Goal: Task Accomplishment & Management: Use online tool/utility

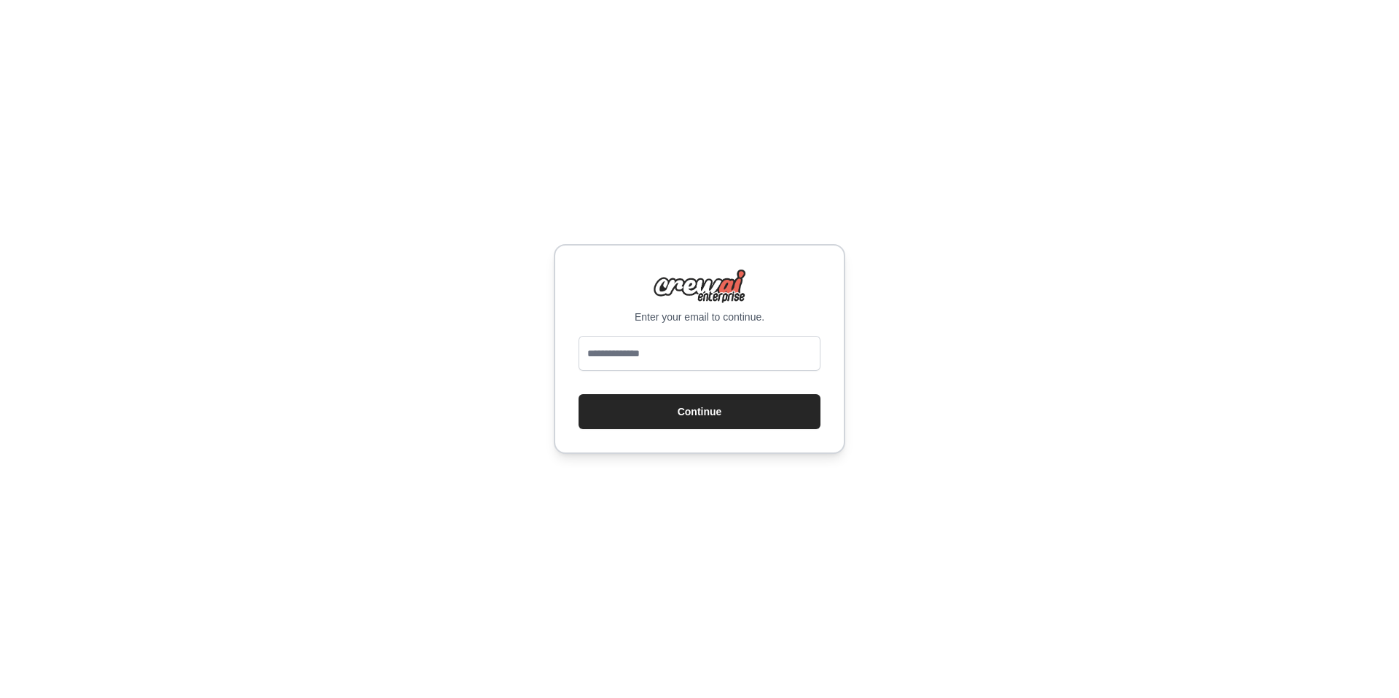
type input "**********"
click at [696, 402] on button "Continue" at bounding box center [699, 411] width 242 height 35
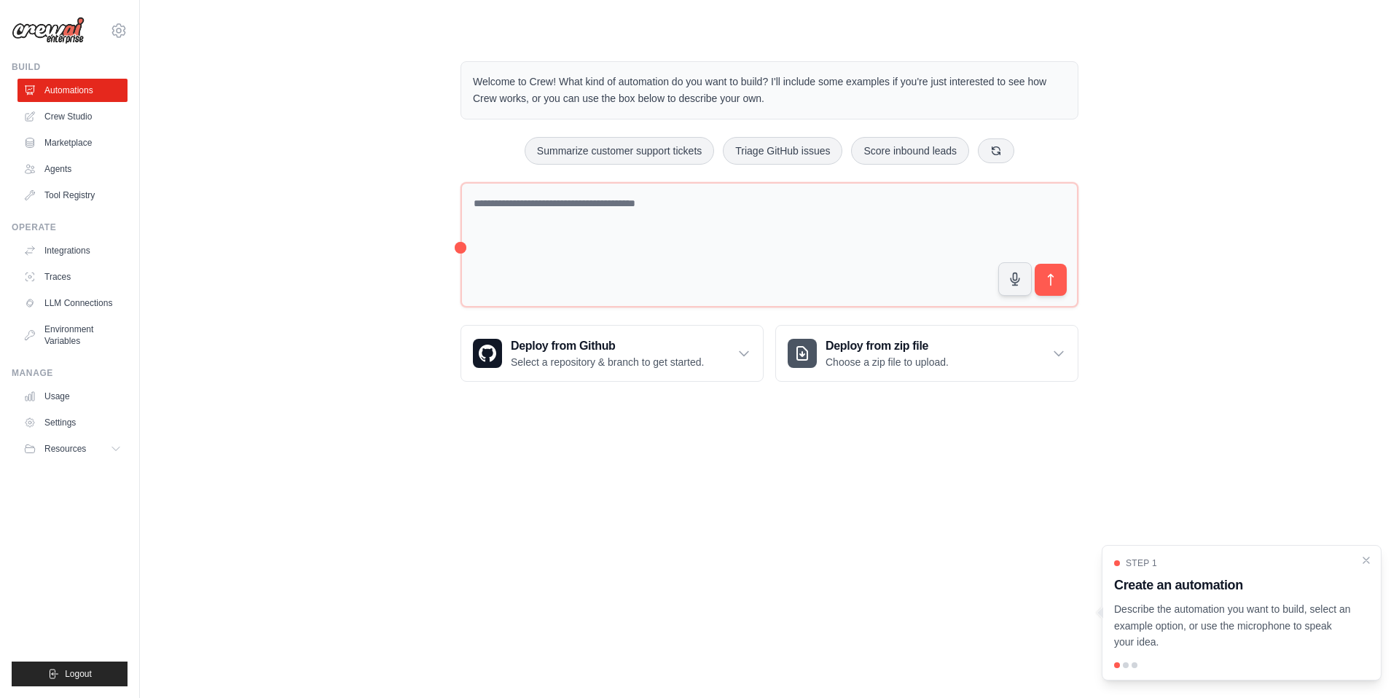
click at [339, 271] on div "Welcome to Crew! What kind of automation do you want to build? I'll include som…" at bounding box center [769, 221] width 1212 height 367
click at [88, 144] on link "Marketplace" at bounding box center [74, 142] width 110 height 23
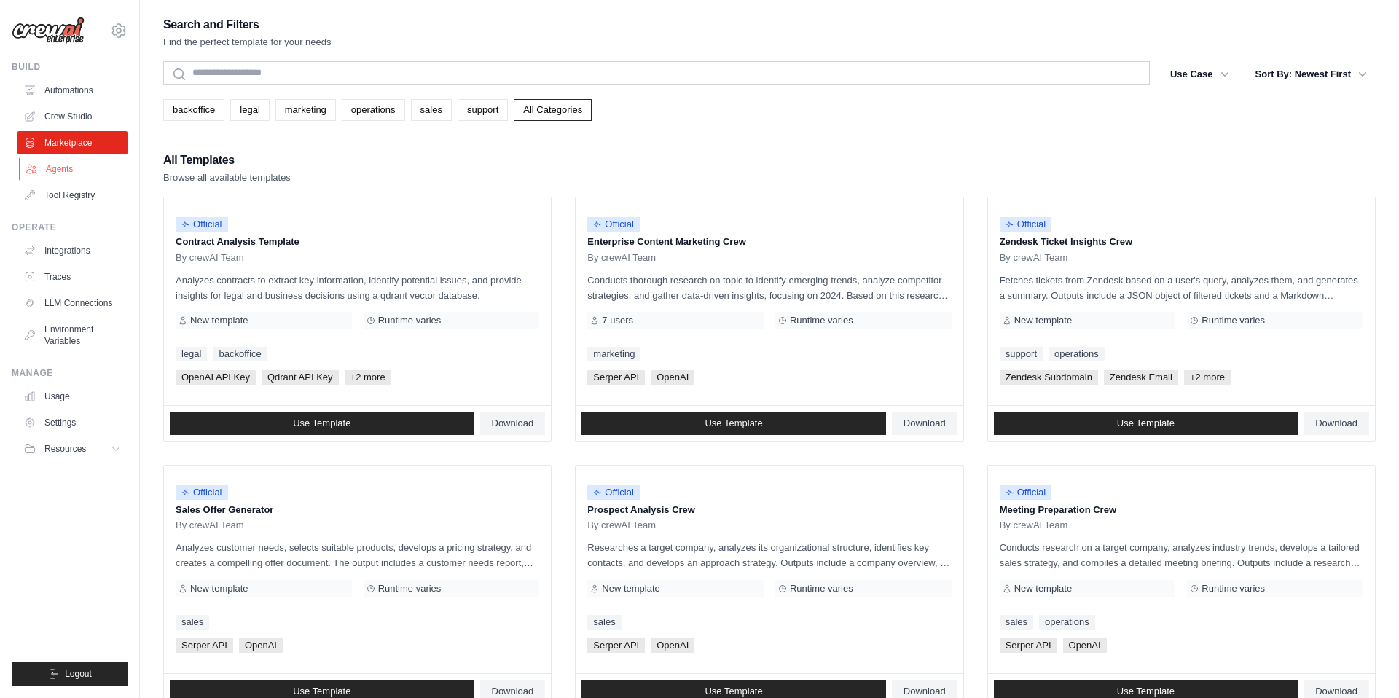
click at [62, 167] on link "Agents" at bounding box center [74, 168] width 110 height 23
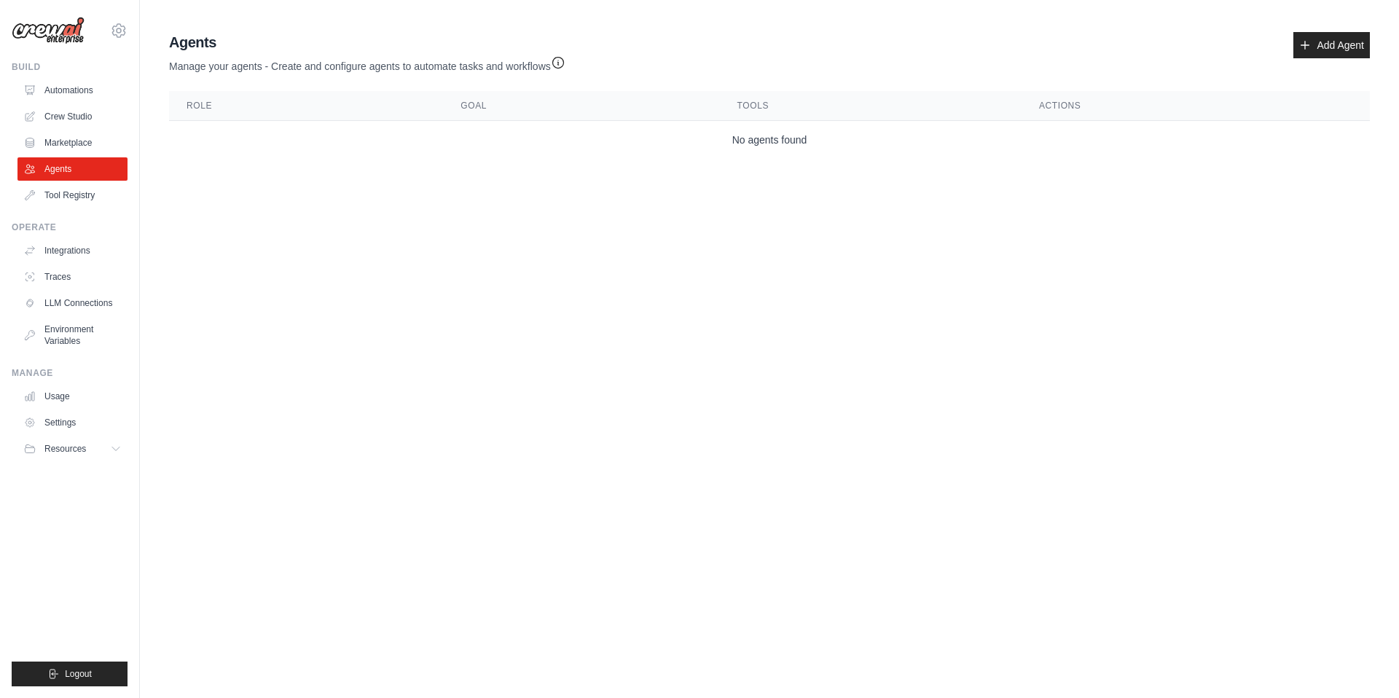
click at [307, 243] on body "mithilesh.singh@blackbuck.com Settings Build Automations Crew Studio Resources …" at bounding box center [699, 349] width 1399 height 698
click at [82, 95] on link "Automations" at bounding box center [74, 90] width 110 height 23
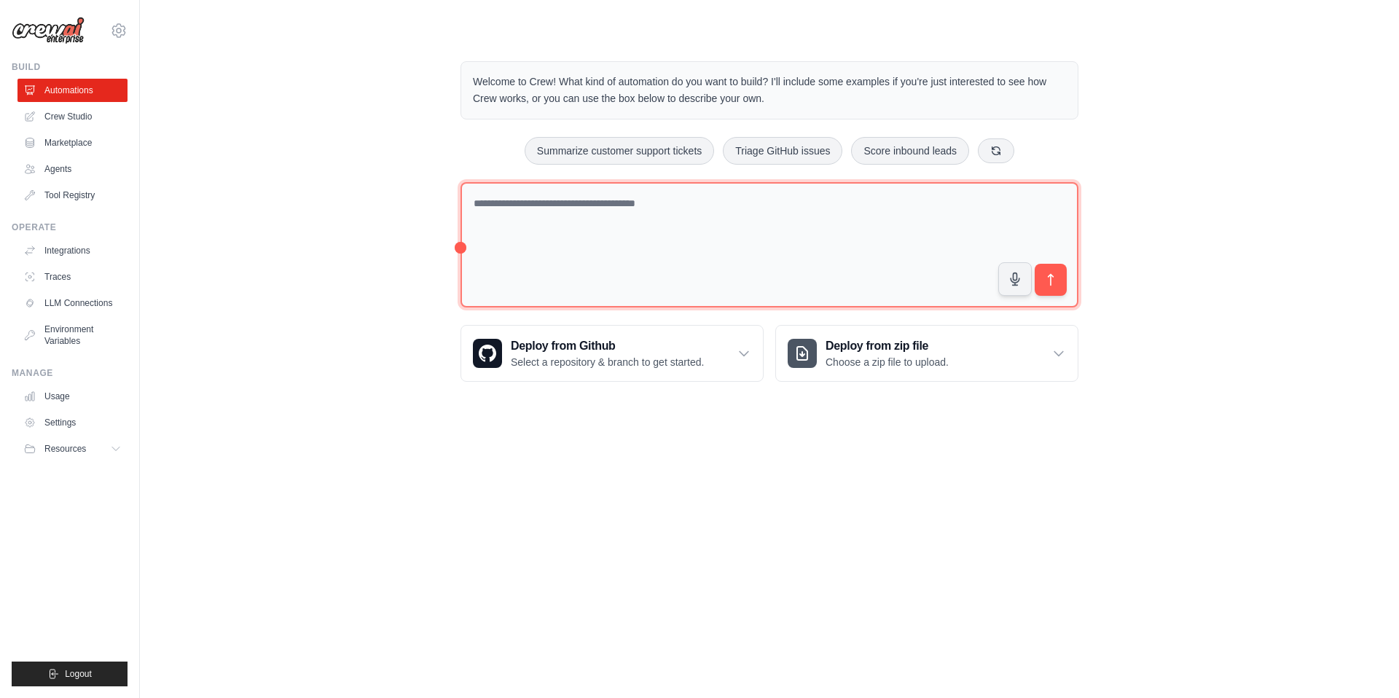
click at [648, 220] on textarea at bounding box center [769, 245] width 618 height 126
type textarea "**********"
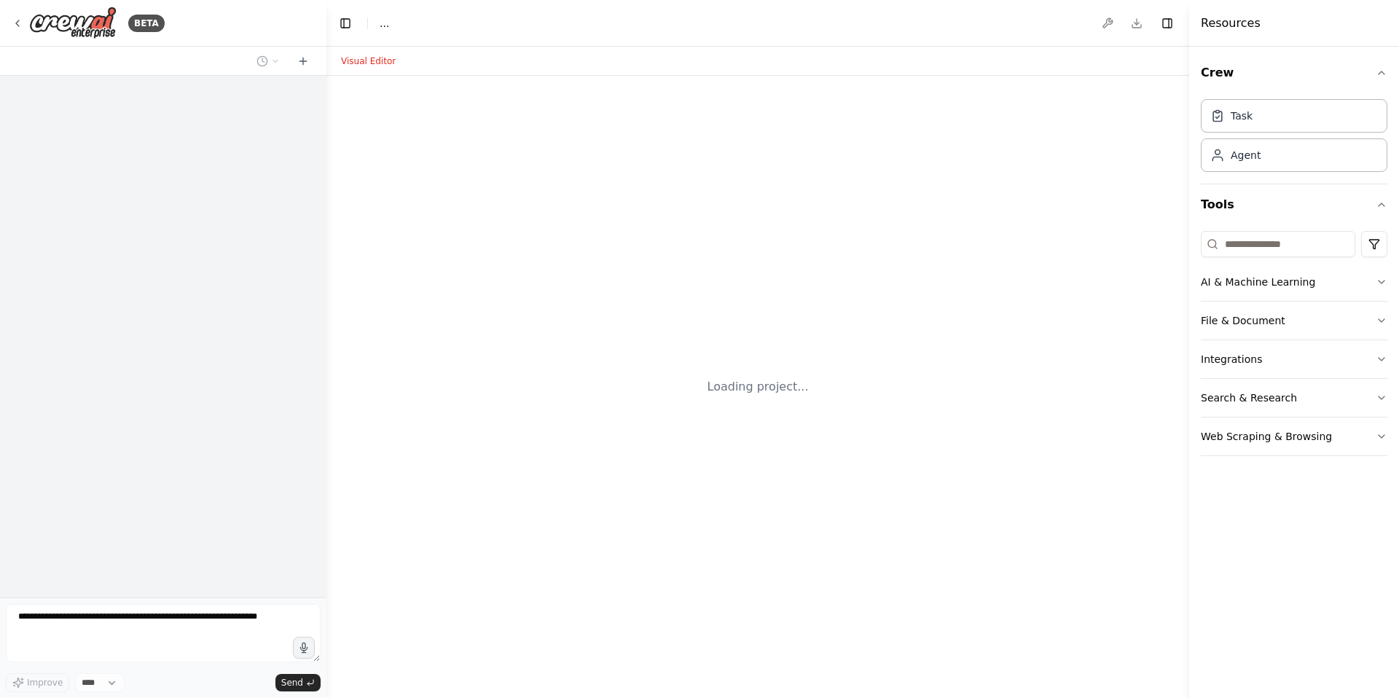
select select "****"
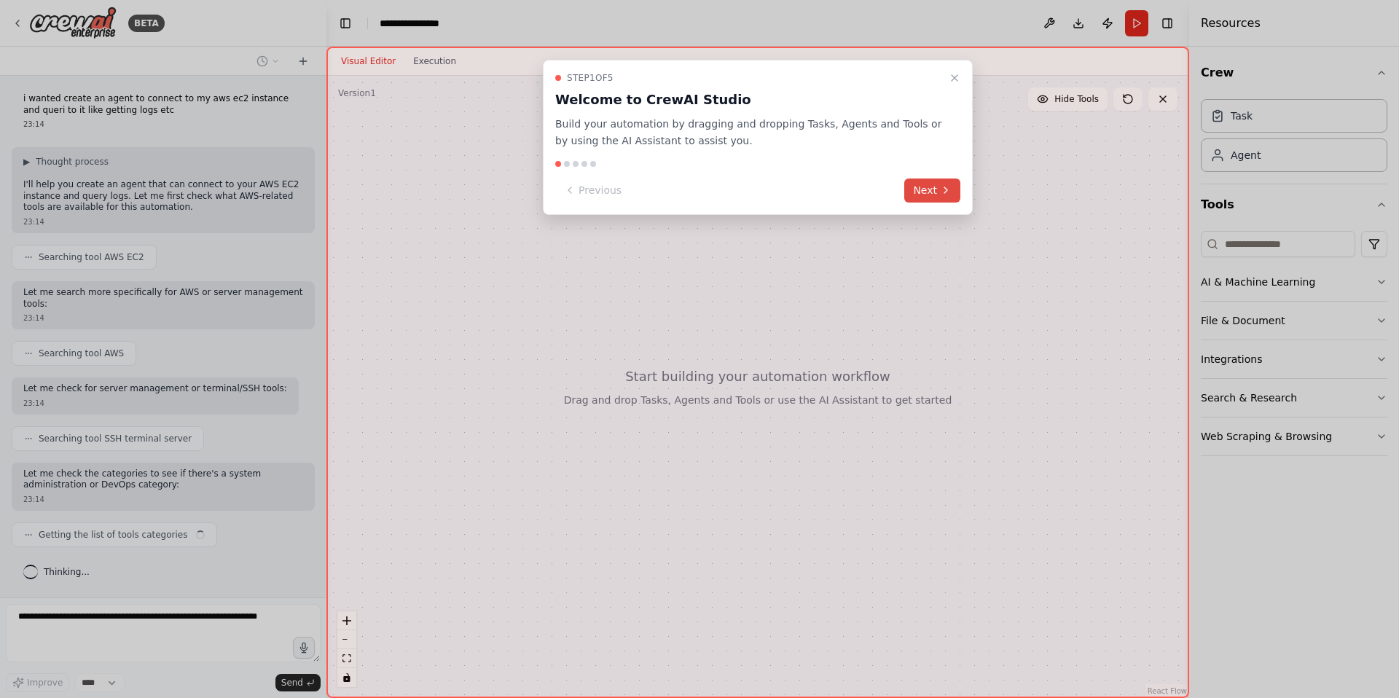
click at [940, 194] on icon at bounding box center [946, 190] width 12 height 12
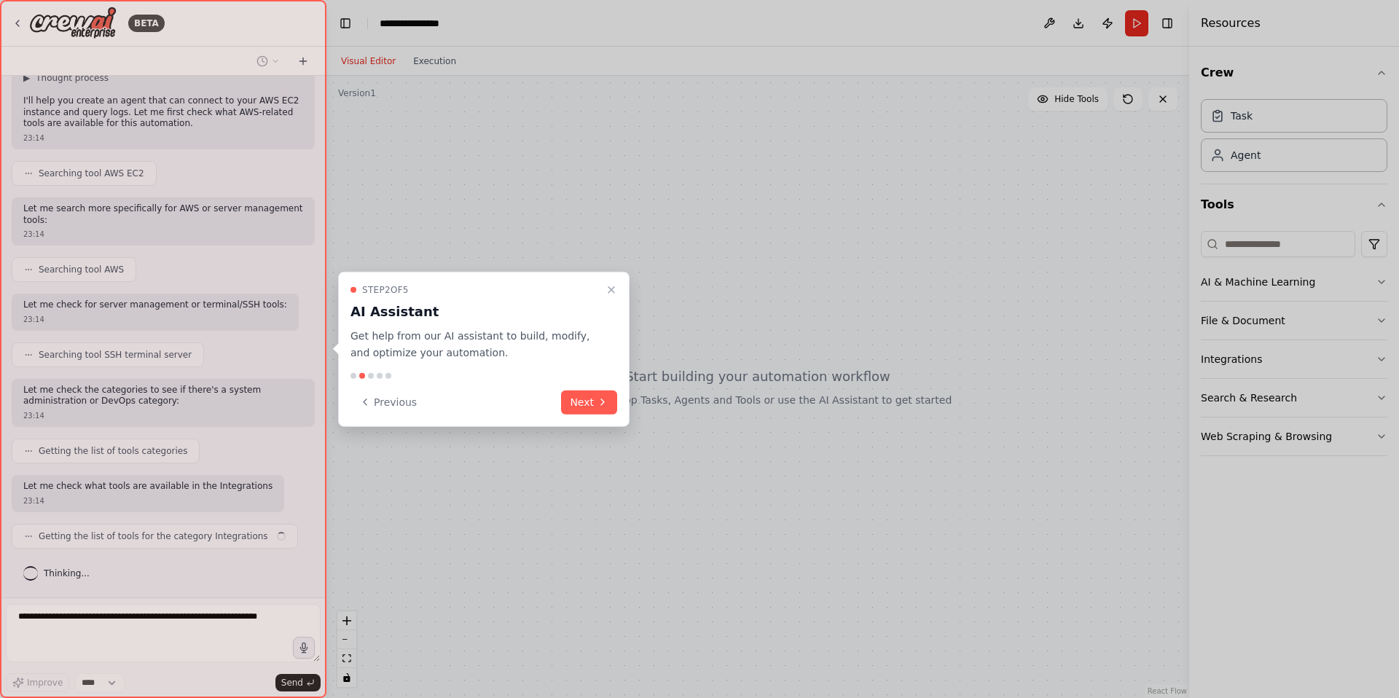
scroll to position [95, 0]
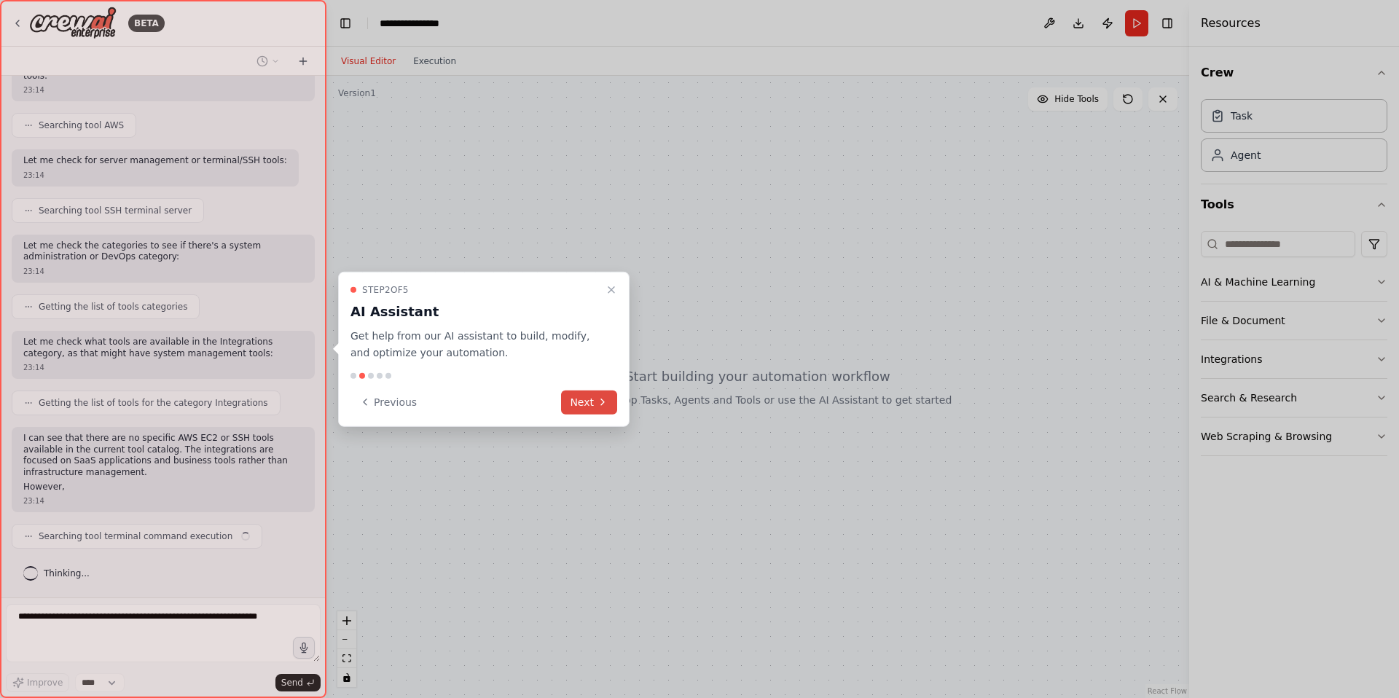
click at [591, 401] on button "Next" at bounding box center [589, 402] width 56 height 24
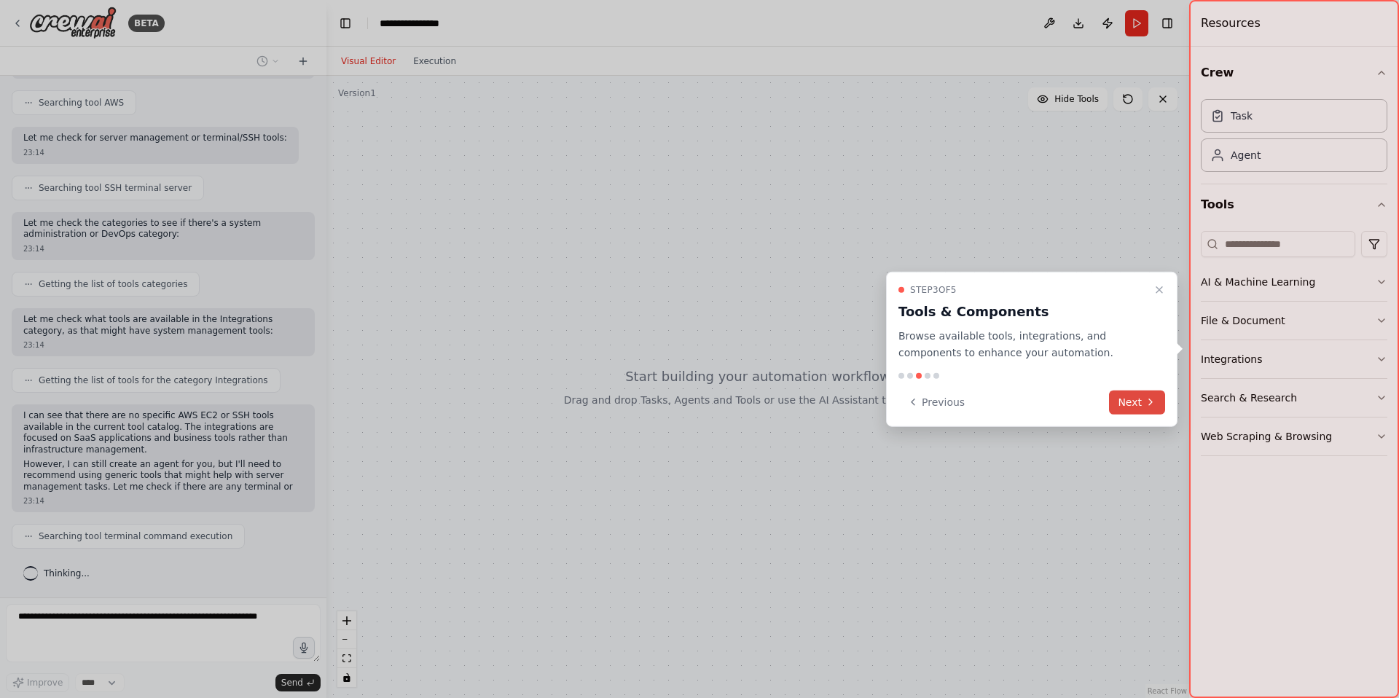
scroll to position [262, 0]
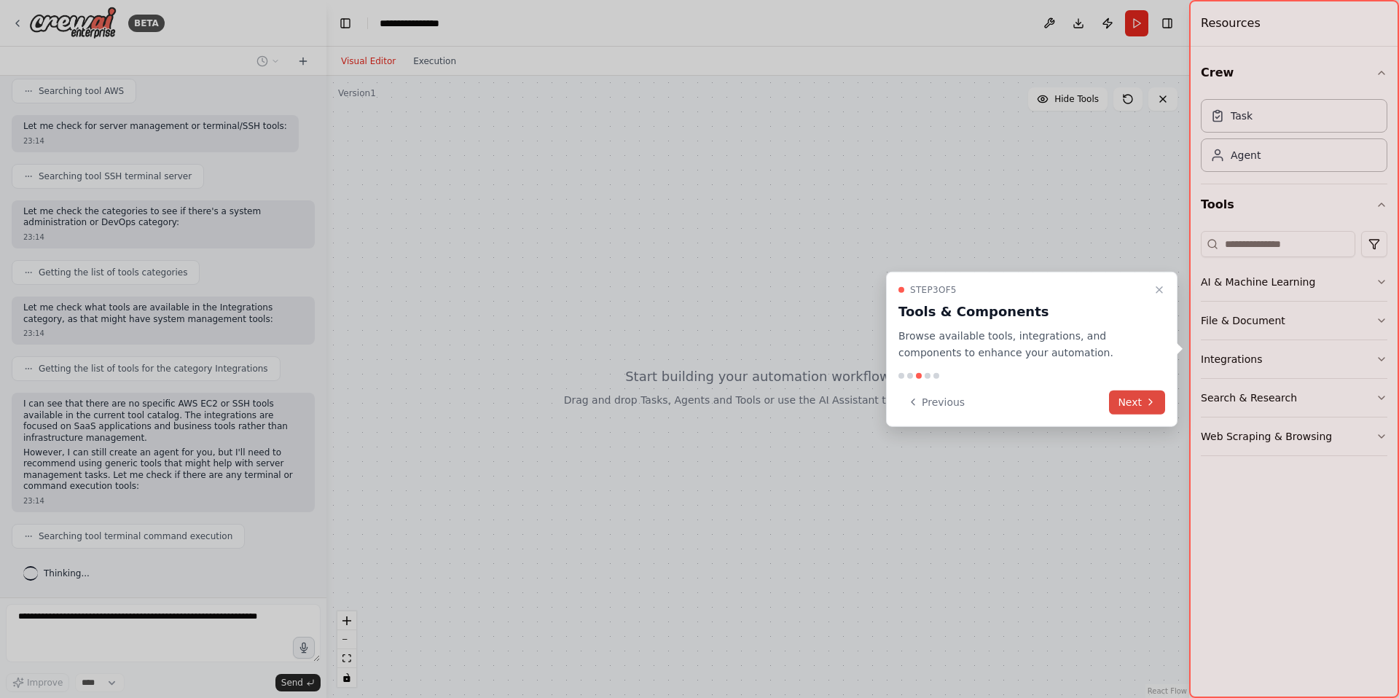
click at [1139, 402] on button "Next" at bounding box center [1137, 402] width 56 height 24
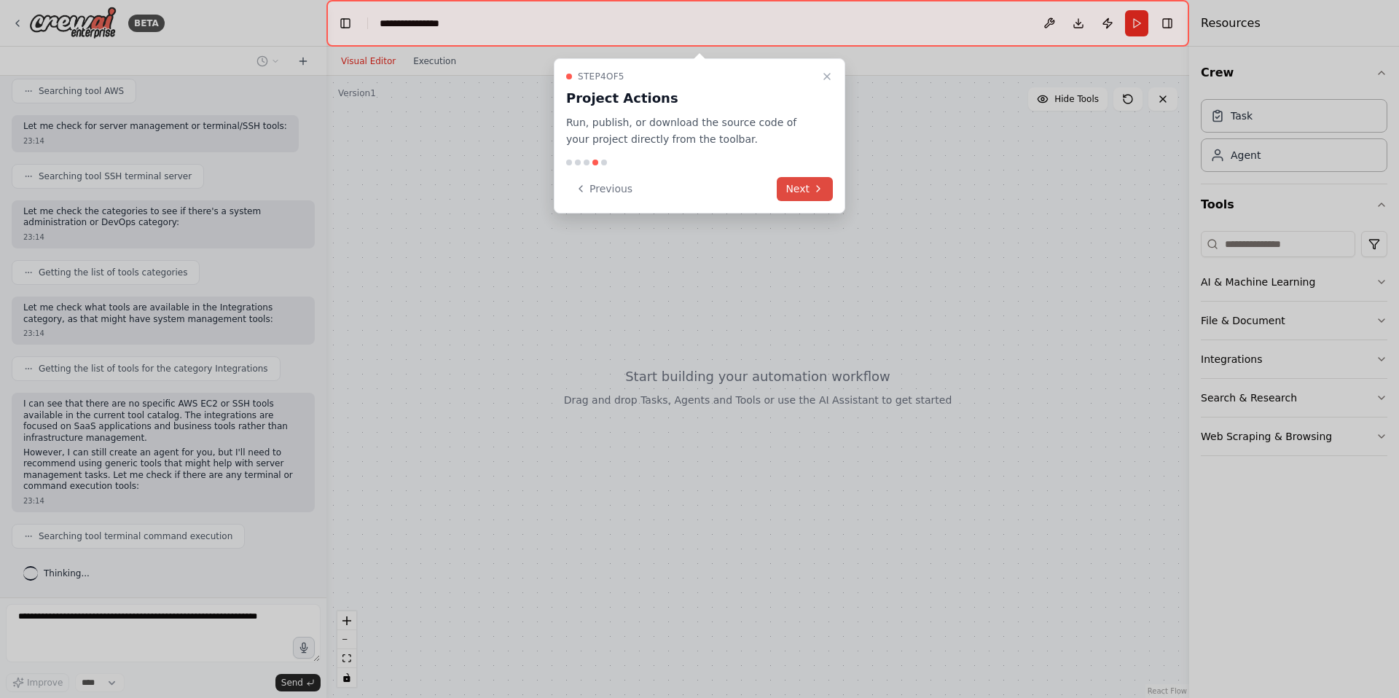
click at [809, 192] on button "Next" at bounding box center [805, 189] width 56 height 24
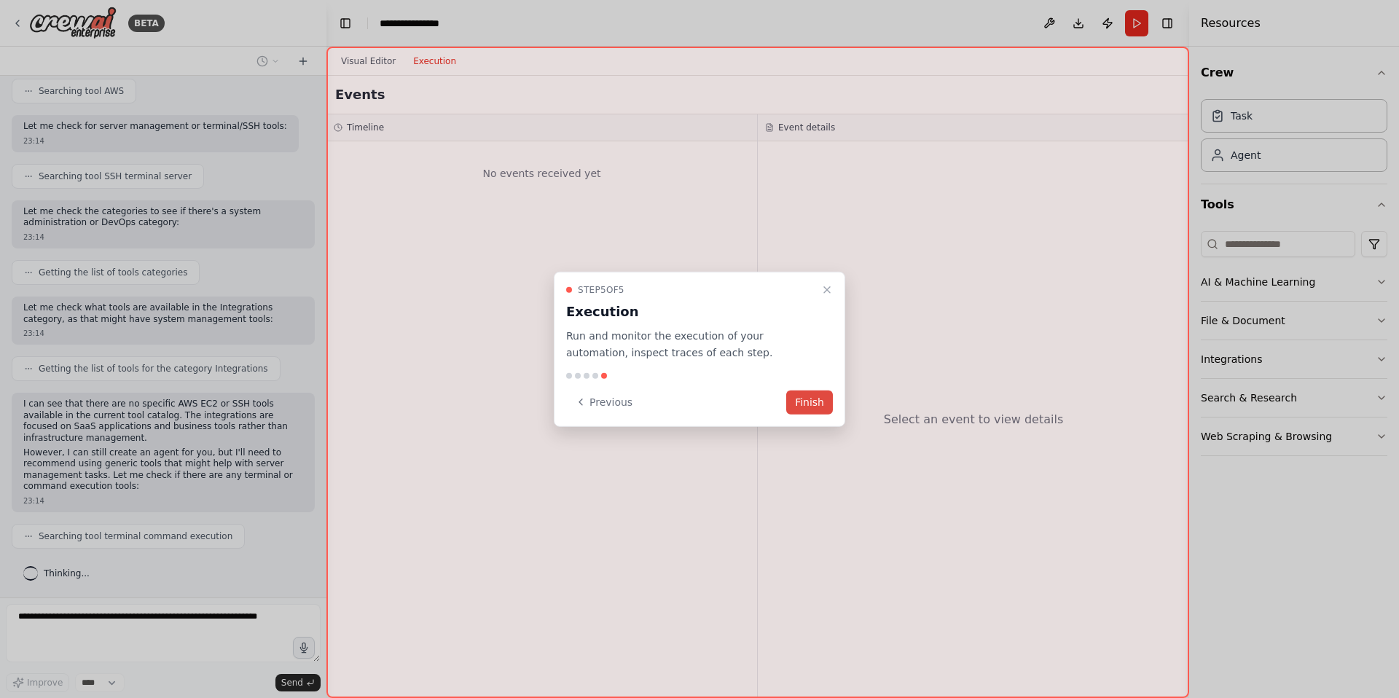
click at [811, 399] on button "Finish" at bounding box center [809, 402] width 47 height 24
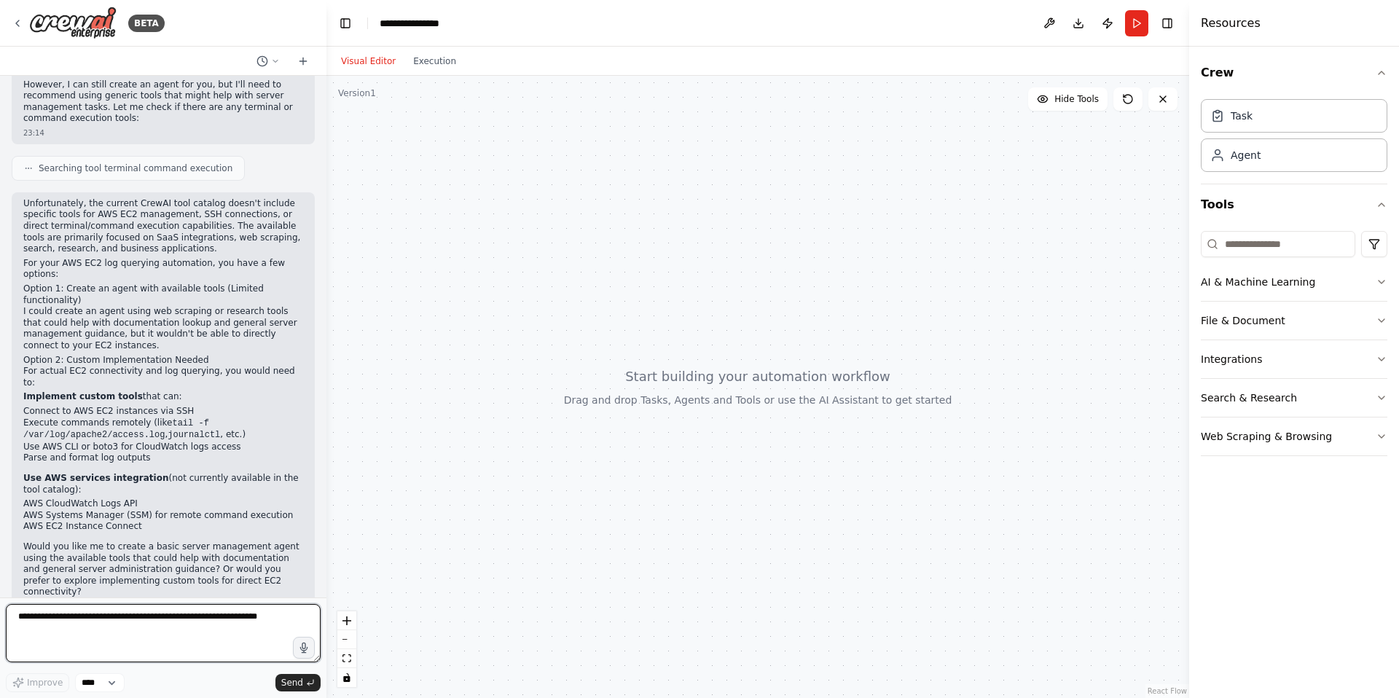
scroll to position [664, 0]
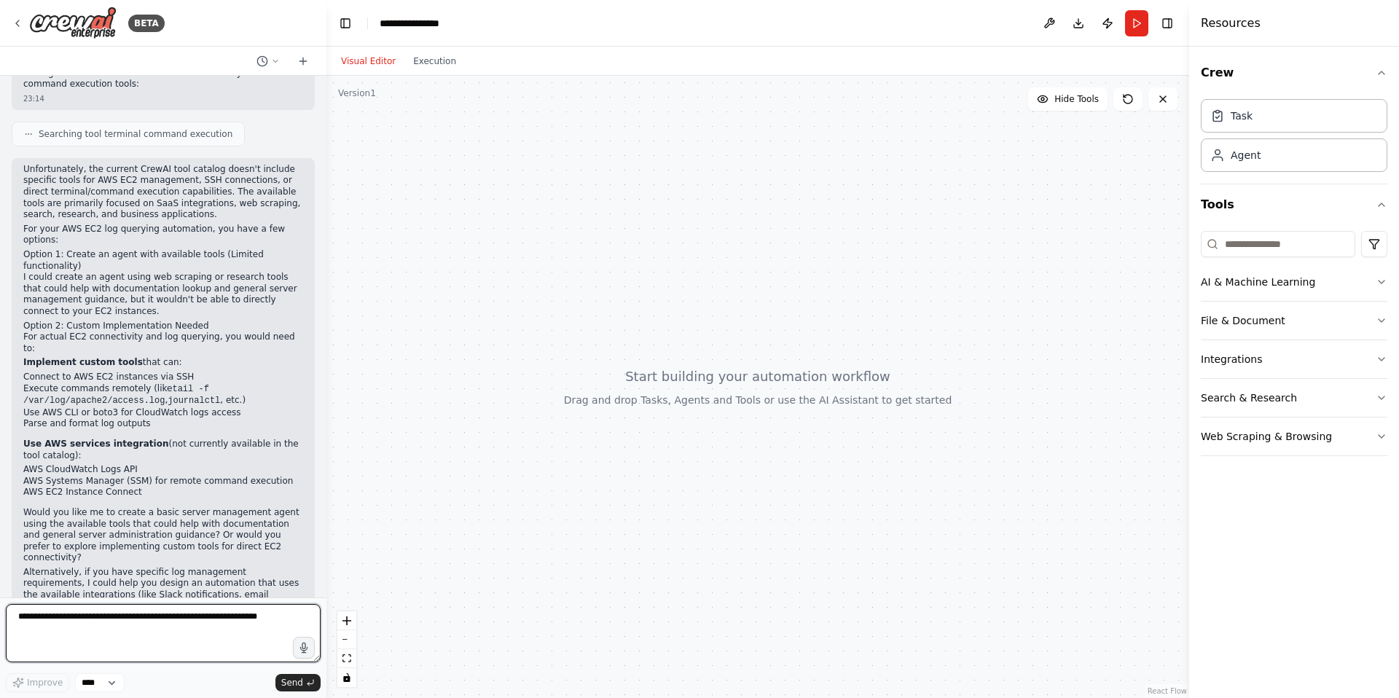
click at [200, 615] on textarea at bounding box center [163, 633] width 315 height 58
type textarea "**********"
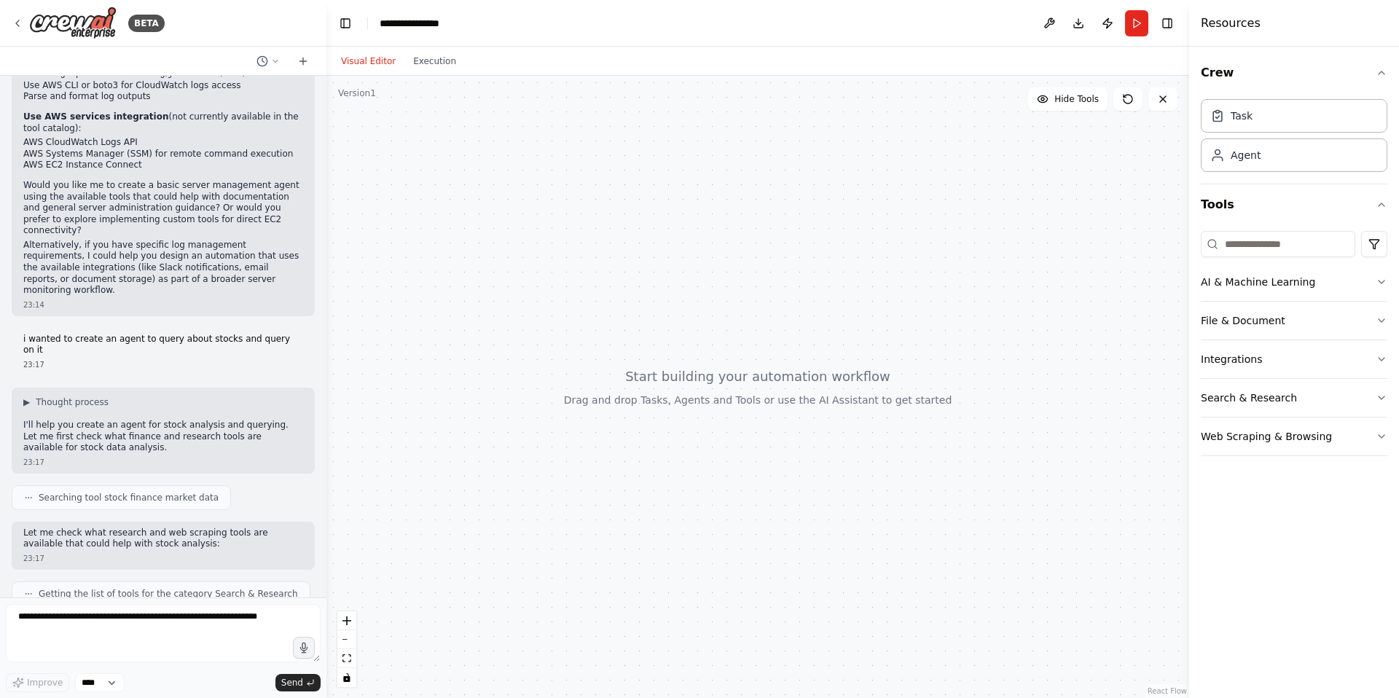
scroll to position [1077, 0]
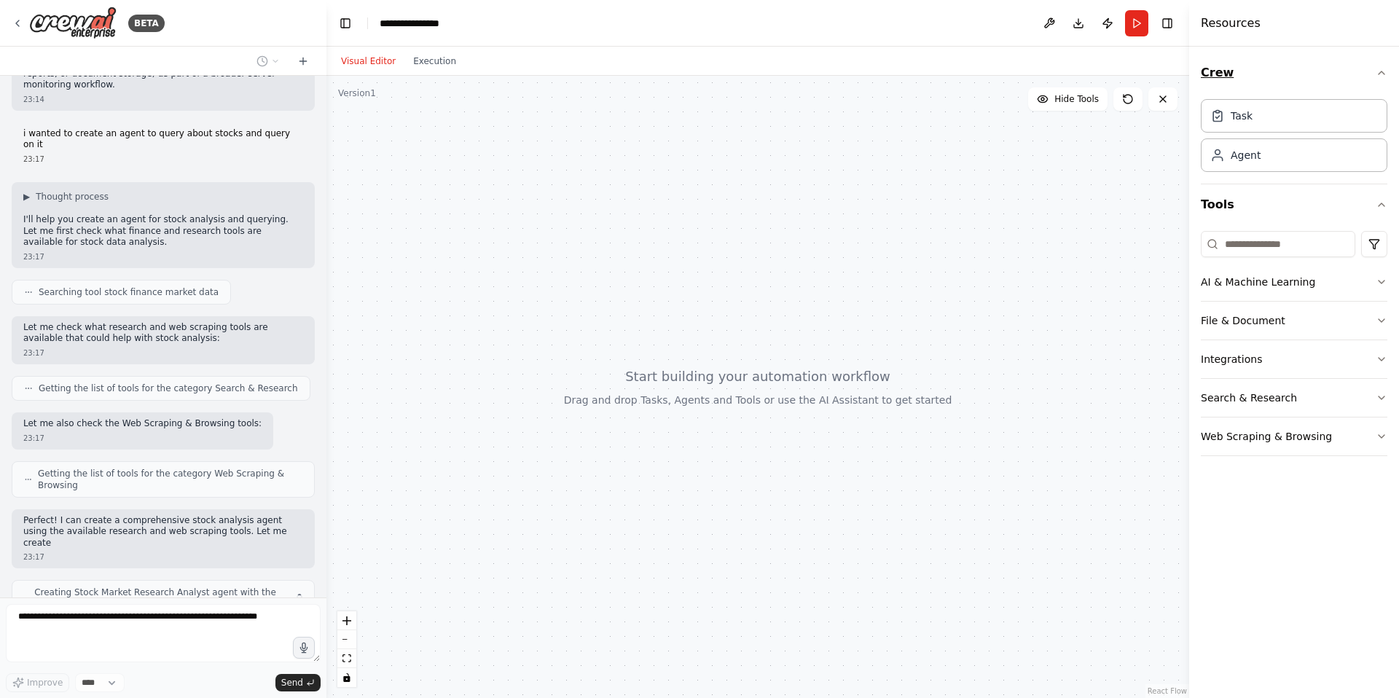
click at [1383, 76] on icon "button" at bounding box center [1381, 73] width 12 height 12
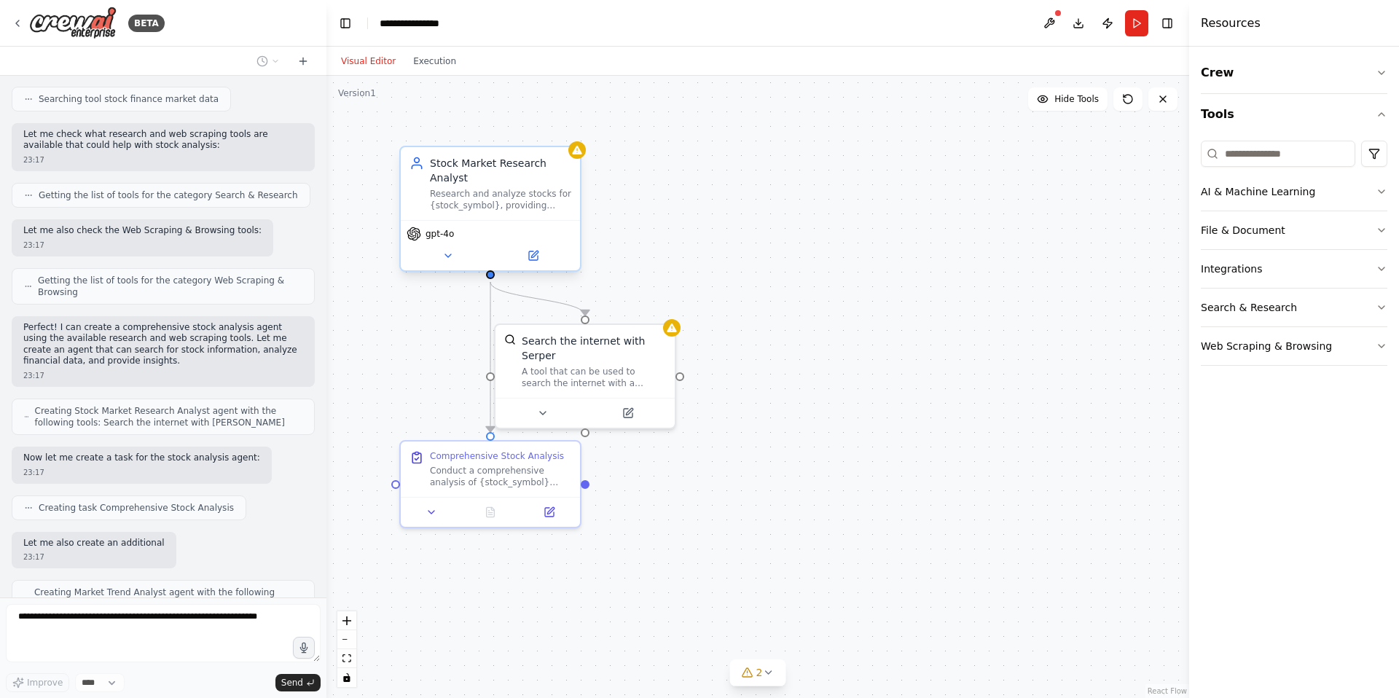
scroll to position [1401, 0]
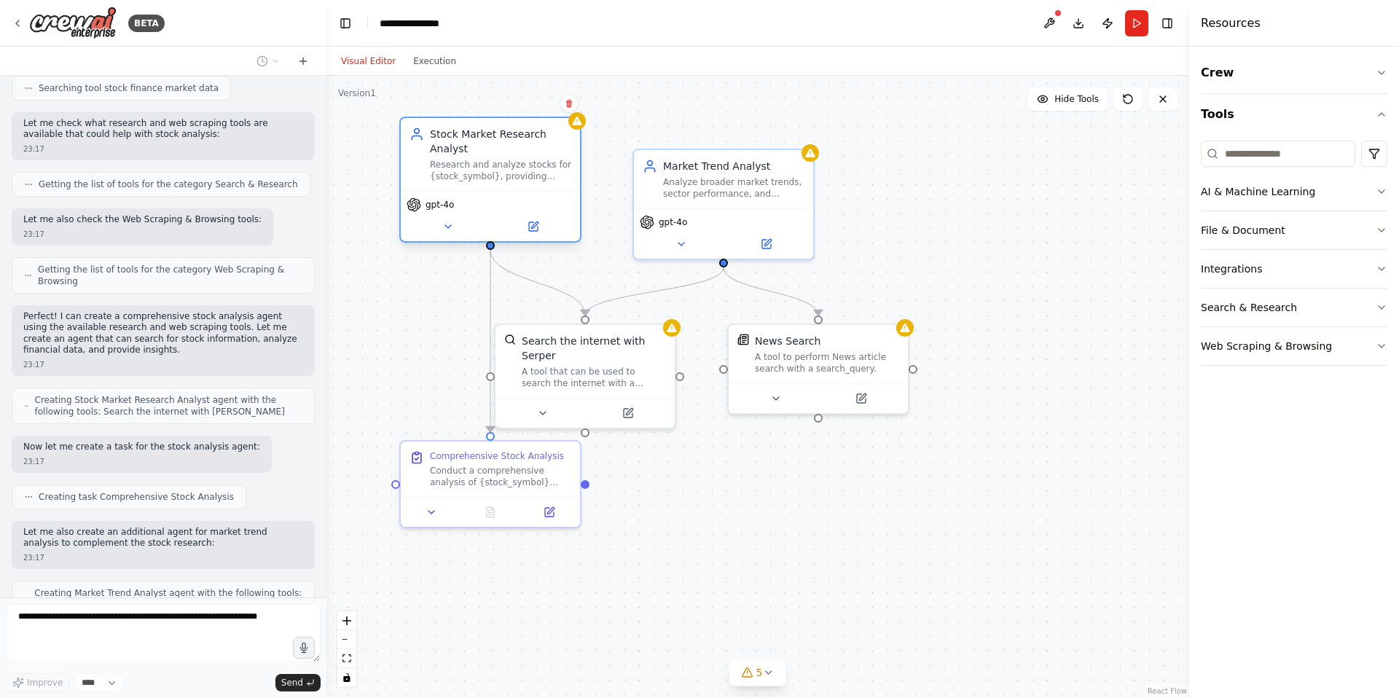
drag, startPoint x: 506, startPoint y: 213, endPoint x: 501, endPoint y: 181, distance: 31.7
click at [501, 181] on div "Stock Market Research Analyst Research and analyze stocks for {stock_symbol}, p…" at bounding box center [490, 154] width 179 height 73
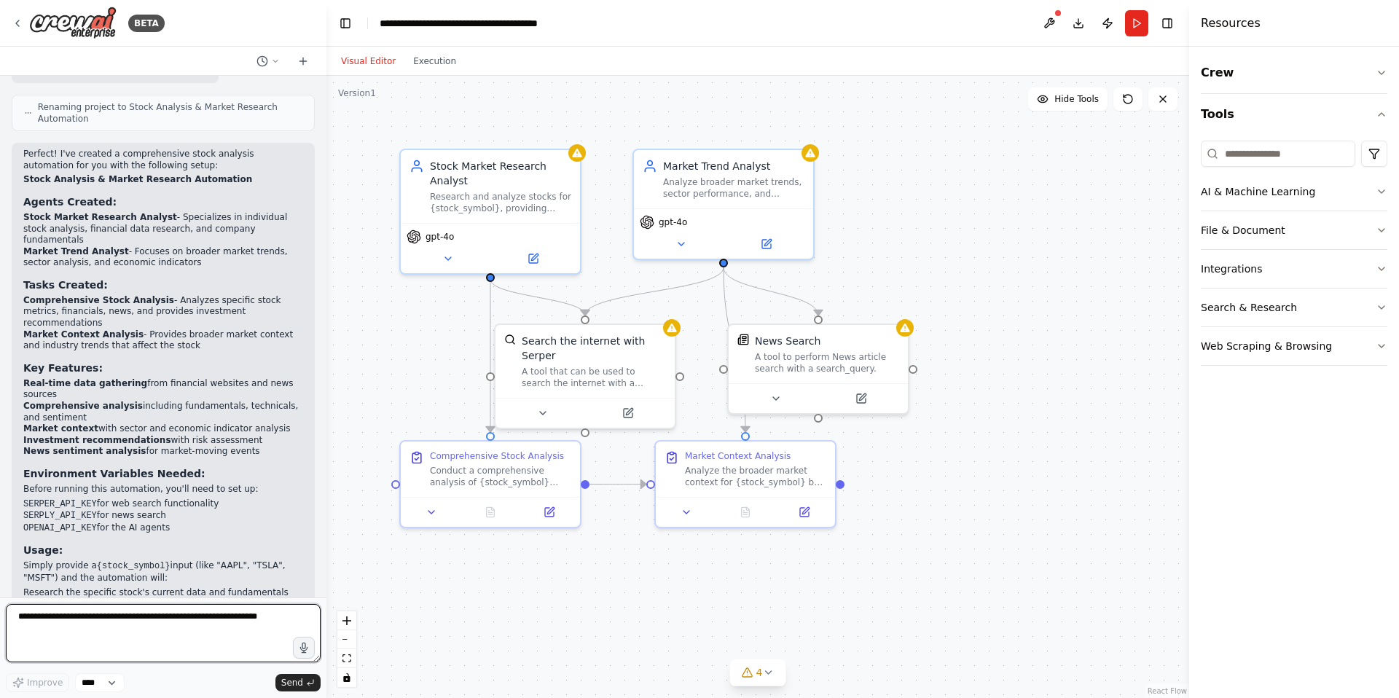
scroll to position [2176, 0]
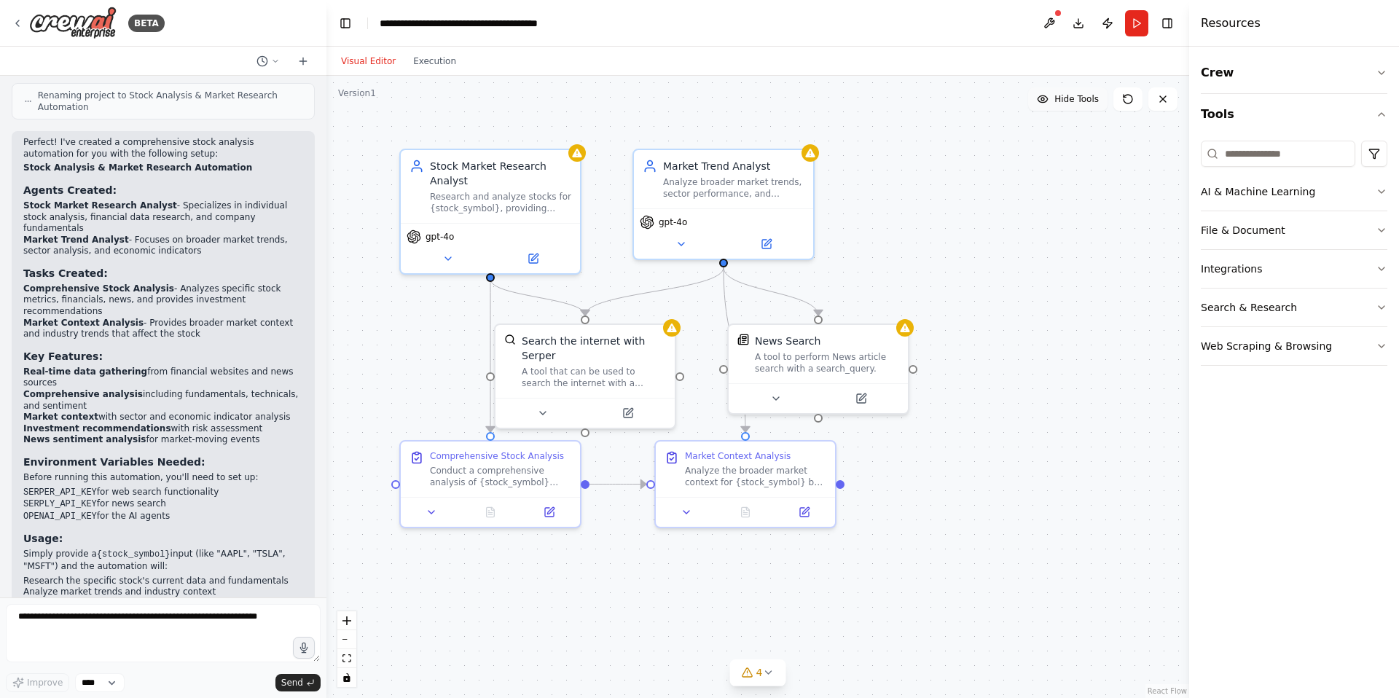
click at [1075, 103] on span "Hide Tools" at bounding box center [1076, 99] width 44 height 12
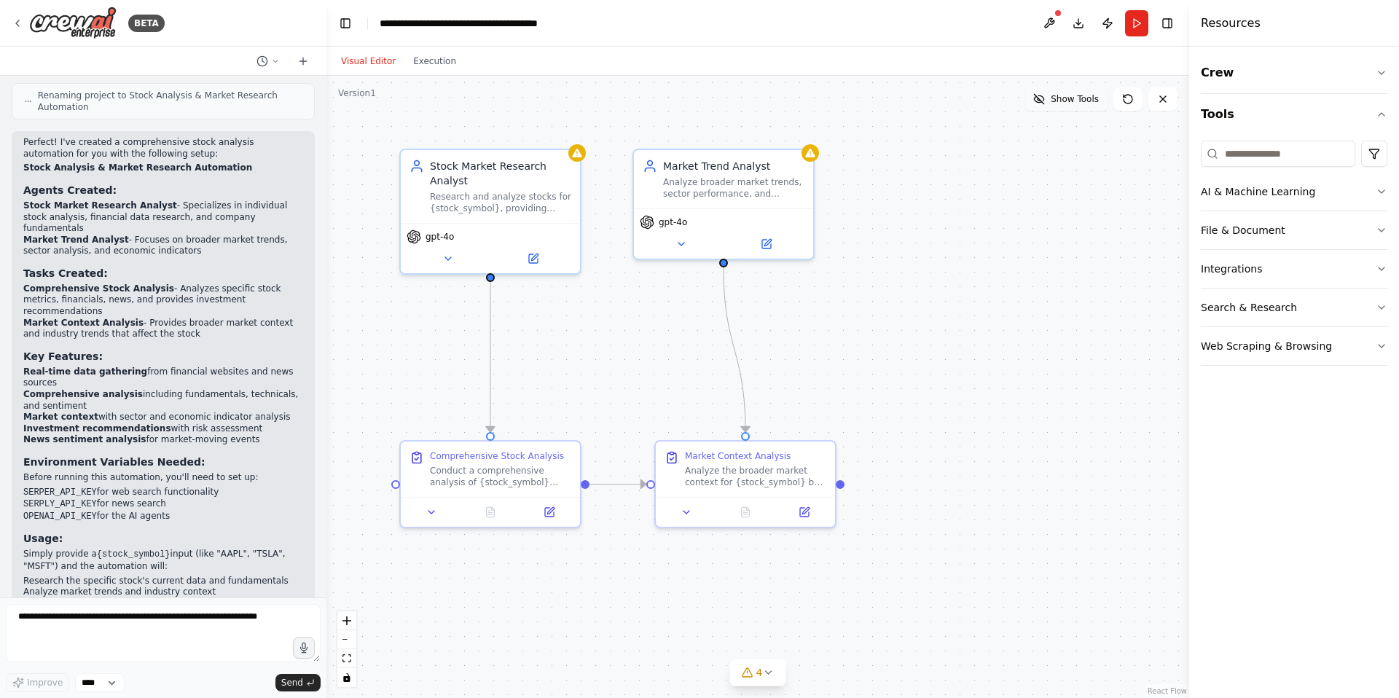
click at [1075, 103] on span "Show Tools" at bounding box center [1074, 99] width 48 height 12
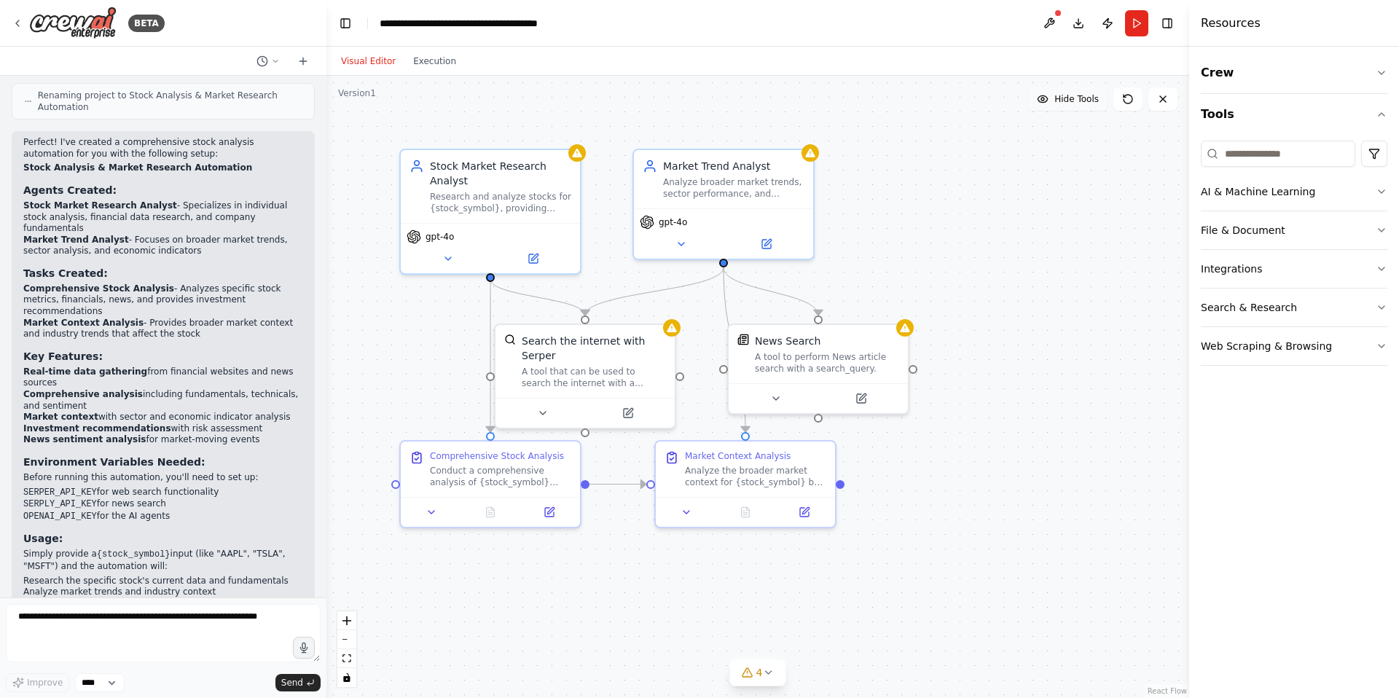
click at [1075, 103] on span "Hide Tools" at bounding box center [1076, 99] width 44 height 12
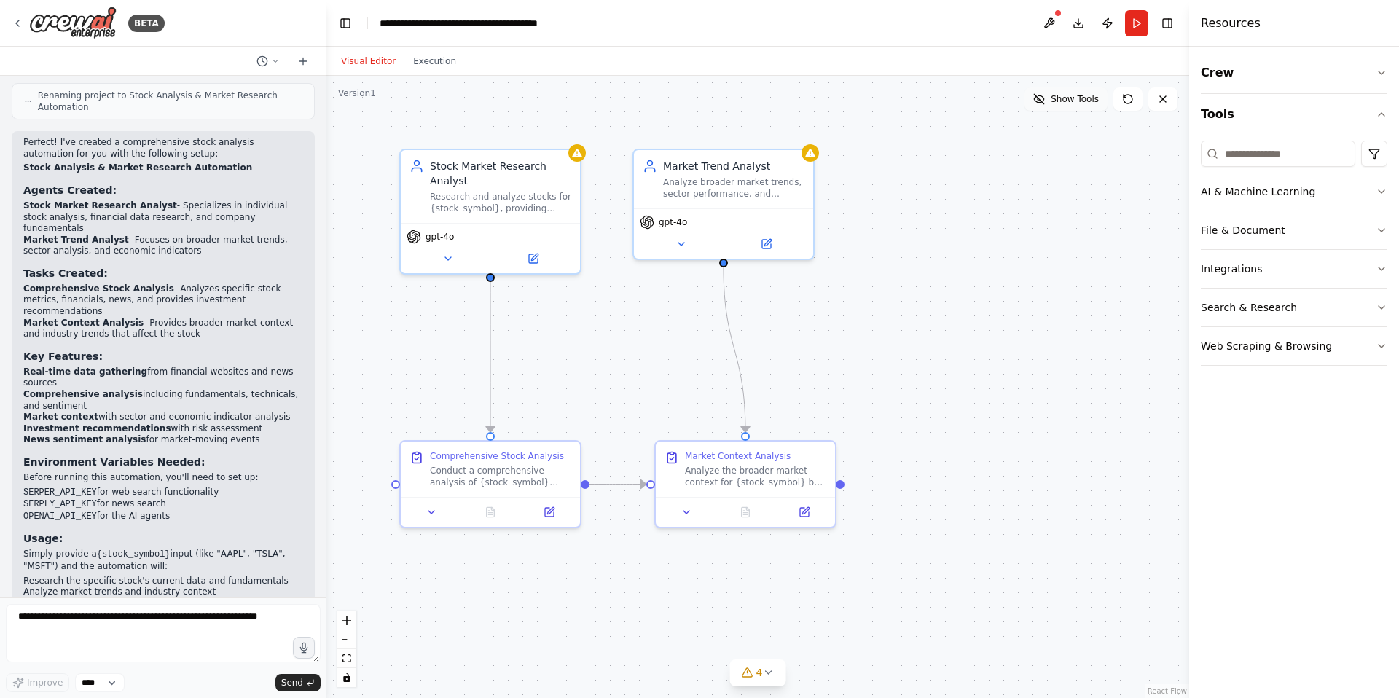
click at [1075, 103] on span "Show Tools" at bounding box center [1074, 99] width 48 height 12
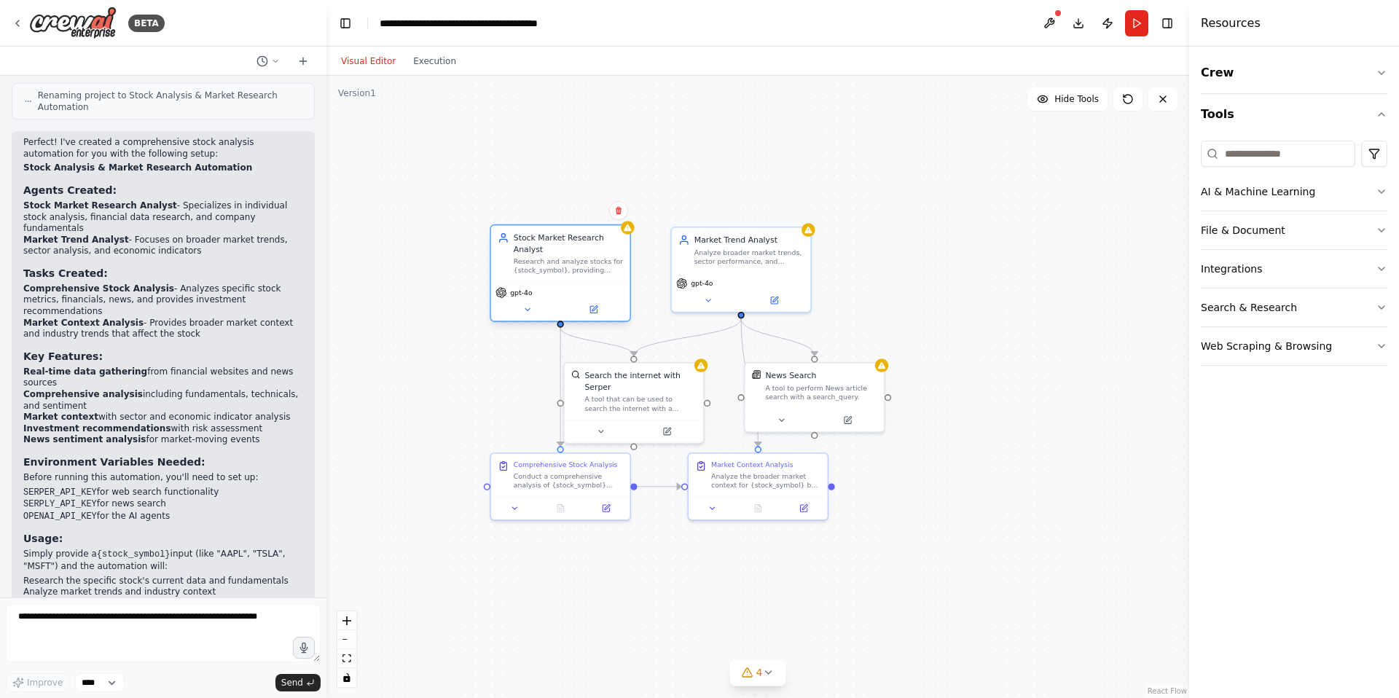
click at [553, 258] on div "Research and analyze stocks for {stock_symbol}, providing comprehensive market …" at bounding box center [568, 266] width 109 height 18
click at [545, 263] on div "Research and analyze stocks for {stock_symbol}, providing comprehensive market …" at bounding box center [568, 266] width 109 height 18
click at [528, 312] on icon at bounding box center [527, 309] width 9 height 9
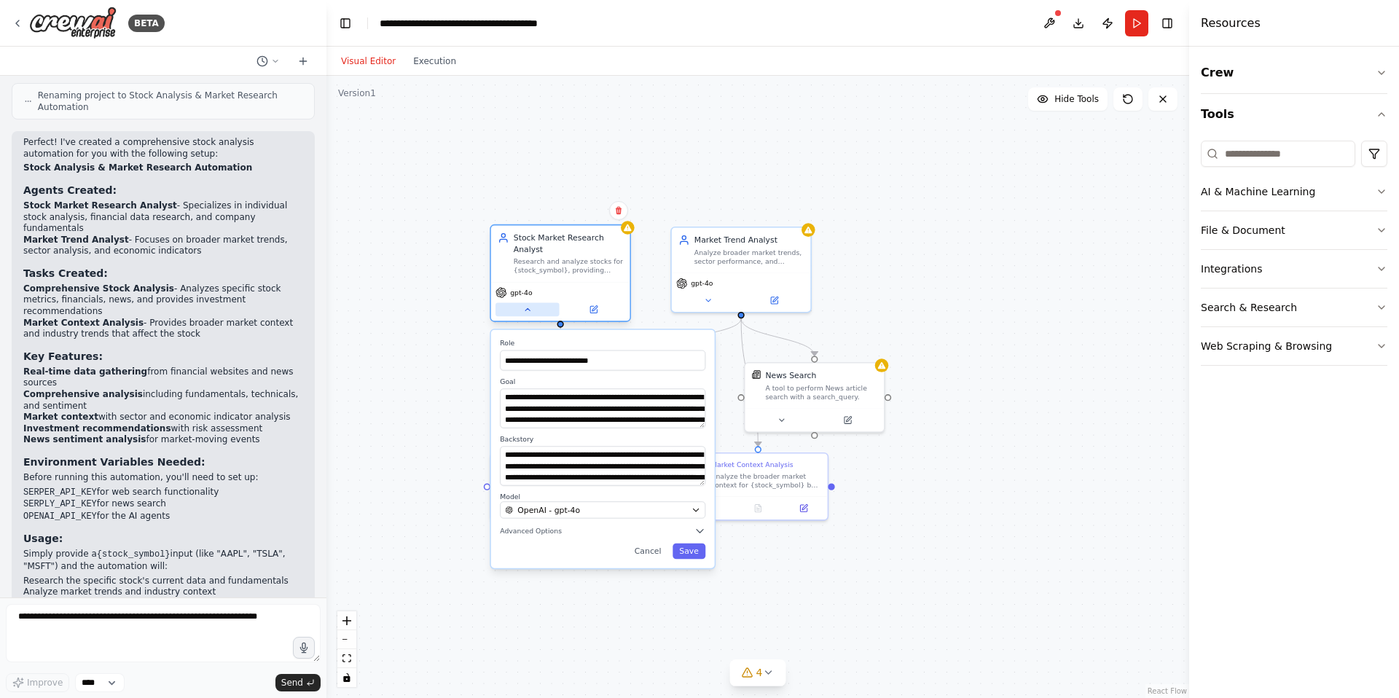
click at [528, 312] on icon at bounding box center [527, 309] width 9 height 9
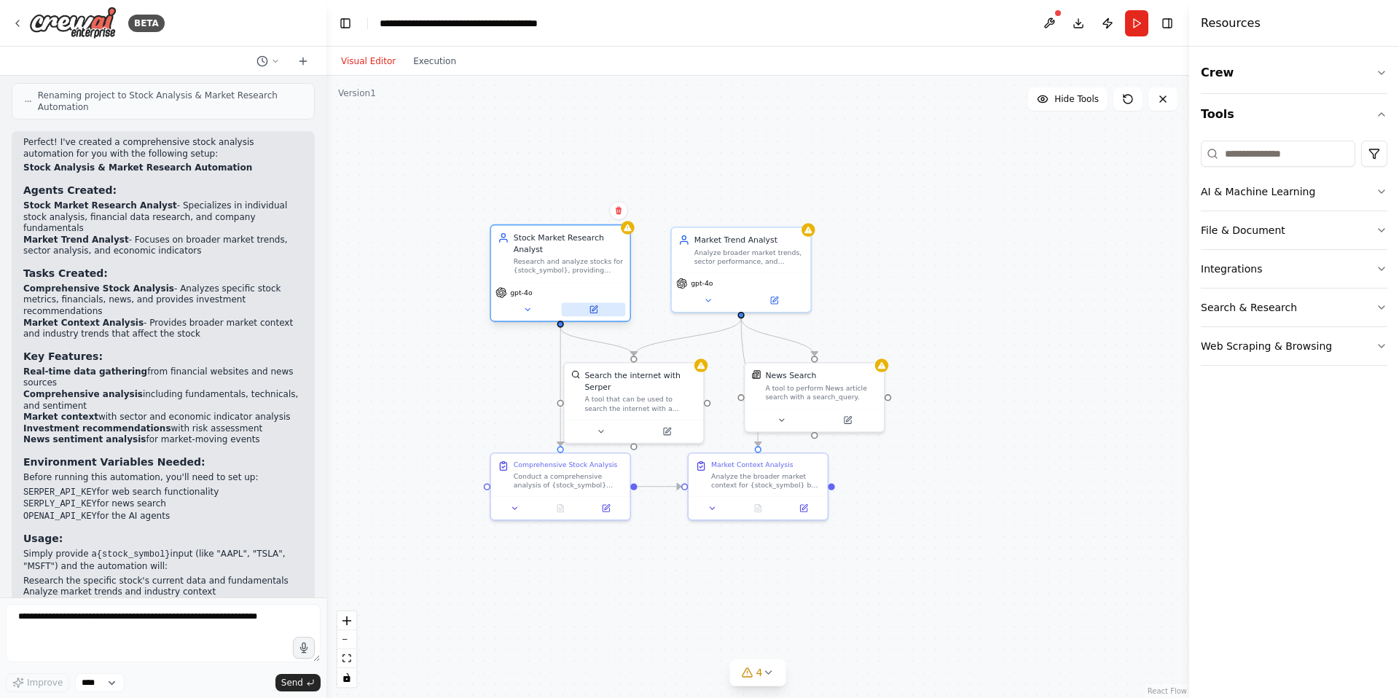
click at [595, 306] on icon at bounding box center [594, 308] width 5 height 5
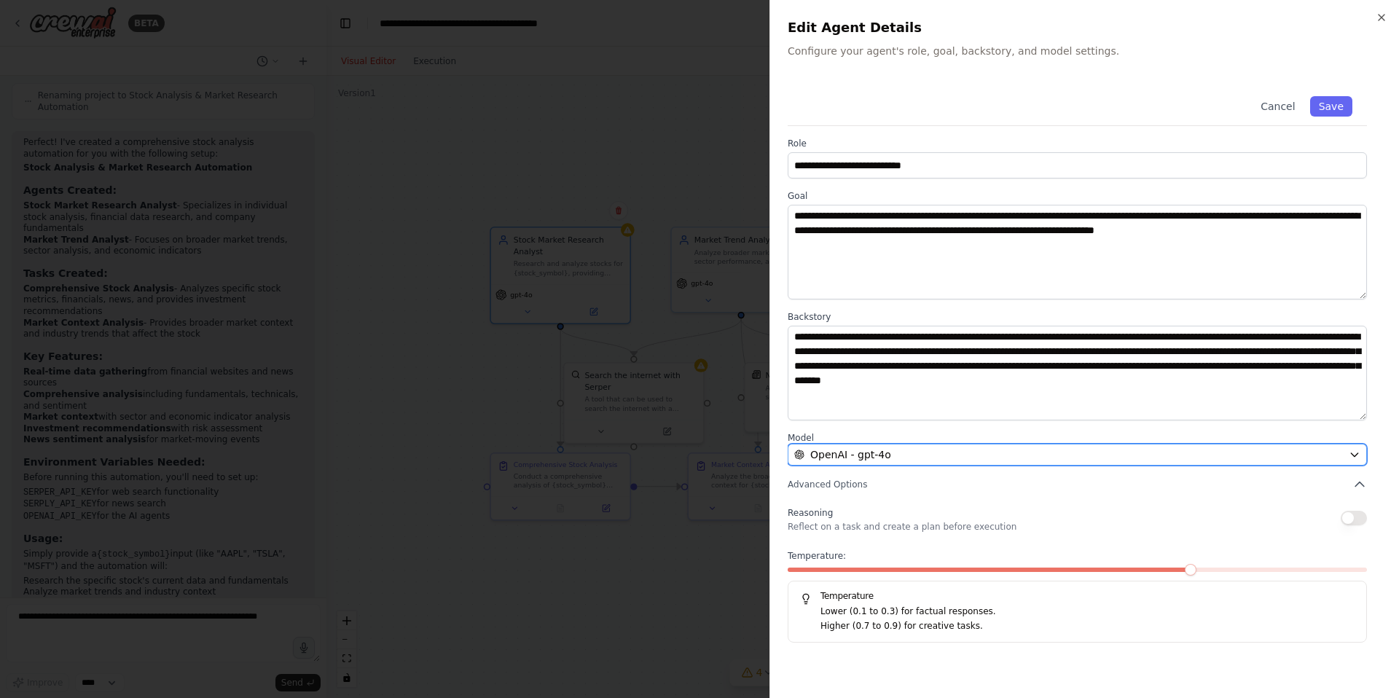
click at [967, 449] on div "OpenAI - gpt-4o" at bounding box center [1068, 454] width 549 height 15
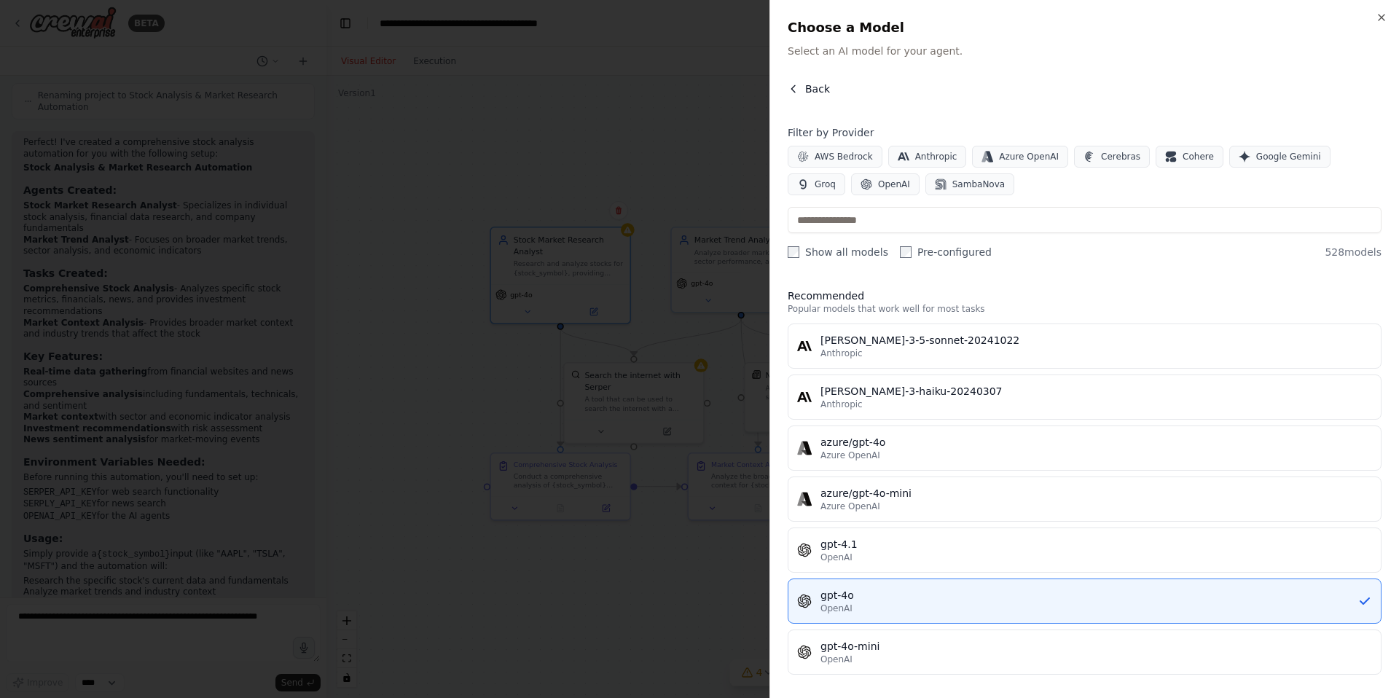
click at [796, 90] on icon "button" at bounding box center [794, 89] width 12 height 12
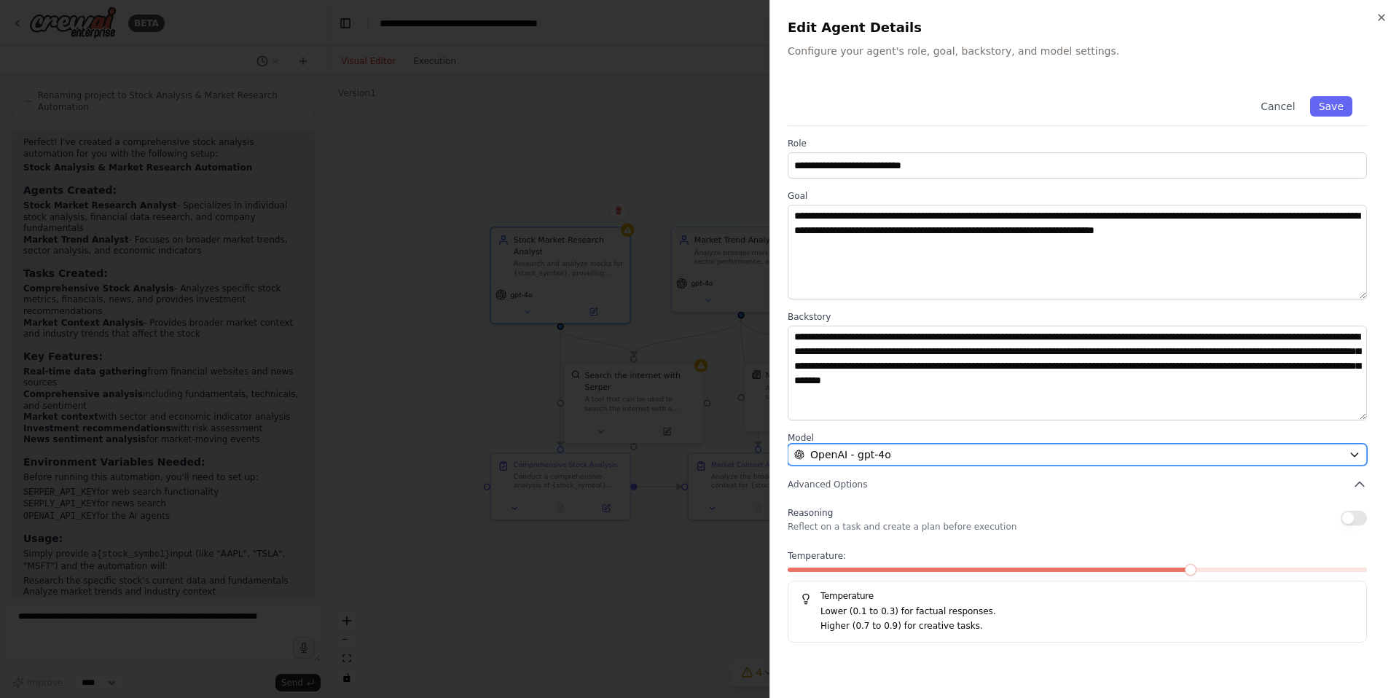
click at [1356, 452] on icon "button" at bounding box center [1354, 455] width 12 height 12
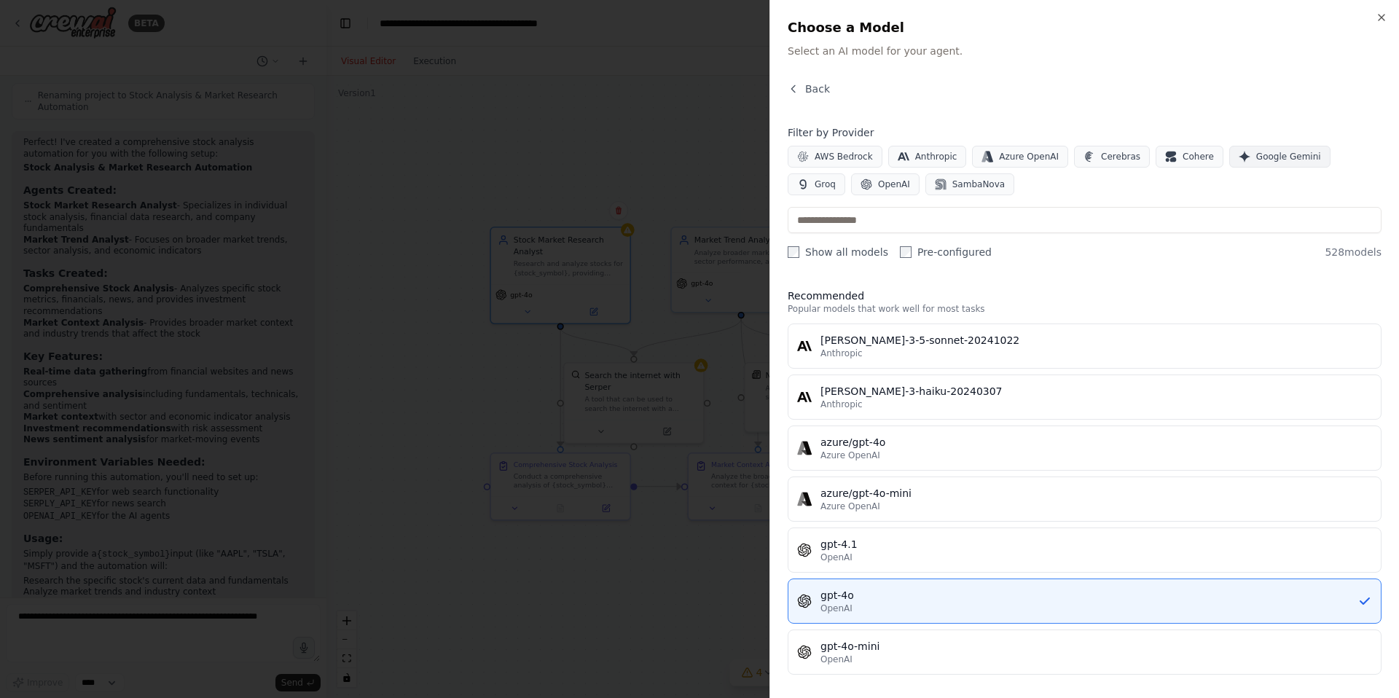
click at [1261, 154] on span "Google Gemini" at bounding box center [1288, 157] width 65 height 12
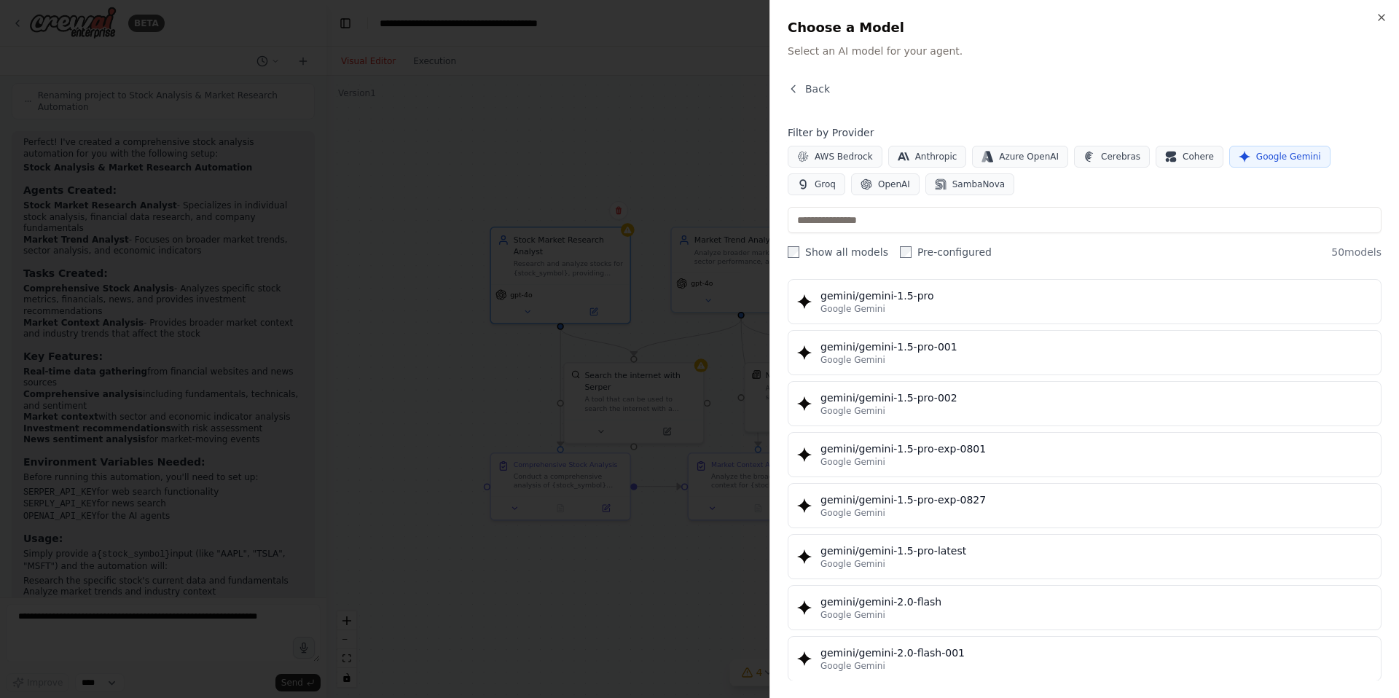
scroll to position [456, 0]
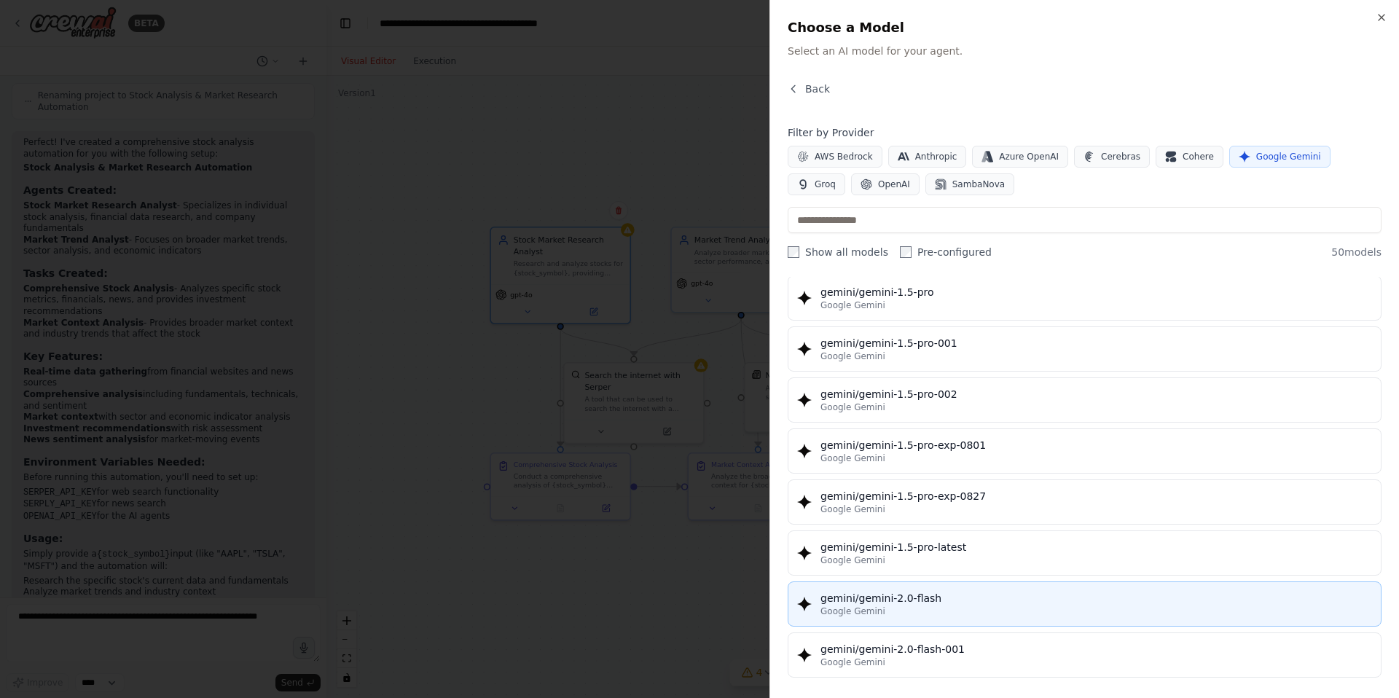
click at [1012, 606] on div "Google Gemini" at bounding box center [1095, 611] width 551 height 12
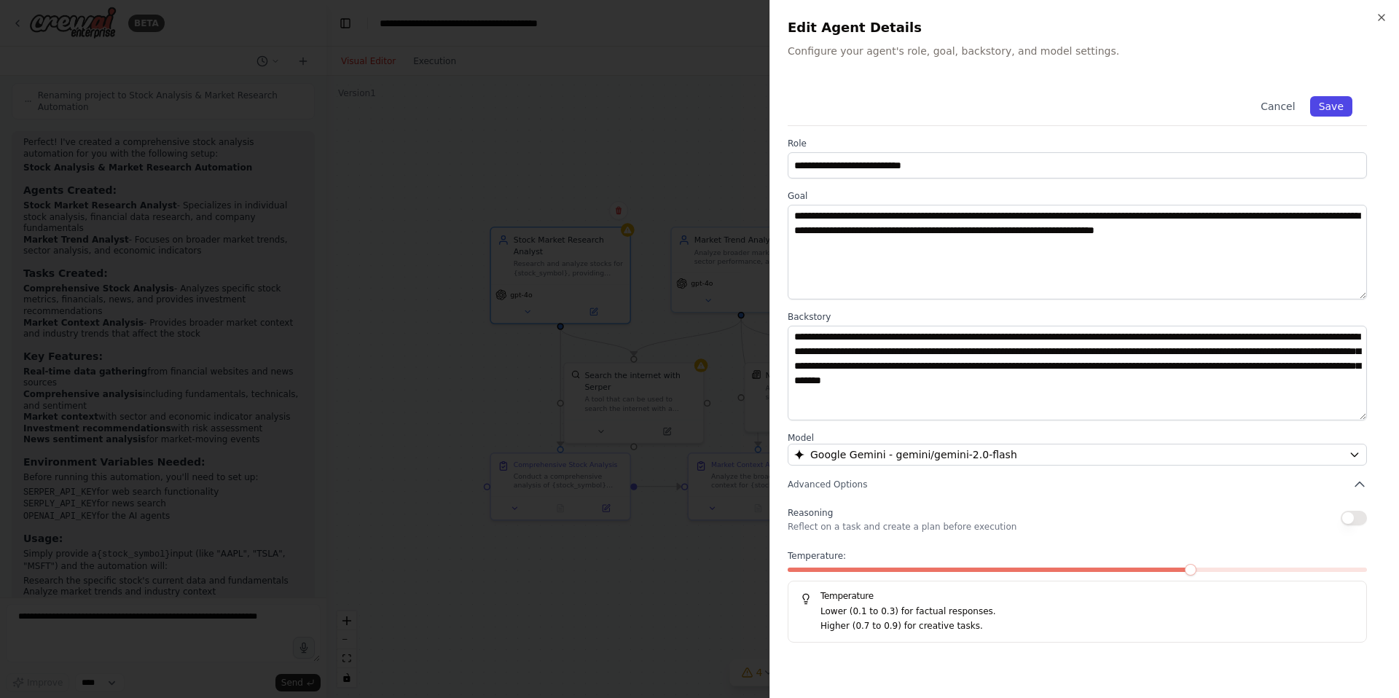
click at [1337, 106] on button "Save" at bounding box center [1331, 106] width 42 height 20
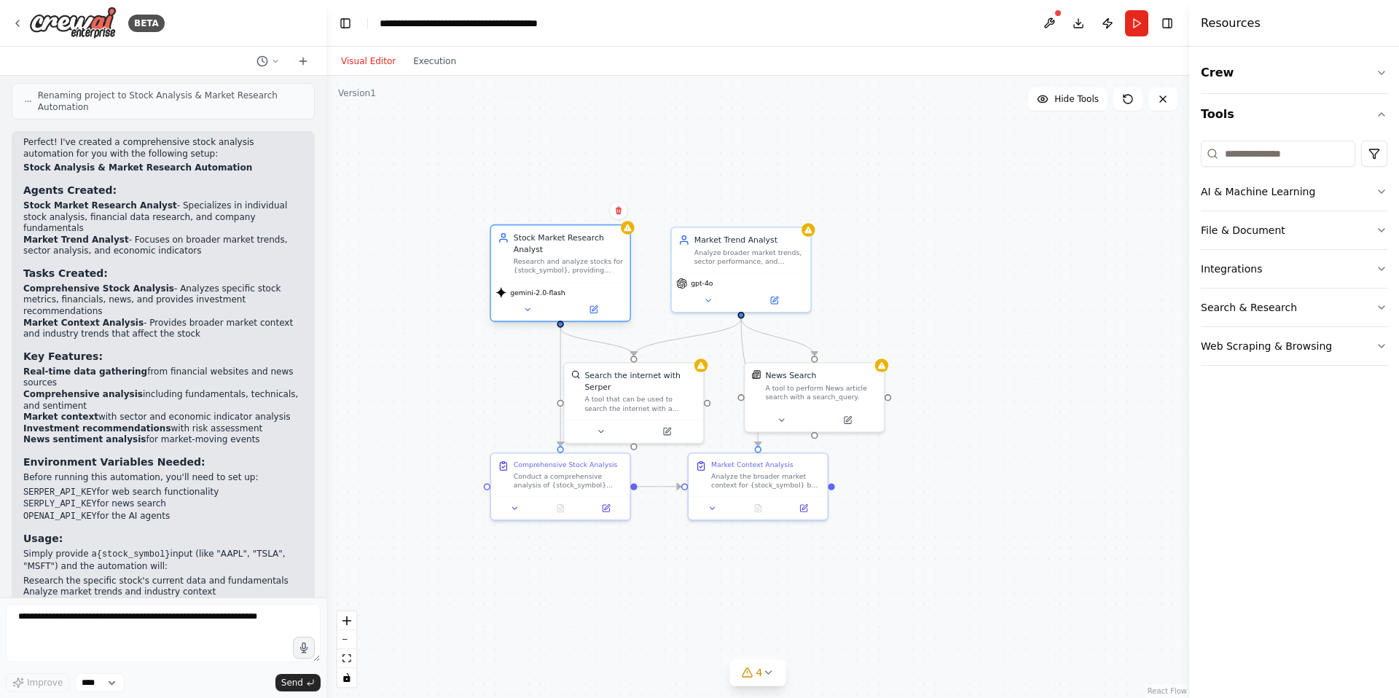
click at [558, 254] on div "Stock Market Research Analyst" at bounding box center [568, 243] width 109 height 23
click at [551, 237] on div "Stock Market Research Analyst" at bounding box center [568, 243] width 109 height 23
click at [594, 309] on icon at bounding box center [594, 308] width 5 height 5
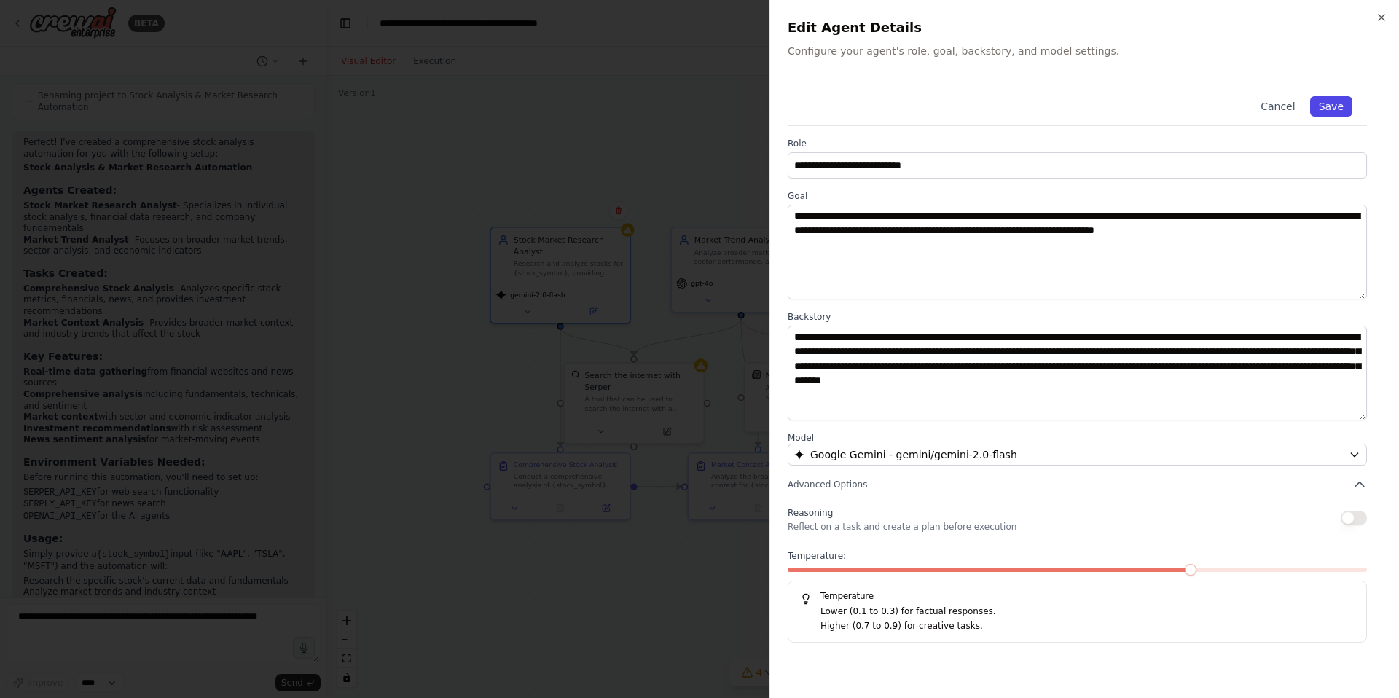
click at [1339, 105] on button "Save" at bounding box center [1331, 106] width 42 height 20
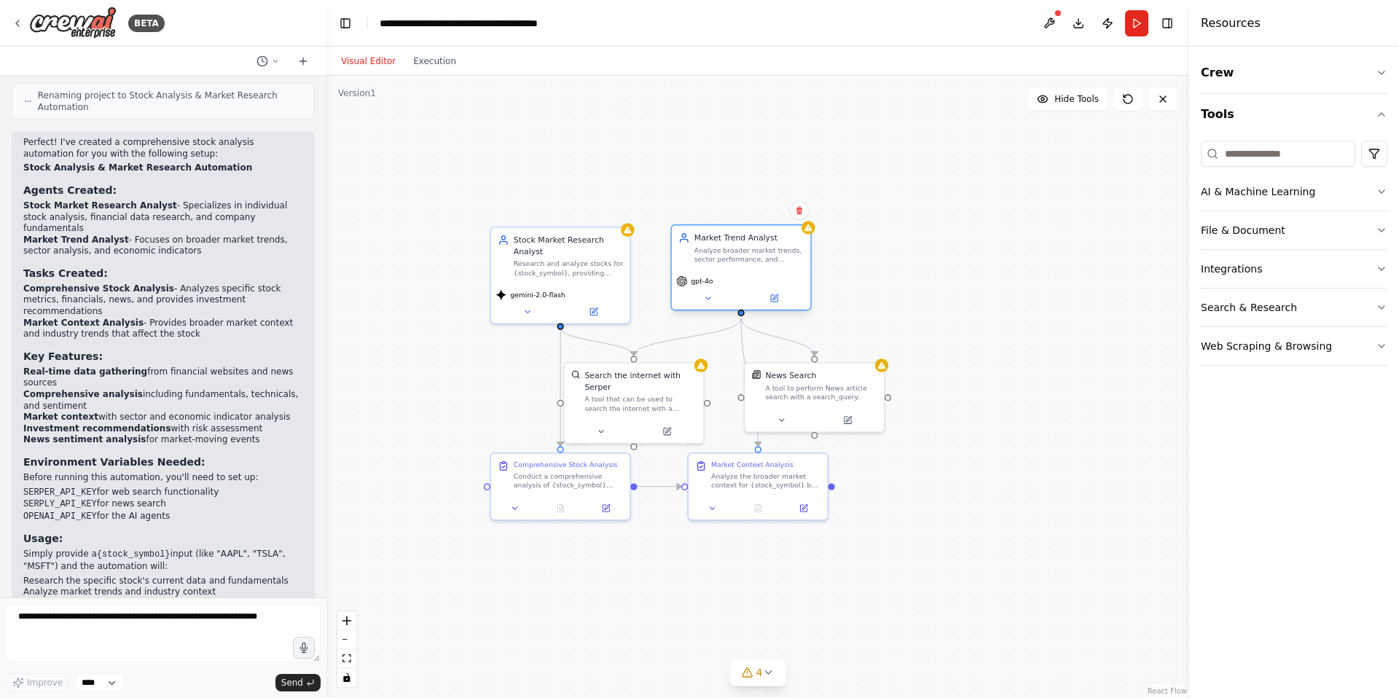
click at [779, 263] on div "Analyze broader market trends, sector performance, and economic indicators that…" at bounding box center [748, 255] width 109 height 18
click at [805, 251] on div "Market Trend Analyst Analyze broader market trends, sector performance, and eco…" at bounding box center [741, 247] width 139 height 45
click at [810, 231] on icon at bounding box center [808, 227] width 9 height 9
click at [779, 295] on button at bounding box center [774, 298] width 64 height 14
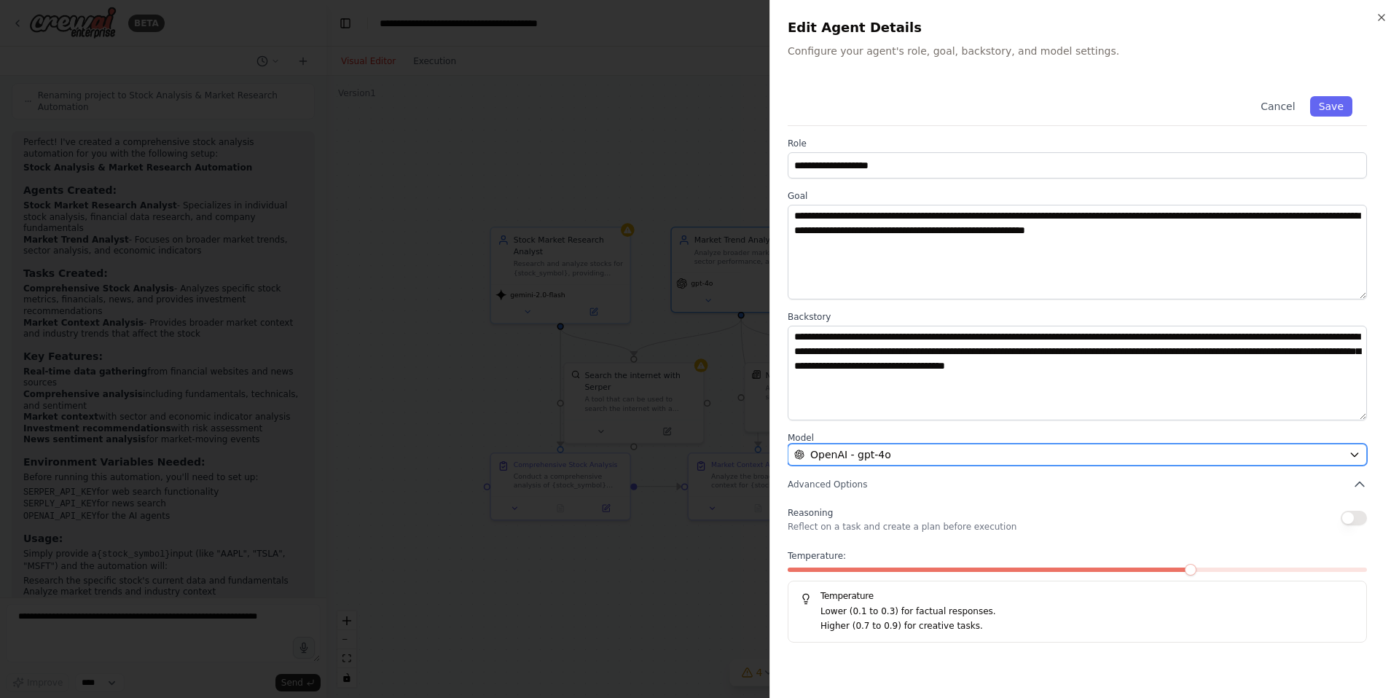
click at [1142, 455] on div "OpenAI - gpt-4o" at bounding box center [1068, 454] width 549 height 15
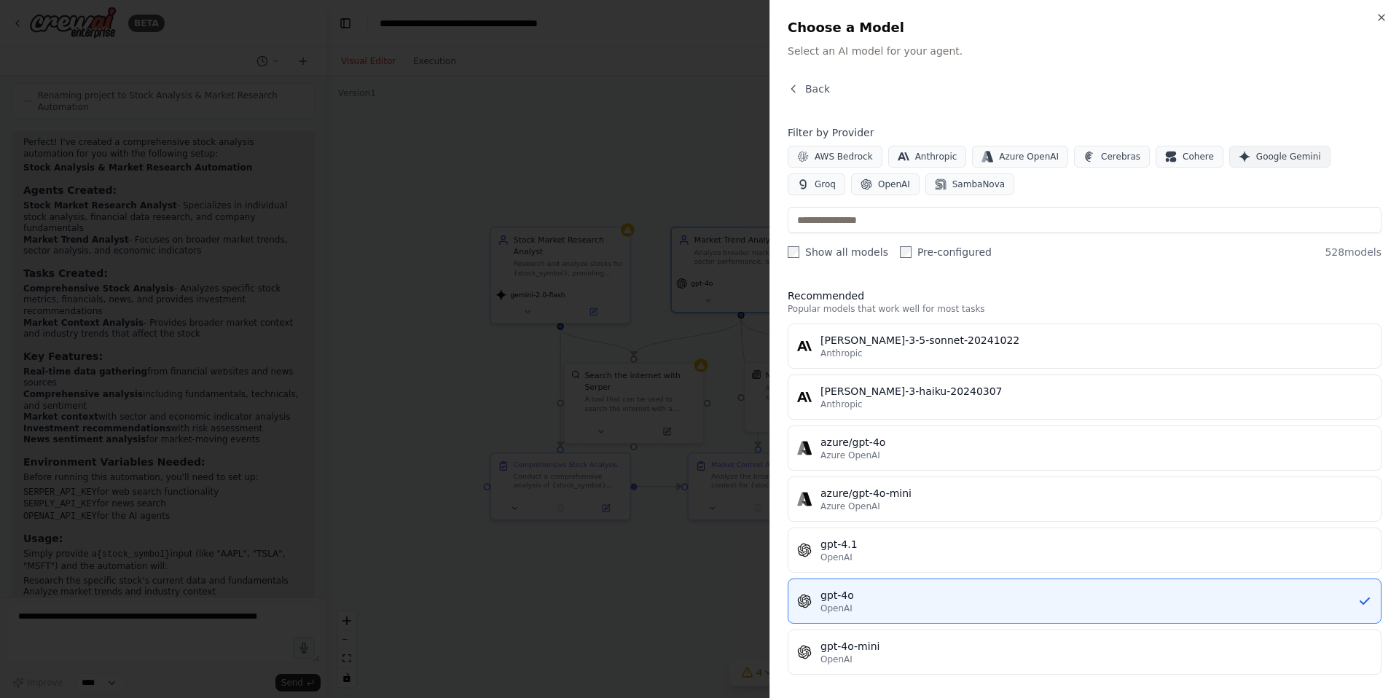
click at [1273, 154] on span "Google Gemini" at bounding box center [1288, 157] width 65 height 12
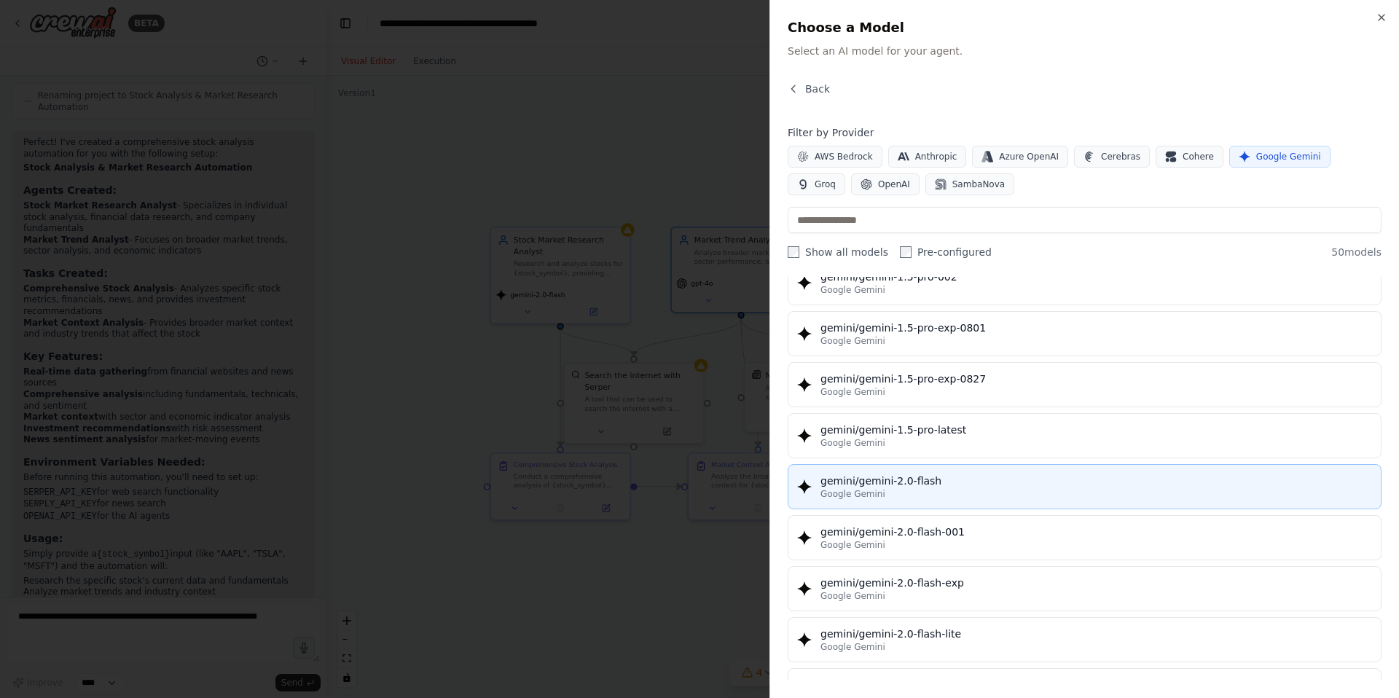
scroll to position [557, 0]
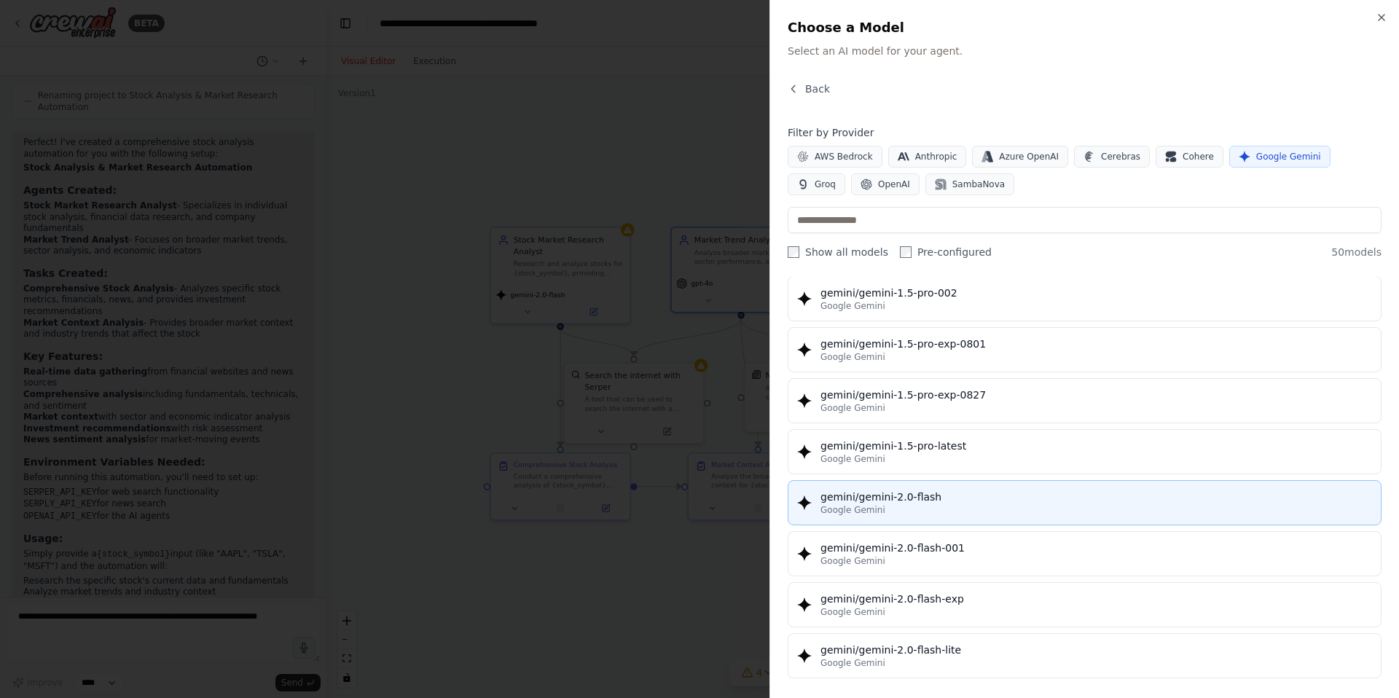
click at [1026, 503] on div "gemini/gemini-2.0-flash" at bounding box center [1095, 497] width 551 height 15
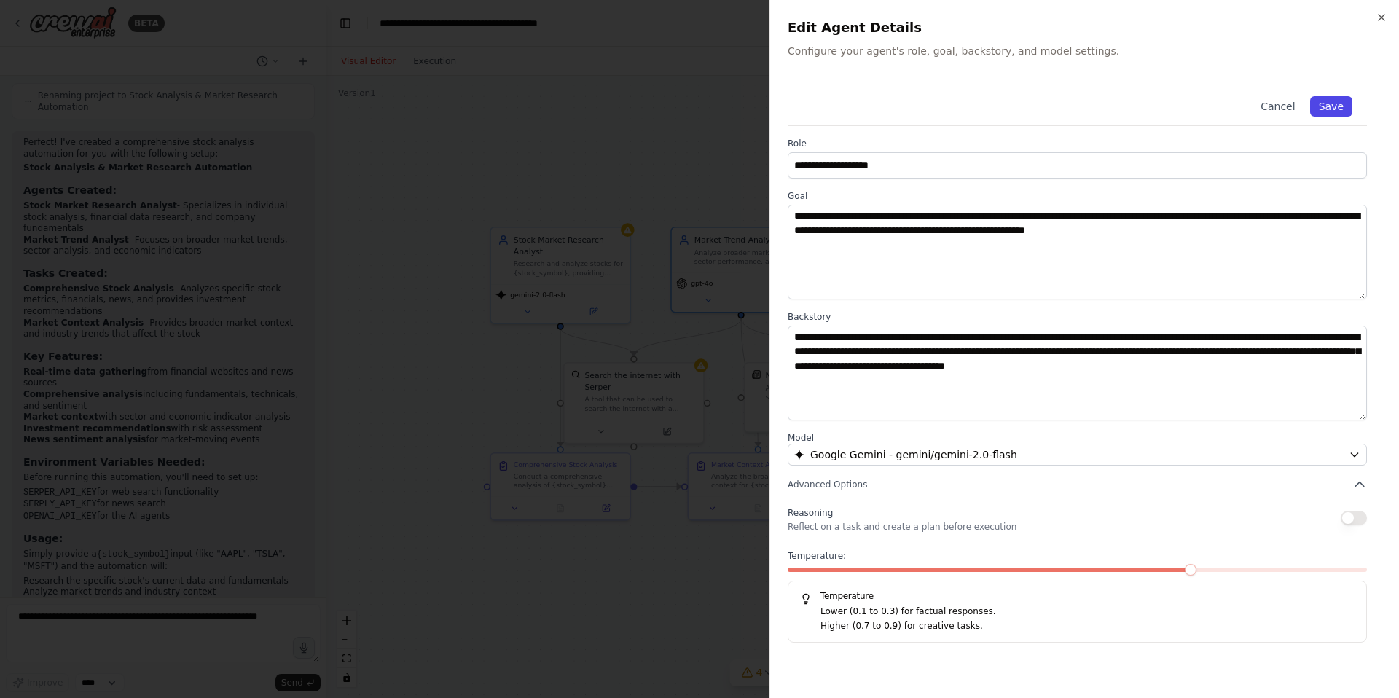
click at [1334, 106] on button "Save" at bounding box center [1331, 106] width 42 height 20
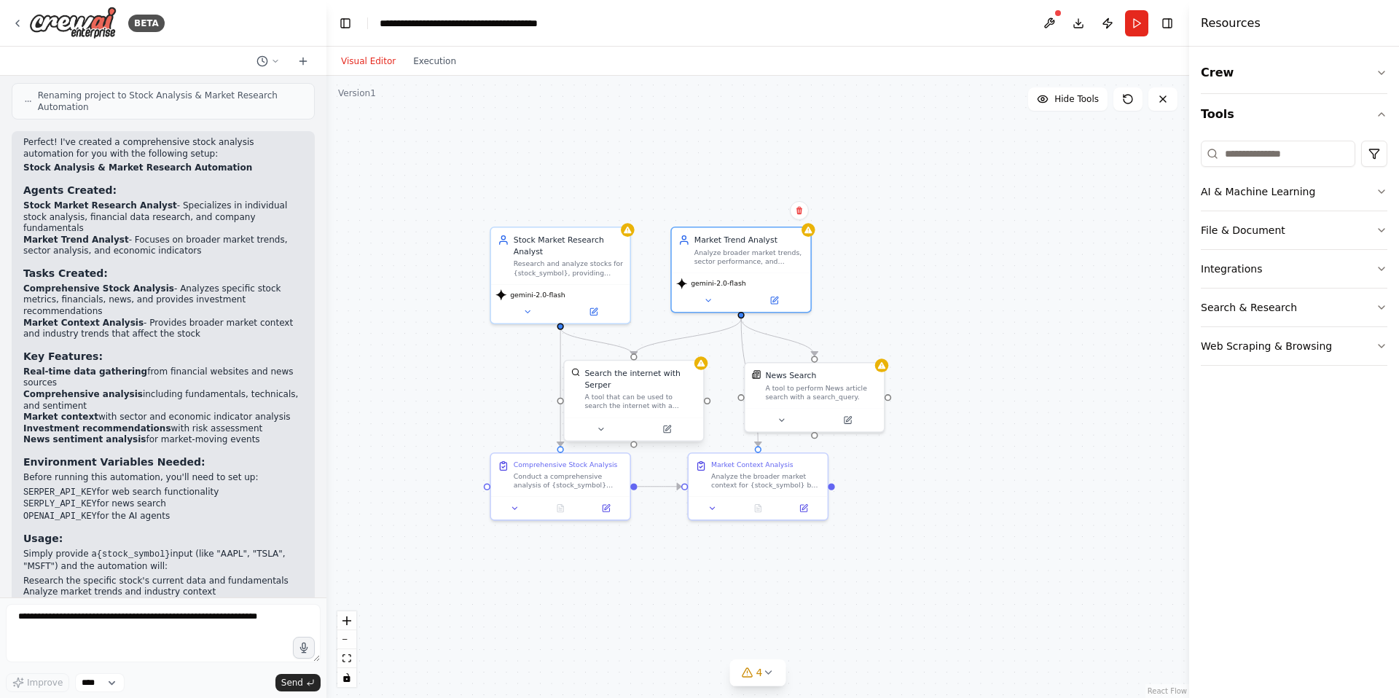
click at [629, 411] on div "Search the internet with Serper A tool that can be used to search the internet …" at bounding box center [634, 389] width 139 height 56
click at [627, 397] on div "A tool that can be used to search the internet with a search_query. Supports di…" at bounding box center [639, 402] width 111 height 18
click at [664, 427] on icon at bounding box center [667, 428] width 7 height 7
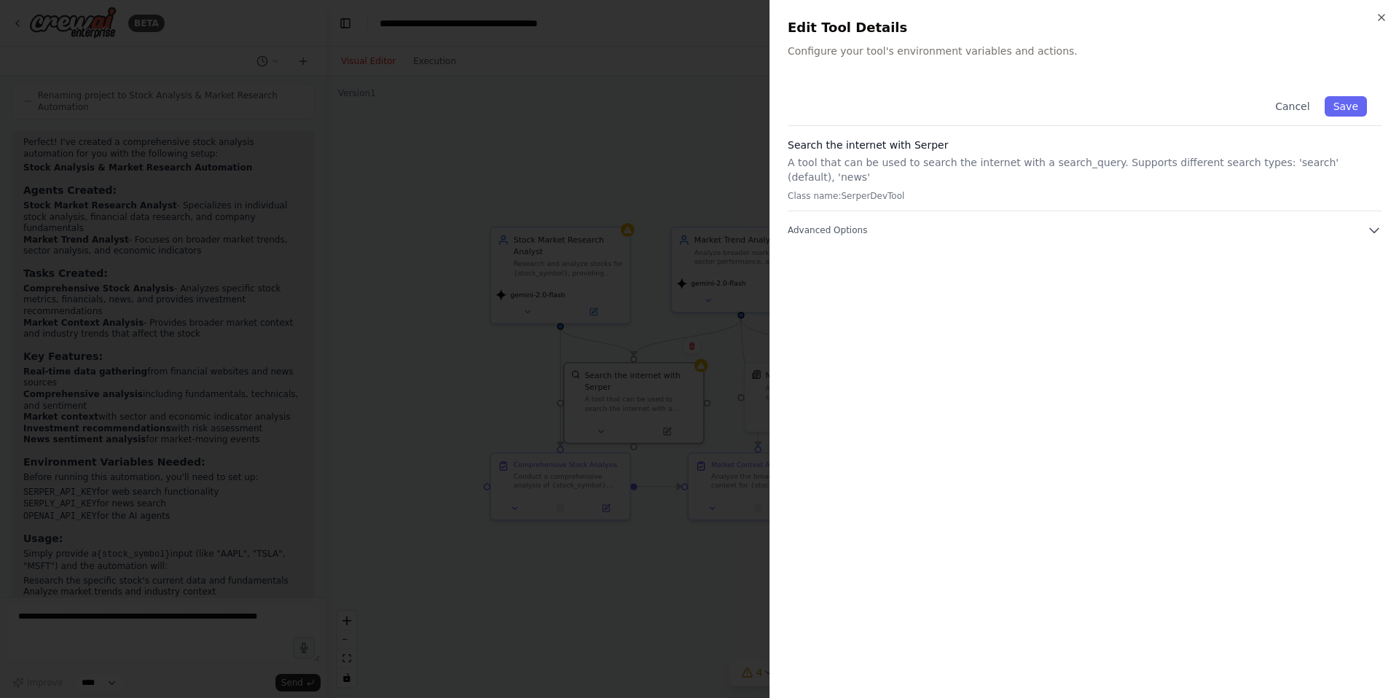
click at [1154, 160] on p "A tool that can be used to search the internet with a search_query. Supports di…" at bounding box center [1085, 169] width 594 height 29
click at [1045, 223] on button "Advanced Options" at bounding box center [1085, 230] width 594 height 15
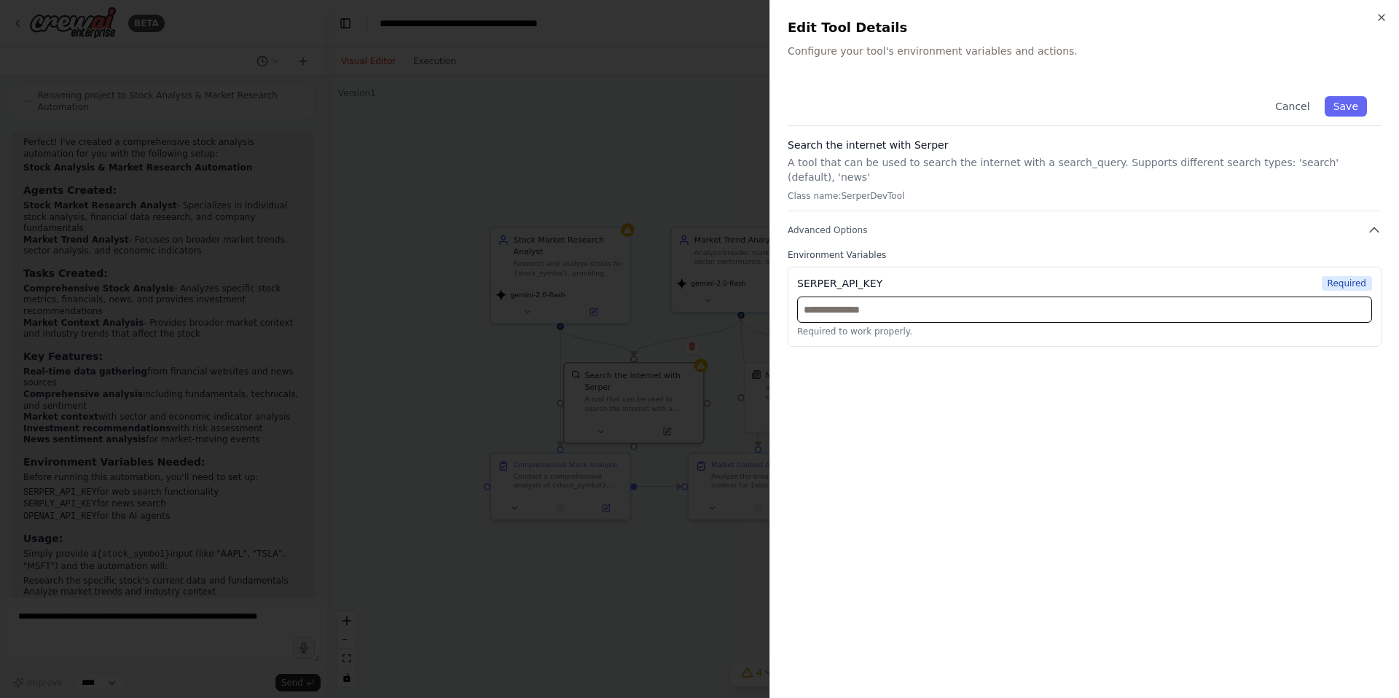
click at [944, 296] on input "text" at bounding box center [1084, 309] width 575 height 26
paste input "**********"
type input "**********"
paste input "**********"
type input "**********"
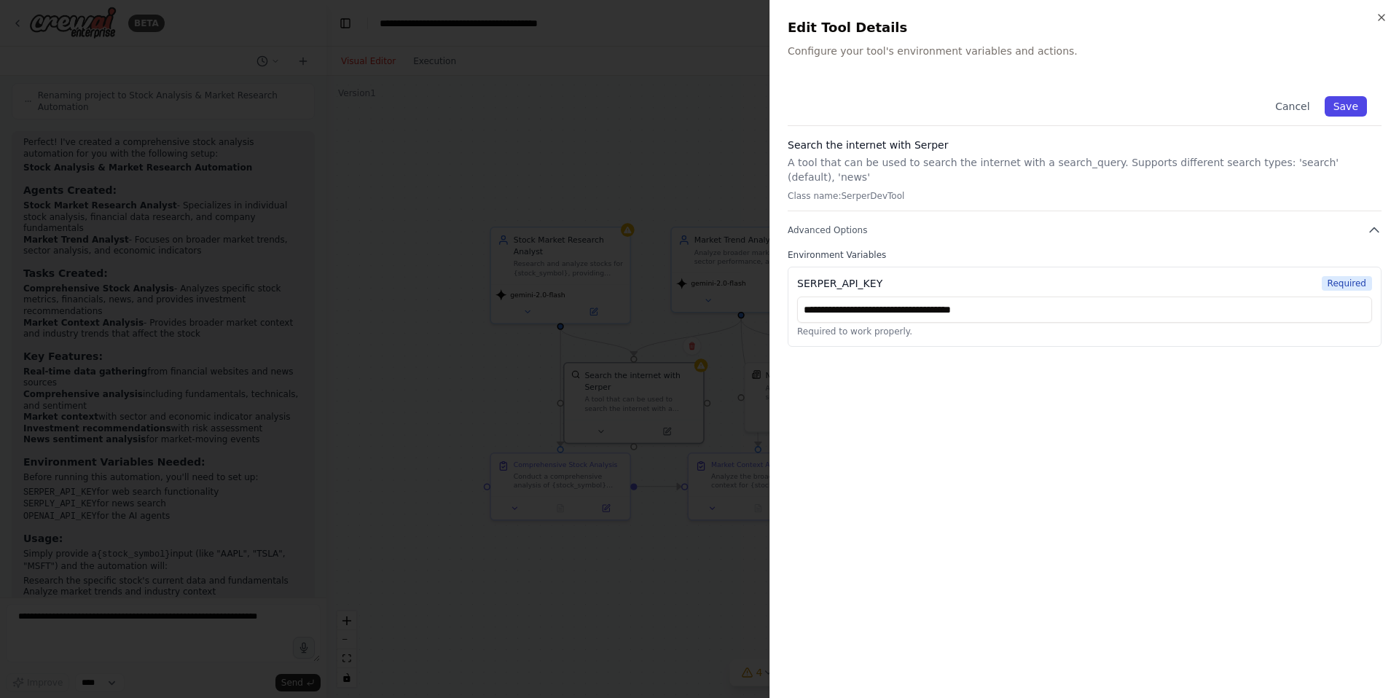
click at [1356, 103] on button "Save" at bounding box center [1345, 106] width 42 height 20
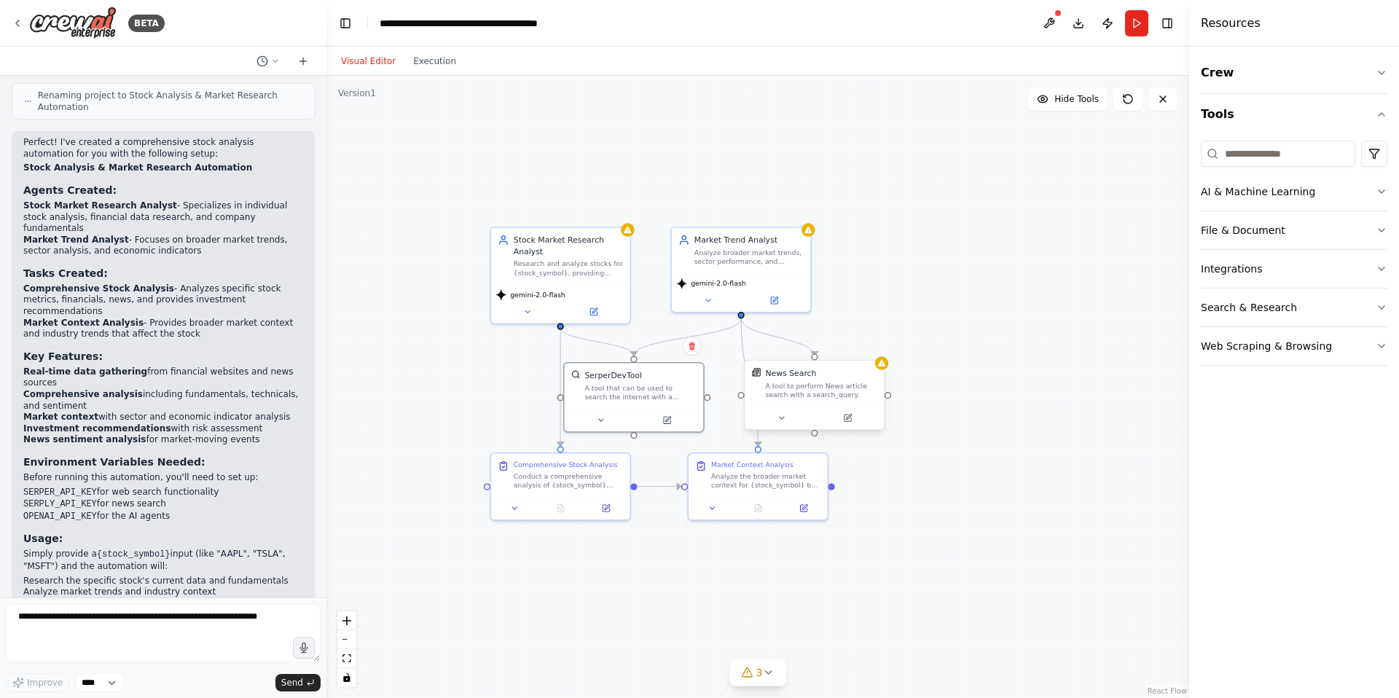
click at [833, 383] on div "A tool to perform News article search with a search_query." at bounding box center [820, 390] width 111 height 18
click at [849, 419] on icon at bounding box center [847, 418] width 7 height 7
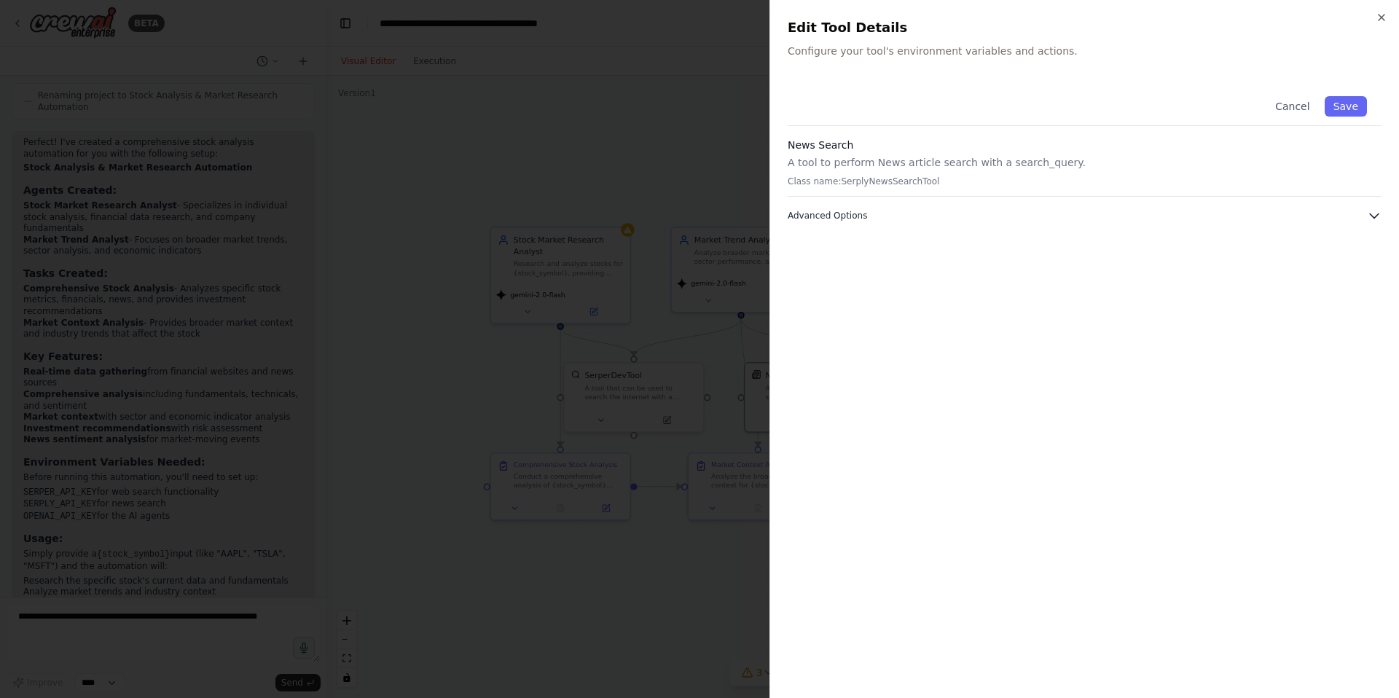
click at [946, 212] on button "Advanced Options" at bounding box center [1085, 215] width 594 height 15
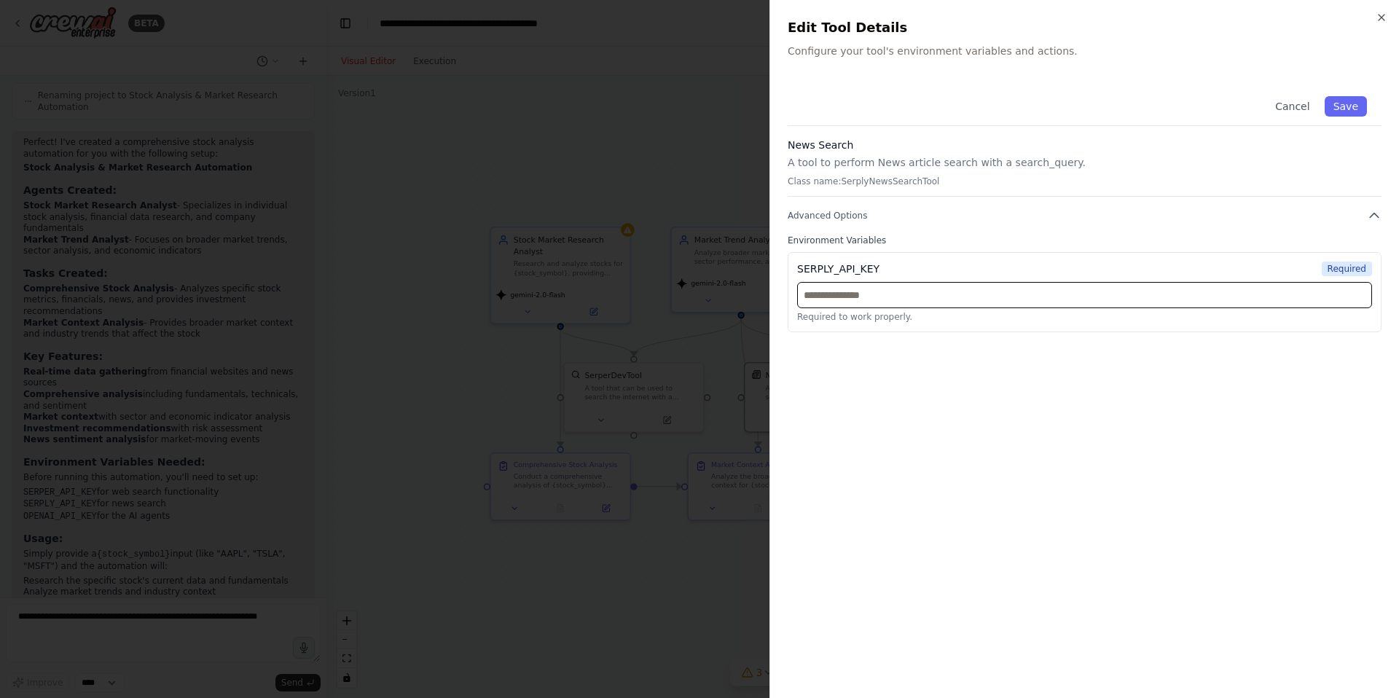
click at [873, 302] on input "text" at bounding box center [1084, 295] width 575 height 26
paste input "**********"
type input "**********"
click at [1352, 108] on button "Save" at bounding box center [1345, 106] width 42 height 20
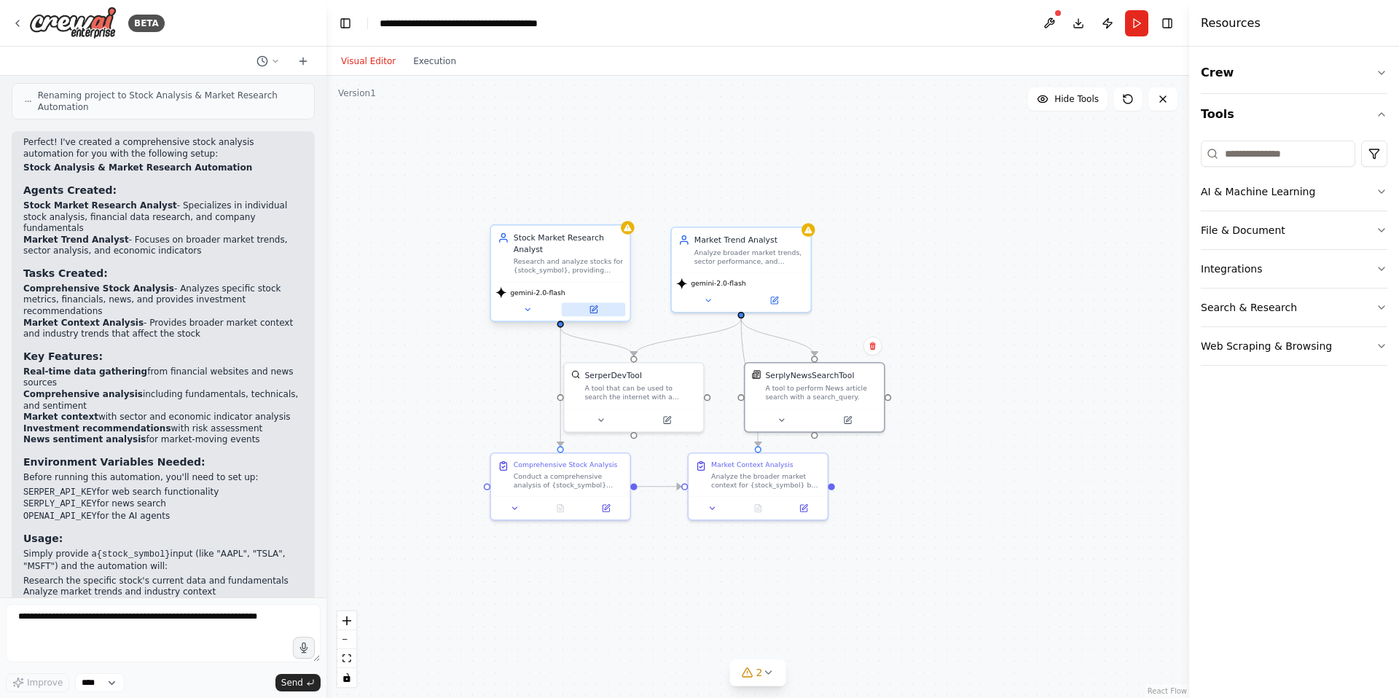
click at [597, 307] on icon at bounding box center [593, 309] width 9 height 9
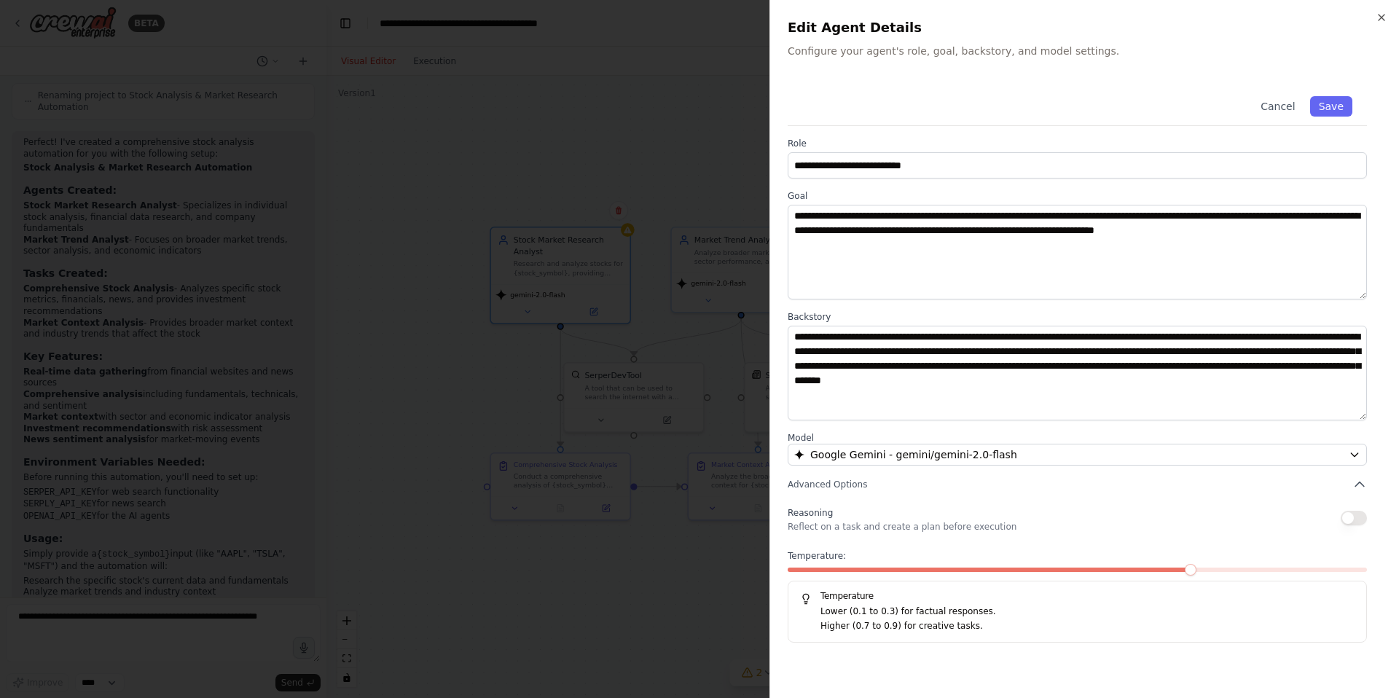
click at [839, 526] on p "Reflect on a task and create a plan before execution" at bounding box center [902, 527] width 229 height 12
click at [924, 621] on p "Higher (0.7 to 0.9) for creative tasks." at bounding box center [1087, 626] width 534 height 15
click at [852, 517] on div "Reasoning Reflect on a task and create a plan before execution" at bounding box center [902, 517] width 229 height 29
click at [825, 486] on span "Advanced Options" at bounding box center [827, 485] width 79 height 12
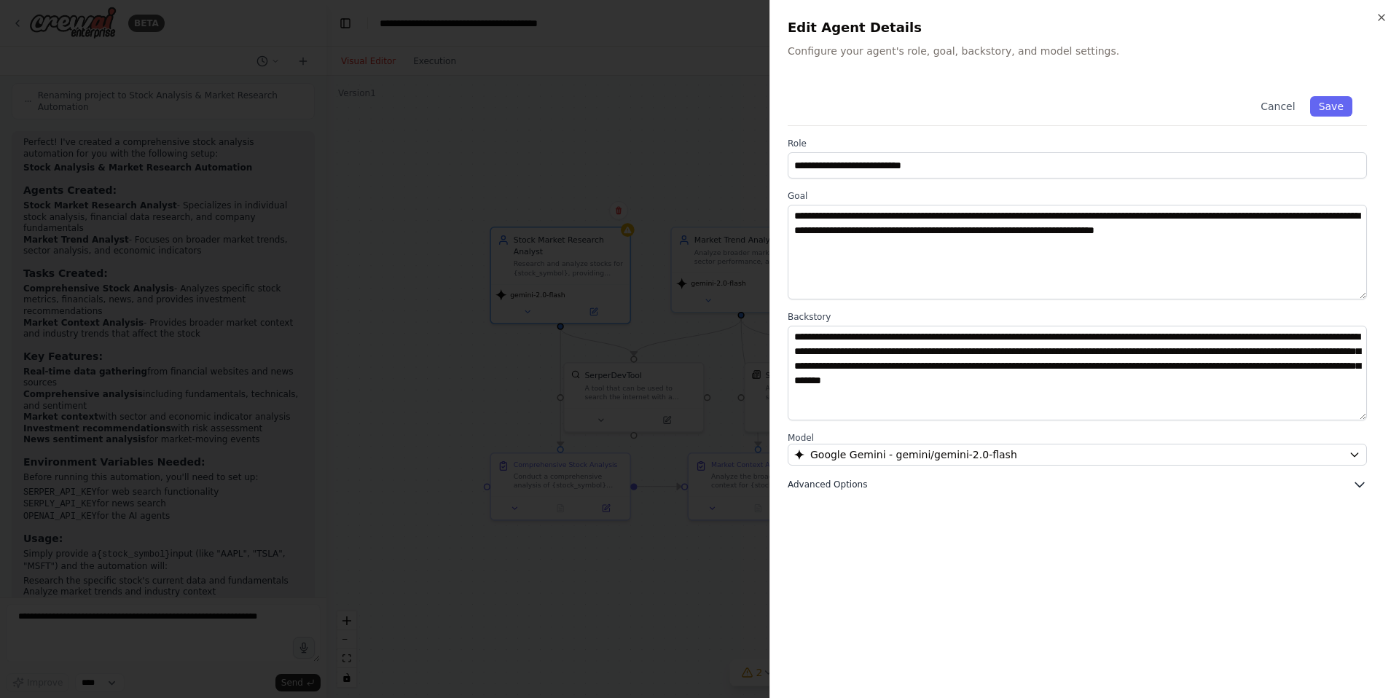
click at [875, 484] on button "Advanced Options" at bounding box center [1077, 484] width 579 height 15
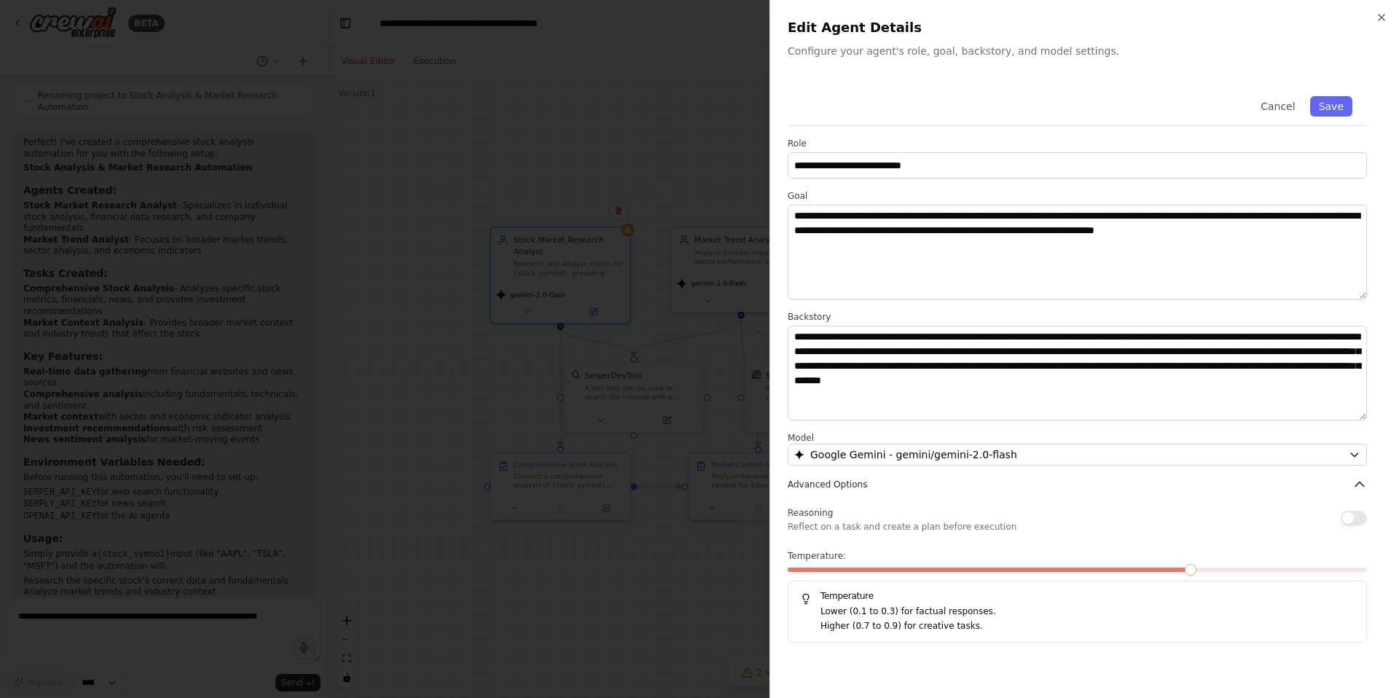
click at [1359, 477] on icon "button" at bounding box center [1359, 484] width 15 height 15
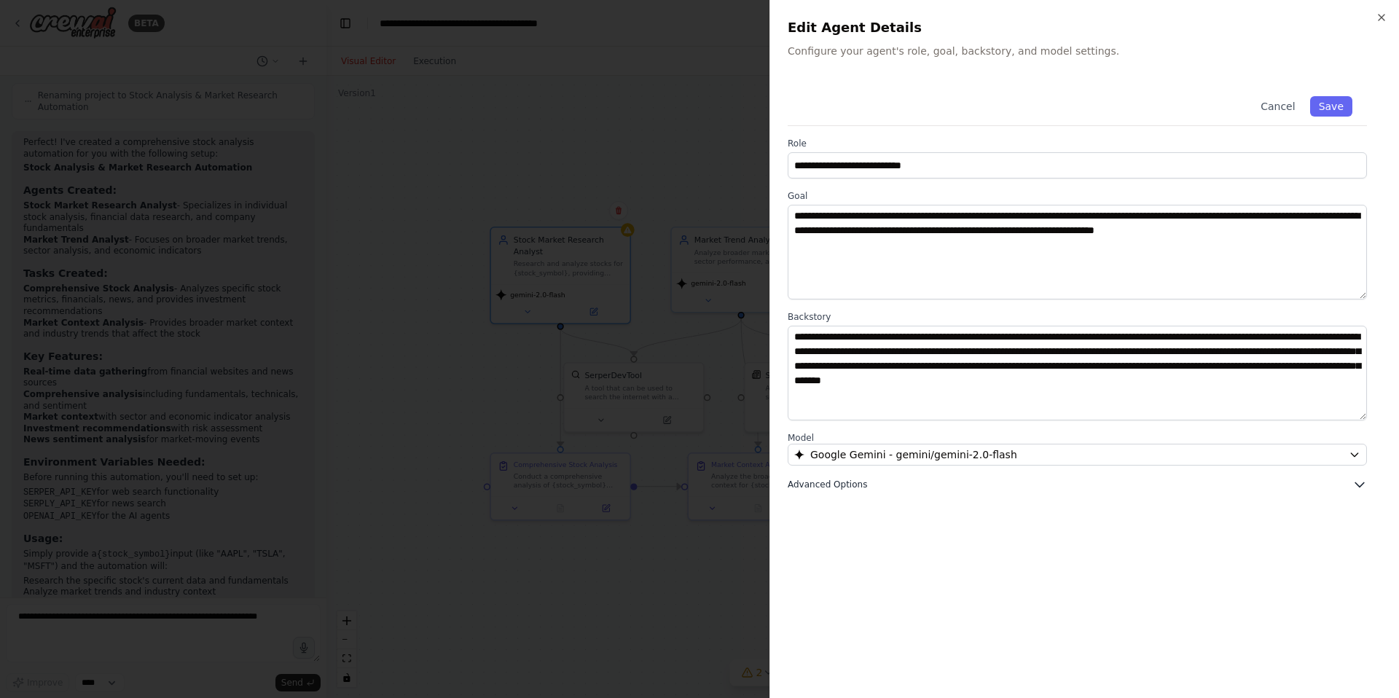
click at [1361, 481] on icon "button" at bounding box center [1359, 484] width 15 height 15
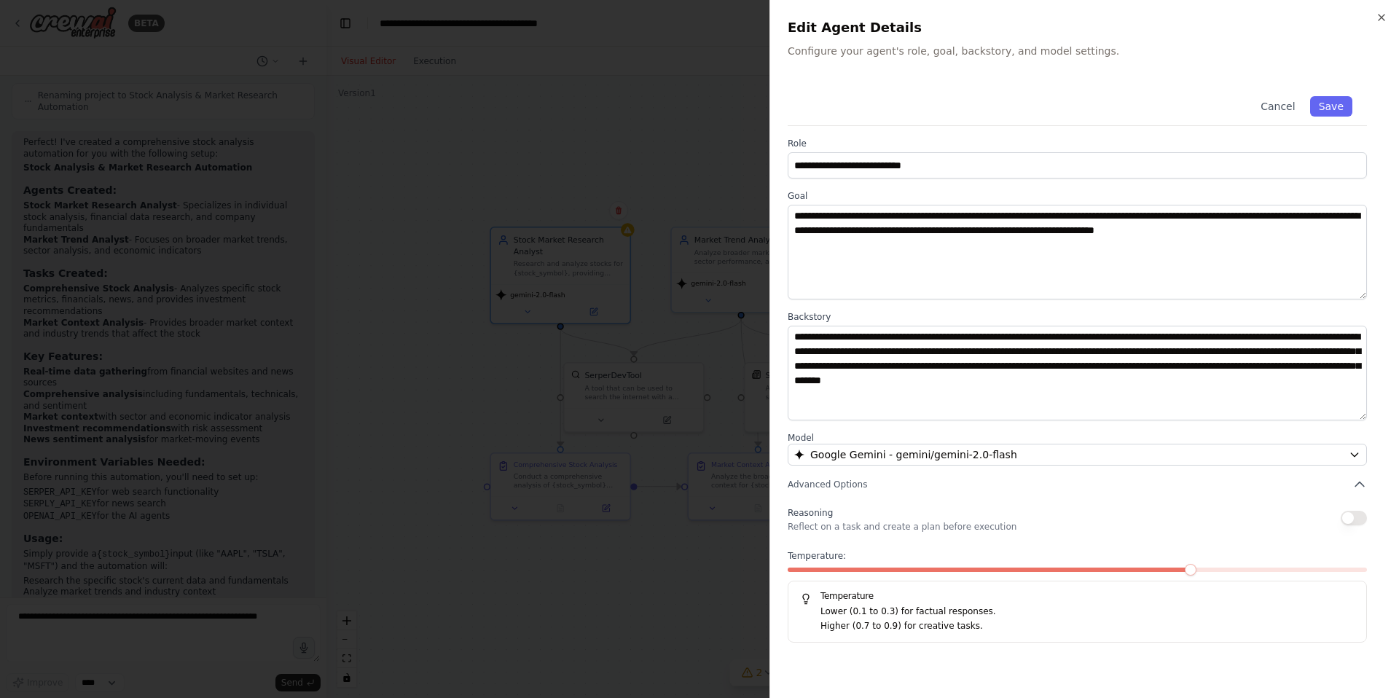
click at [1356, 514] on button "button" at bounding box center [1353, 518] width 26 height 15
click at [1361, 515] on button "button" at bounding box center [1353, 518] width 26 height 15
click at [926, 627] on p "Higher (0.7 to 0.9) for creative tasks." at bounding box center [1087, 626] width 534 height 15
click at [1330, 101] on button "Save" at bounding box center [1331, 106] width 42 height 20
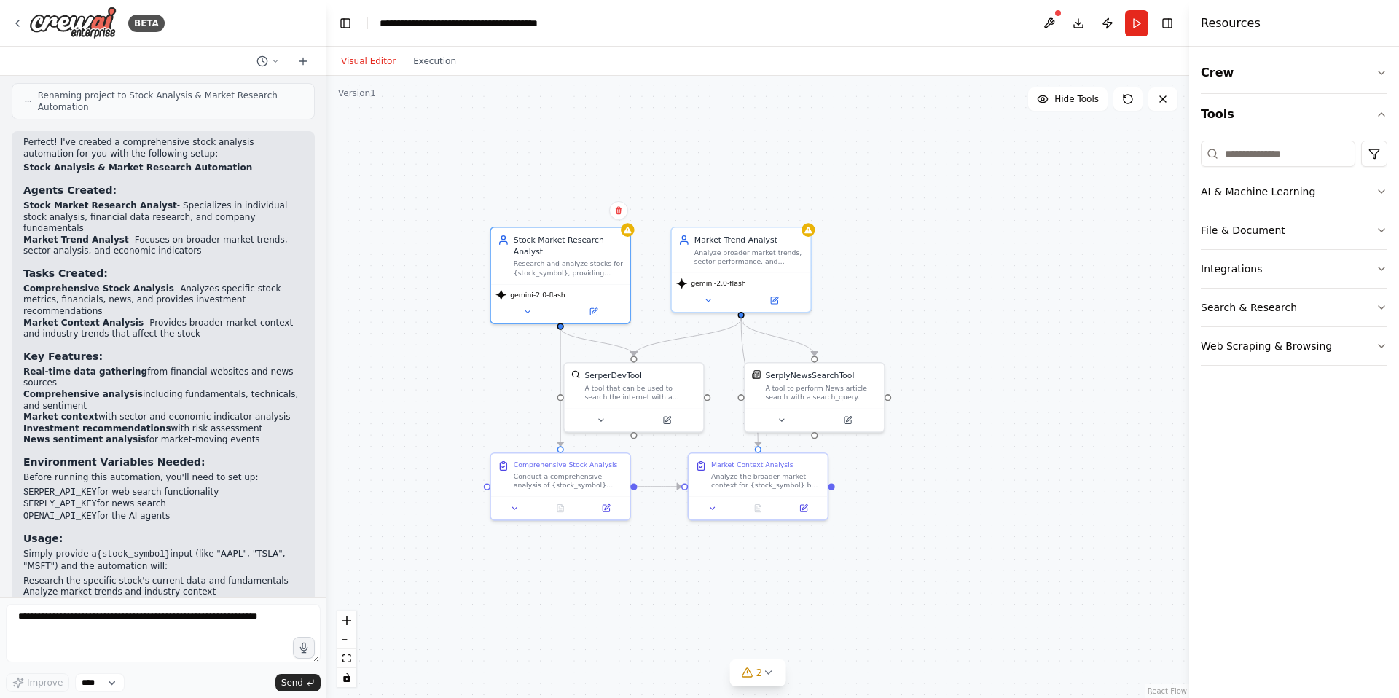
click at [976, 295] on div ".deletable-edge-delete-btn { width: 20px; height: 20px; border: 0px solid #ffff…" at bounding box center [757, 387] width 863 height 622
click at [1377, 113] on icon "button" at bounding box center [1381, 115] width 12 height 12
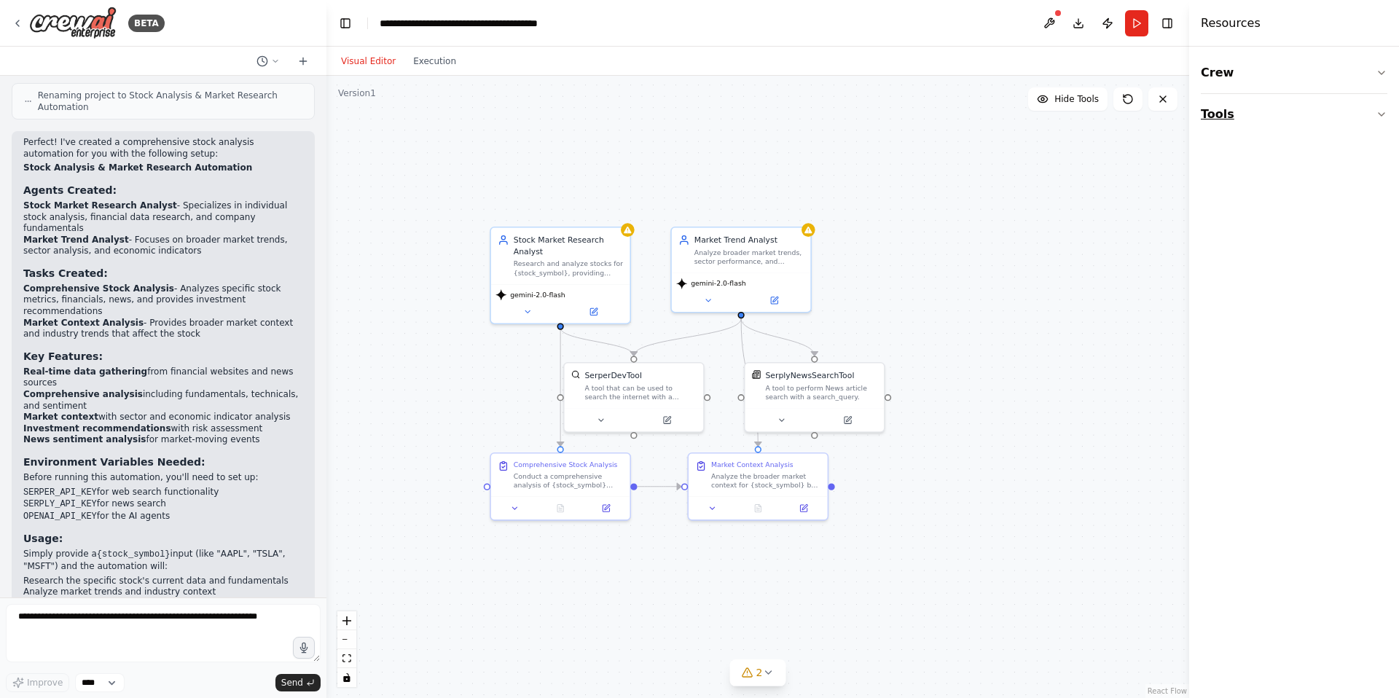
click at [1377, 112] on icon "button" at bounding box center [1381, 115] width 12 height 12
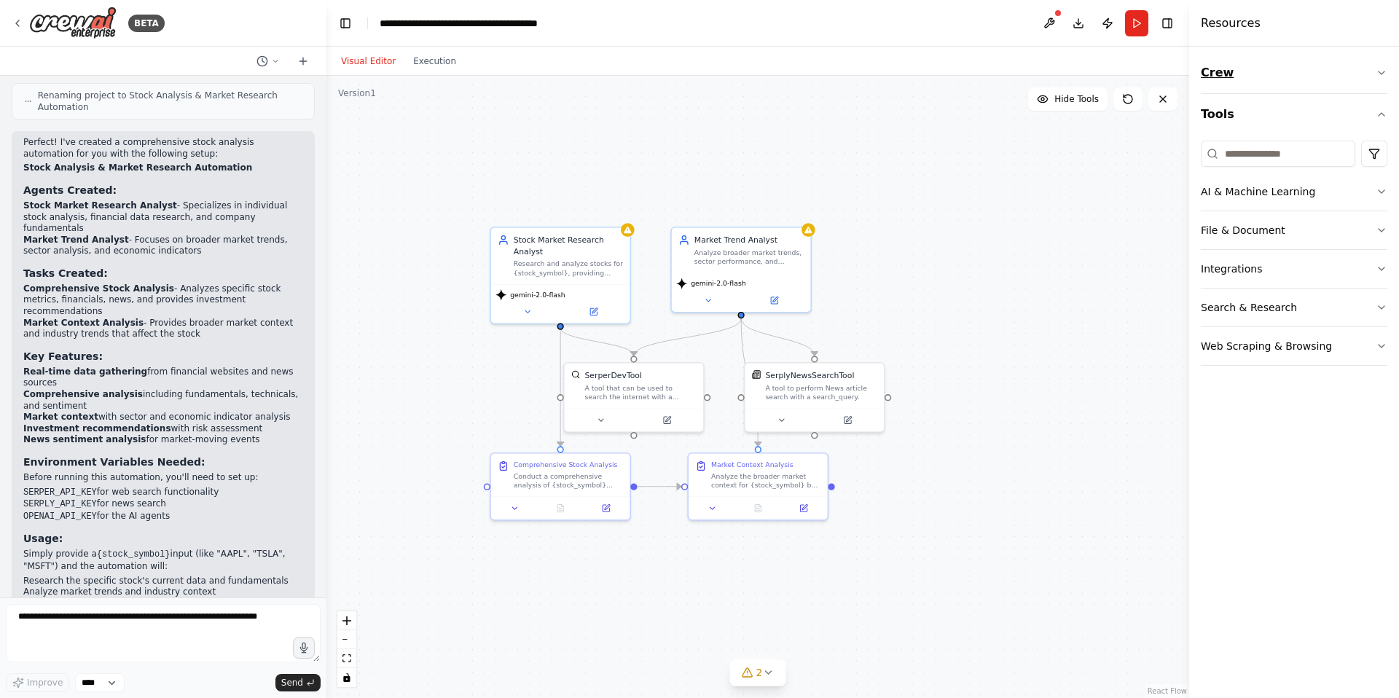
click at [1378, 72] on icon "button" at bounding box center [1381, 73] width 12 height 12
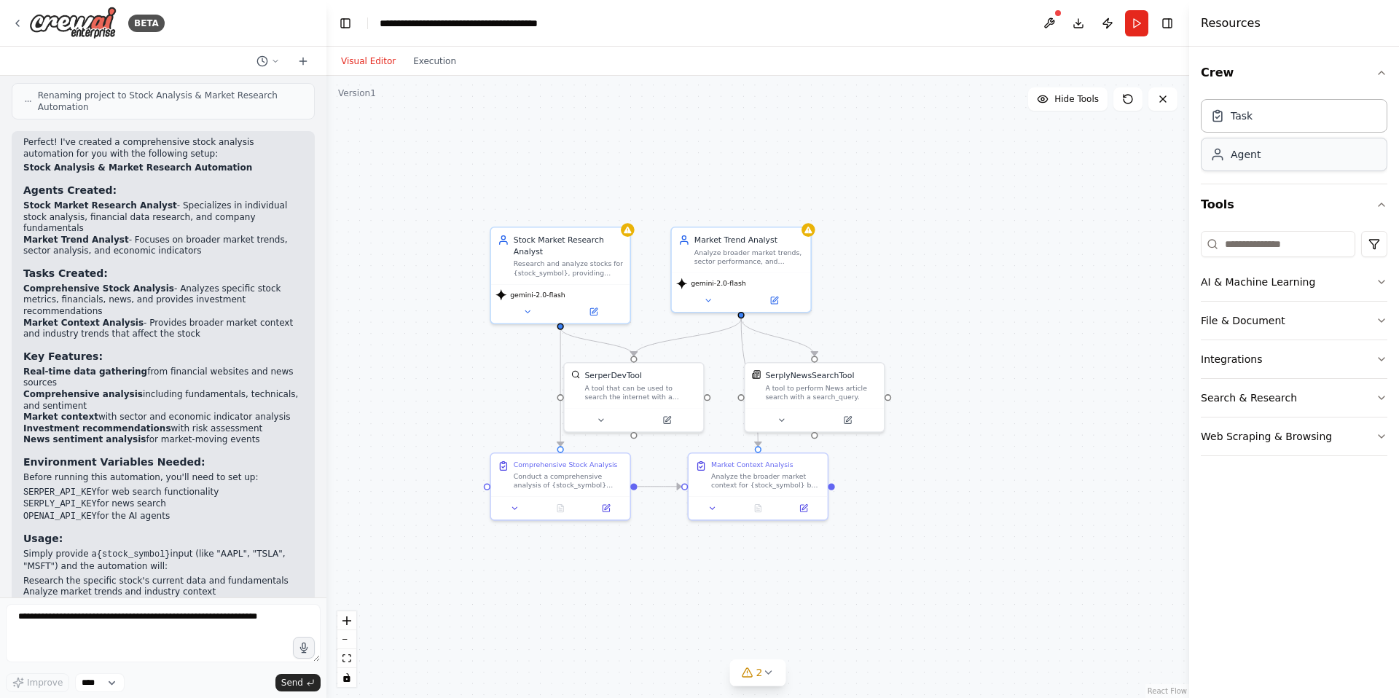
click at [1295, 157] on div "Agent" at bounding box center [1294, 155] width 186 height 34
click at [1137, 25] on button "Run" at bounding box center [1136, 23] width 23 height 26
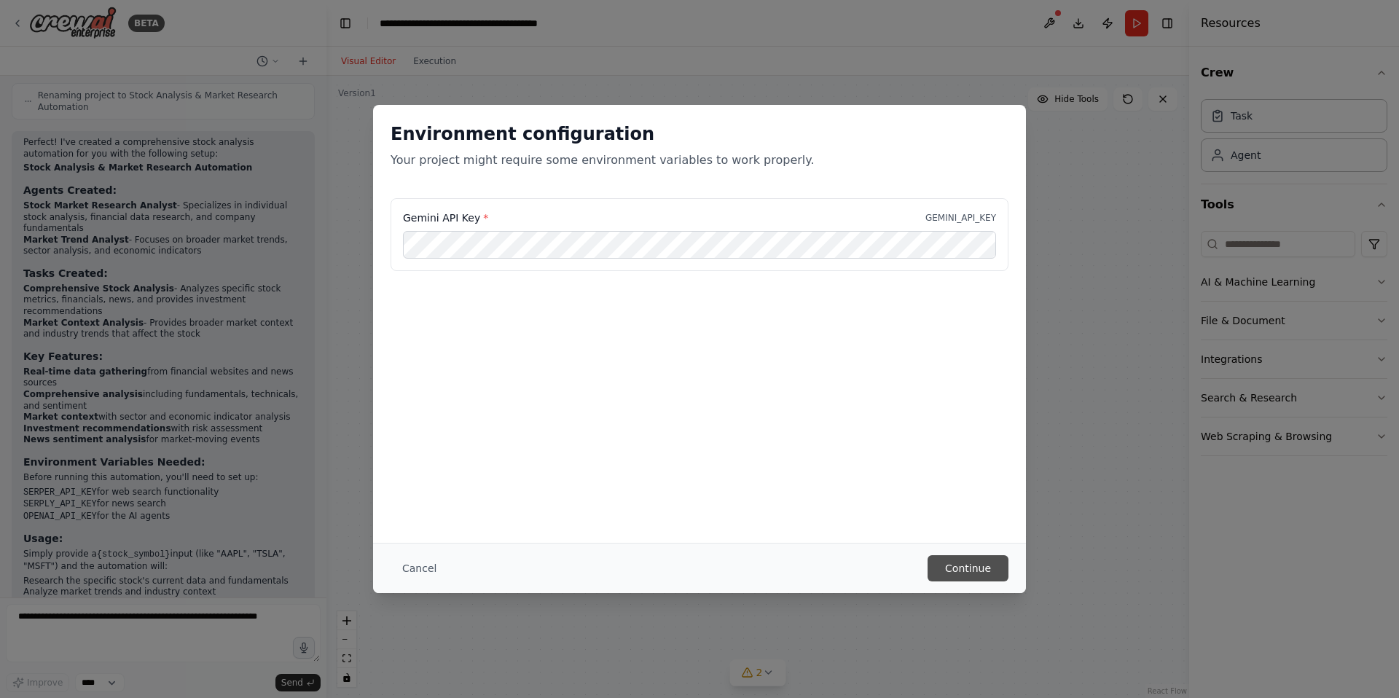
click at [976, 562] on button "Continue" at bounding box center [967, 568] width 81 height 26
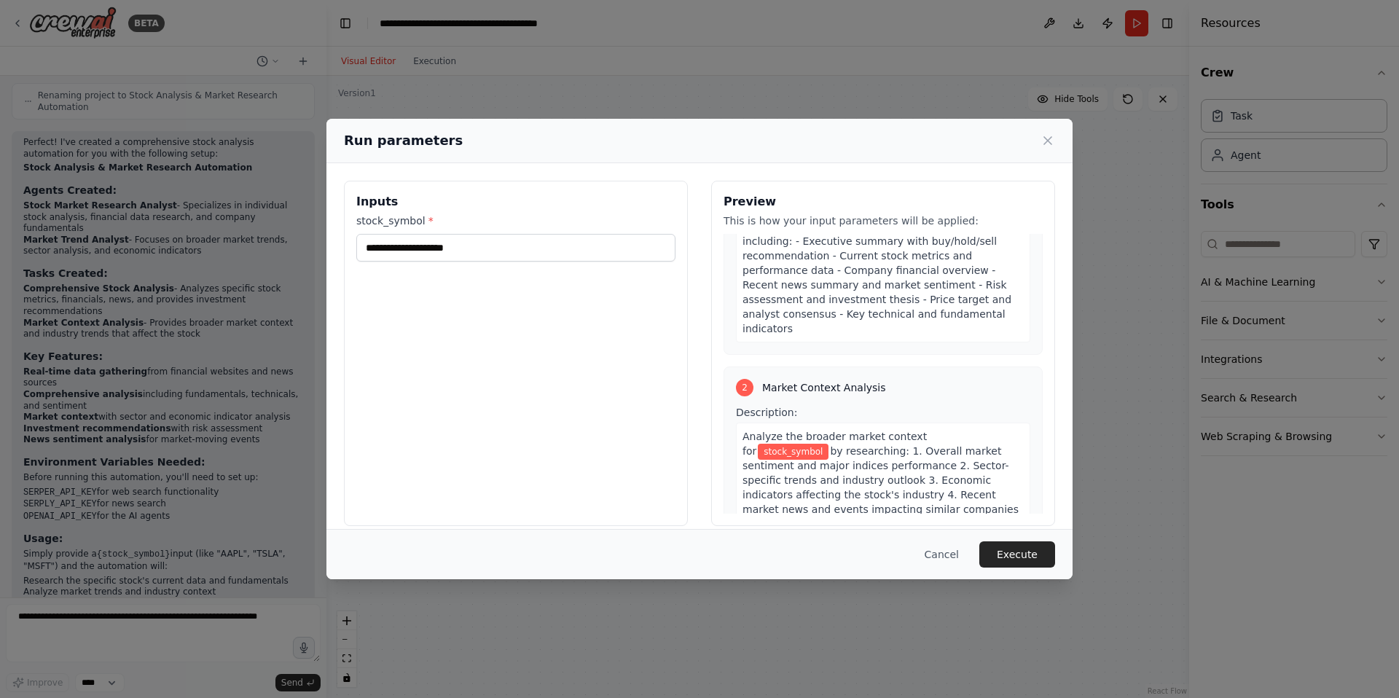
scroll to position [293, 0]
click at [431, 252] on input "stock_symbol *" at bounding box center [515, 248] width 319 height 28
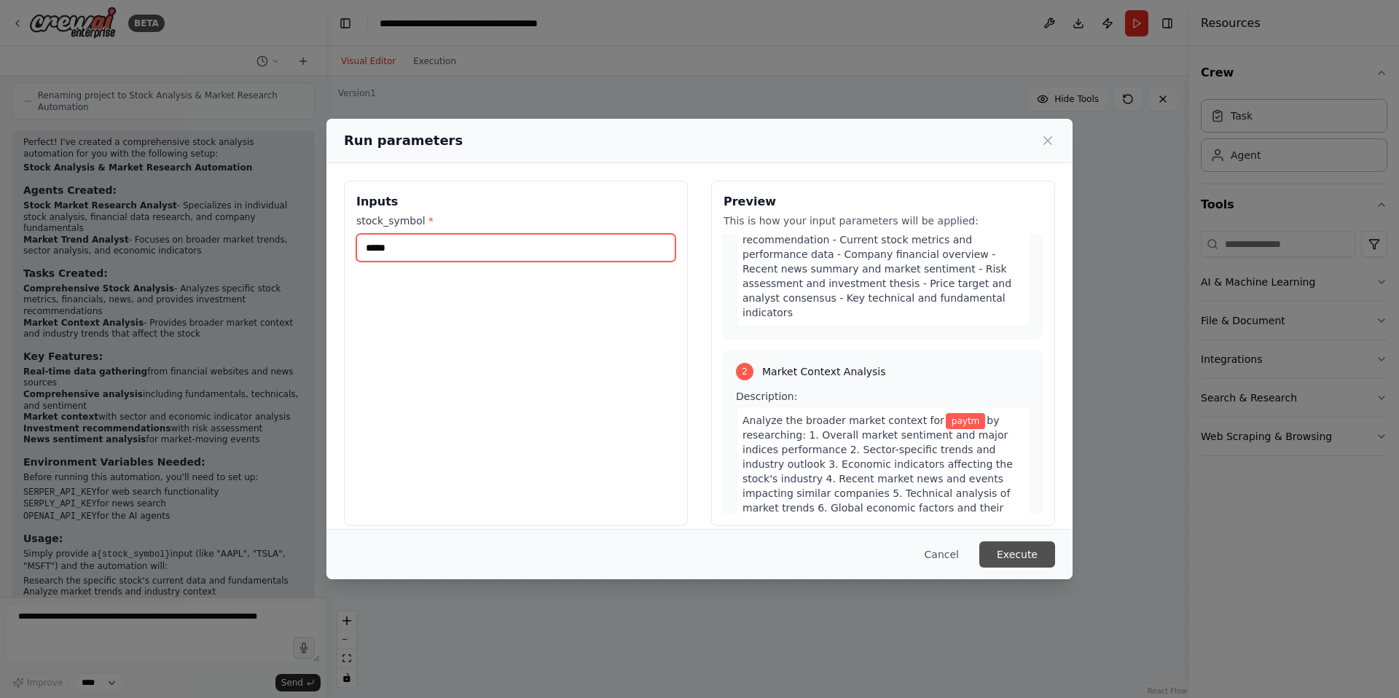
type input "*****"
click at [1025, 541] on button "Execute" at bounding box center [1017, 554] width 76 height 26
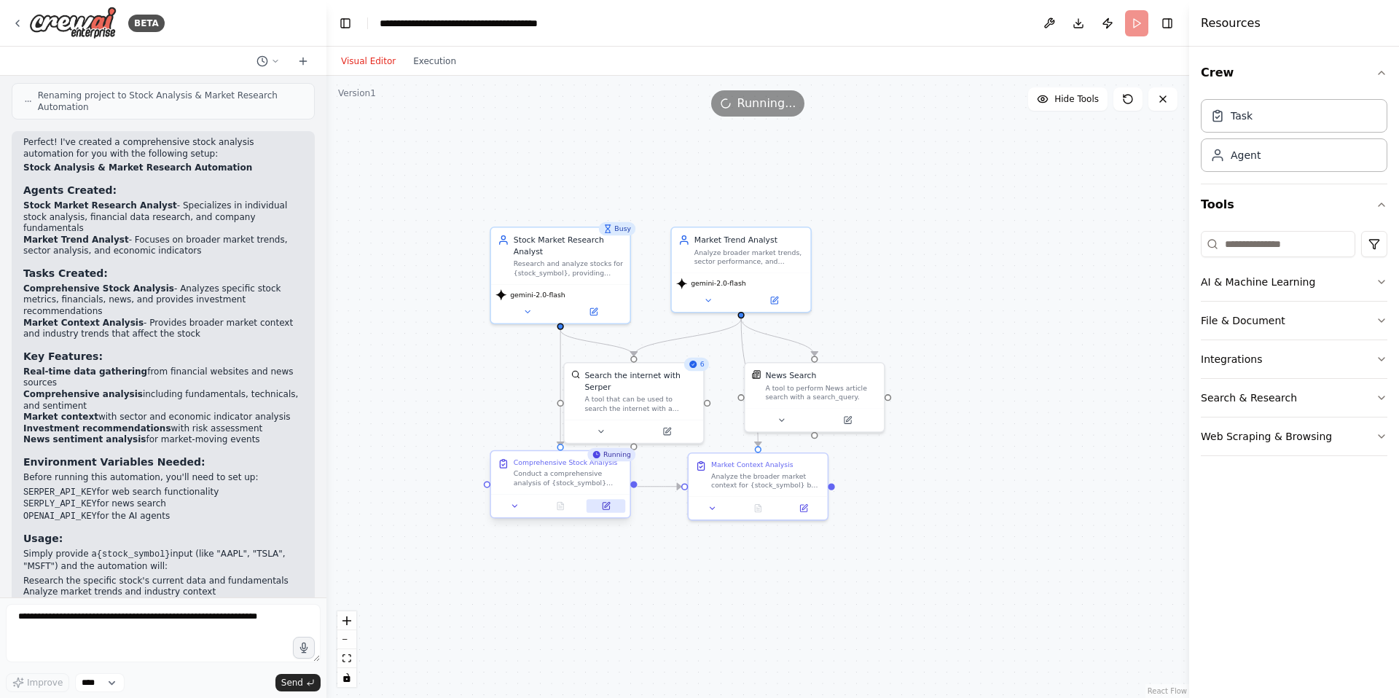
click at [608, 511] on button at bounding box center [605, 506] width 39 height 14
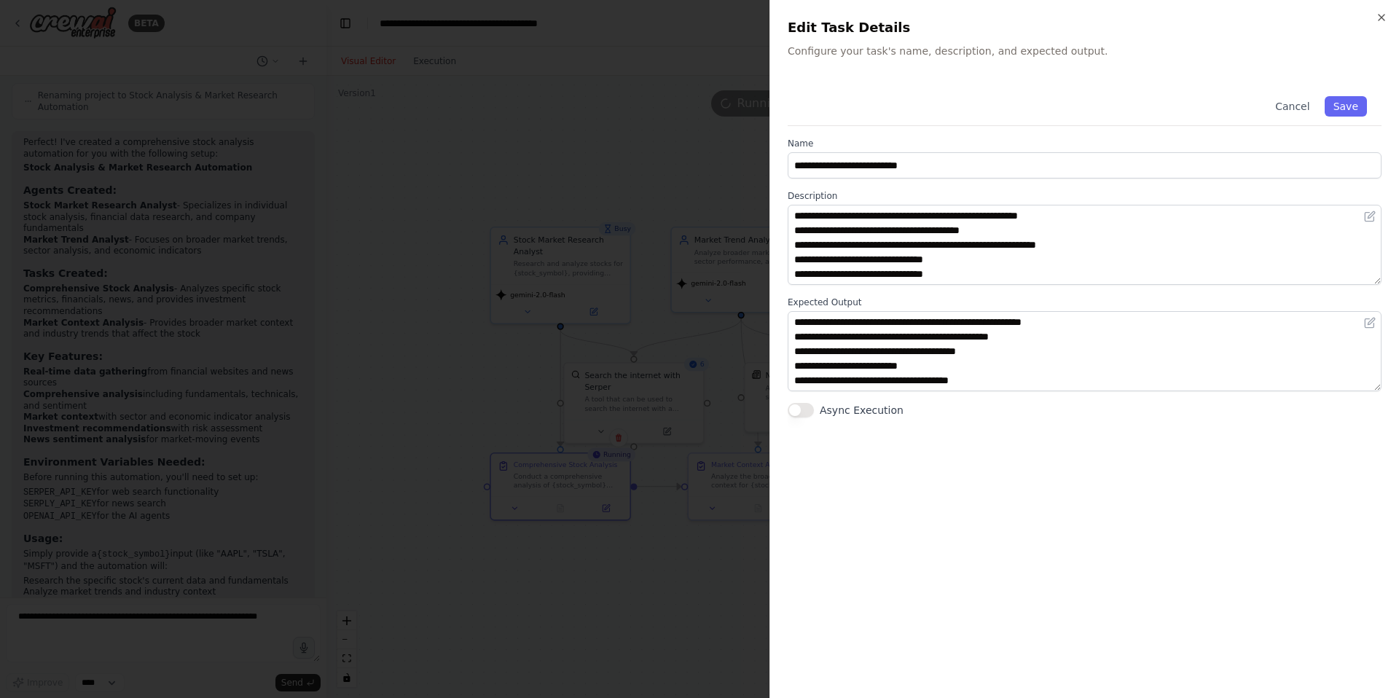
click at [723, 557] on div at bounding box center [699, 349] width 1399 height 698
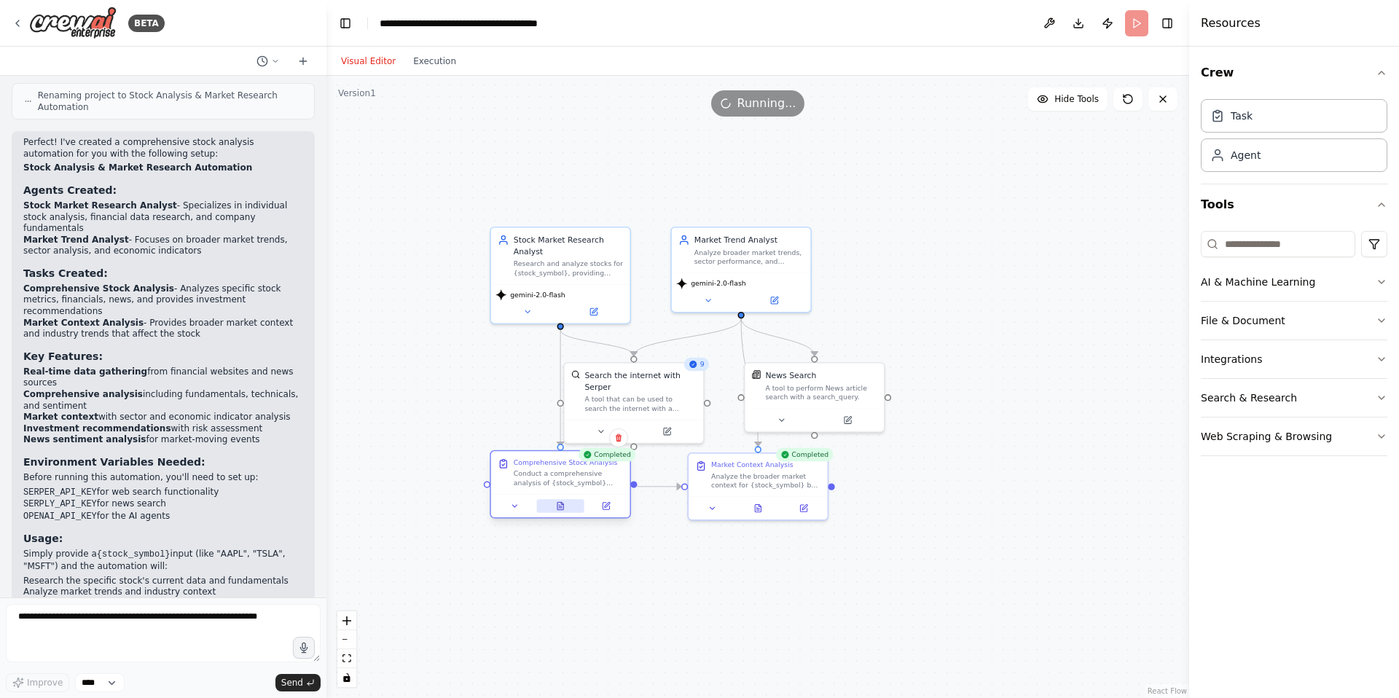
click at [562, 507] on icon at bounding box center [560, 505] width 6 height 7
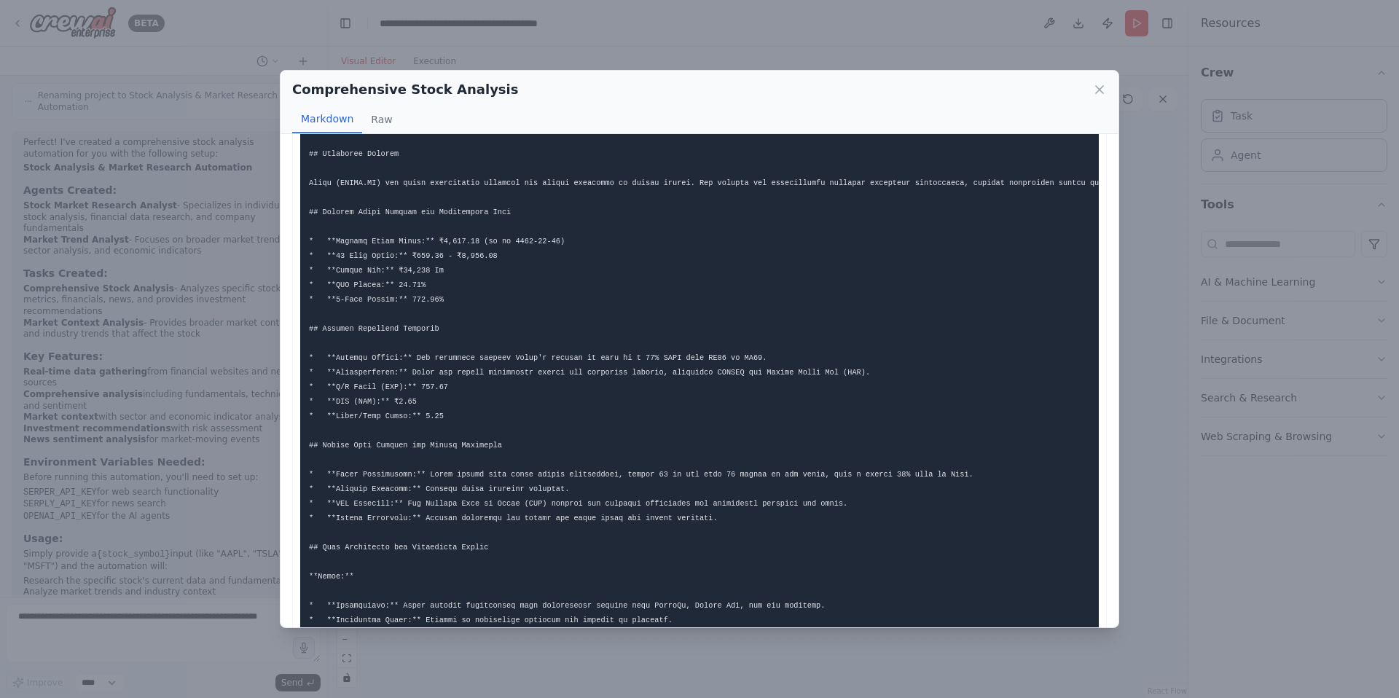
scroll to position [73, 0]
click at [379, 119] on button "Raw" at bounding box center [381, 120] width 39 height 28
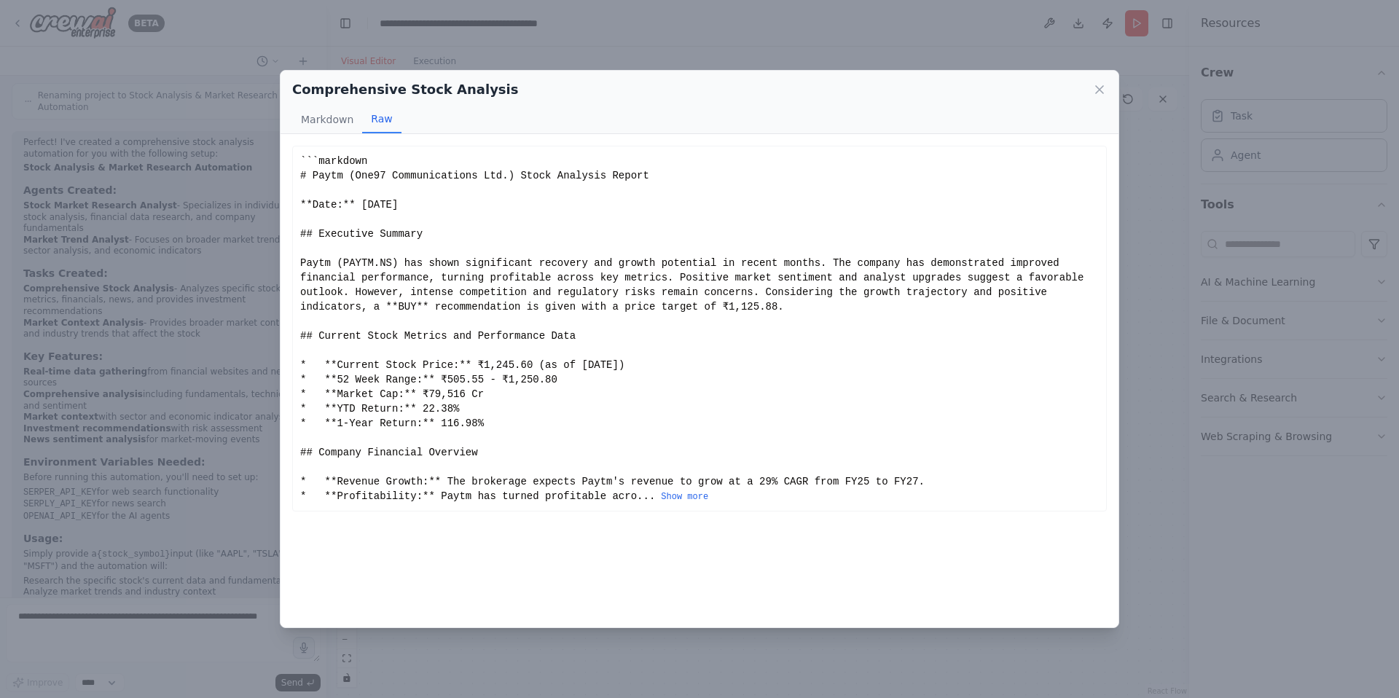
scroll to position [0, 0]
click at [326, 122] on button "Markdown" at bounding box center [327, 120] width 70 height 28
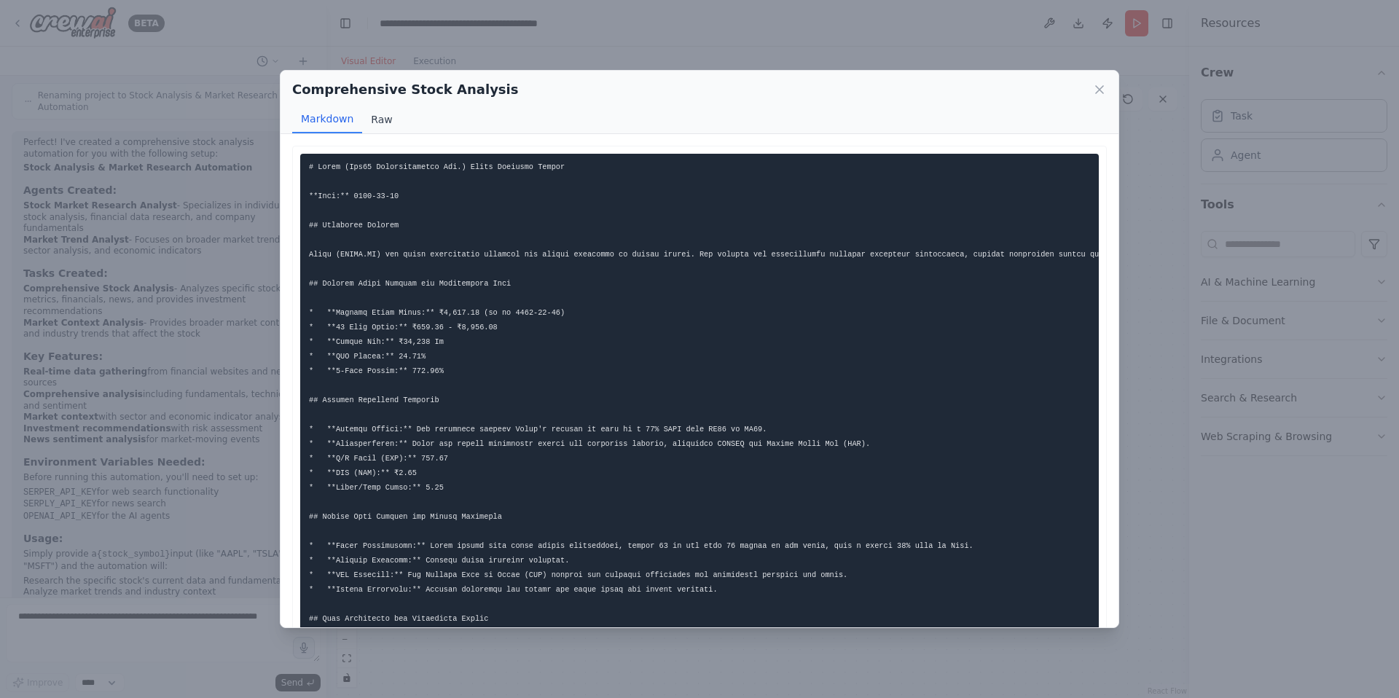
click at [379, 114] on button "Raw" at bounding box center [381, 120] width 39 height 28
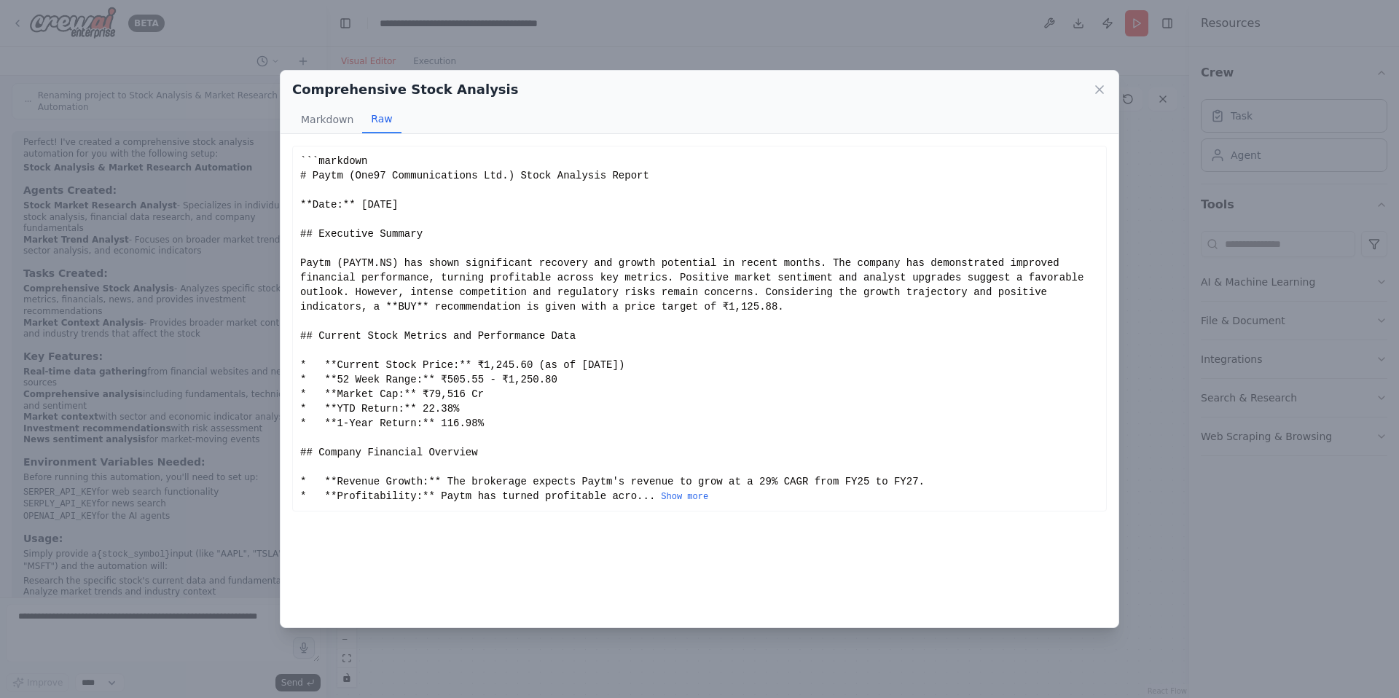
click at [478, 436] on div "```markdown # Paytm (One97 Communications Ltd.) Stock Analysis Report **Date:**…" at bounding box center [699, 329] width 798 height 350
click at [679, 494] on button "Show more" at bounding box center [684, 497] width 47 height 12
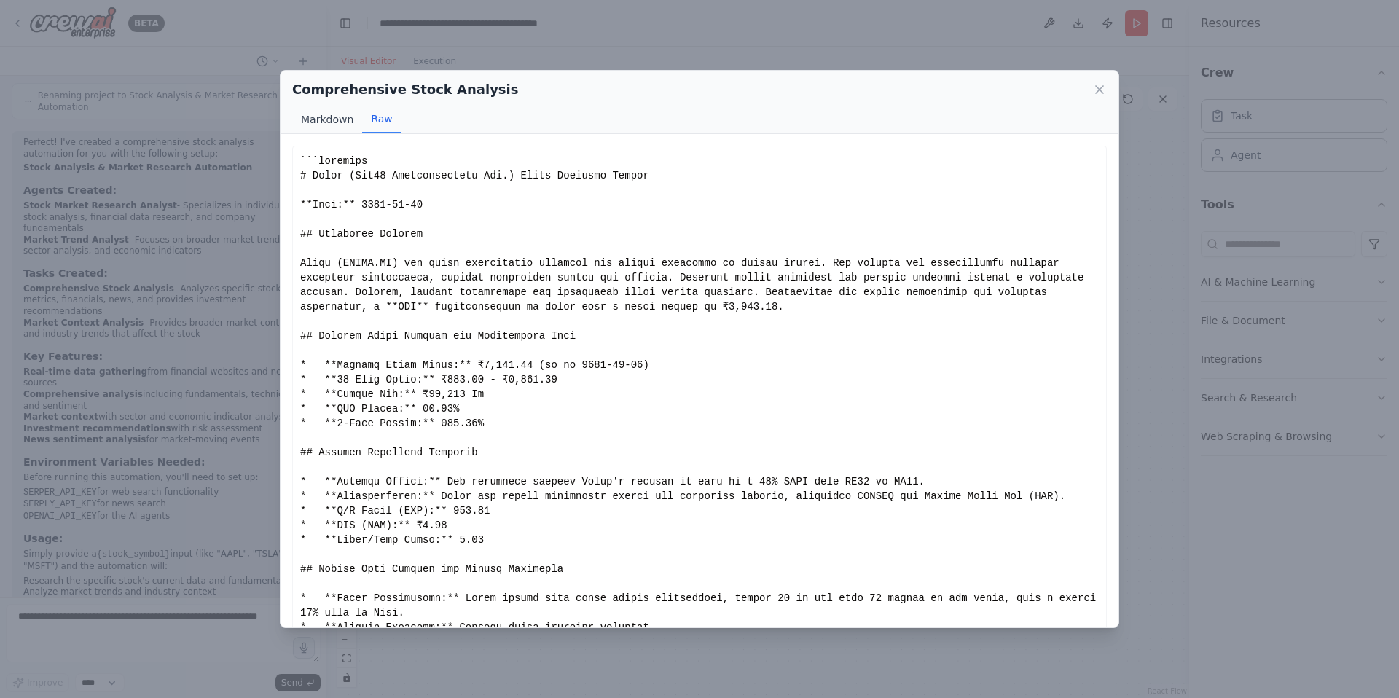
click at [321, 114] on button "Markdown" at bounding box center [327, 120] width 70 height 28
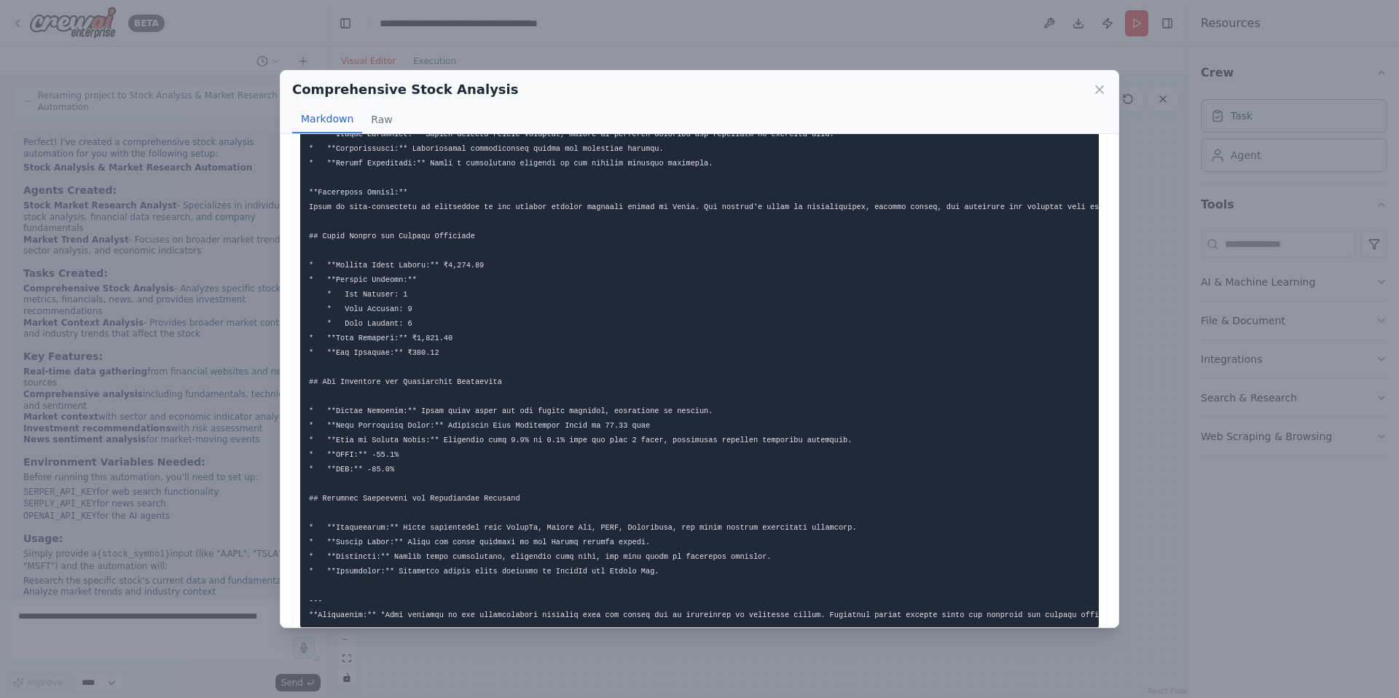
scroll to position [651, 0]
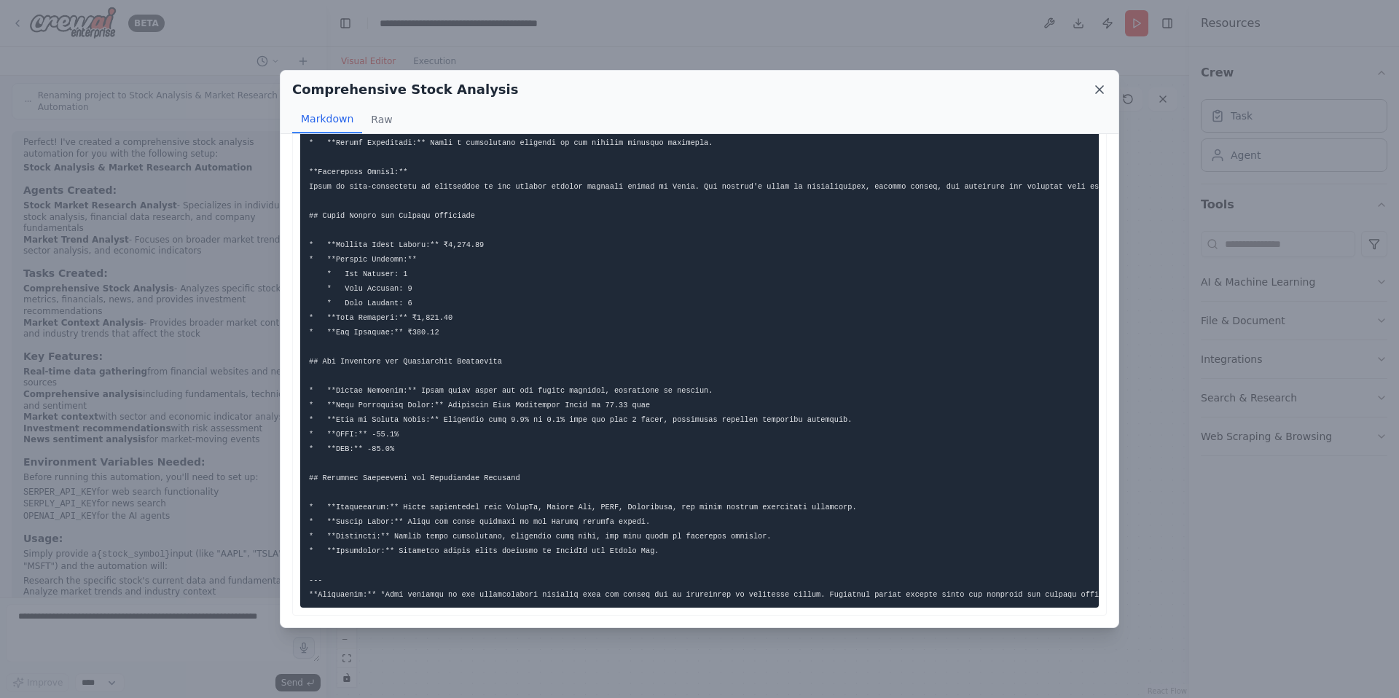
click at [1102, 88] on icon at bounding box center [1099, 89] width 15 height 15
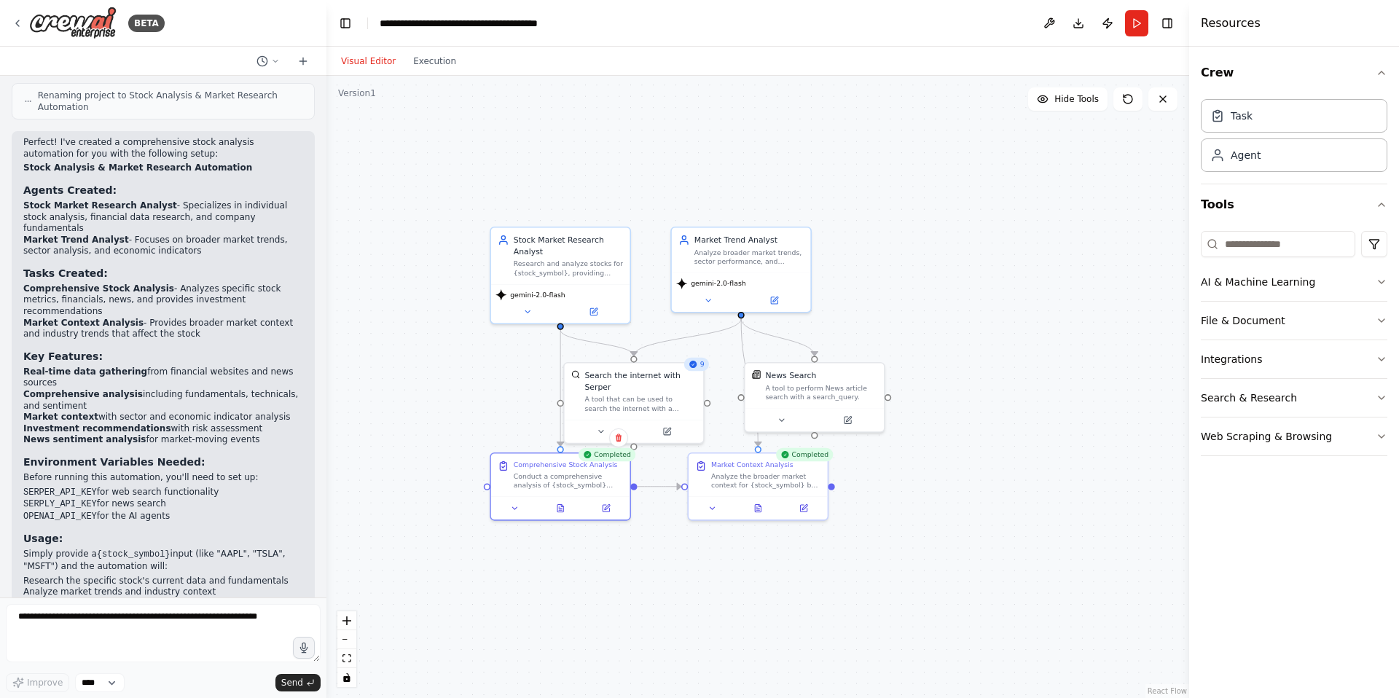
click at [972, 329] on div ".deletable-edge-delete-btn { width: 20px; height: 20px; border: 0px solid #ffff…" at bounding box center [757, 387] width 863 height 622
click at [154, 621] on textarea at bounding box center [163, 633] width 315 height 58
click at [1163, 102] on icon at bounding box center [1163, 99] width 12 height 12
click at [1130, 104] on icon at bounding box center [1128, 99] width 12 height 12
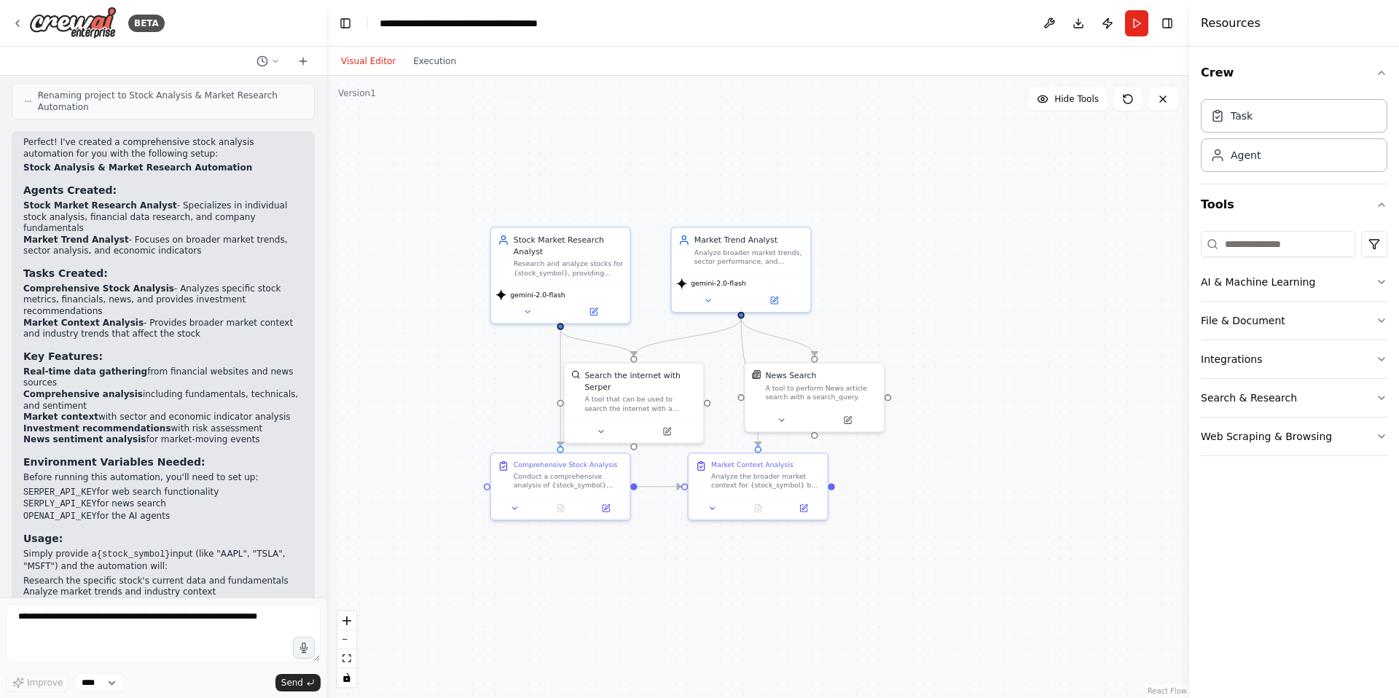
click at [1065, 251] on div ".deletable-edge-delete-btn { width: 20px; height: 20px; border: 0px solid #ffff…" at bounding box center [757, 387] width 863 height 622
click at [606, 601] on div ".deletable-edge-delete-btn { width: 20px; height: 20px; border: 0px solid #ffff…" at bounding box center [757, 387] width 863 height 622
click at [541, 274] on div "Research and analyze stocks for {stock_symbol}, providing comprehensive market …" at bounding box center [568, 266] width 109 height 18
click at [620, 212] on icon at bounding box center [619, 211] width 6 height 8
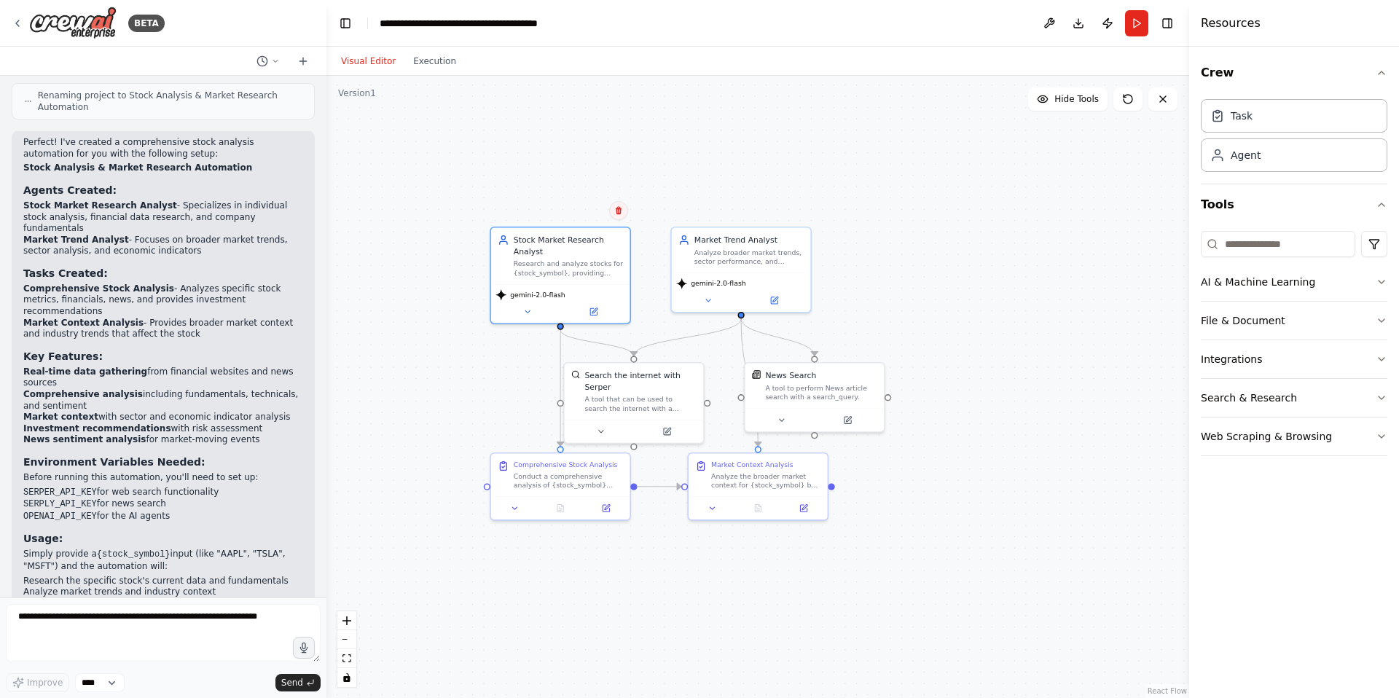
click at [620, 212] on icon at bounding box center [619, 211] width 6 height 8
click at [589, 212] on button "Confirm" at bounding box center [577, 210] width 52 height 17
click at [742, 258] on div "Analyze broader market trends, sector performance, and economic indicators that…" at bounding box center [748, 255] width 109 height 18
click at [798, 211] on icon at bounding box center [799, 211] width 6 height 8
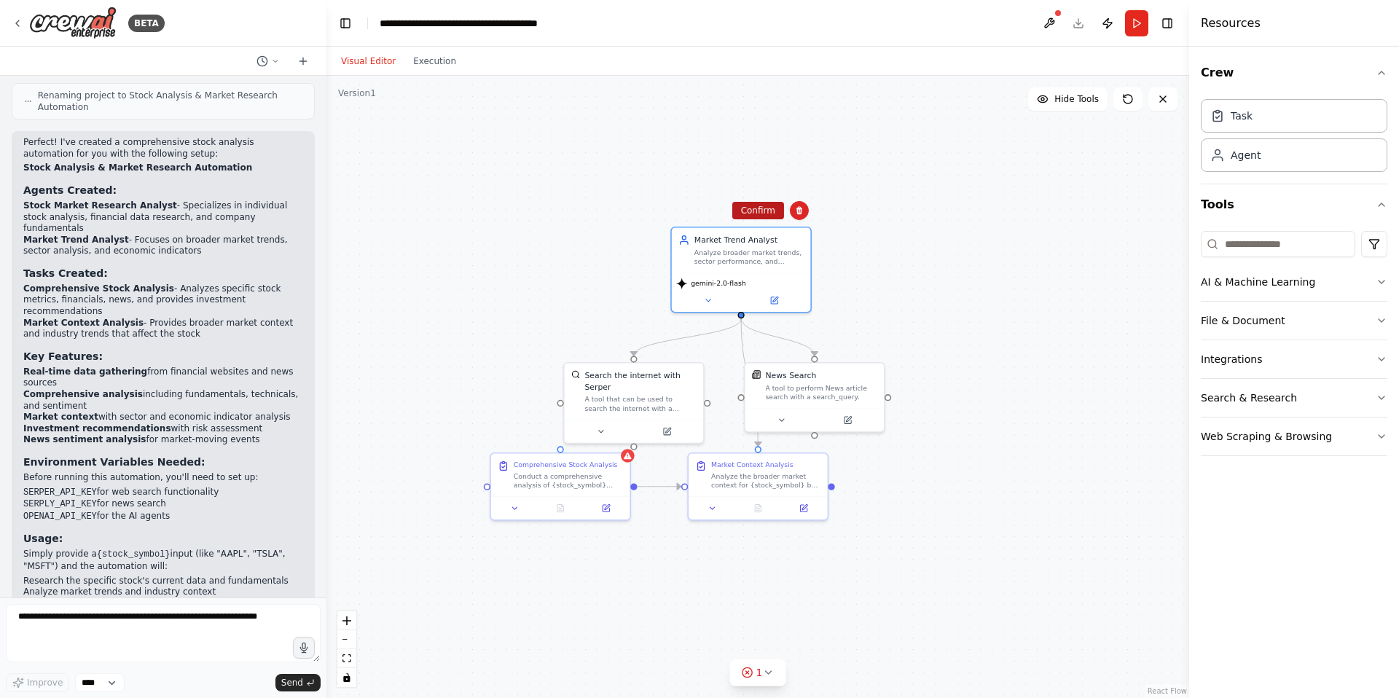
click at [762, 209] on button "Confirm" at bounding box center [758, 210] width 52 height 17
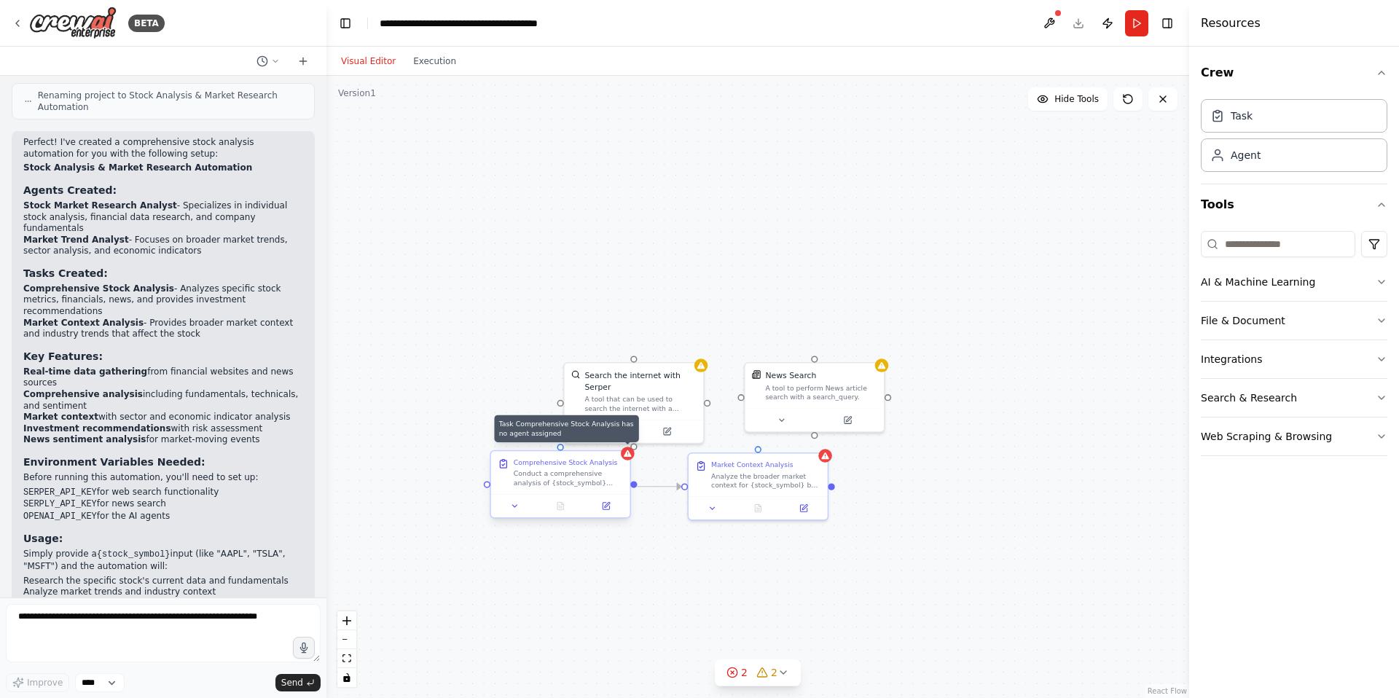
click at [629, 456] on icon at bounding box center [627, 453] width 7 height 7
click at [622, 437] on icon at bounding box center [618, 437] width 9 height 9
click at [581, 433] on button "Confirm" at bounding box center [577, 437] width 52 height 17
click at [868, 621] on div "Search the internet with Serper A tool that can be used to search the internet …" at bounding box center [757, 387] width 863 height 622
click at [779, 675] on icon at bounding box center [783, 673] width 12 height 12
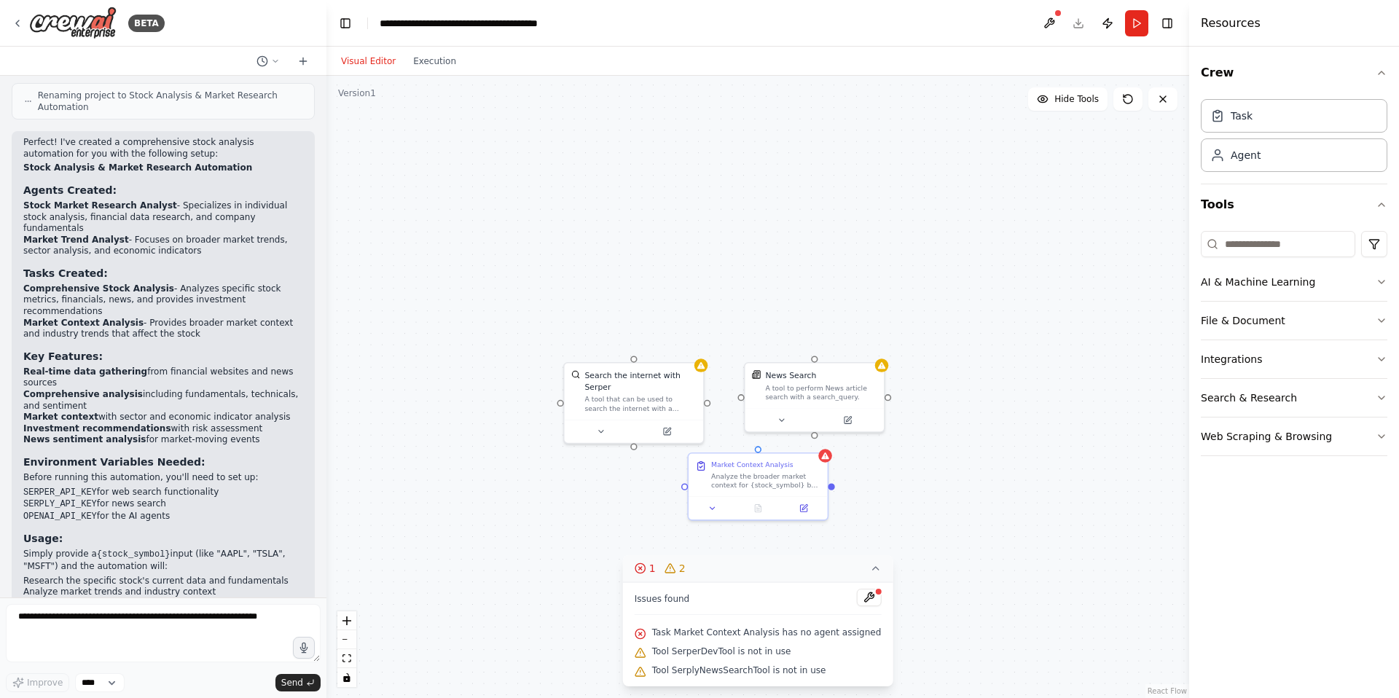
click at [876, 568] on button "1 2" at bounding box center [758, 568] width 270 height 27
click at [1013, 448] on div "Search the internet with Serper A tool that can be used to search the internet …" at bounding box center [757, 387] width 863 height 622
click at [1127, 100] on icon at bounding box center [1128, 99] width 12 height 12
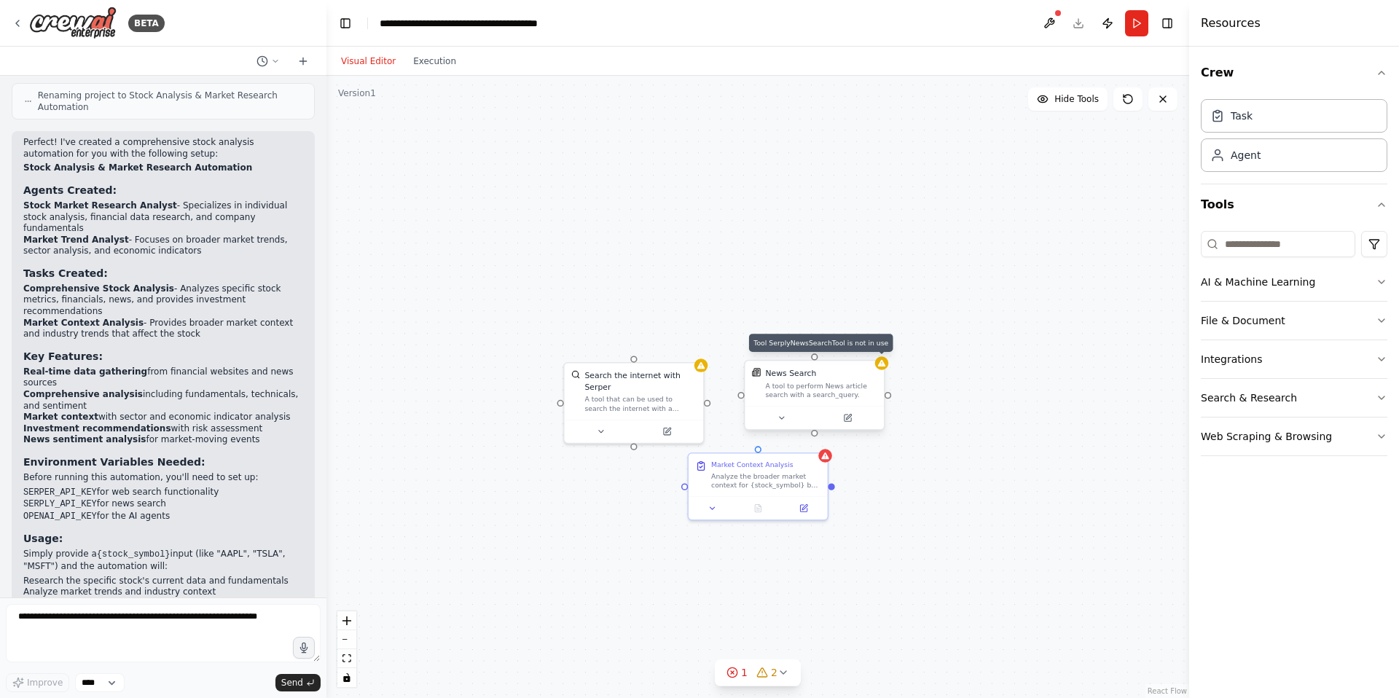
click at [884, 367] on icon at bounding box center [881, 362] width 9 height 9
click at [871, 352] on button at bounding box center [872, 346] width 19 height 19
click at [829, 348] on button "Confirm" at bounding box center [831, 345] width 52 height 17
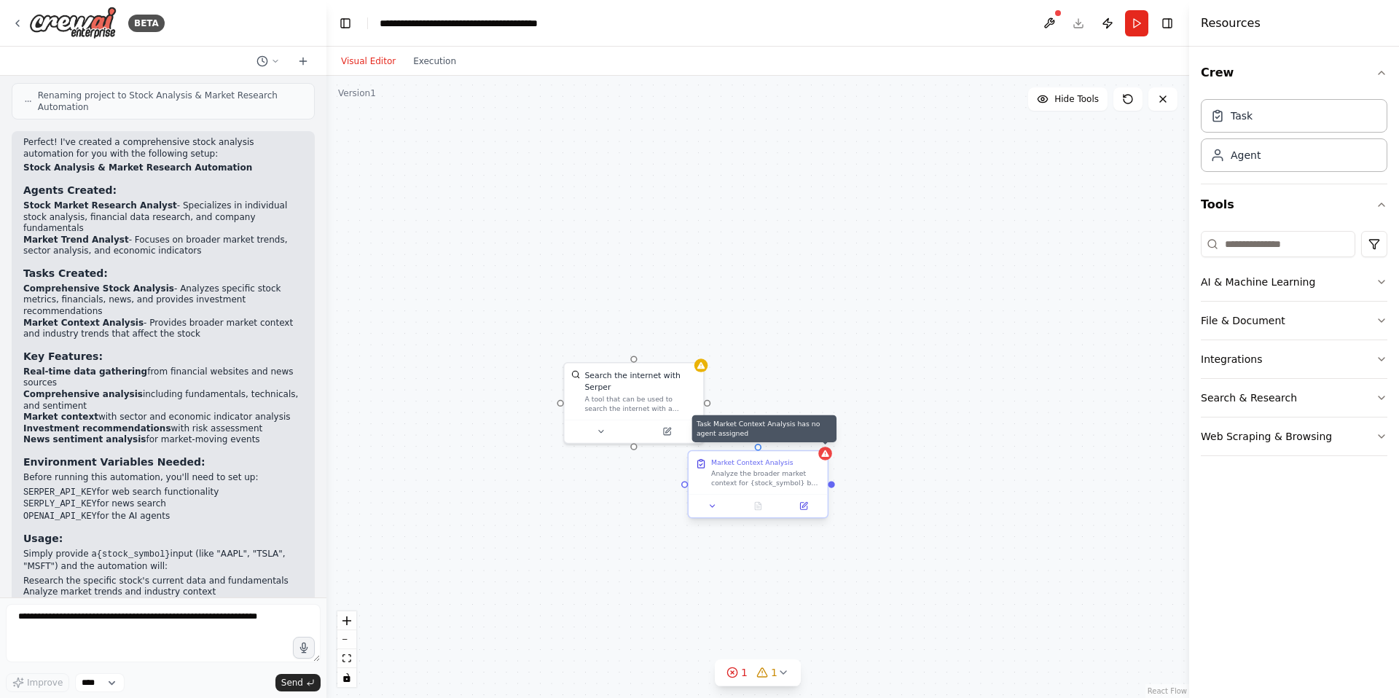
click at [826, 456] on icon at bounding box center [824, 453] width 7 height 7
click at [814, 439] on icon at bounding box center [816, 437] width 6 height 8
click at [777, 439] on button "Confirm" at bounding box center [775, 437] width 52 height 17
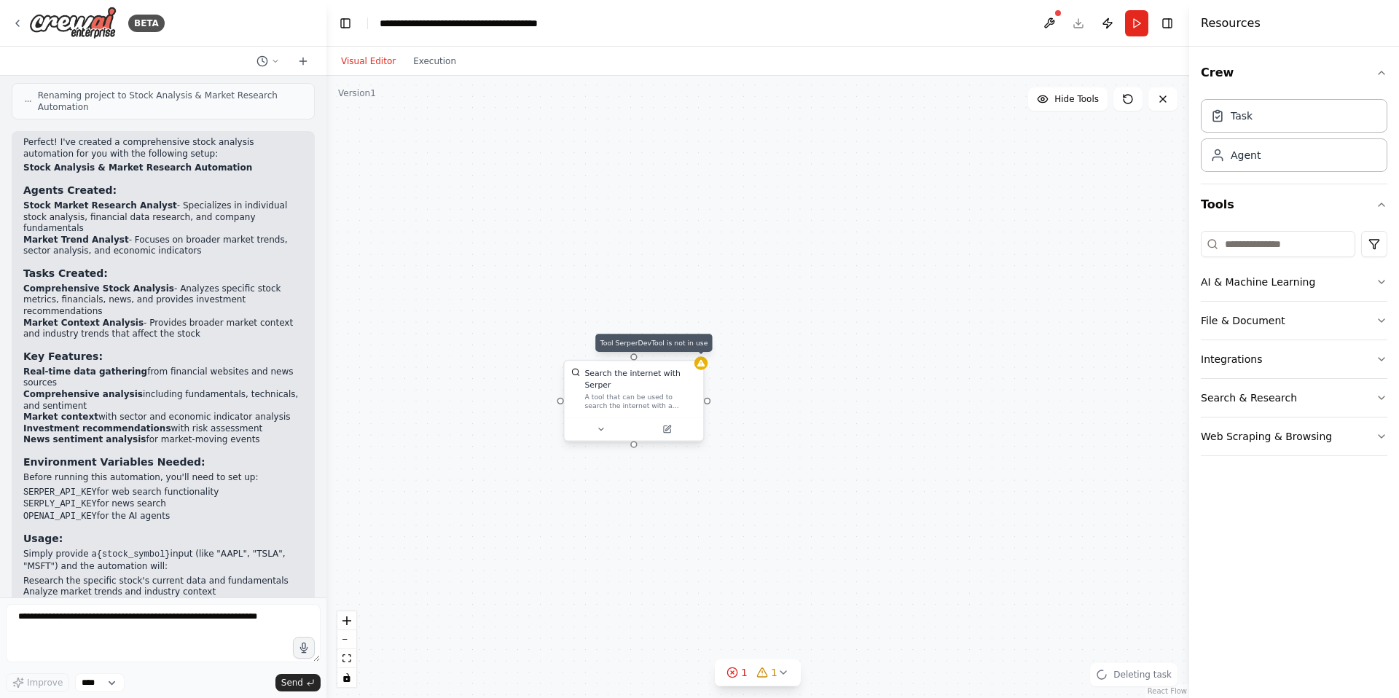
click at [702, 364] on icon at bounding box center [700, 363] width 7 height 7
click at [688, 342] on icon at bounding box center [692, 346] width 9 height 9
click at [663, 345] on button "Confirm" at bounding box center [650, 345] width 52 height 17
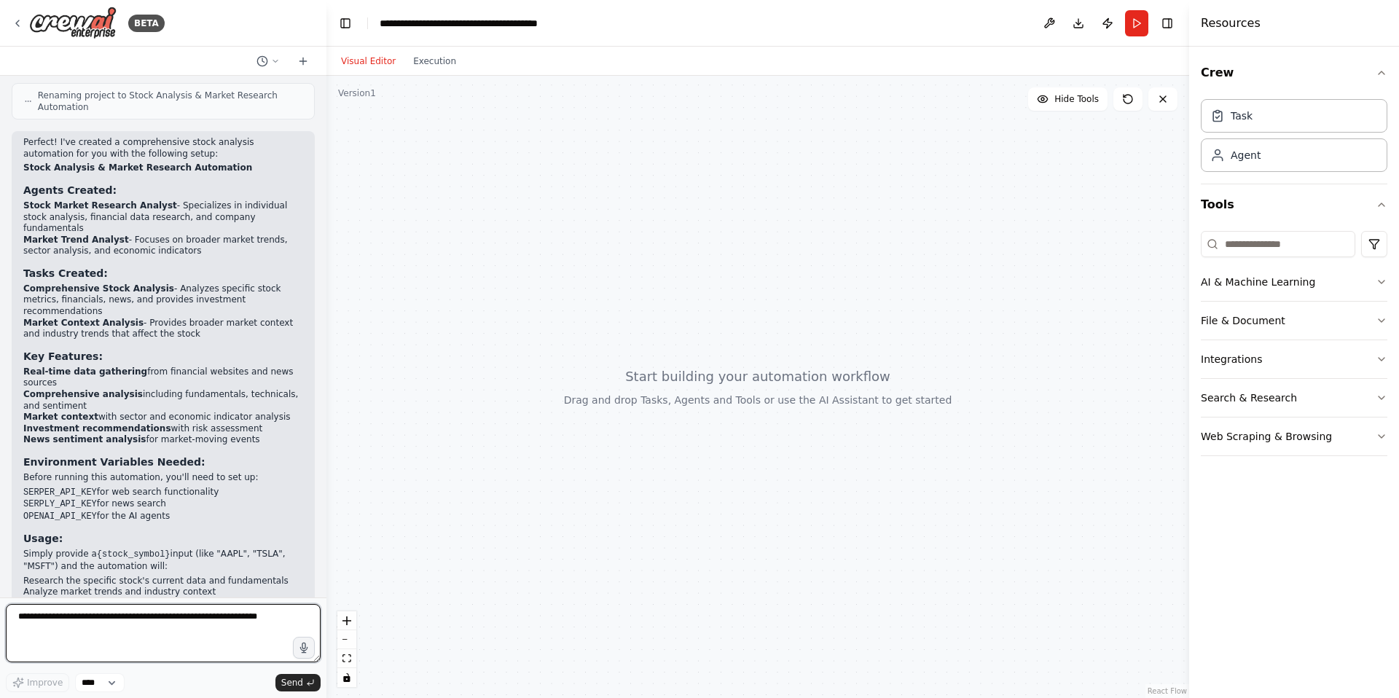
click at [165, 621] on textarea at bounding box center [163, 633] width 315 height 58
type textarea "**********"
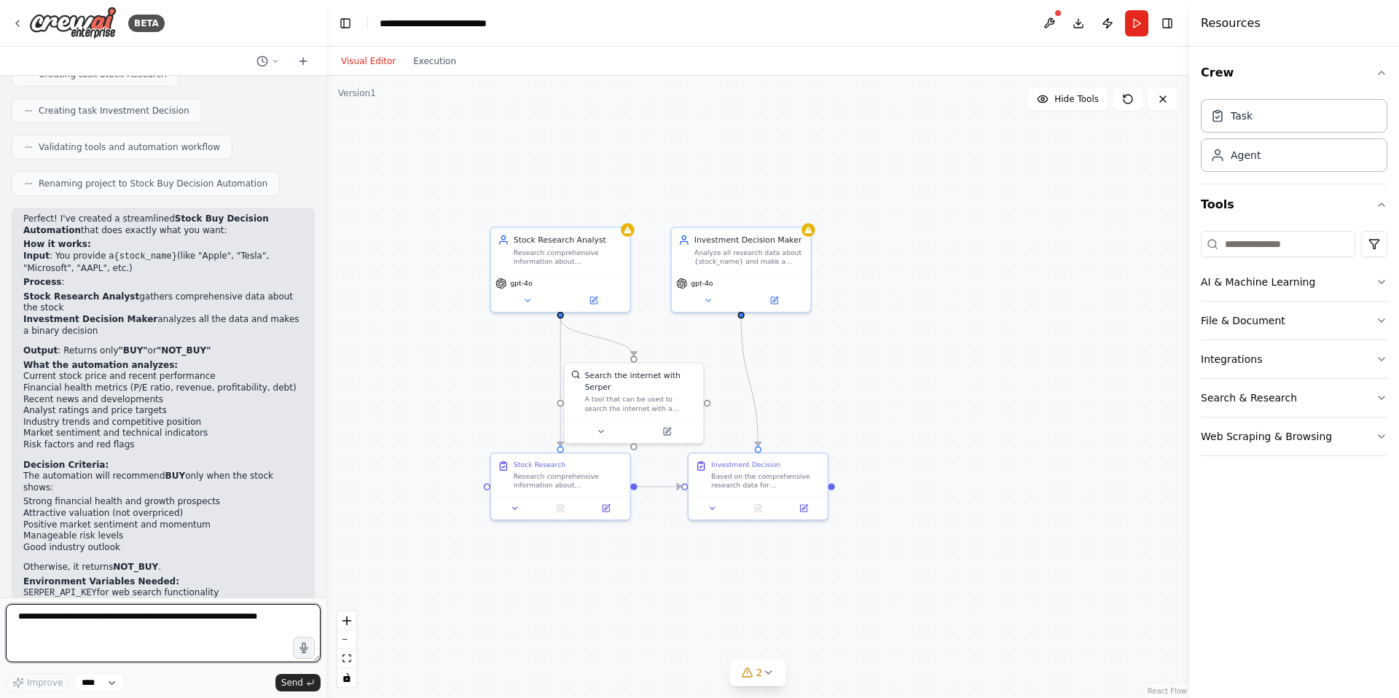
scroll to position [3212, 0]
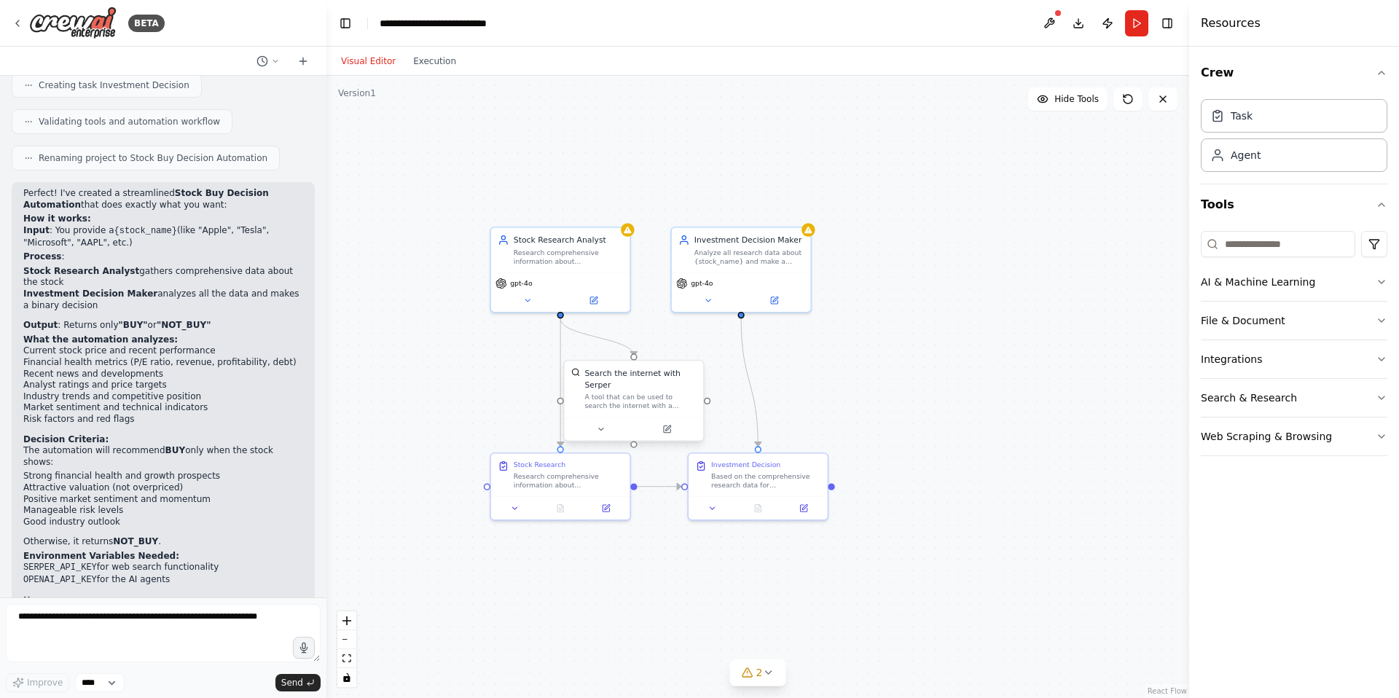
click at [625, 387] on div "Search the internet with Serper" at bounding box center [639, 379] width 111 height 23
click at [668, 427] on icon at bounding box center [666, 429] width 9 height 9
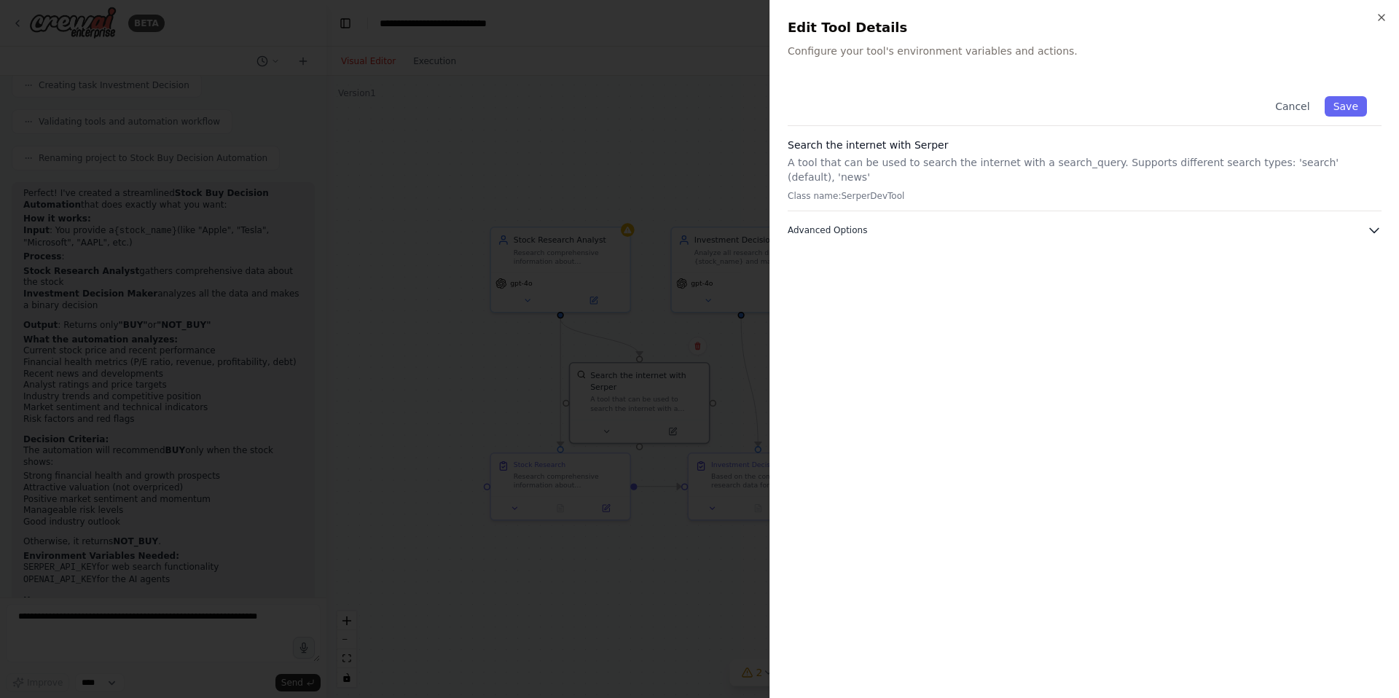
click at [946, 223] on button "Advanced Options" at bounding box center [1085, 230] width 594 height 15
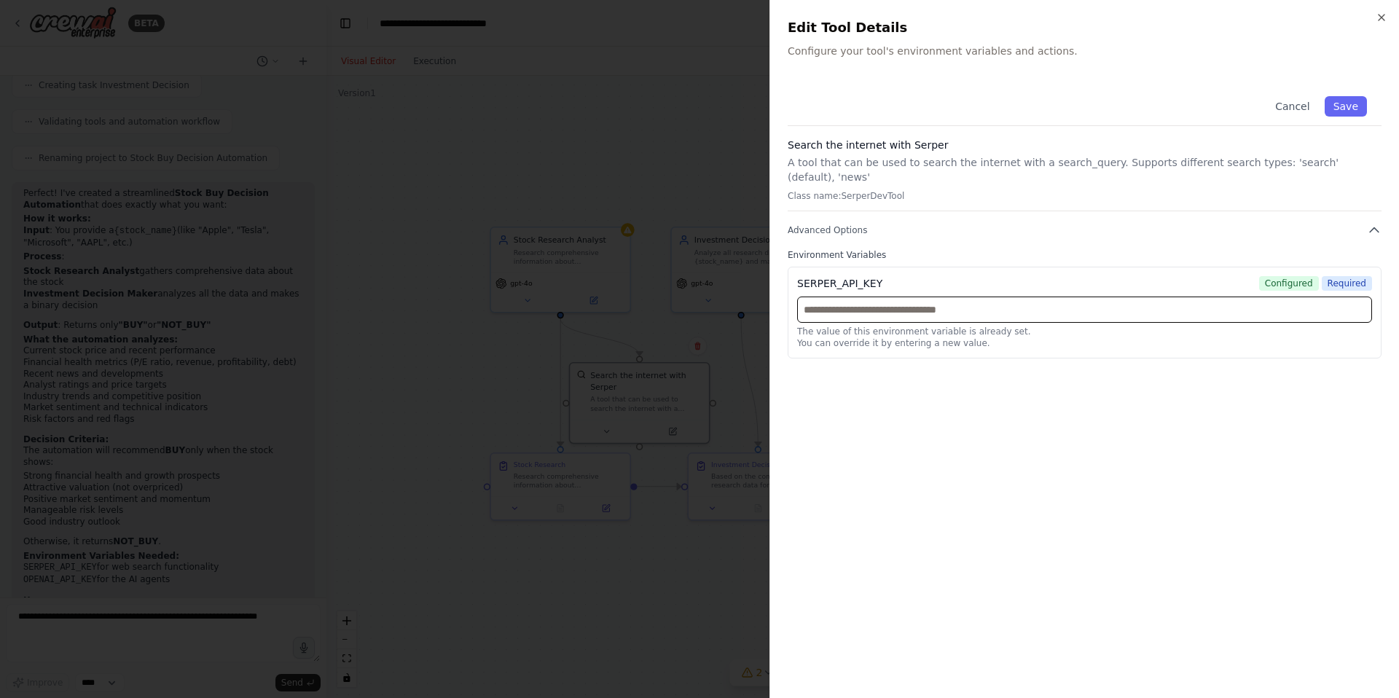
click at [955, 298] on input "text" at bounding box center [1084, 309] width 575 height 26
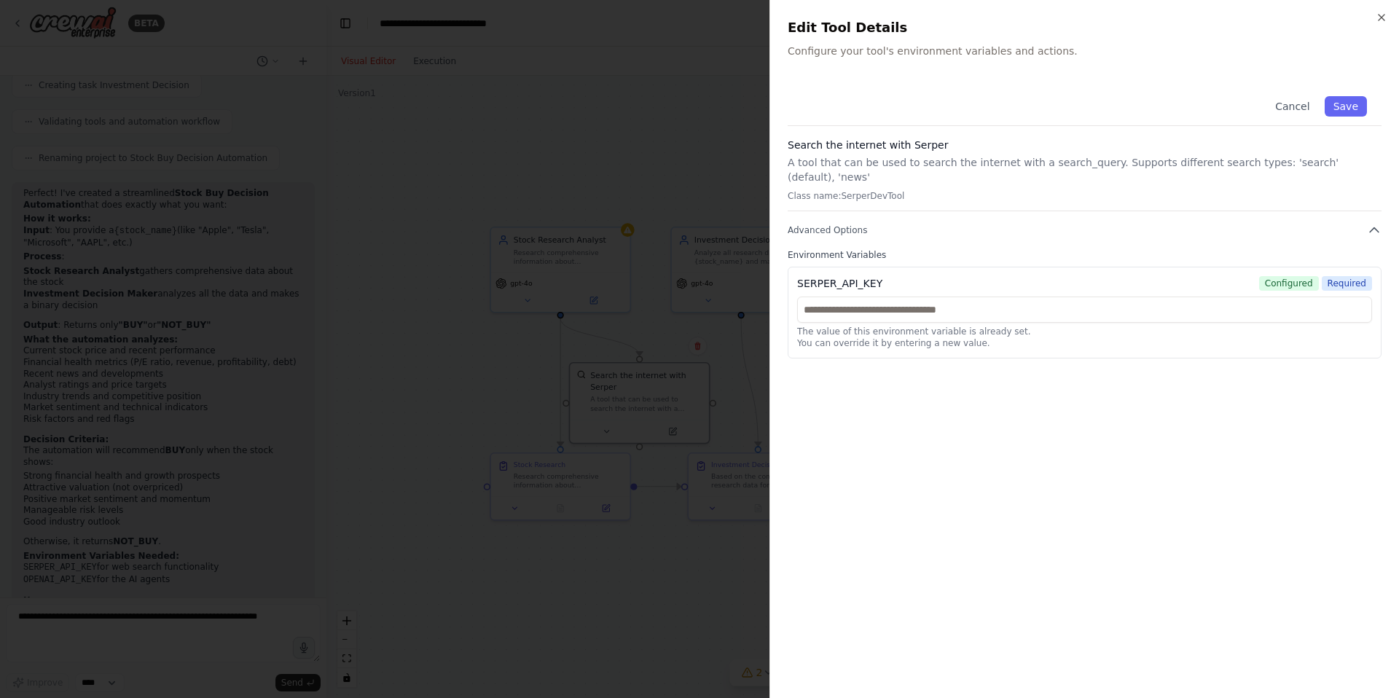
click at [1011, 423] on div "Cancel Save Search the internet with Serper A tool that can be used to search t…" at bounding box center [1085, 381] width 594 height 599
click at [699, 318] on div at bounding box center [699, 349] width 1399 height 698
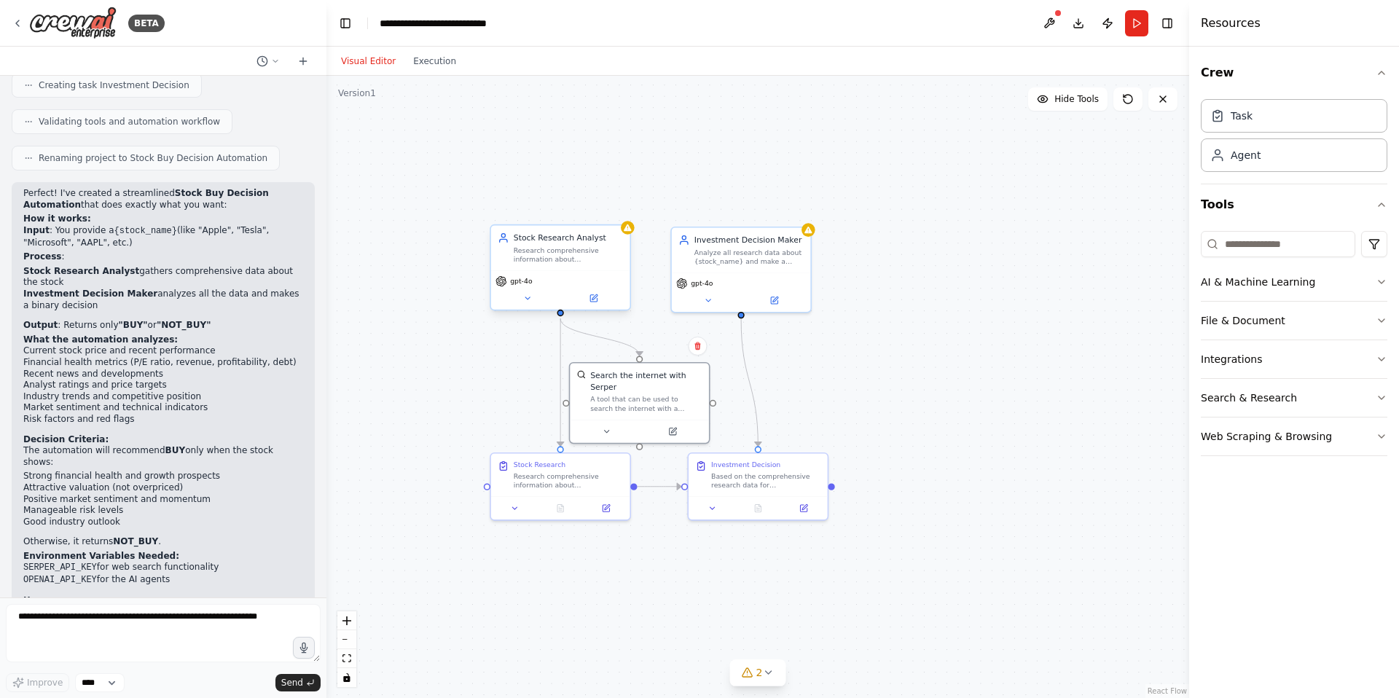
click at [577, 268] on div "Stock Research Analyst Research comprehensive information about {stock_name} in…" at bounding box center [560, 247] width 139 height 45
click at [595, 300] on icon at bounding box center [593, 298] width 7 height 7
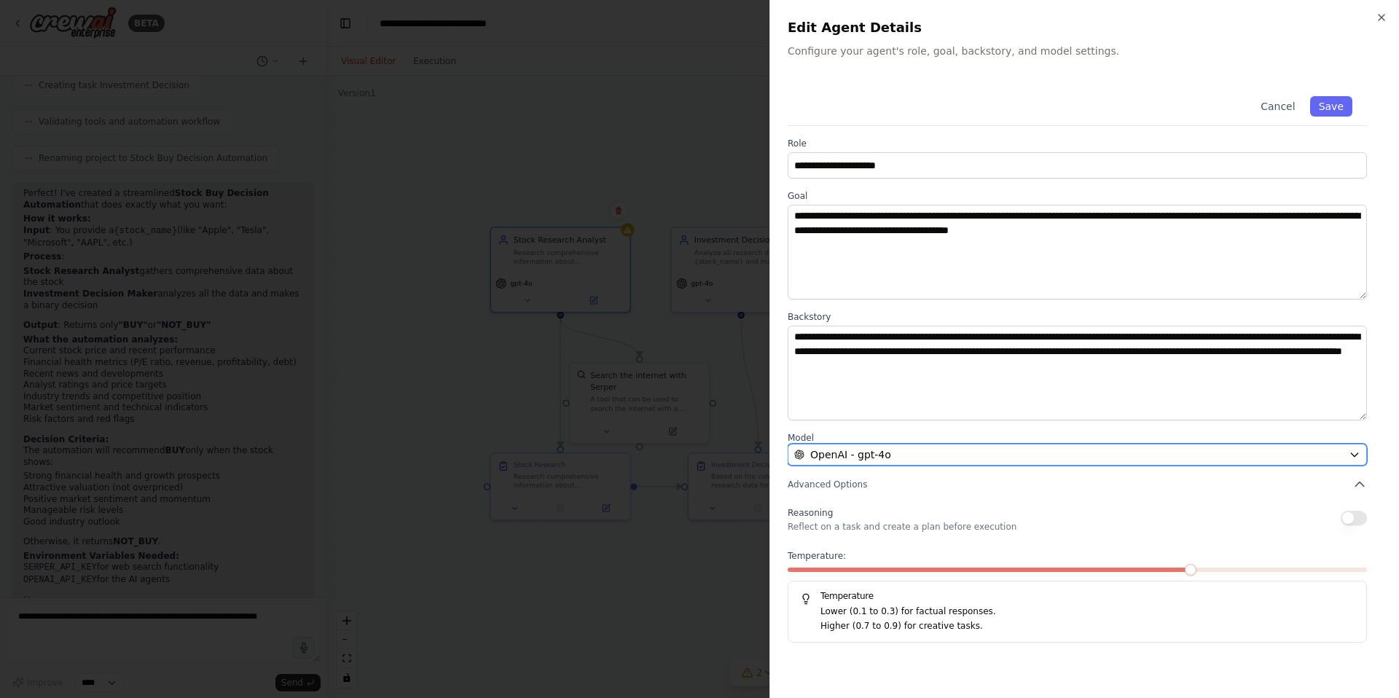
click at [1150, 452] on div "OpenAI - gpt-4o" at bounding box center [1068, 454] width 549 height 15
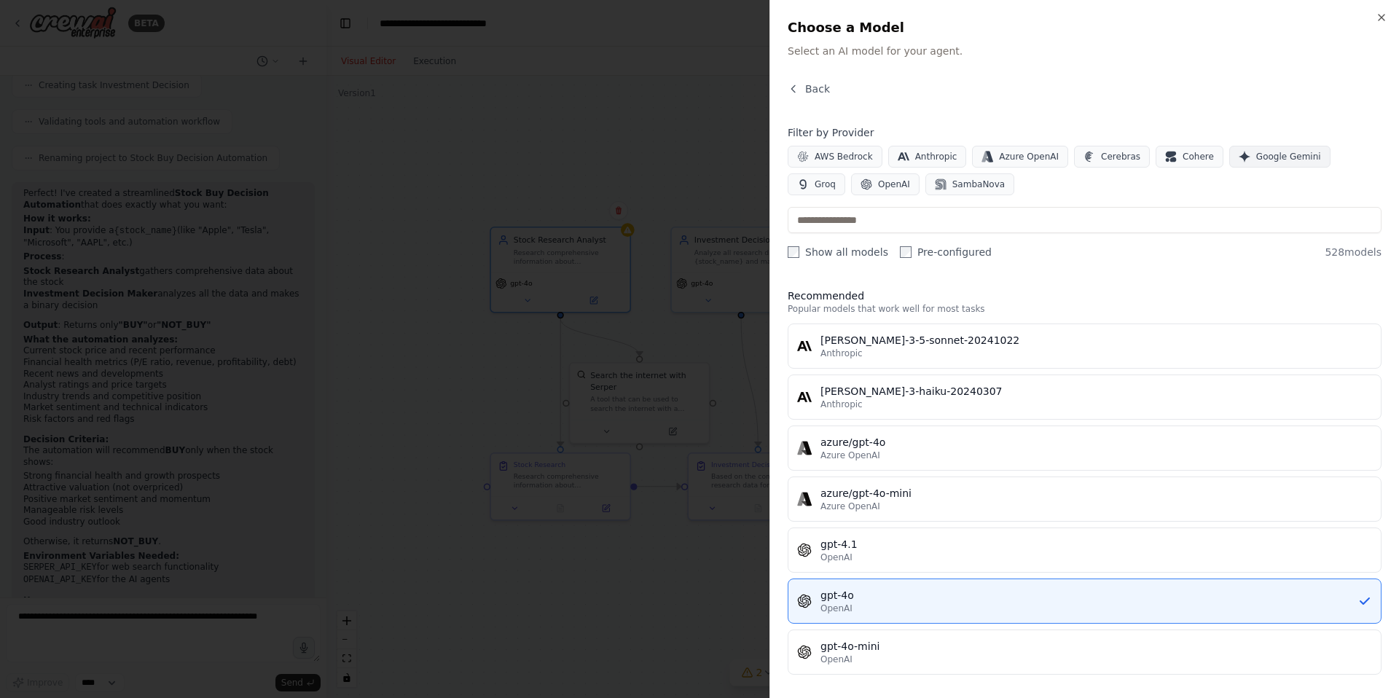
click at [1280, 156] on span "Google Gemini" at bounding box center [1288, 157] width 65 height 12
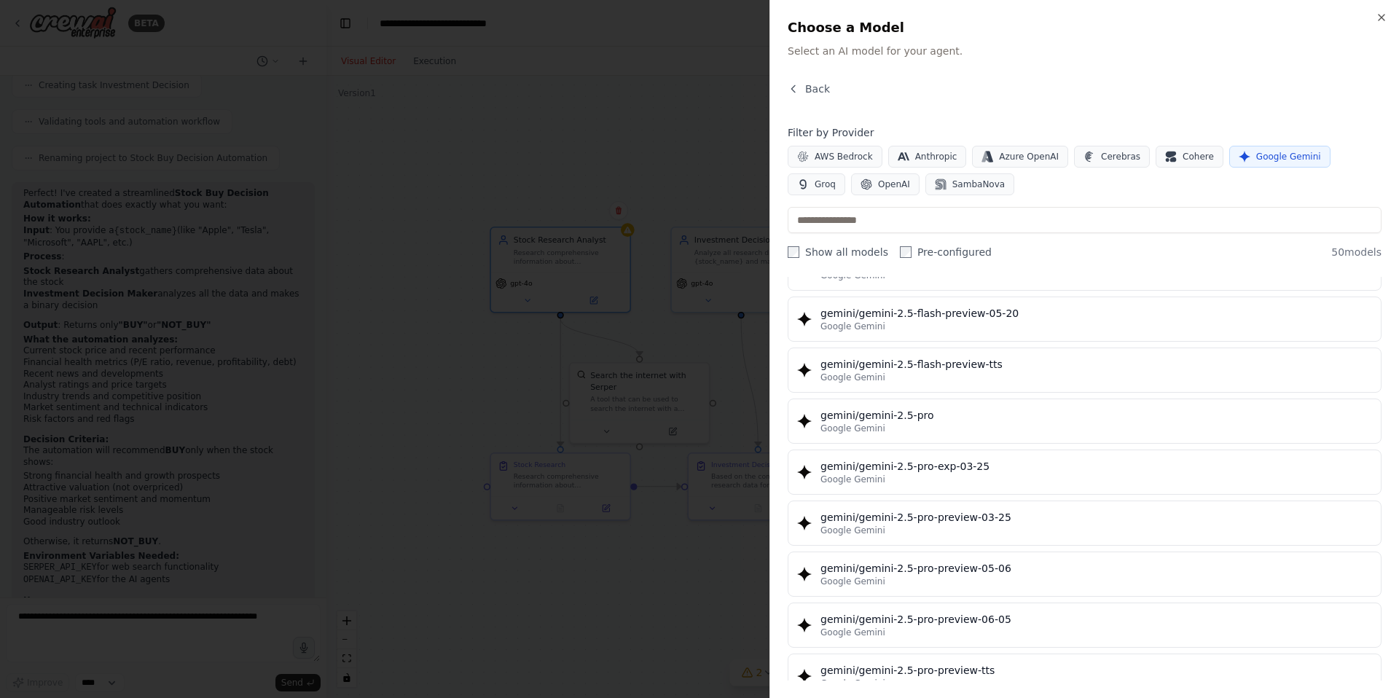
scroll to position [1447, 0]
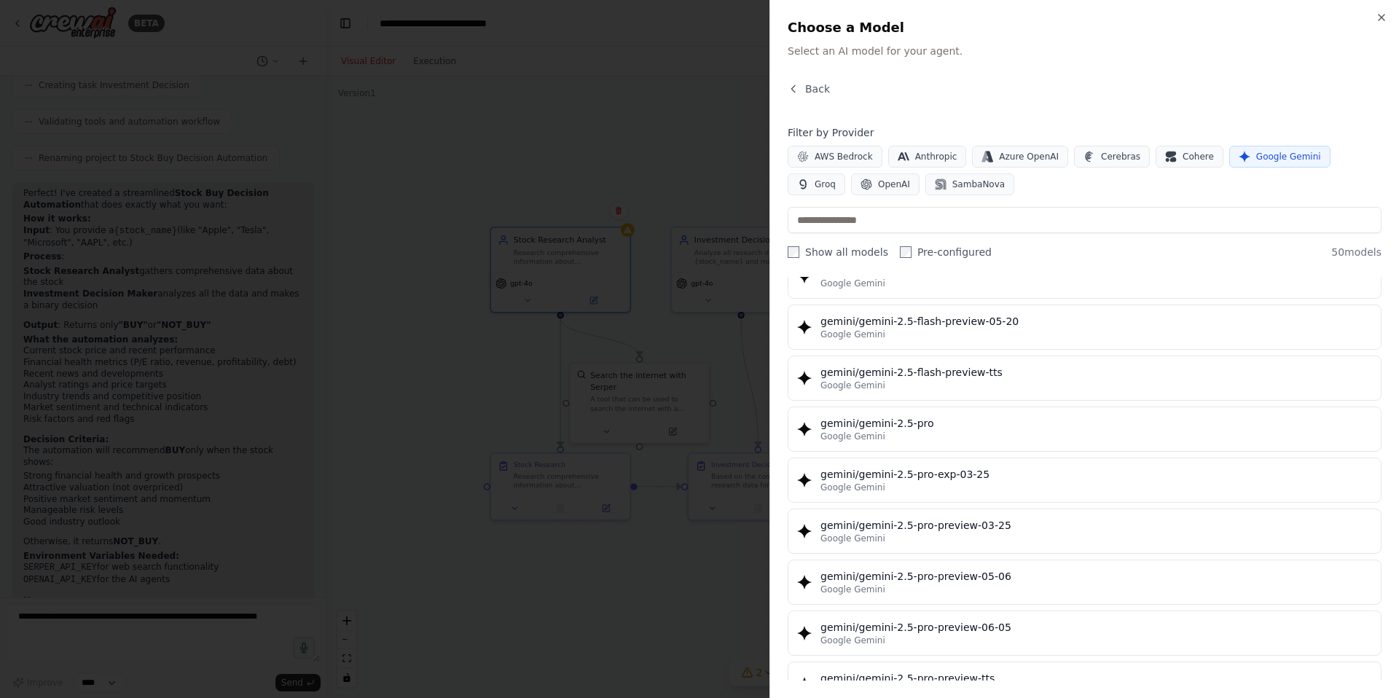
click at [1013, 422] on div "gemini/gemini-2.5-pro" at bounding box center [1095, 423] width 551 height 15
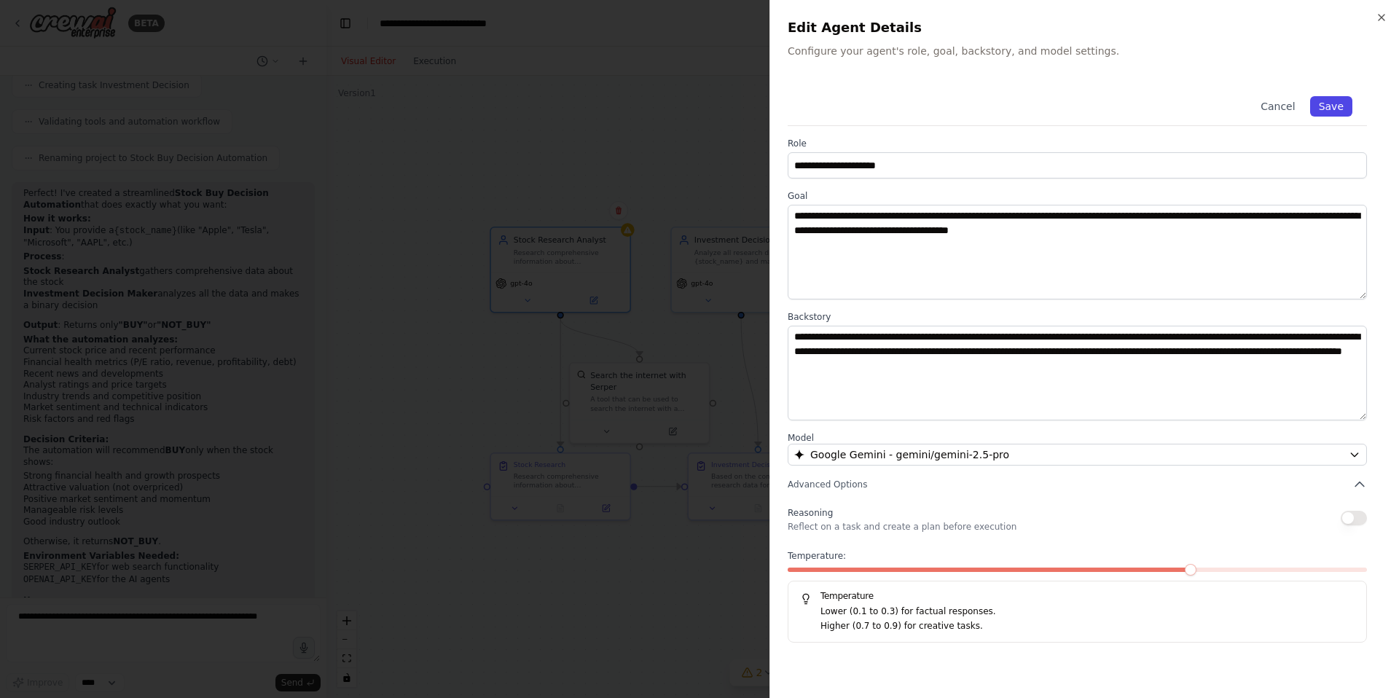
click at [1342, 103] on button "Save" at bounding box center [1331, 106] width 42 height 20
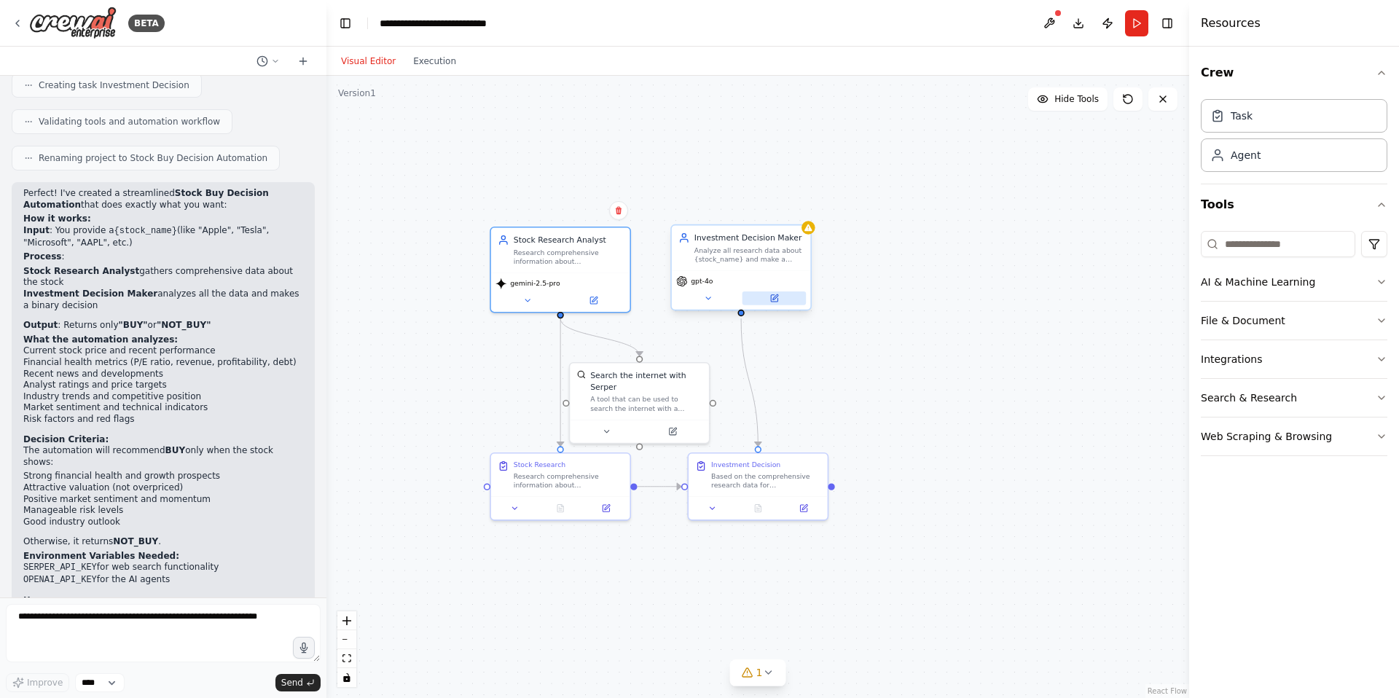
click at [779, 298] on button at bounding box center [774, 298] width 64 height 14
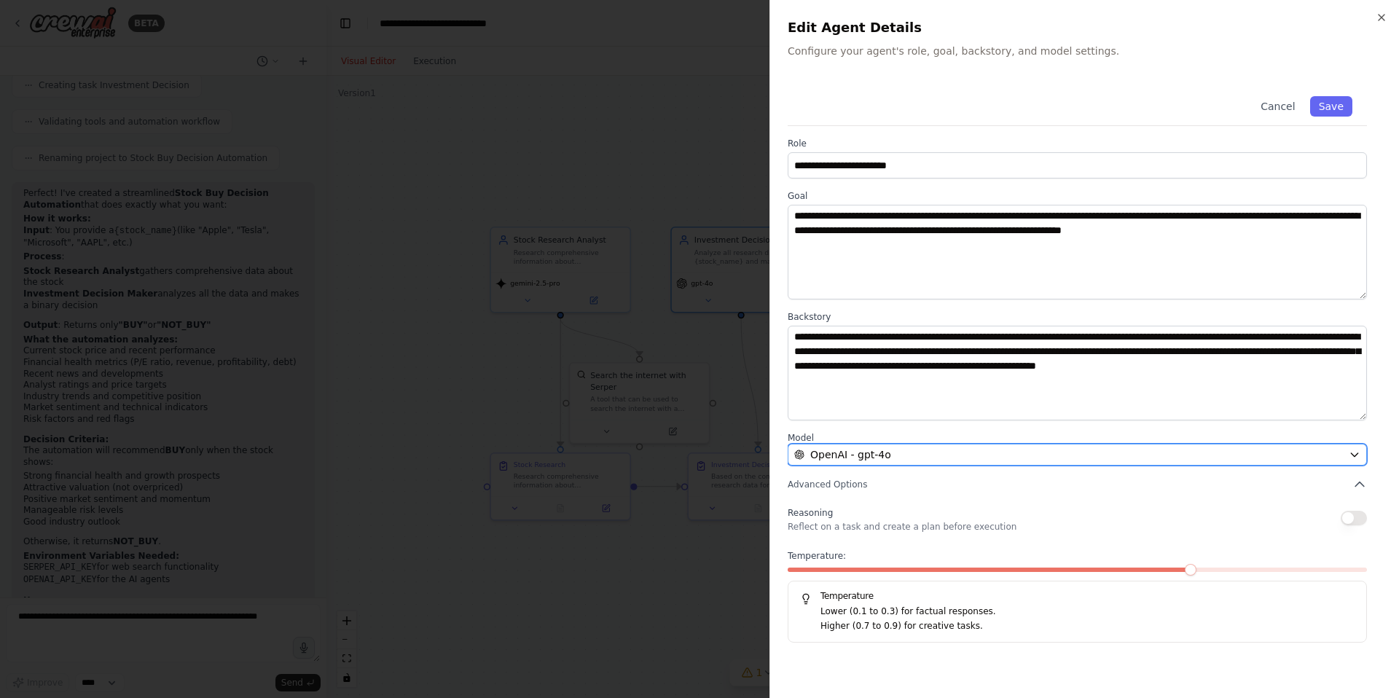
click at [1220, 450] on div "OpenAI - gpt-4o" at bounding box center [1068, 454] width 549 height 15
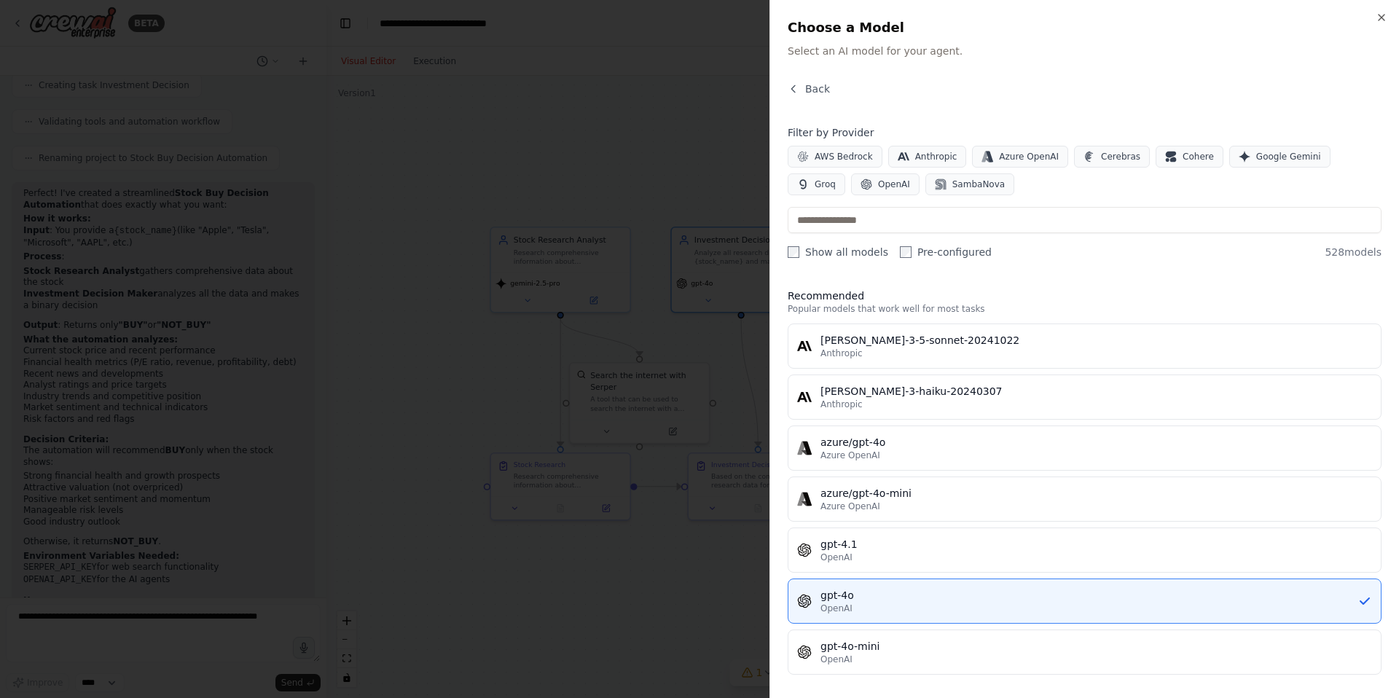
scroll to position [9, 0]
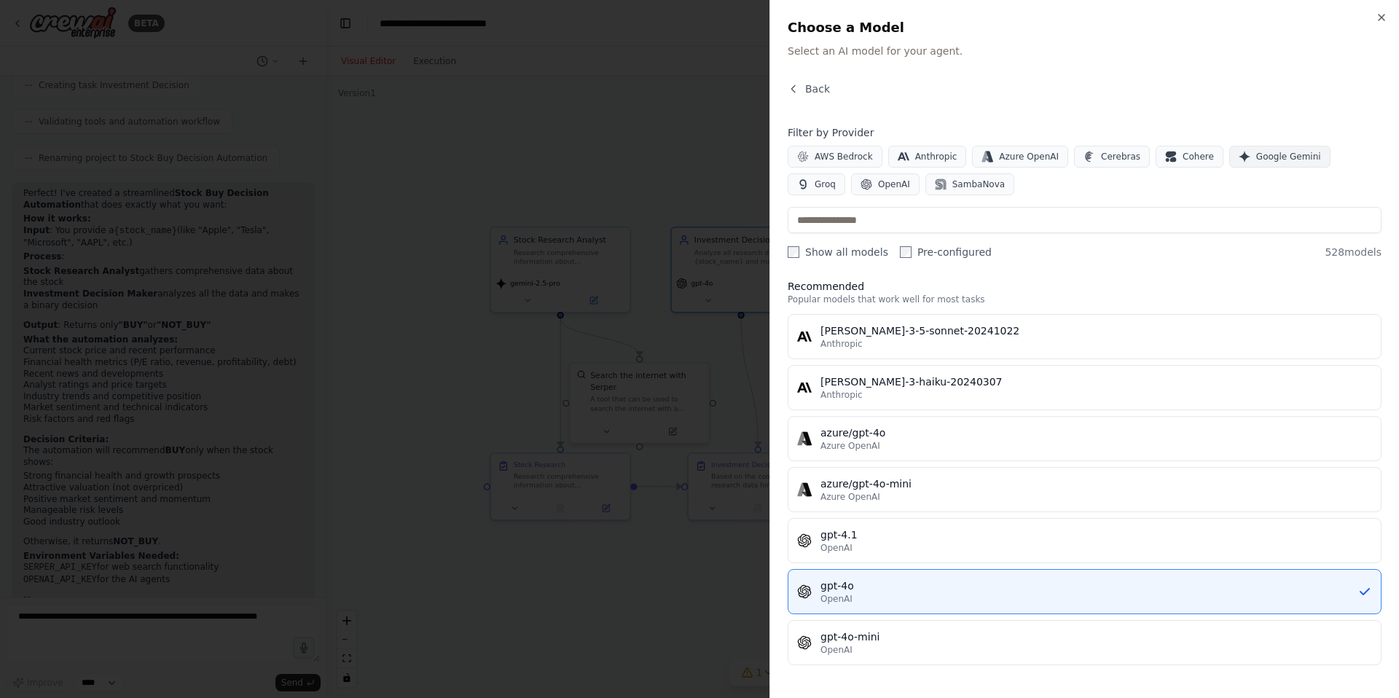
click at [1279, 159] on span "Google Gemini" at bounding box center [1288, 157] width 65 height 12
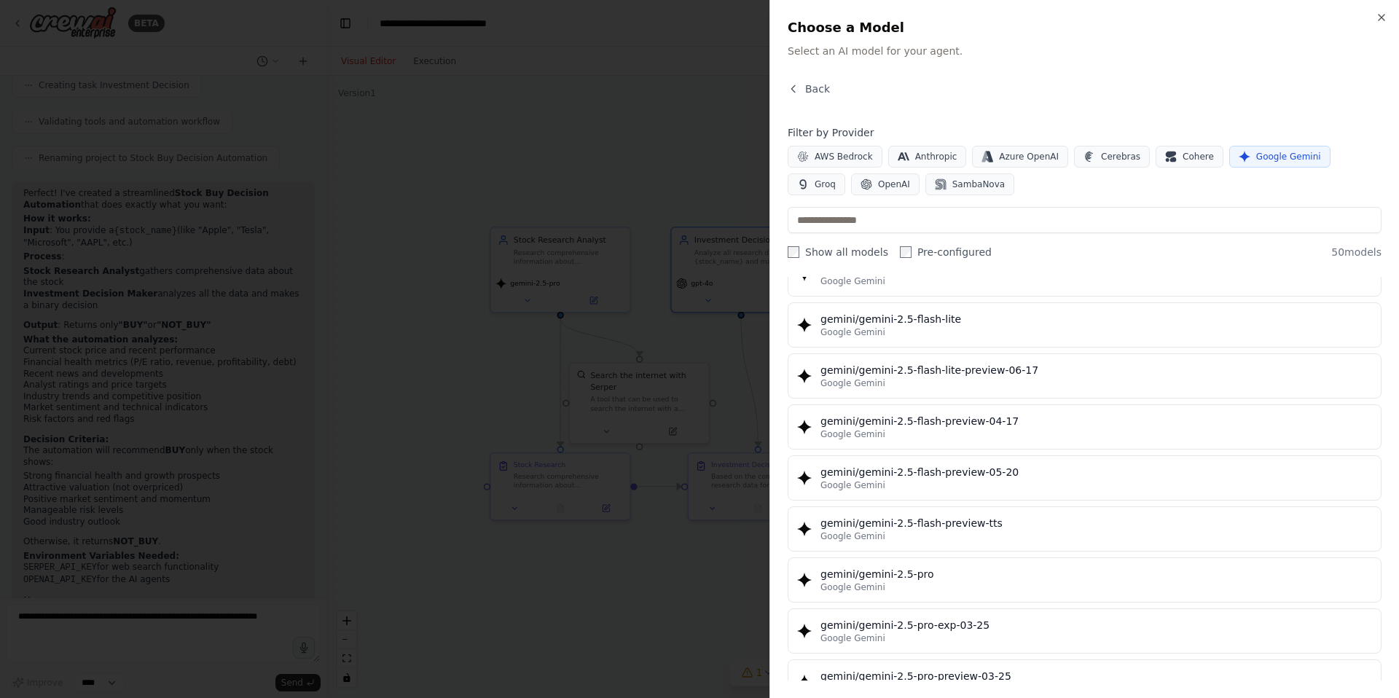
scroll to position [1313, 0]
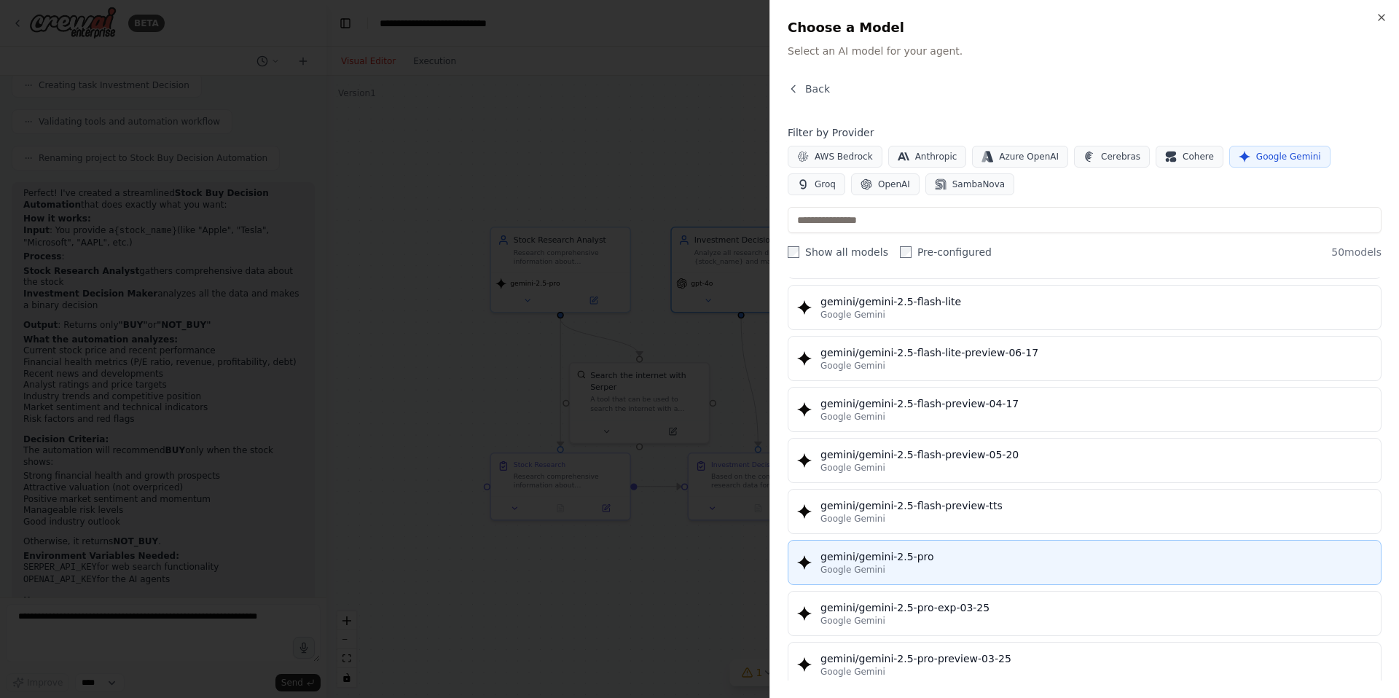
click at [1047, 557] on div "gemini/gemini-2.5-pro" at bounding box center [1095, 556] width 551 height 15
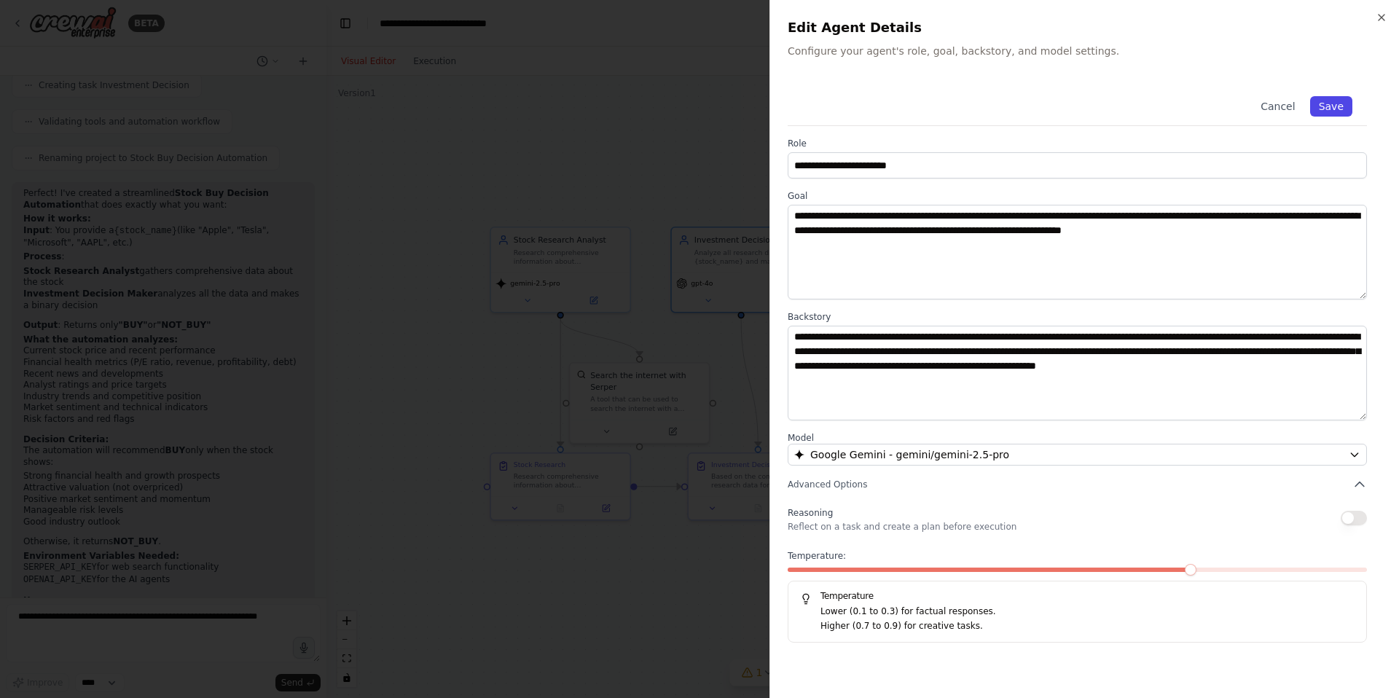
click at [1336, 106] on button "Save" at bounding box center [1331, 106] width 42 height 20
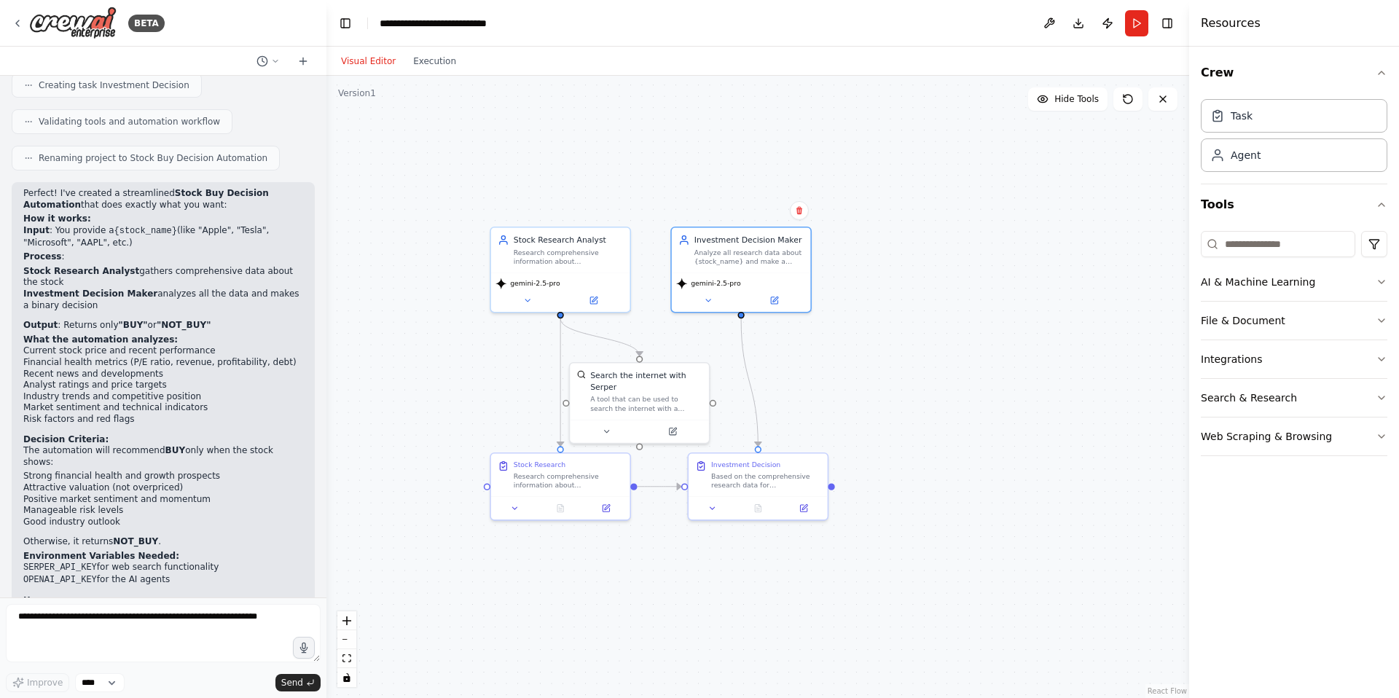
click at [1056, 269] on div ".deletable-edge-delete-btn { width: 20px; height: 20px; border: 0px solid #ffff…" at bounding box center [757, 387] width 863 height 622
click at [1136, 21] on button "Run" at bounding box center [1136, 23] width 23 height 26
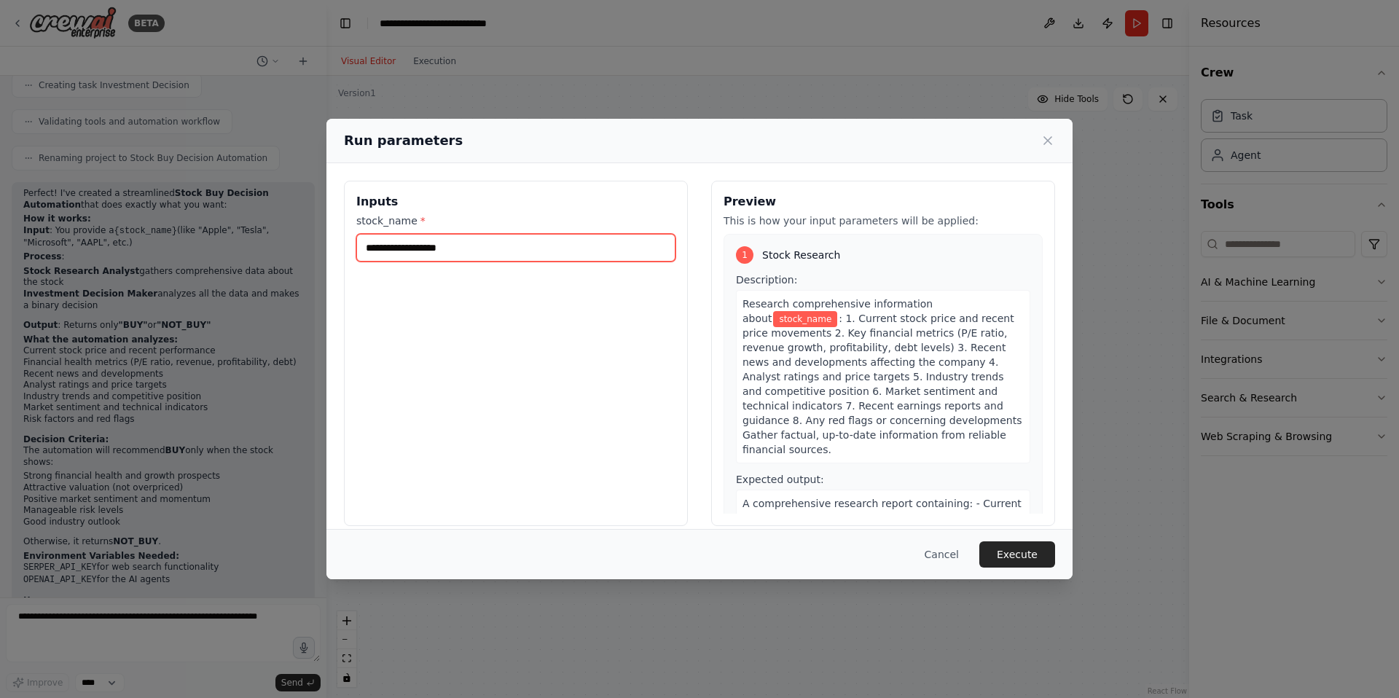
click at [469, 246] on input "stock_name *" at bounding box center [515, 248] width 319 height 28
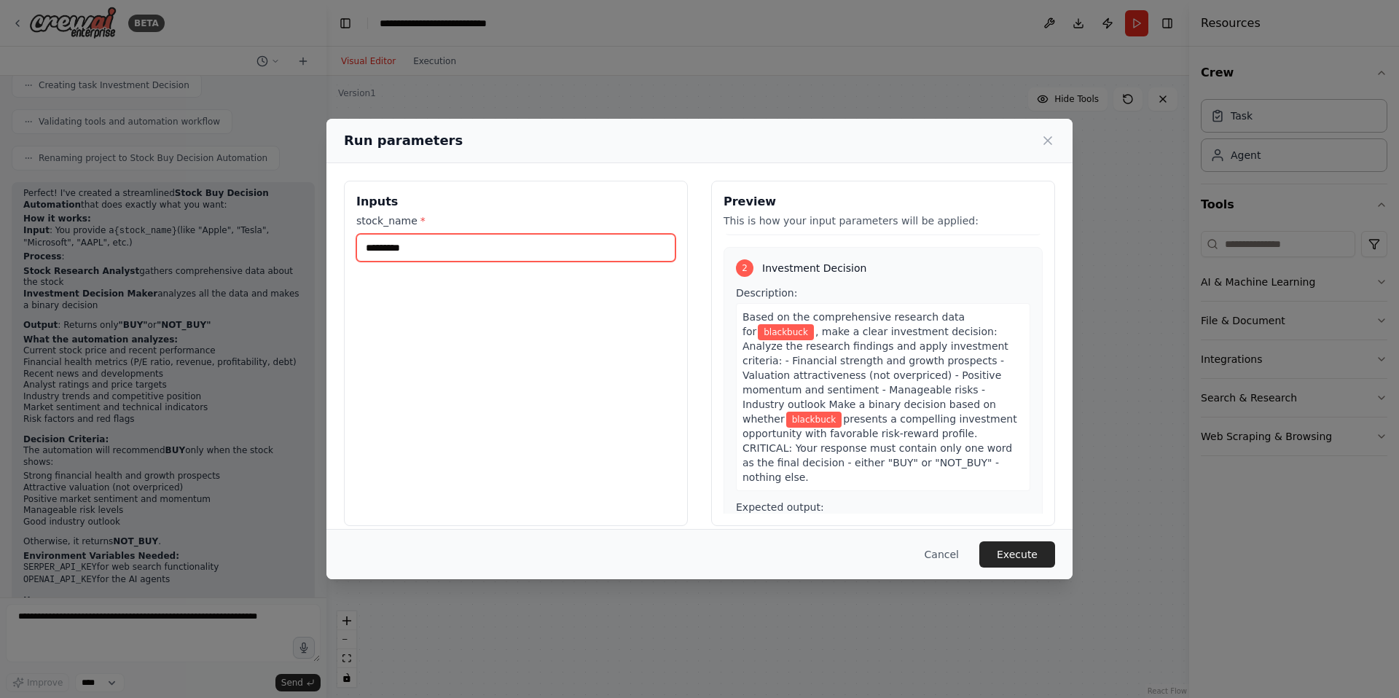
scroll to position [15, 0]
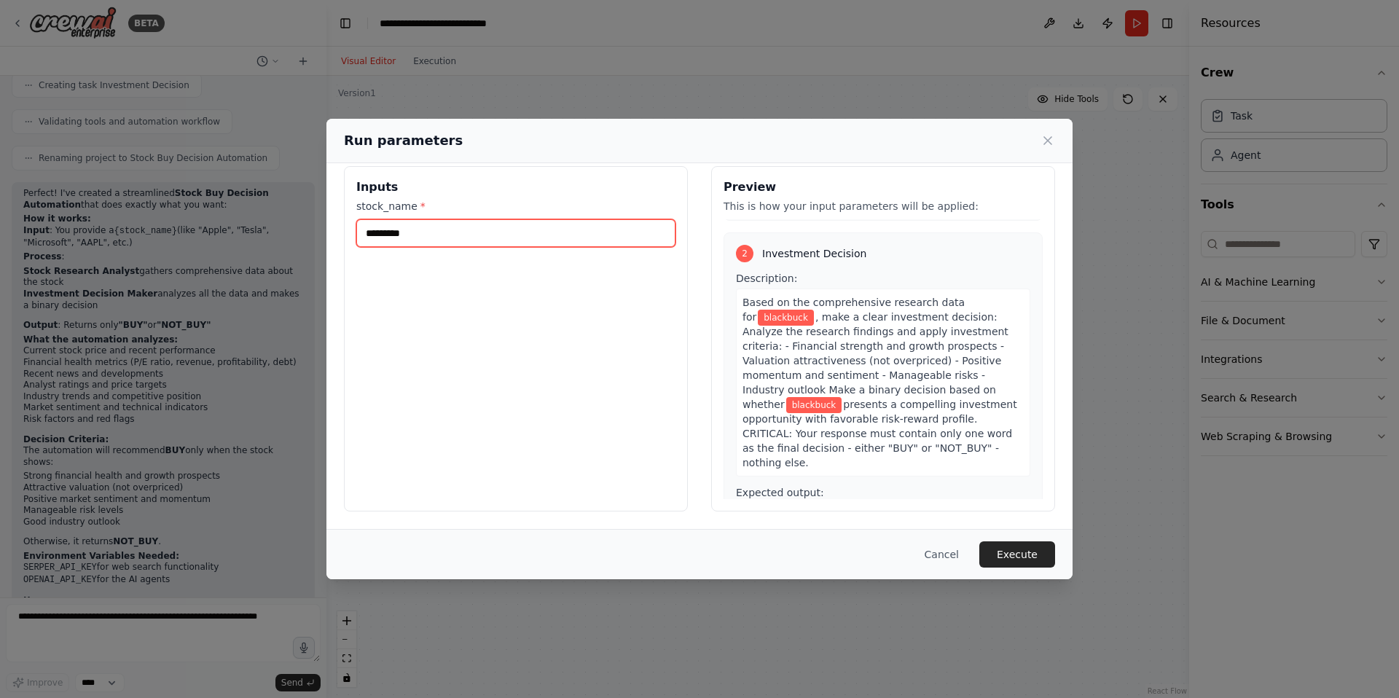
click at [466, 231] on input "*********" at bounding box center [515, 233] width 319 height 28
type input "**********"
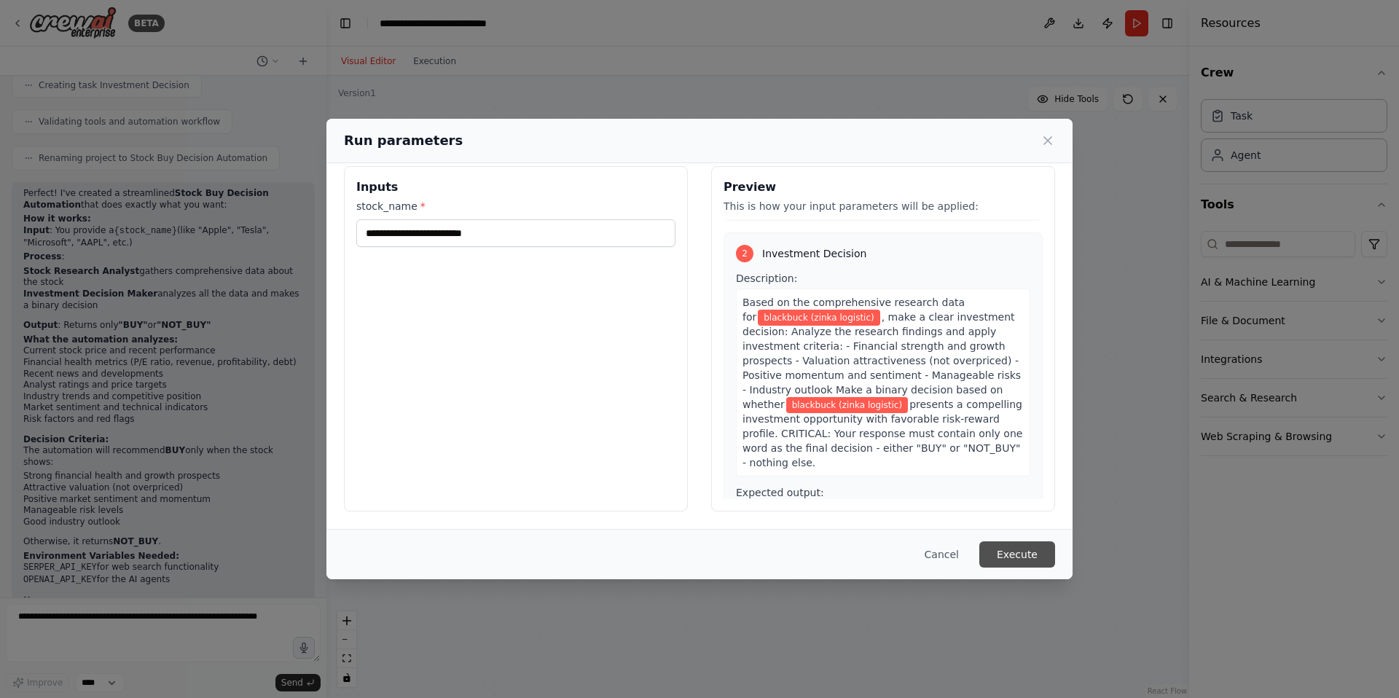
click at [1032, 546] on button "Execute" at bounding box center [1017, 554] width 76 height 26
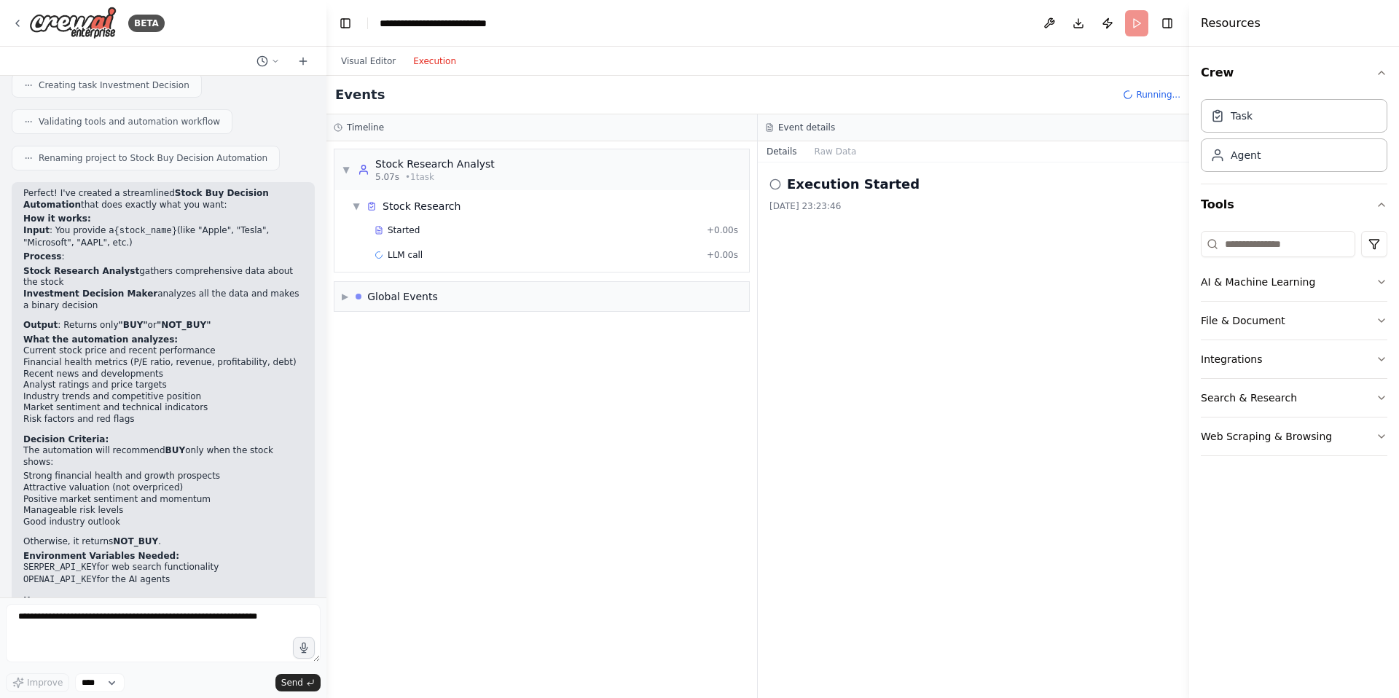
click at [435, 62] on button "Execution" at bounding box center [434, 60] width 60 height 17
click at [396, 289] on div "Global Events" at bounding box center [402, 296] width 71 height 15
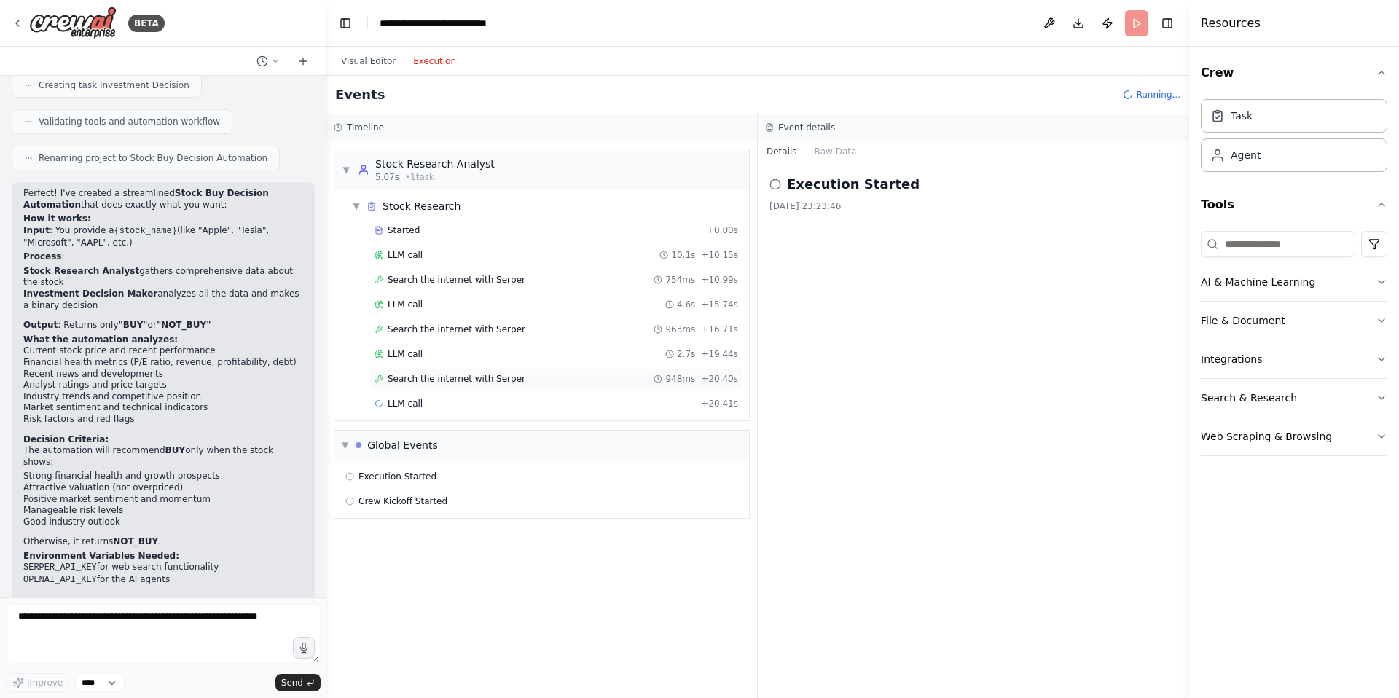
click at [438, 374] on span "Search the internet with Serper" at bounding box center [457, 379] width 138 height 12
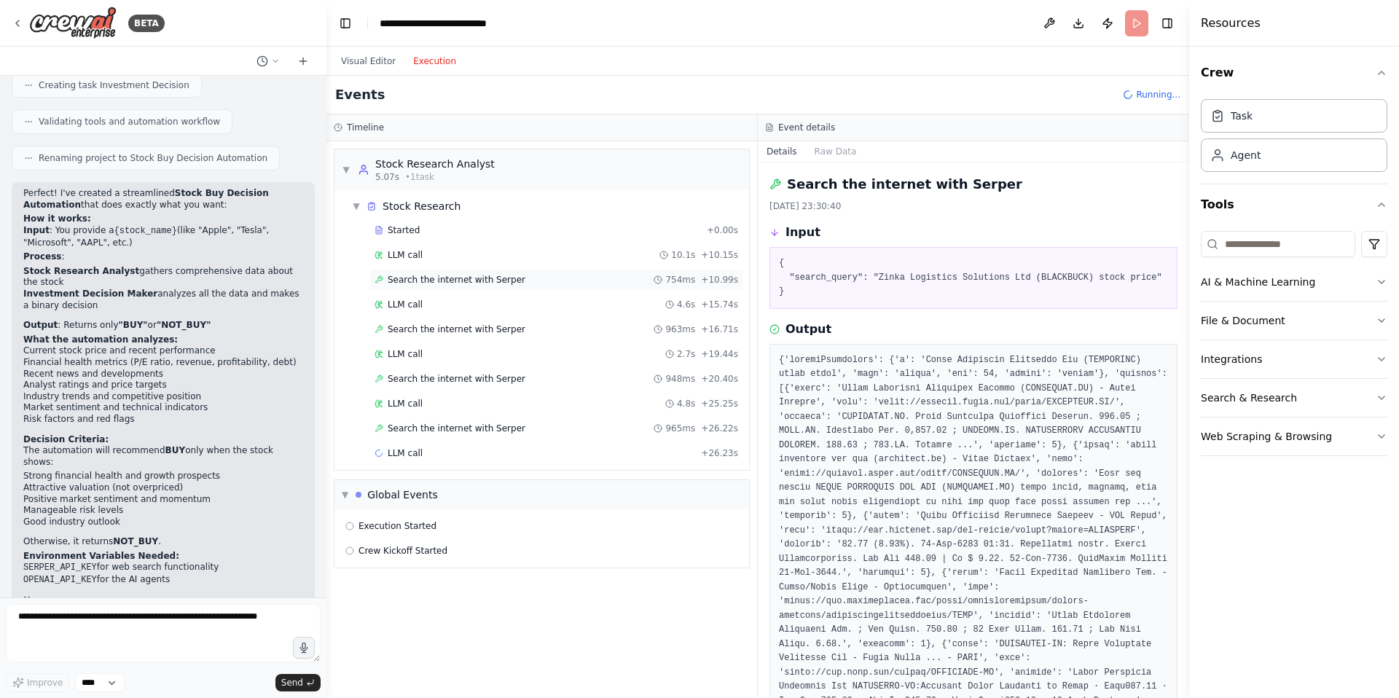
click at [455, 281] on span "Search the internet with Serper" at bounding box center [457, 280] width 138 height 12
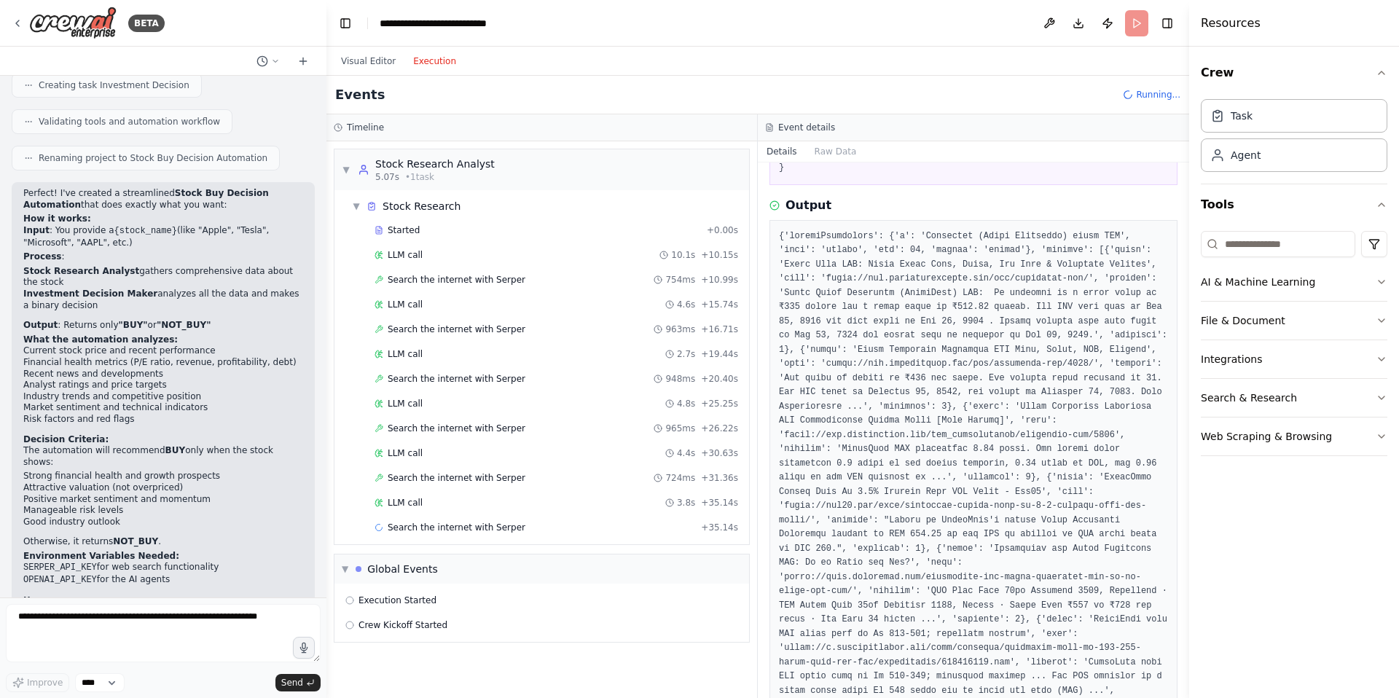
scroll to position [0, 0]
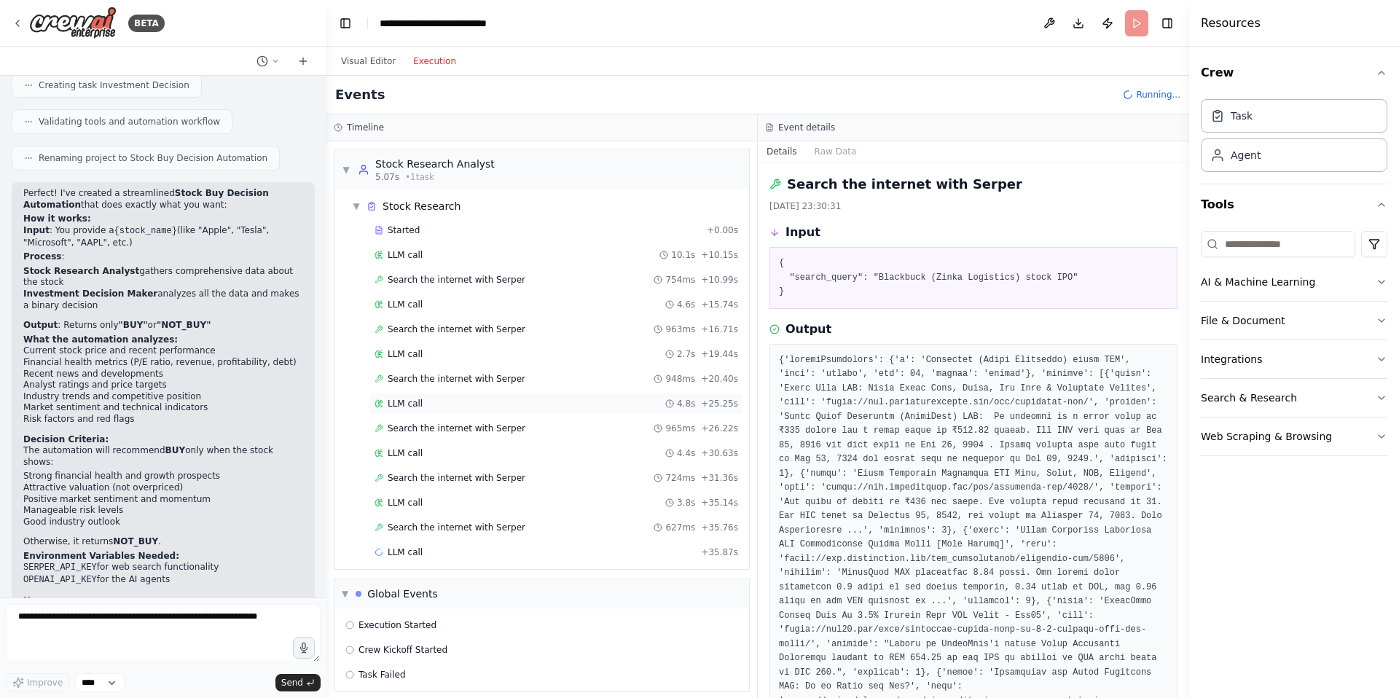
click at [475, 404] on div "LLM call 4.8s + 25.25s" at bounding box center [556, 404] width 364 height 12
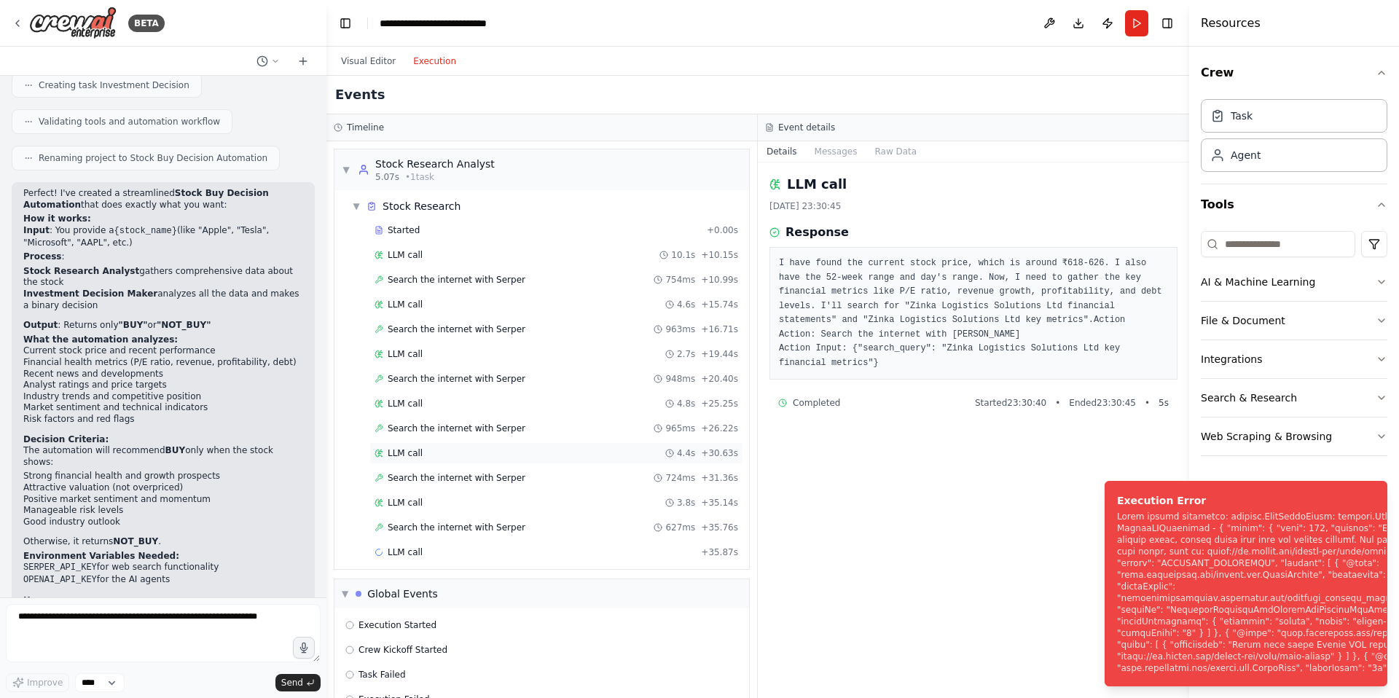
scroll to position [35, 0]
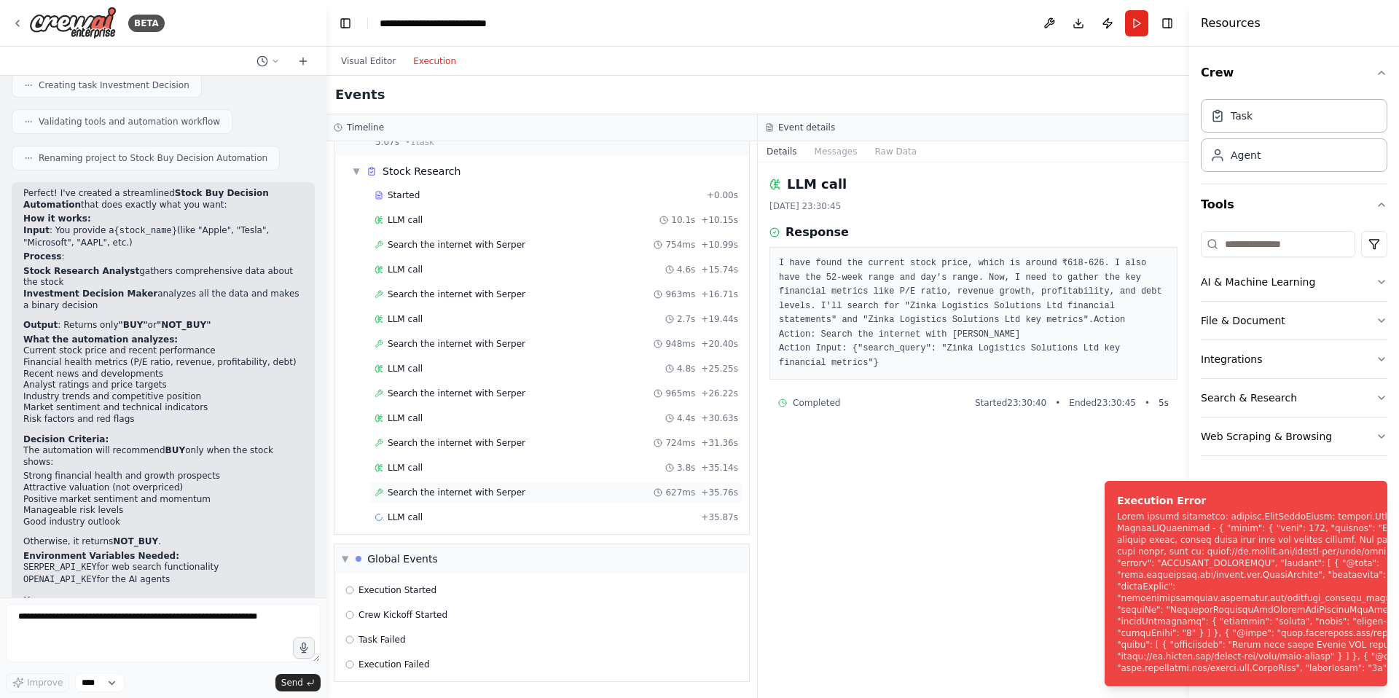
click at [502, 495] on span "Search the internet with Serper" at bounding box center [457, 493] width 138 height 12
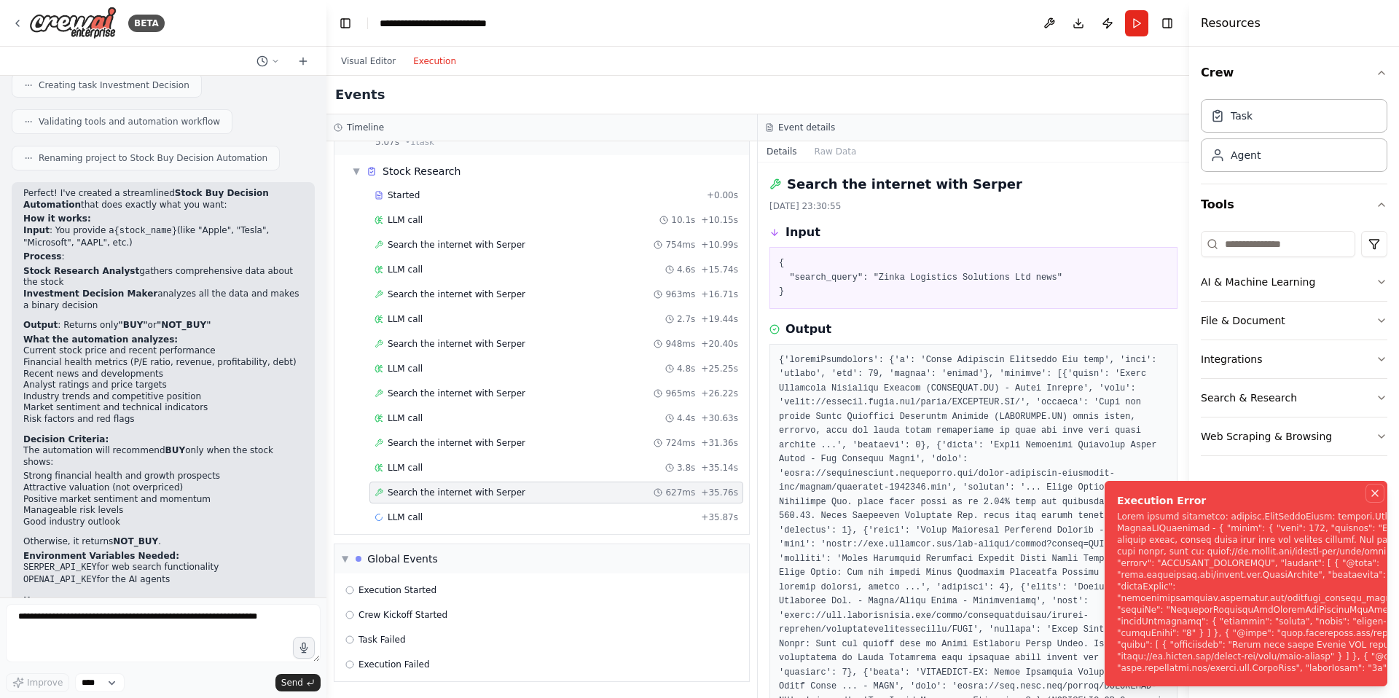
click at [1372, 488] on icon "Notifications (F8)" at bounding box center [1375, 493] width 12 height 12
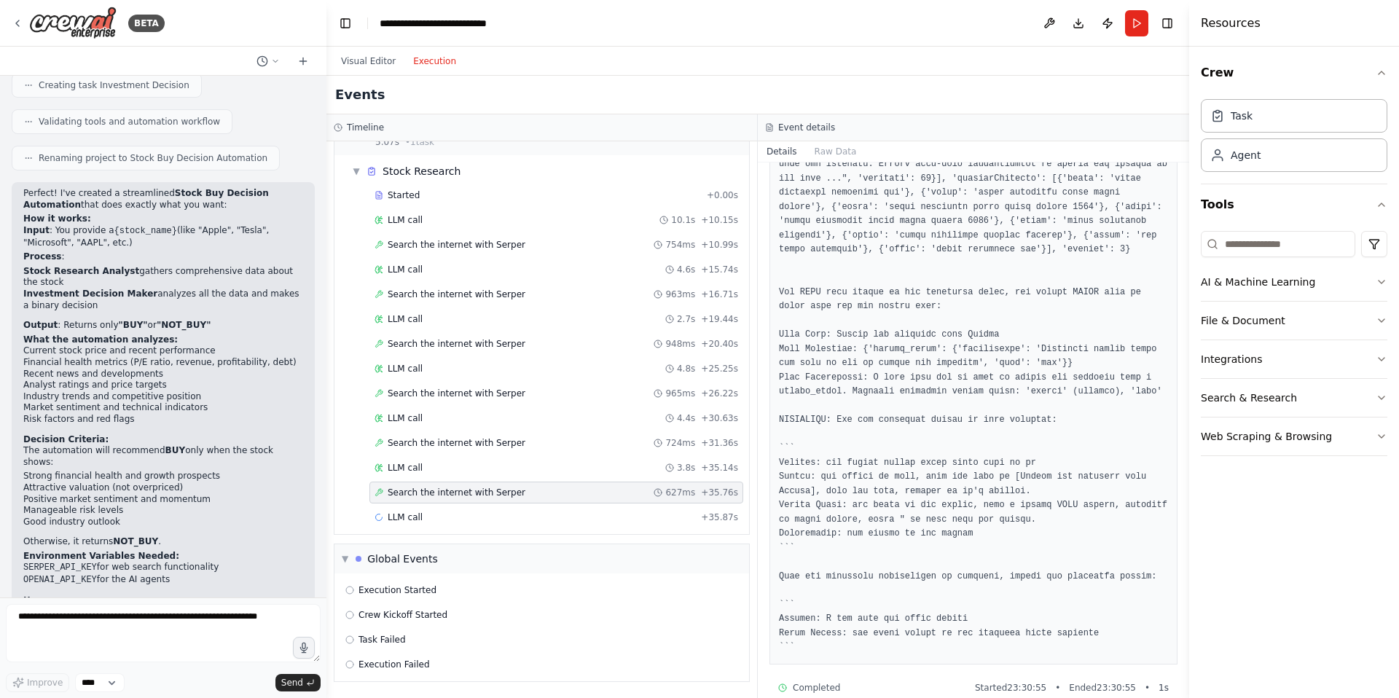
scroll to position [970, 0]
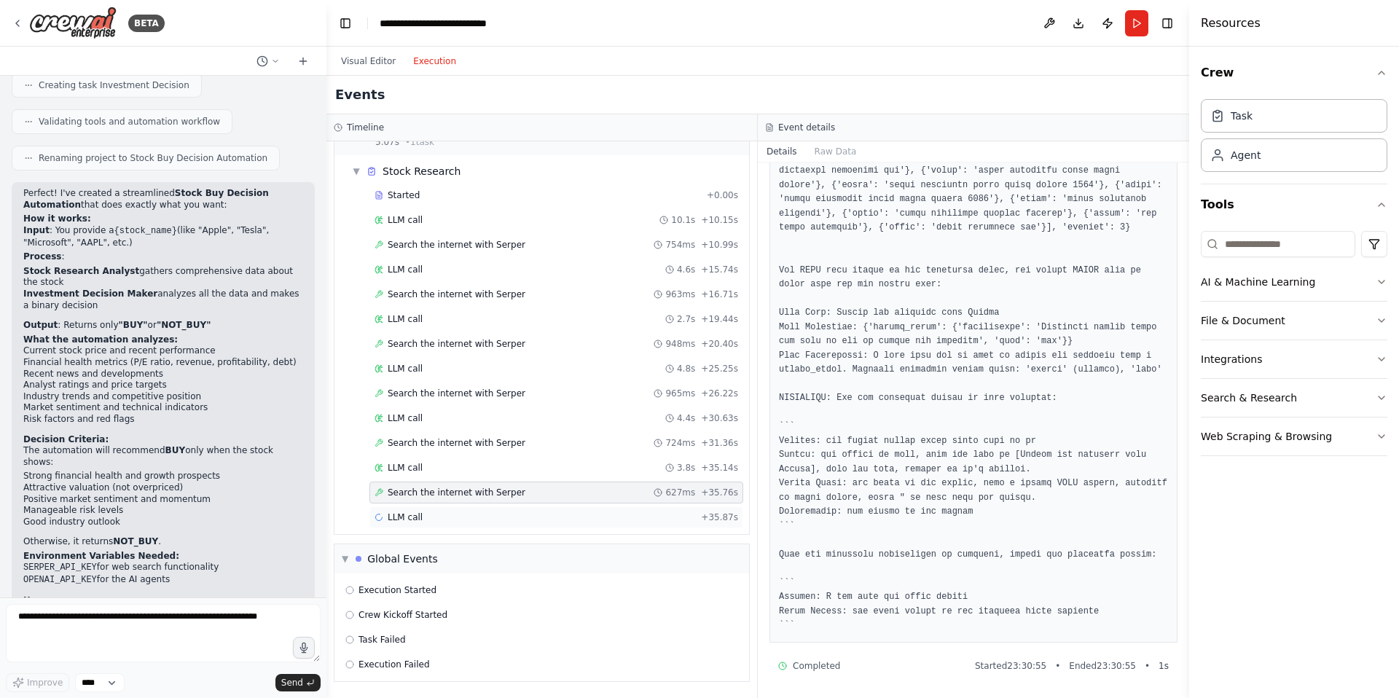
click at [622, 515] on div "LLM call + 35.87s" at bounding box center [556, 517] width 364 height 12
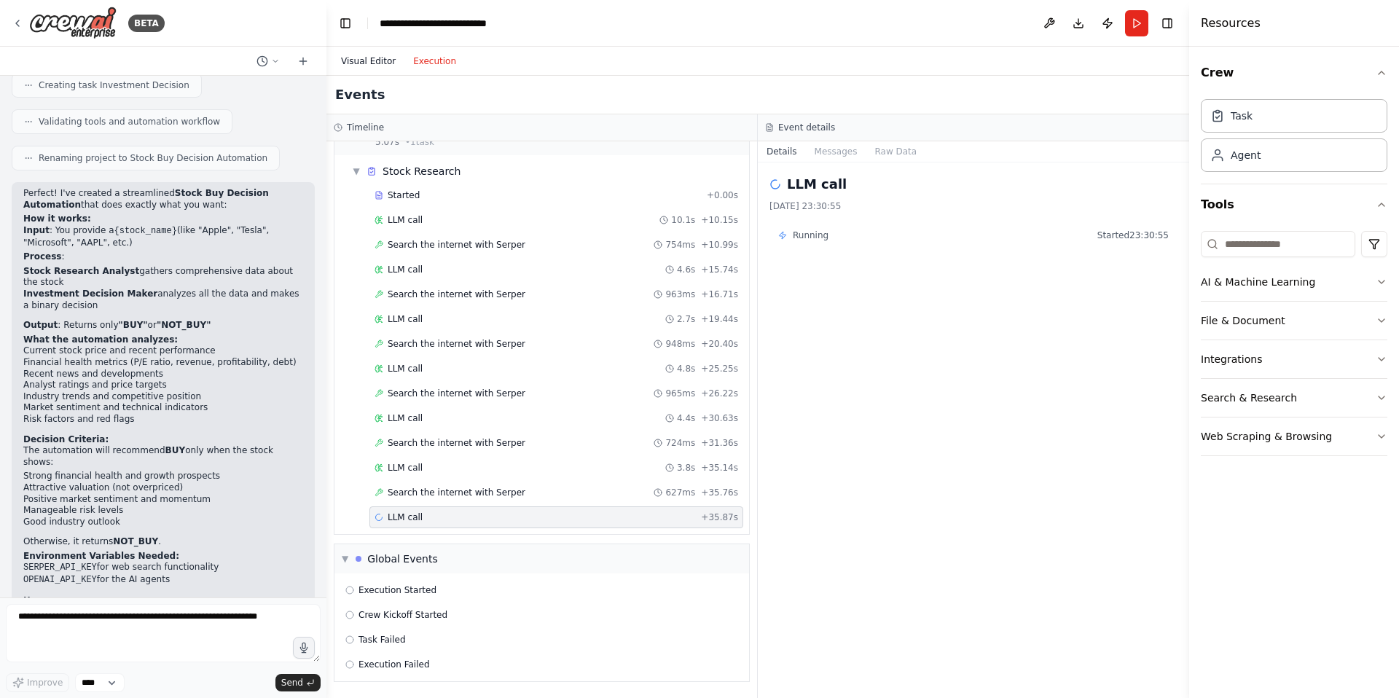
click at [370, 58] on button "Visual Editor" at bounding box center [368, 60] width 72 height 17
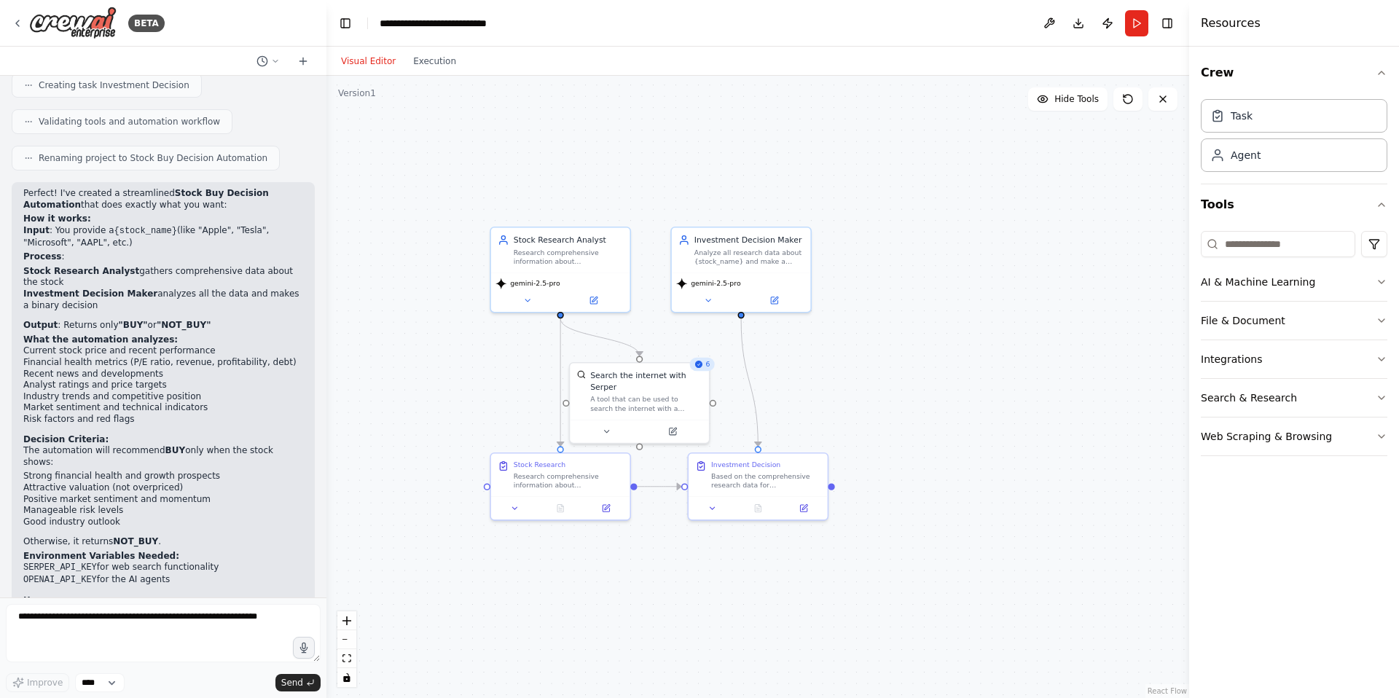
click at [925, 408] on div ".deletable-edge-delete-btn { width: 20px; height: 20px; border: 0px solid #ffff…" at bounding box center [757, 387] width 863 height 622
click at [602, 300] on button at bounding box center [594, 298] width 64 height 14
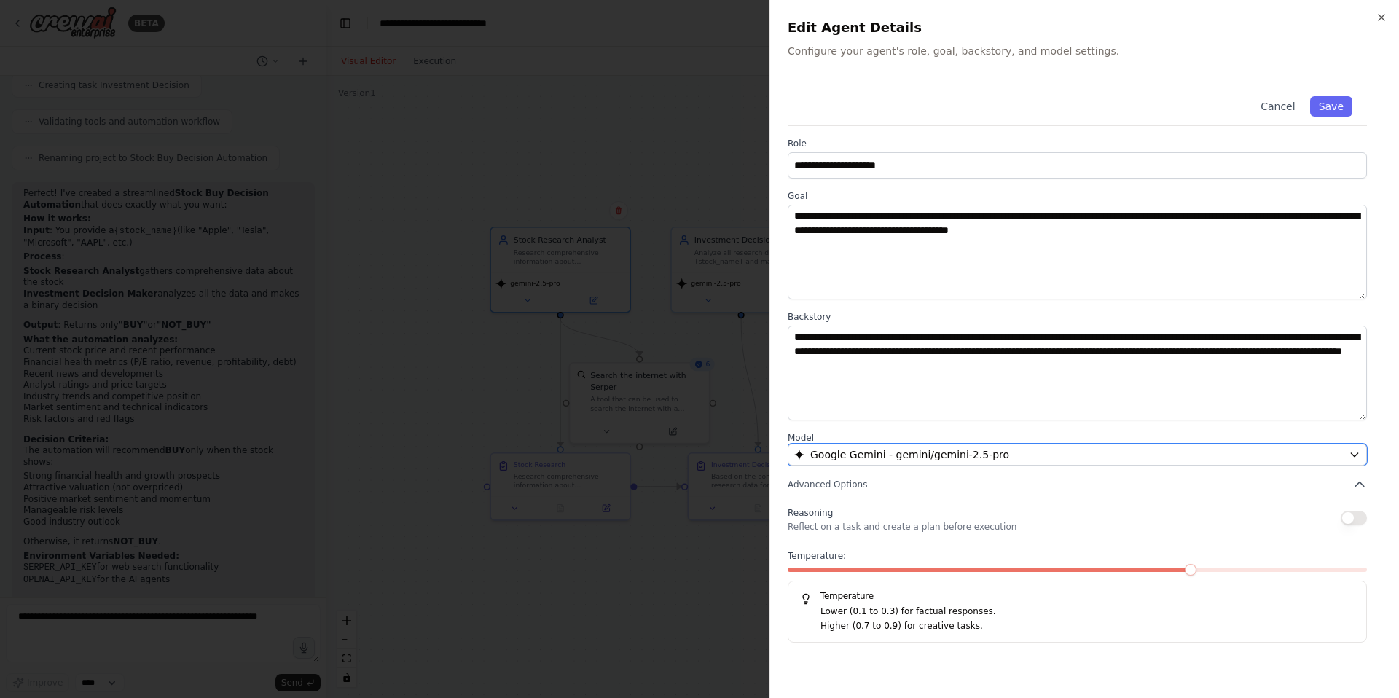
click at [1048, 449] on div "Google Gemini - gemini/gemini-2.5-pro" at bounding box center [1068, 454] width 549 height 15
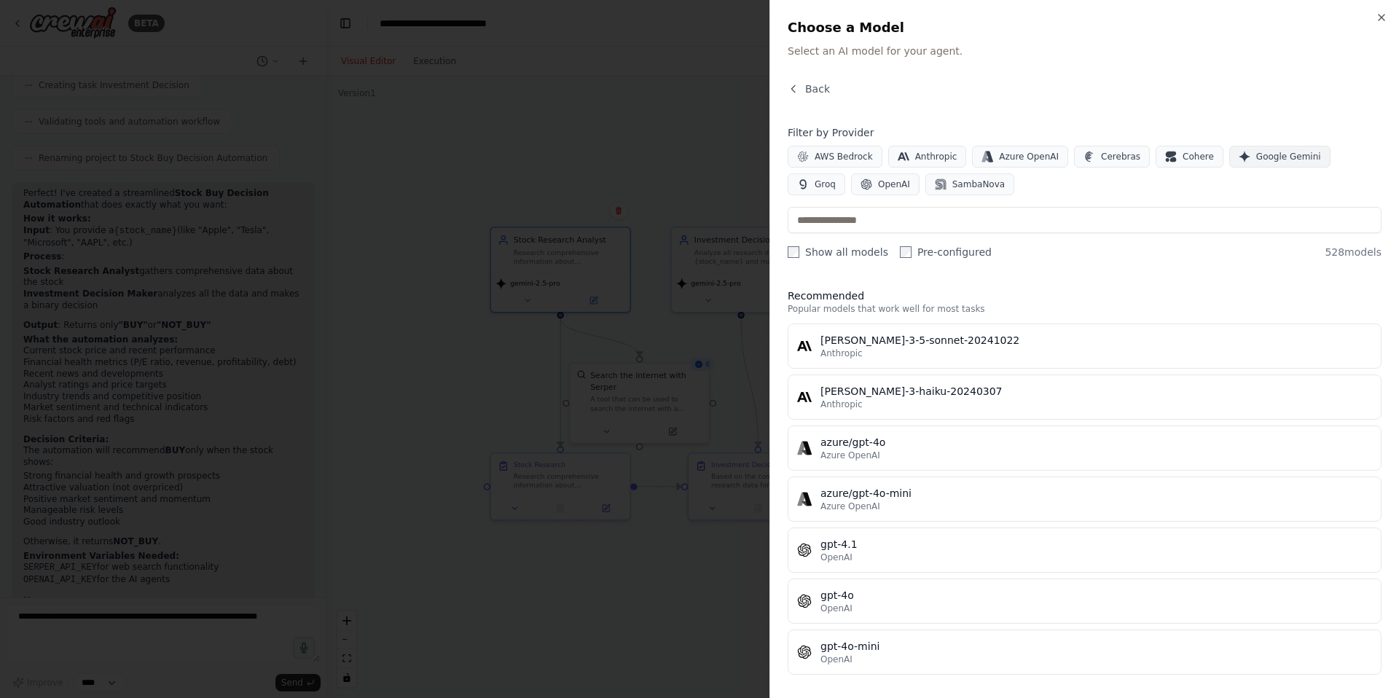
click at [1265, 160] on span "Google Gemini" at bounding box center [1288, 157] width 65 height 12
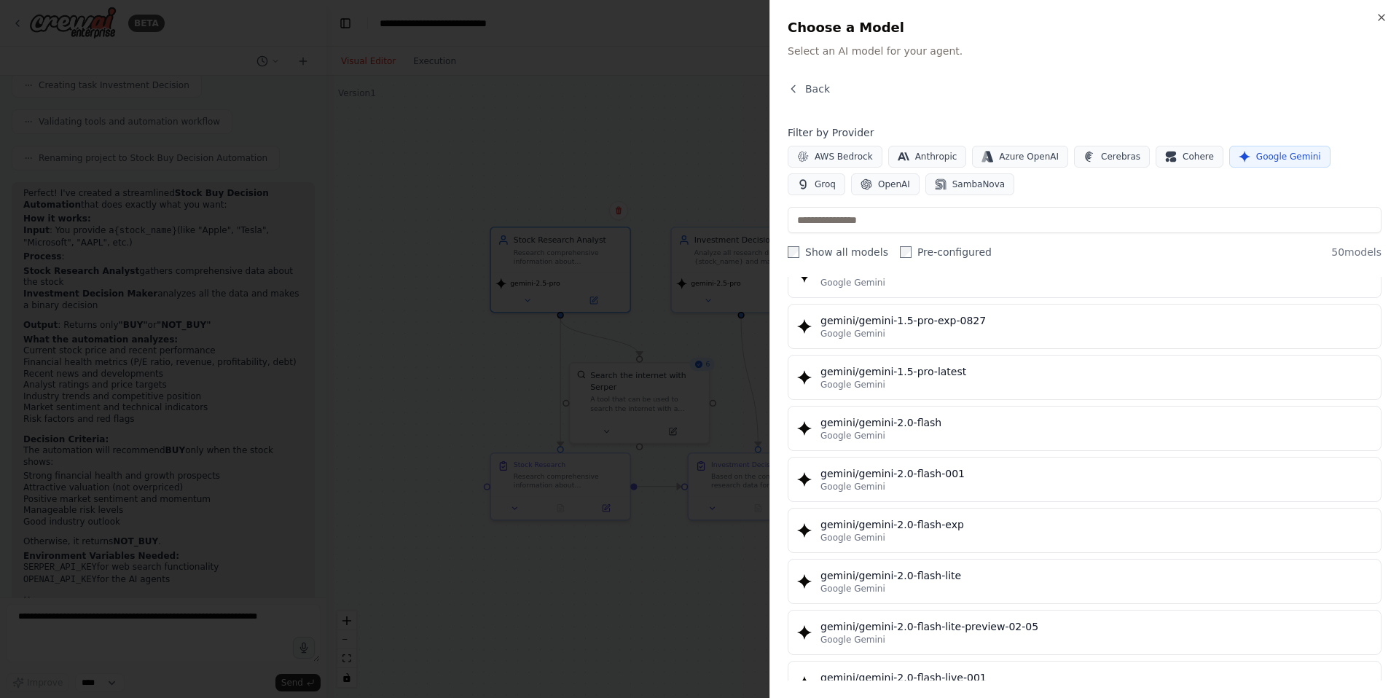
scroll to position [635, 0]
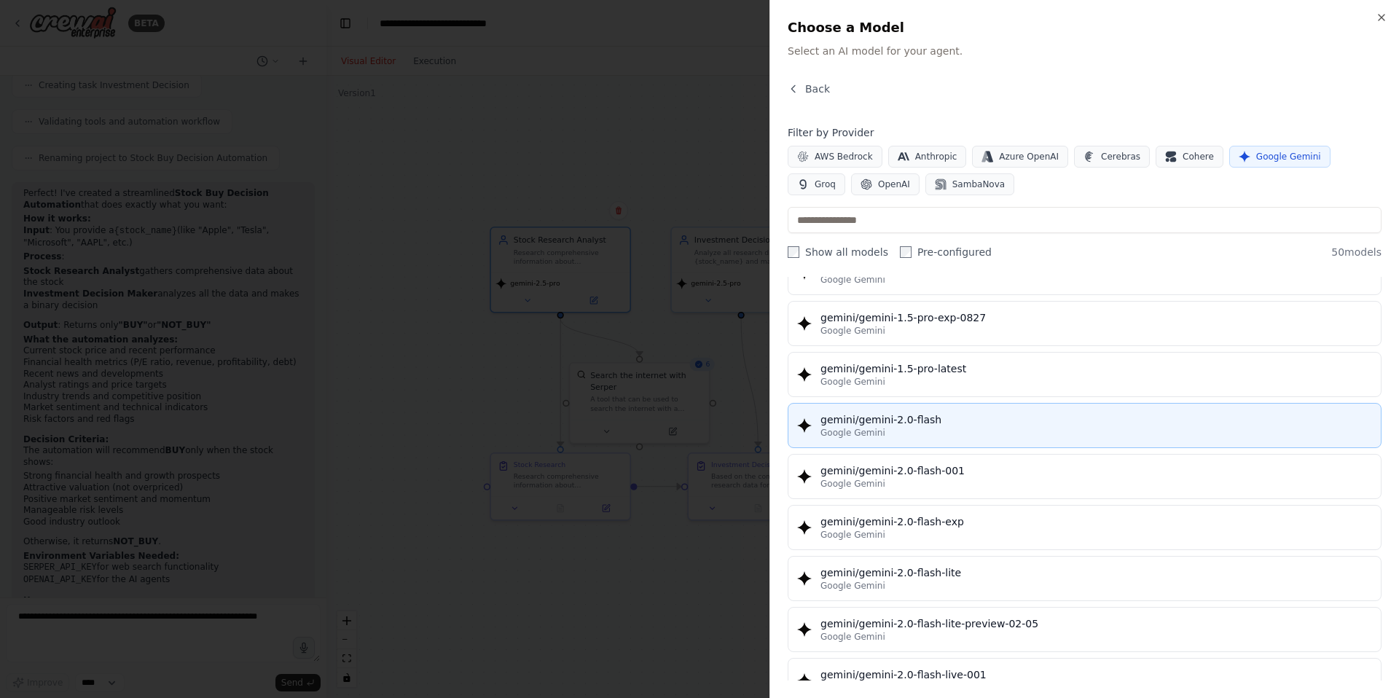
click at [1026, 425] on div "gemini/gemini-2.0-flash" at bounding box center [1095, 419] width 551 height 15
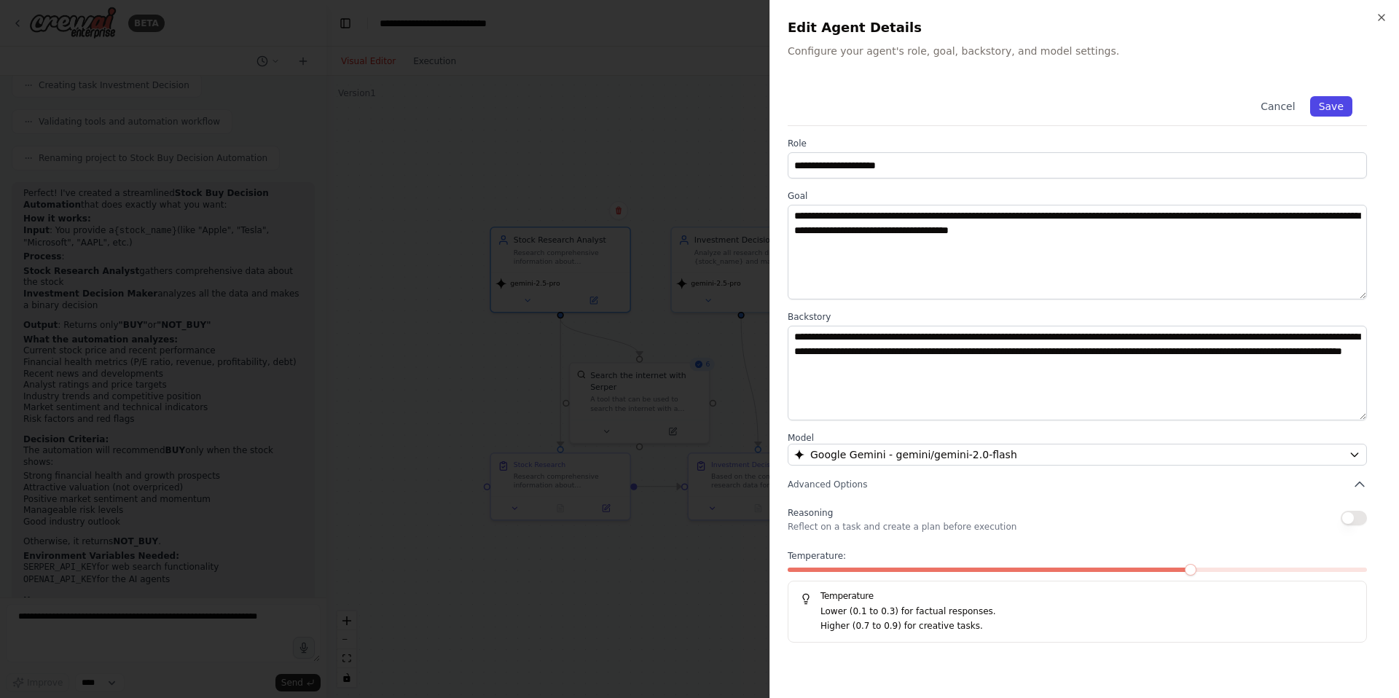
click at [1330, 109] on button "Save" at bounding box center [1331, 106] width 42 height 20
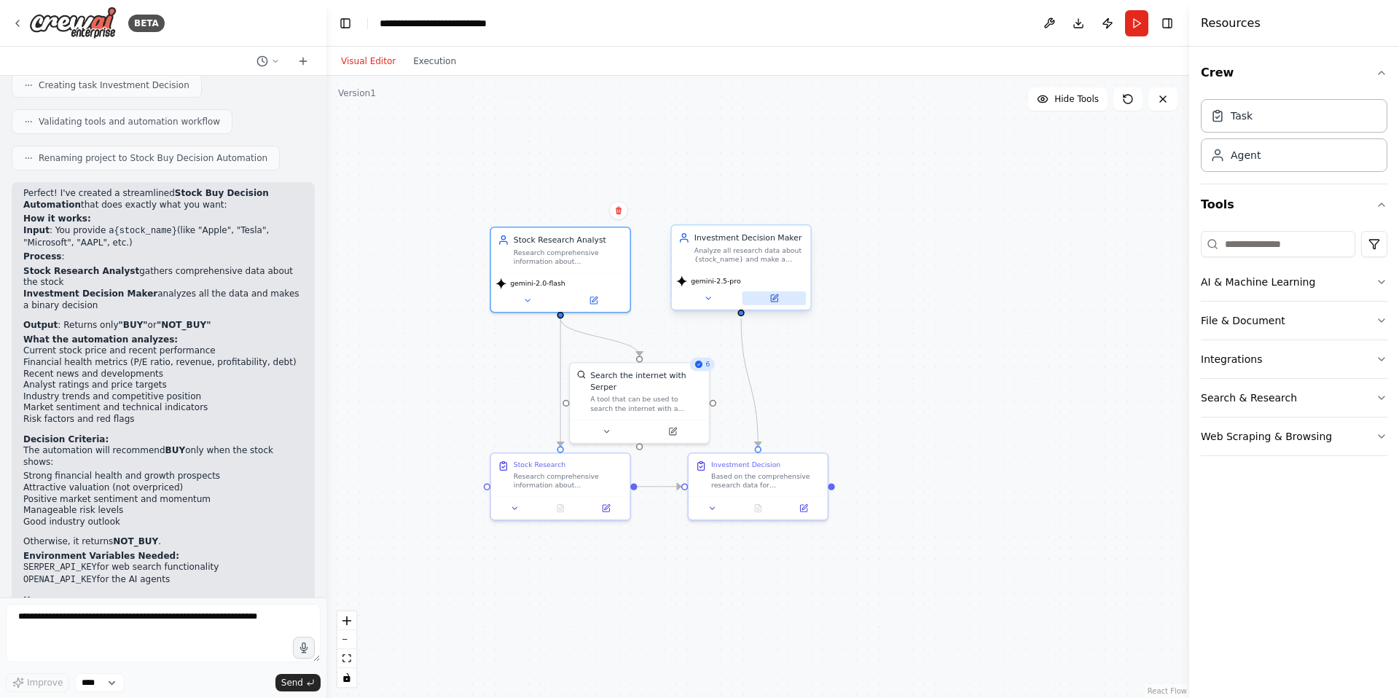
click at [774, 300] on icon at bounding box center [774, 298] width 7 height 7
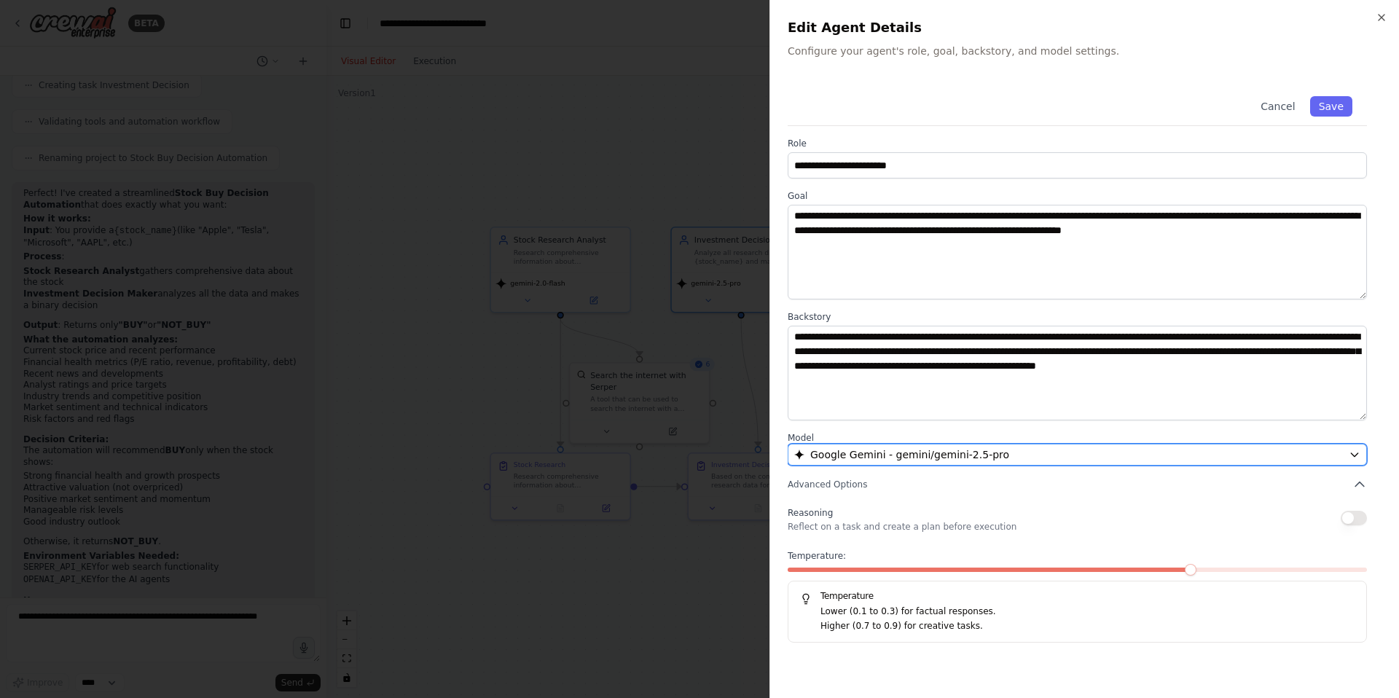
click at [1023, 449] on div "Google Gemini - gemini/gemini-2.5-pro" at bounding box center [1068, 454] width 549 height 15
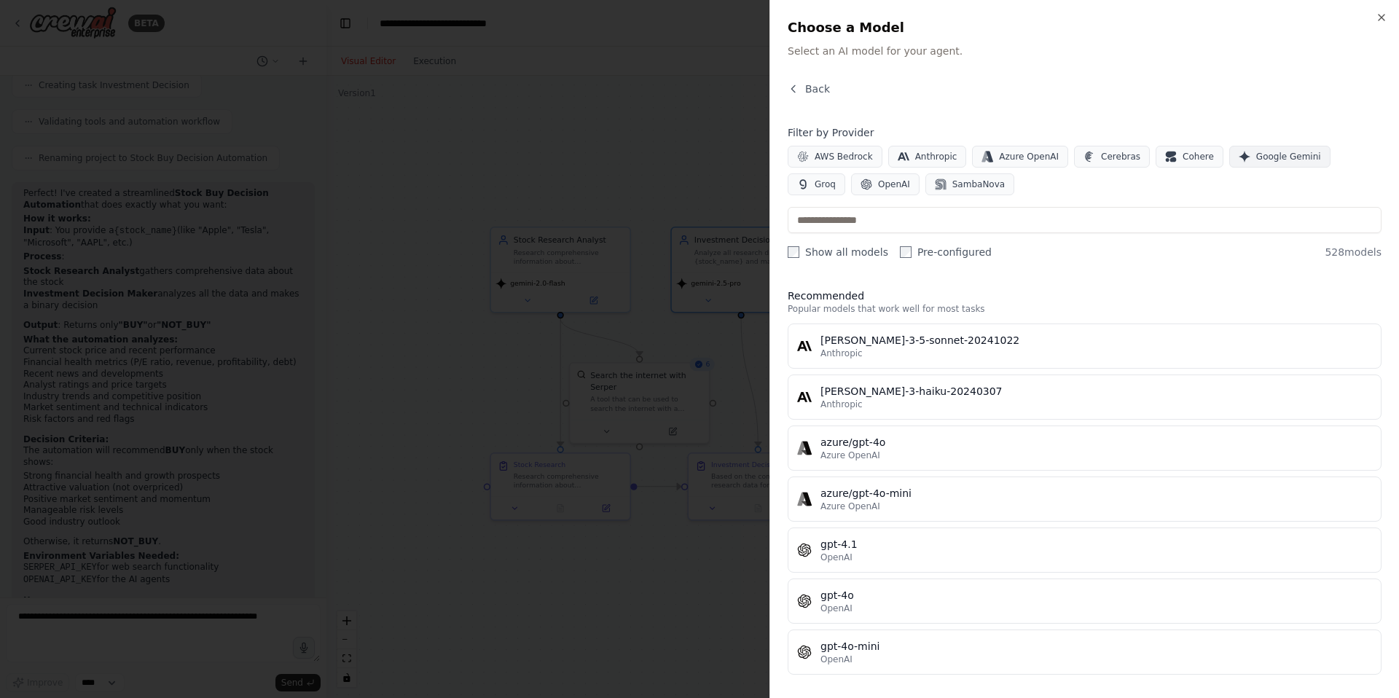
click at [1266, 154] on span "Google Gemini" at bounding box center [1288, 157] width 65 height 12
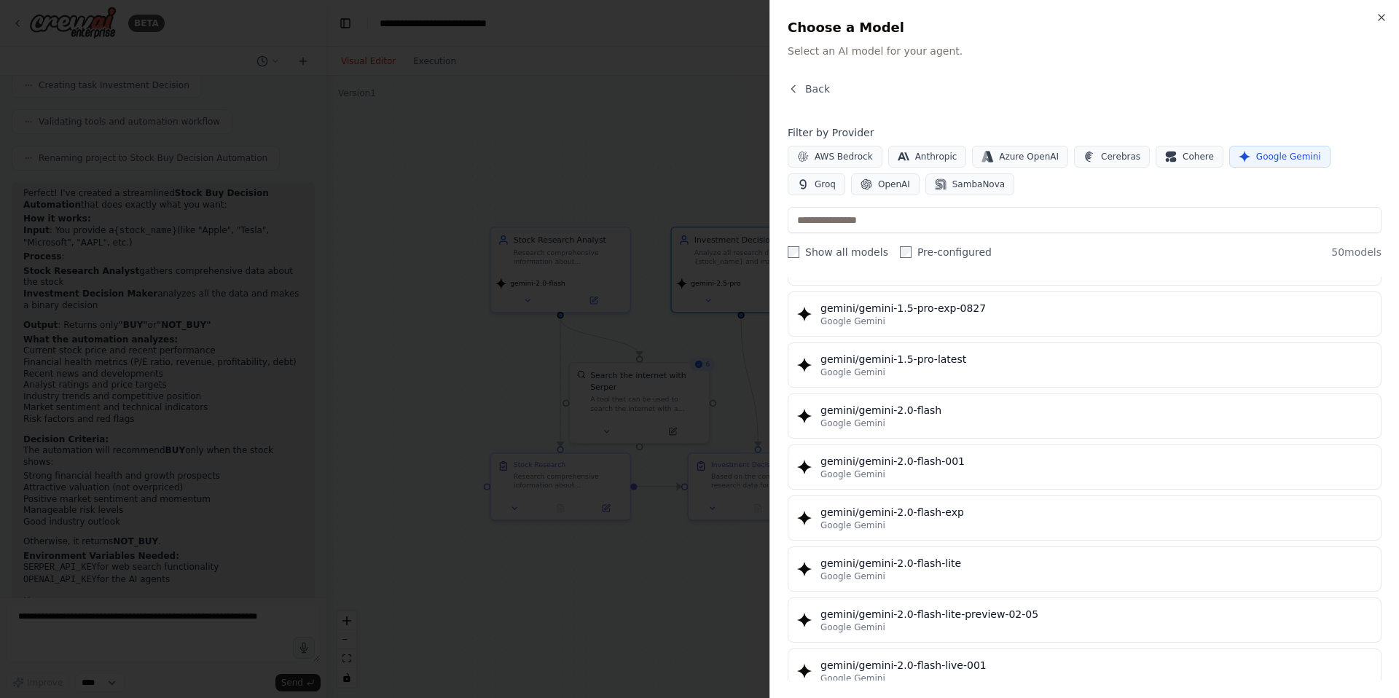
scroll to position [661, 0]
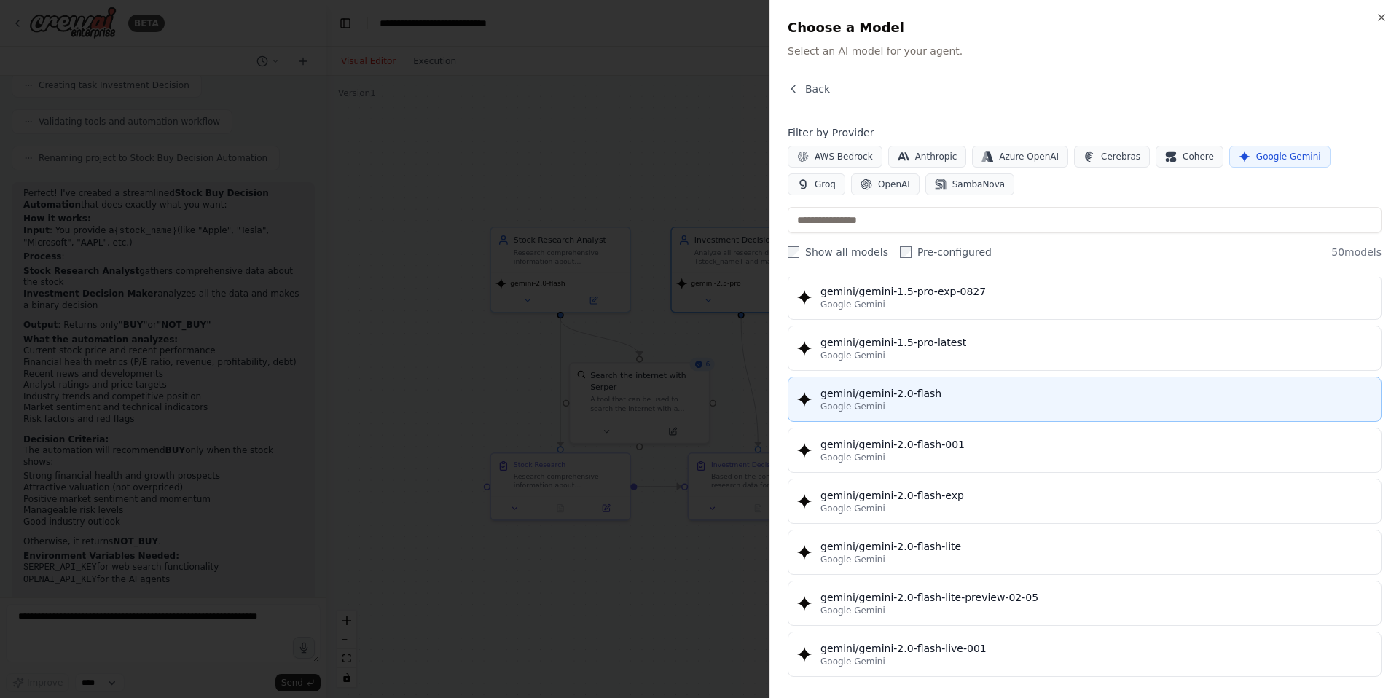
click at [1034, 404] on div "Google Gemini" at bounding box center [1095, 407] width 551 height 12
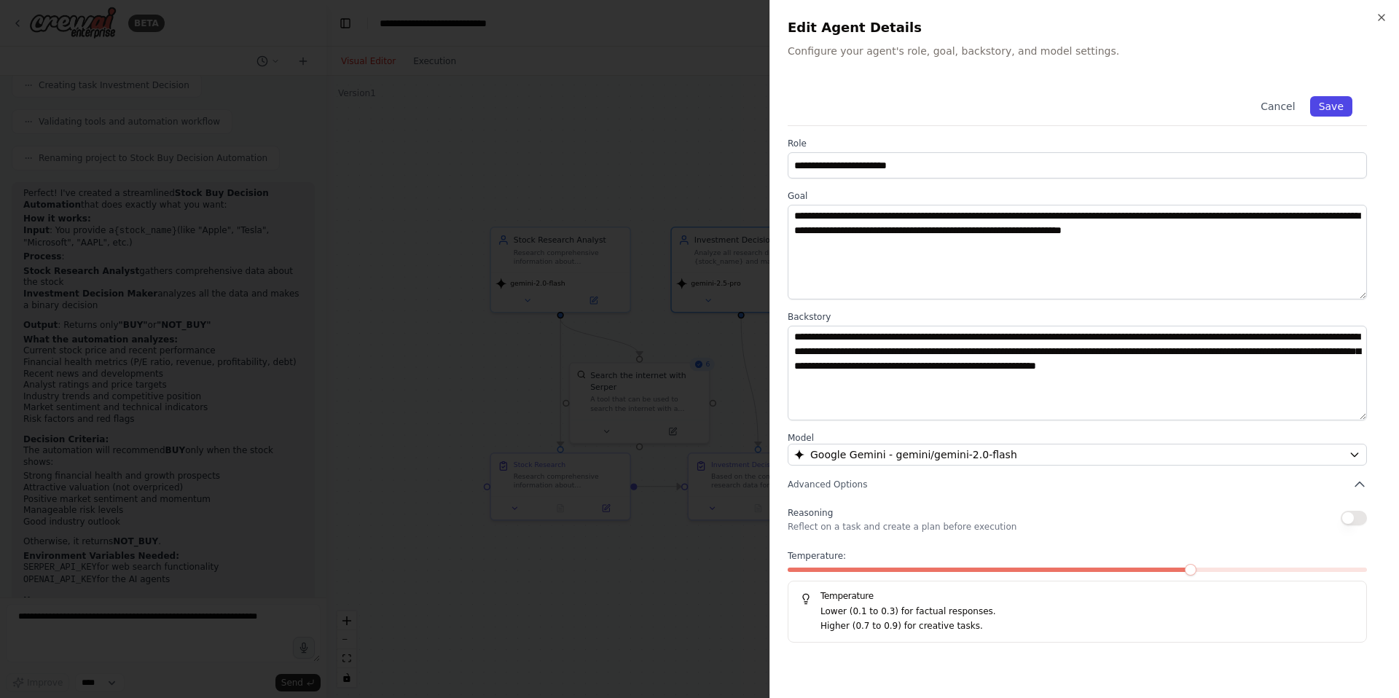
click at [1337, 106] on button "Save" at bounding box center [1331, 106] width 42 height 20
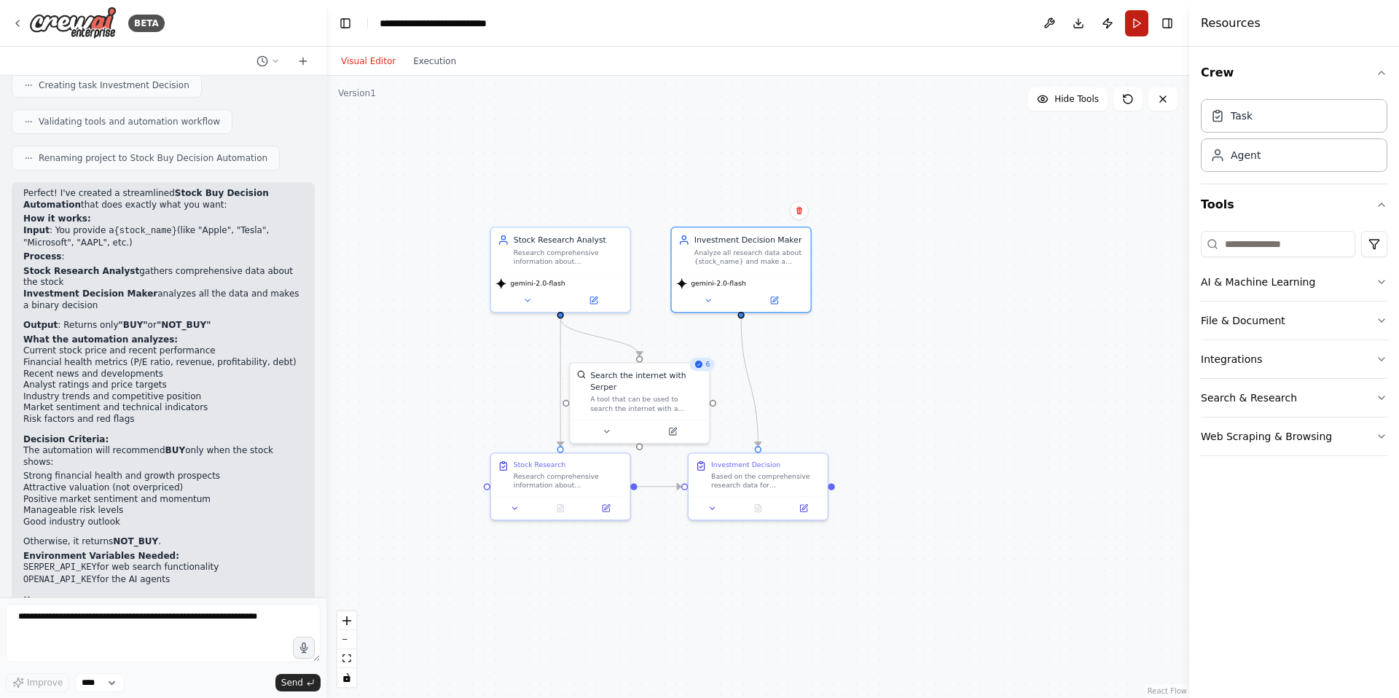
click at [1142, 23] on button "Run" at bounding box center [1136, 23] width 23 height 26
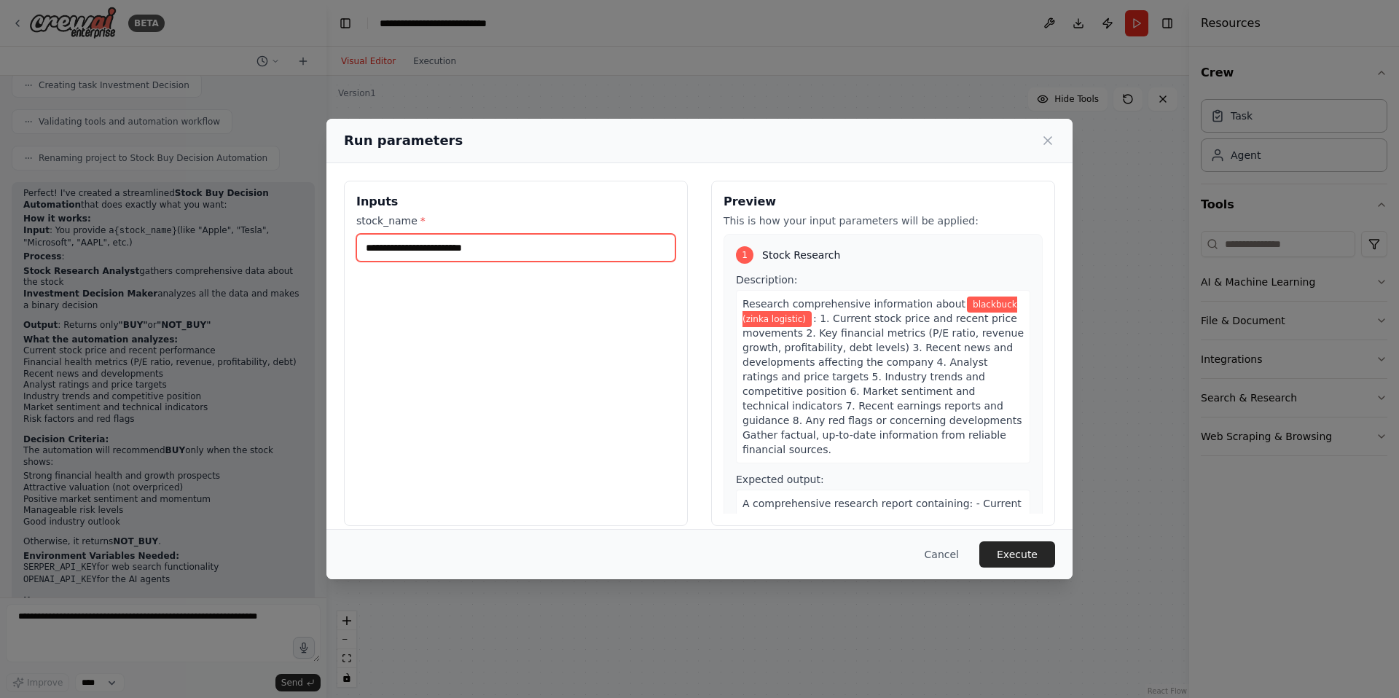
click at [550, 244] on input "**********" at bounding box center [515, 248] width 319 height 28
click at [1032, 553] on button "Execute" at bounding box center [1017, 554] width 76 height 26
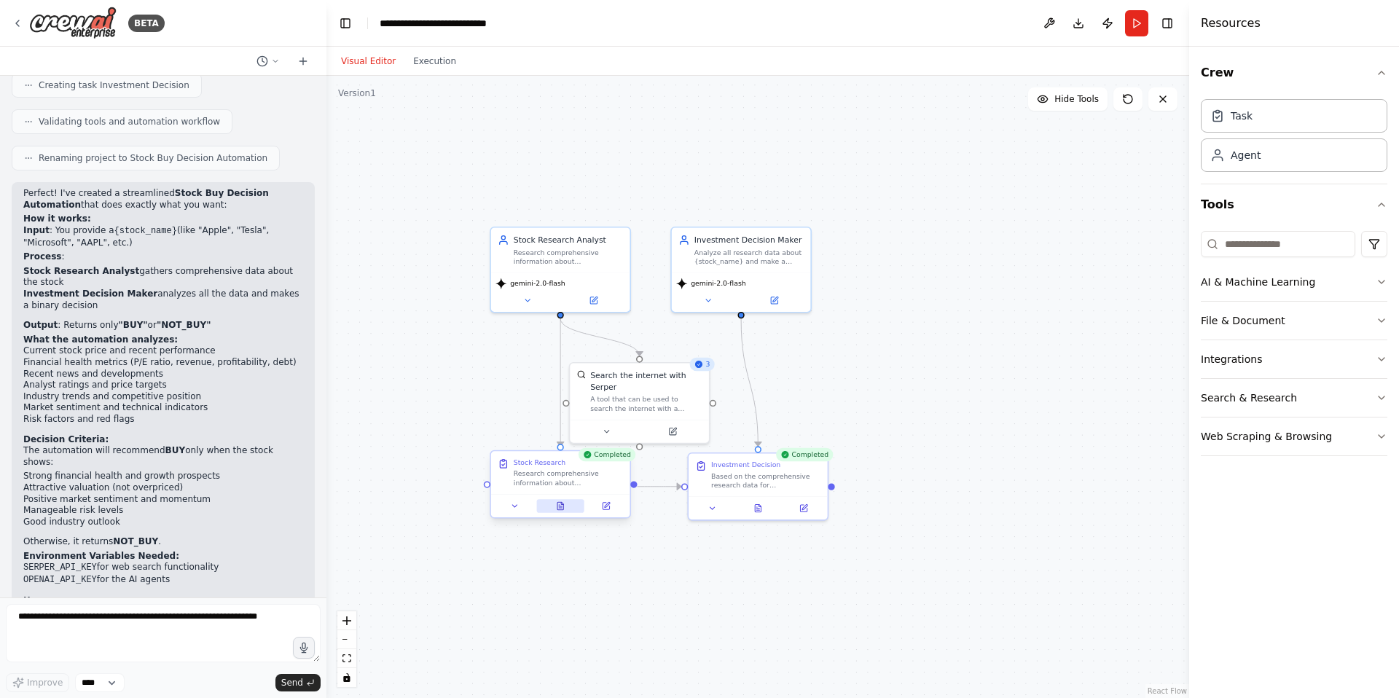
click at [561, 508] on icon at bounding box center [560, 508] width 3 height 0
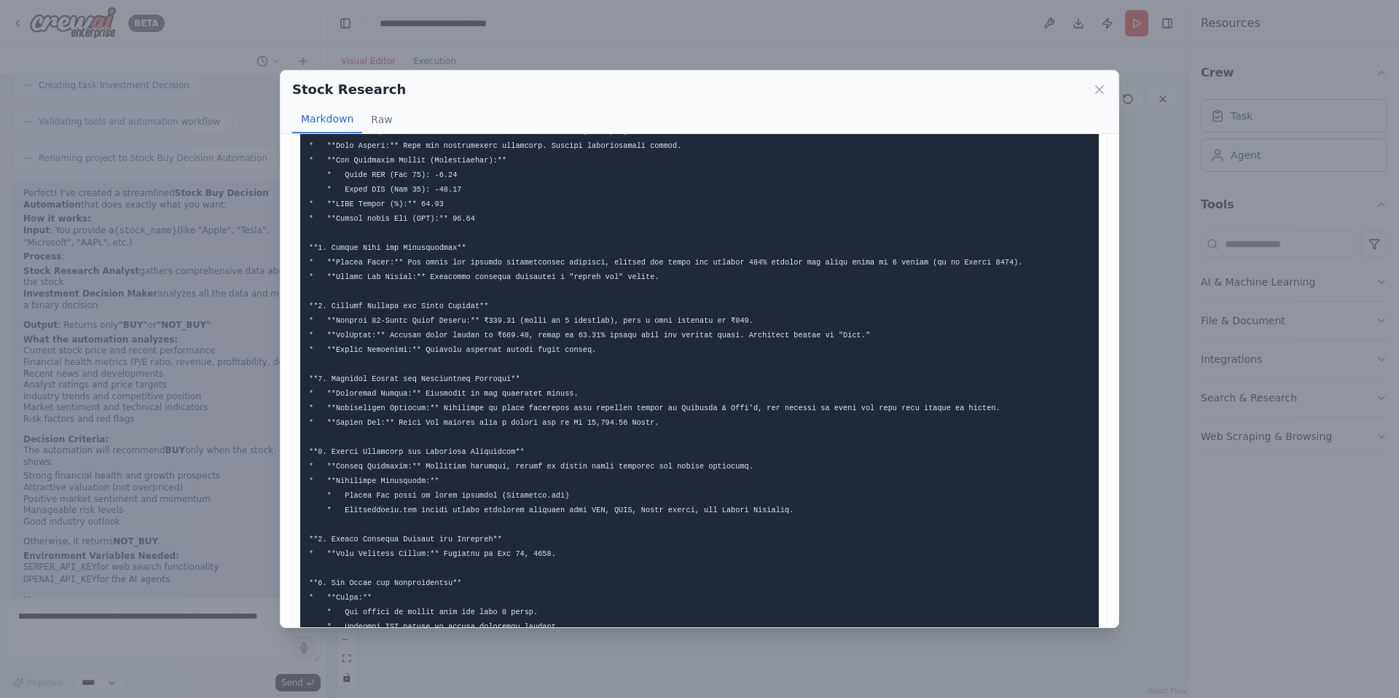
scroll to position [0, 0]
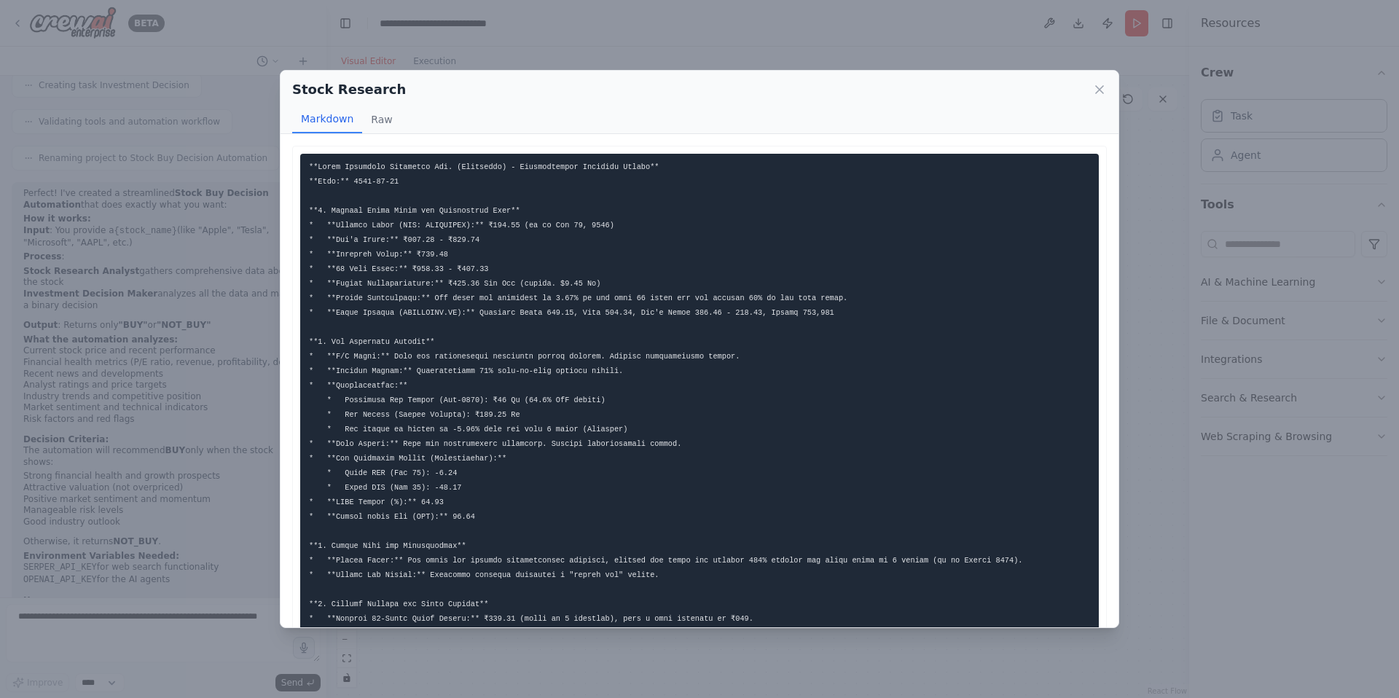
click at [1157, 378] on div "Stock Research Markdown Raw ... Show more Not valid JSON" at bounding box center [699, 349] width 1399 height 698
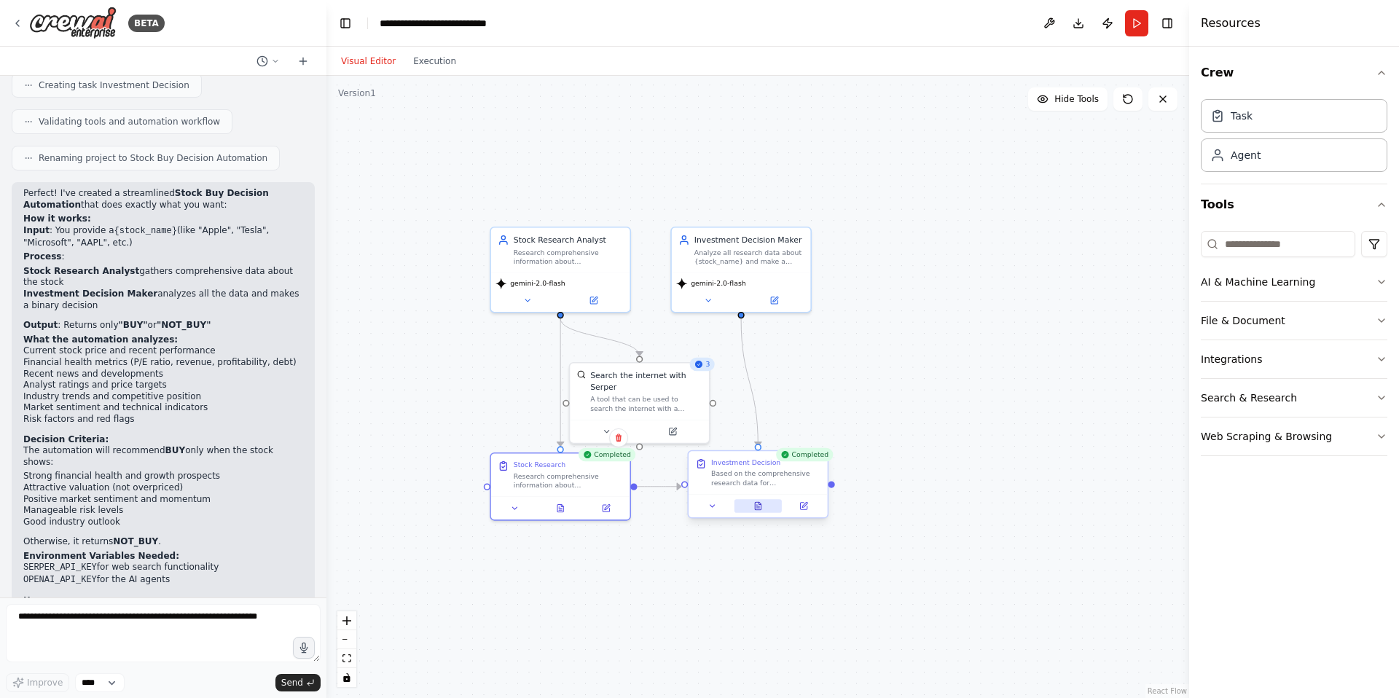
click at [760, 506] on icon at bounding box center [758, 505] width 6 height 7
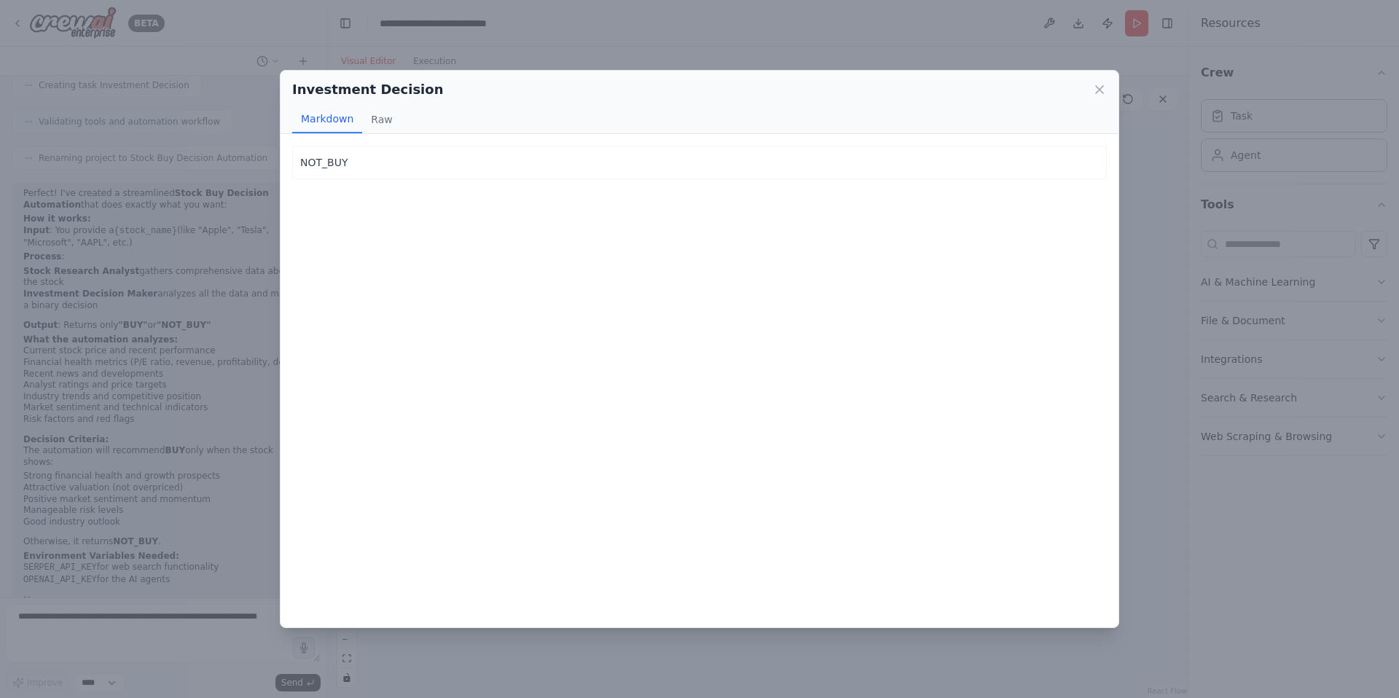
click at [337, 160] on p "NOT_BUY" at bounding box center [699, 162] width 798 height 17
click at [1099, 91] on icon at bounding box center [1099, 89] width 15 height 15
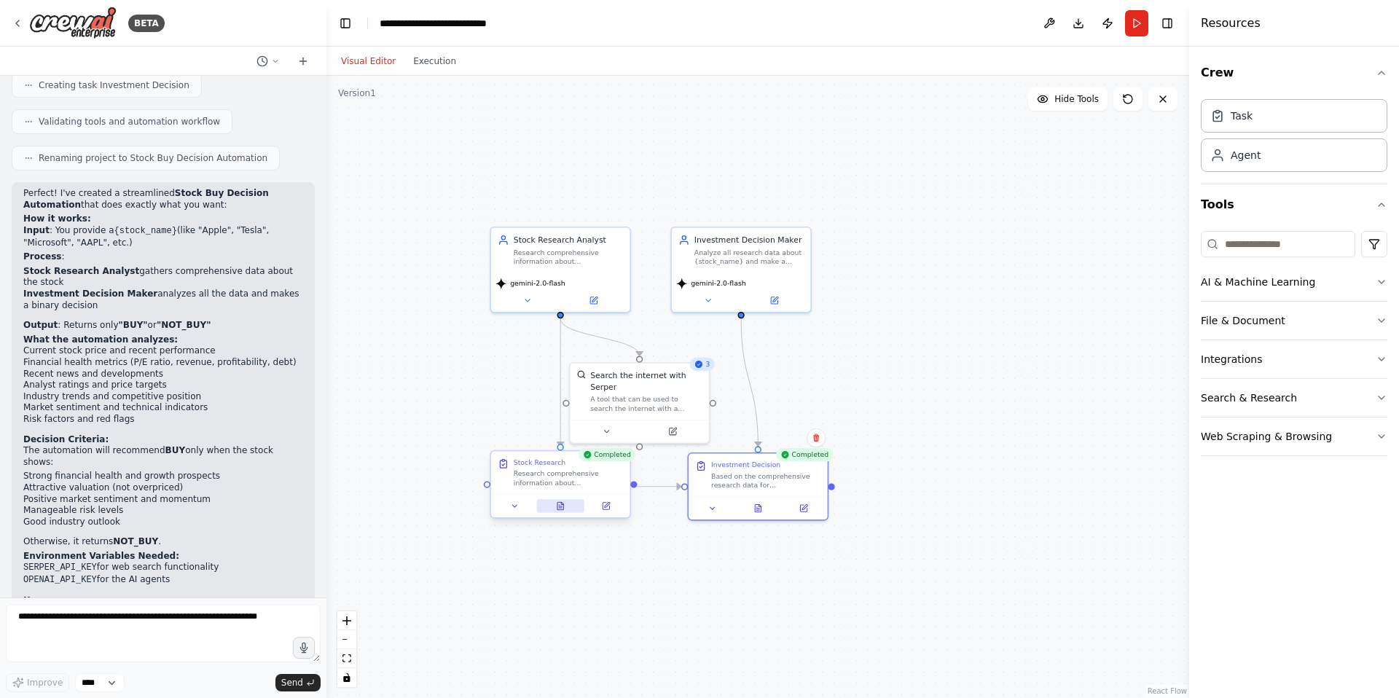
click at [564, 502] on icon at bounding box center [560, 505] width 9 height 9
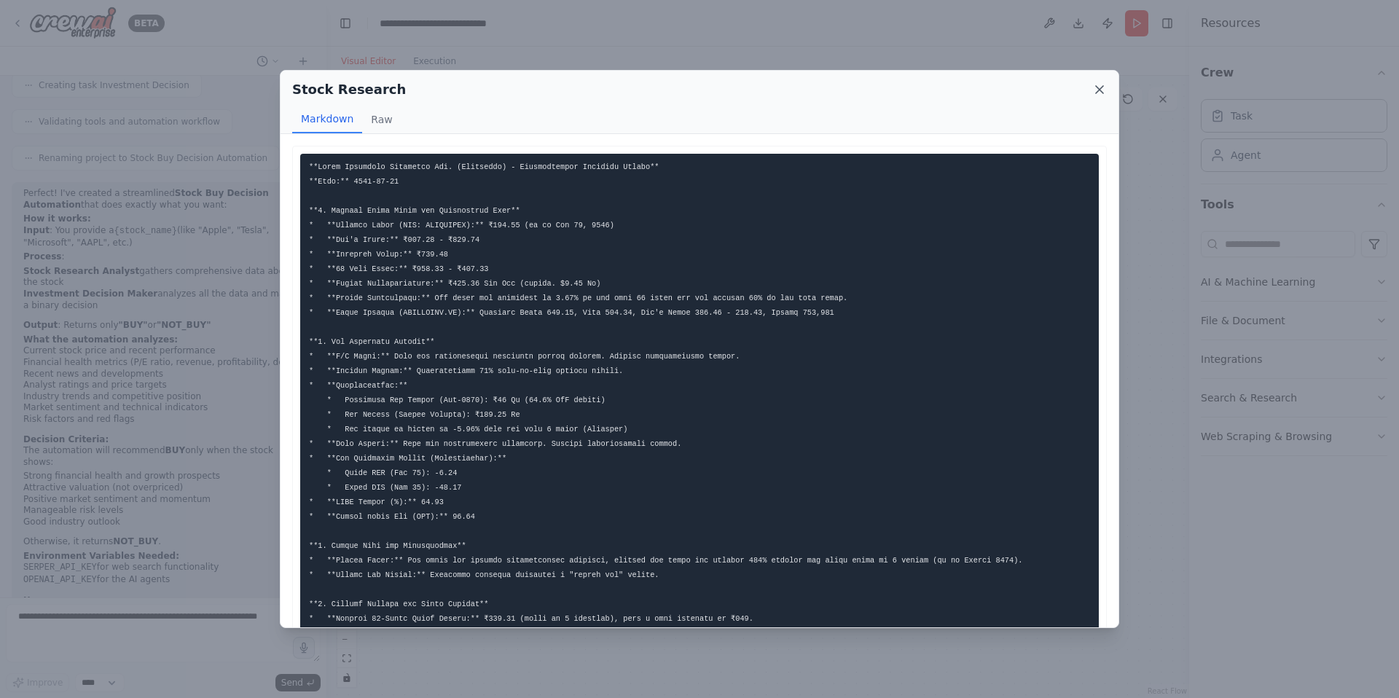
click at [1101, 93] on icon at bounding box center [1099, 89] width 15 height 15
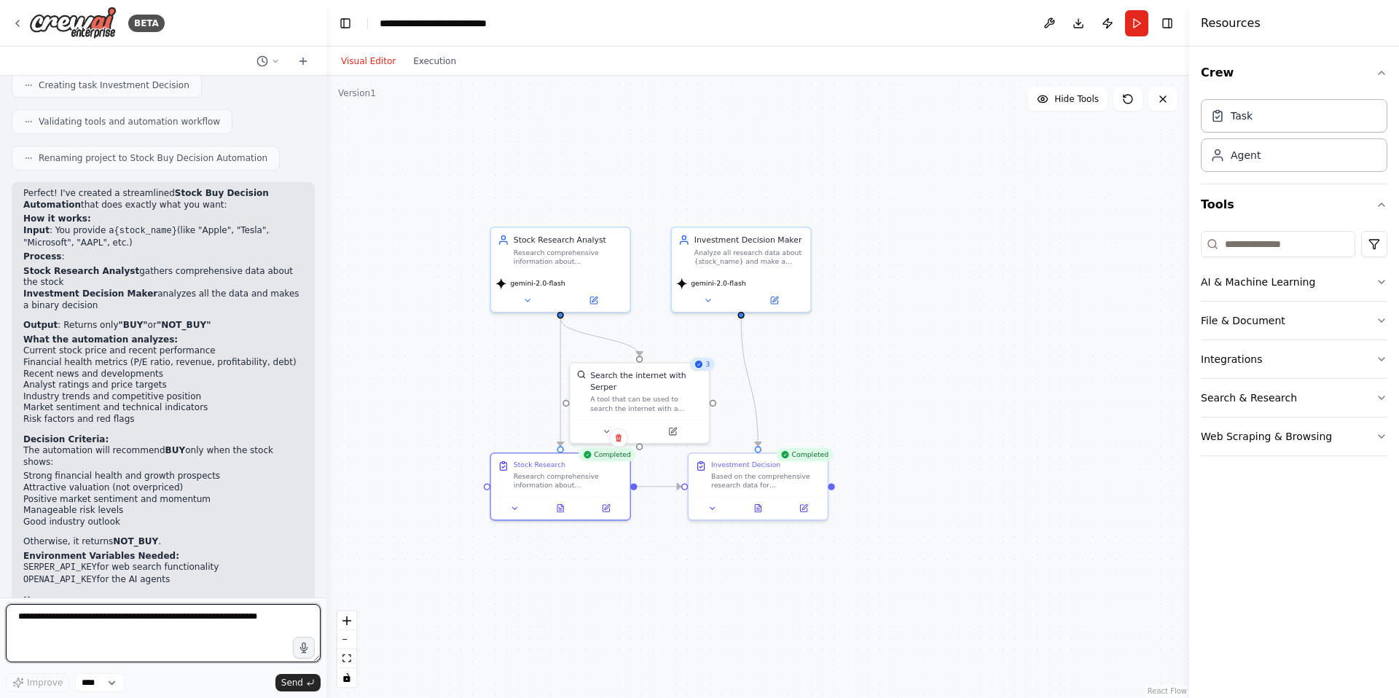
click at [112, 620] on textarea at bounding box center [163, 633] width 315 height 58
type textarea "**********"
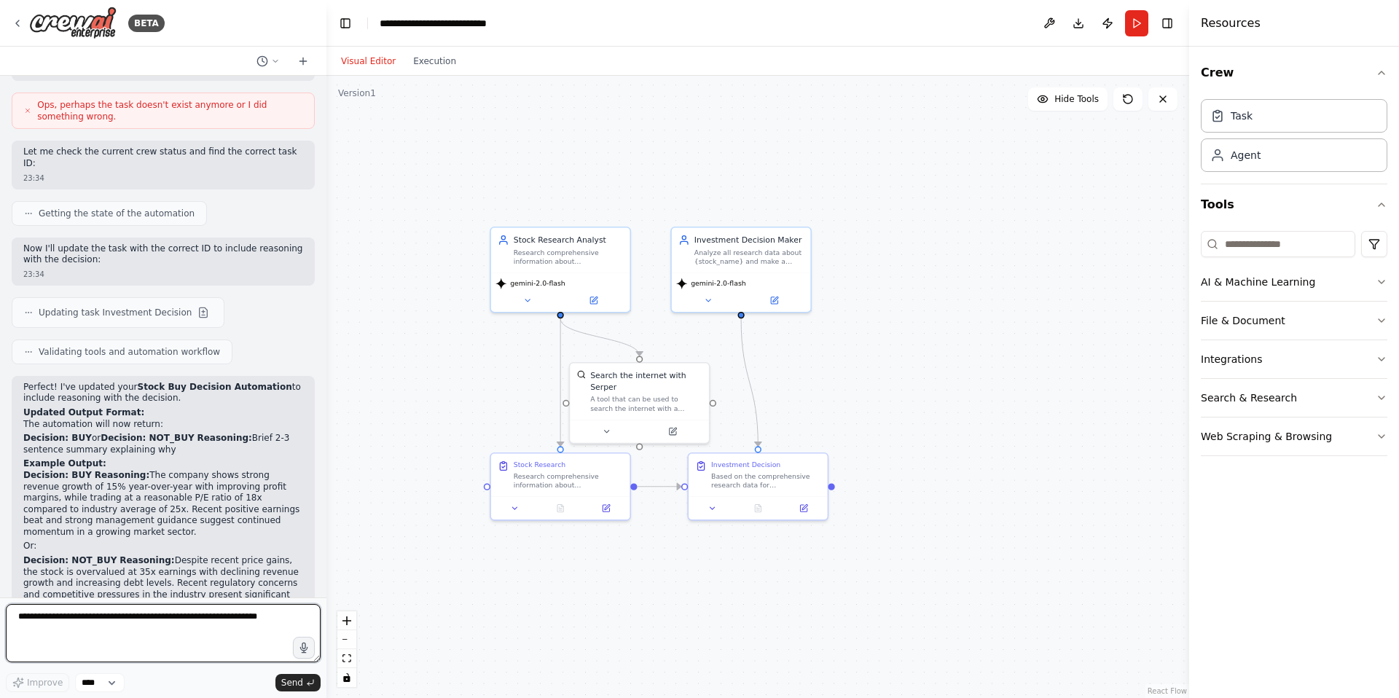
scroll to position [4025, 0]
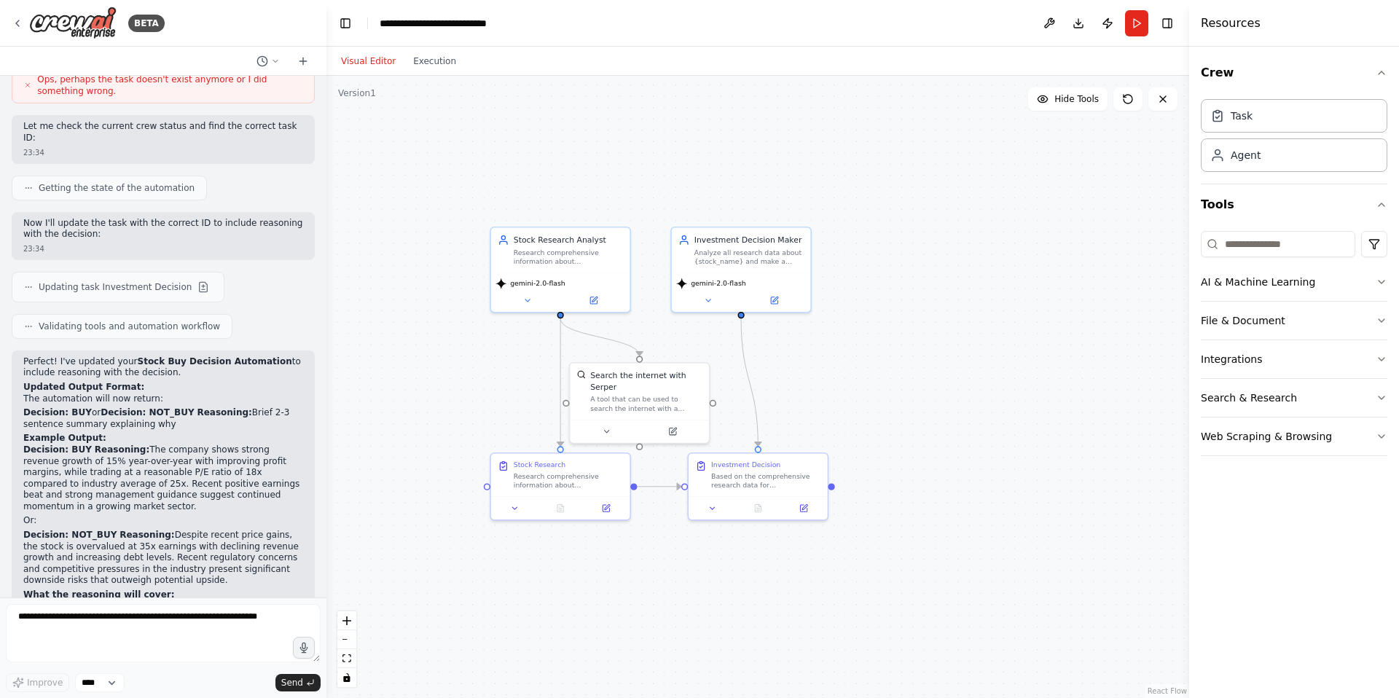
click at [440, 331] on div ".deletable-edge-delete-btn { width: 20px; height: 20px; border: 0px solid #ffff…" at bounding box center [757, 387] width 863 height 622
click at [1134, 18] on button "Run" at bounding box center [1136, 23] width 23 height 26
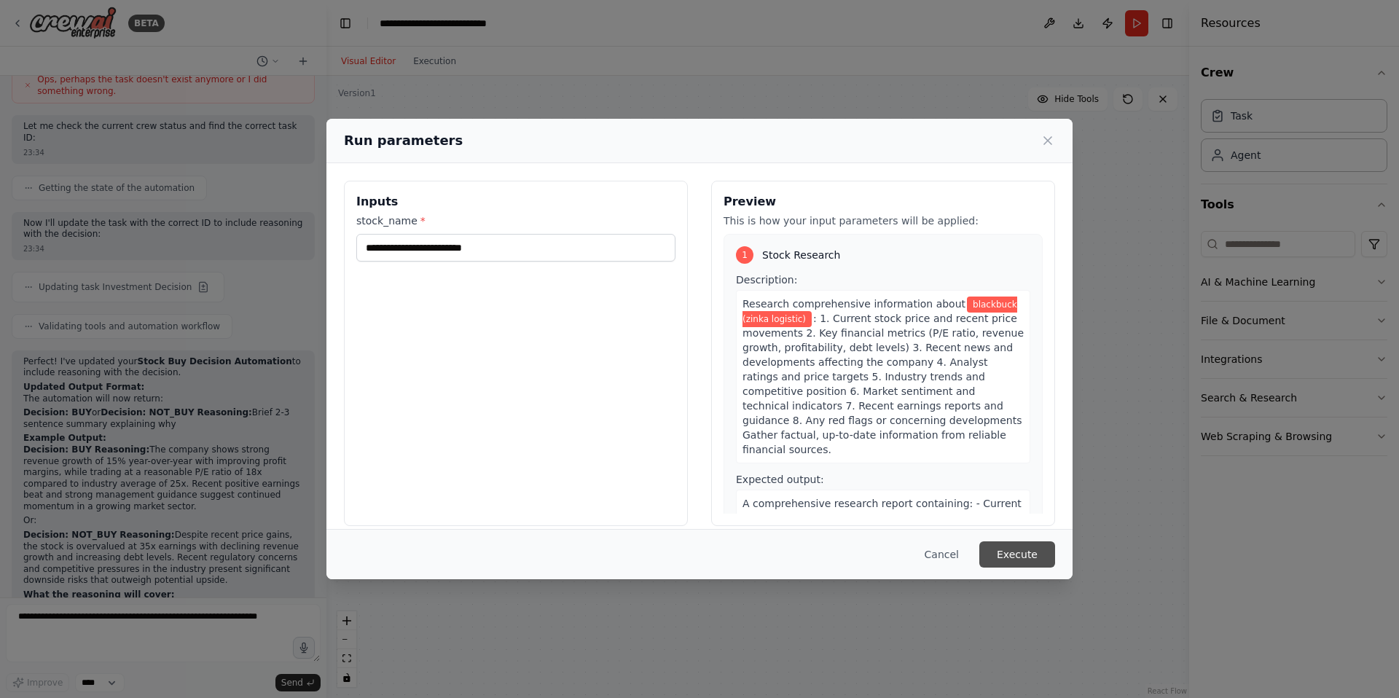
click at [1037, 554] on button "Execute" at bounding box center [1017, 554] width 76 height 26
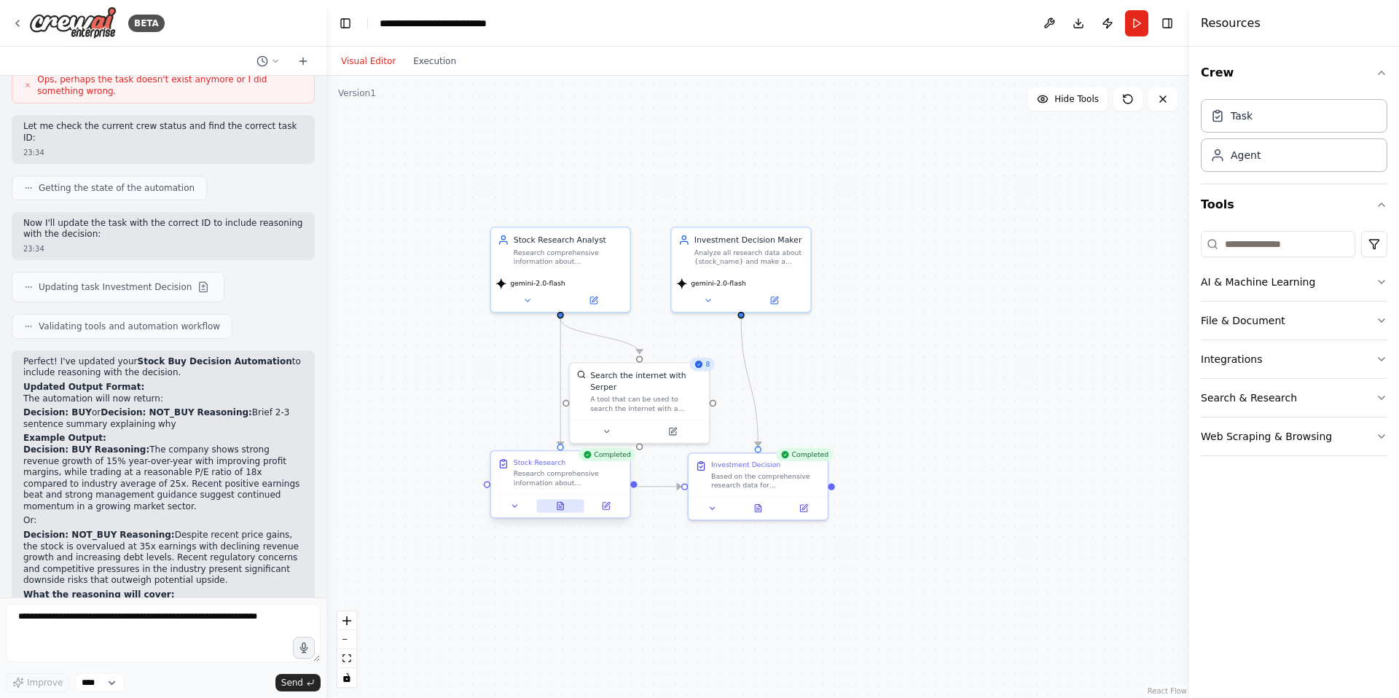
click at [560, 506] on icon at bounding box center [560, 506] width 3 height 0
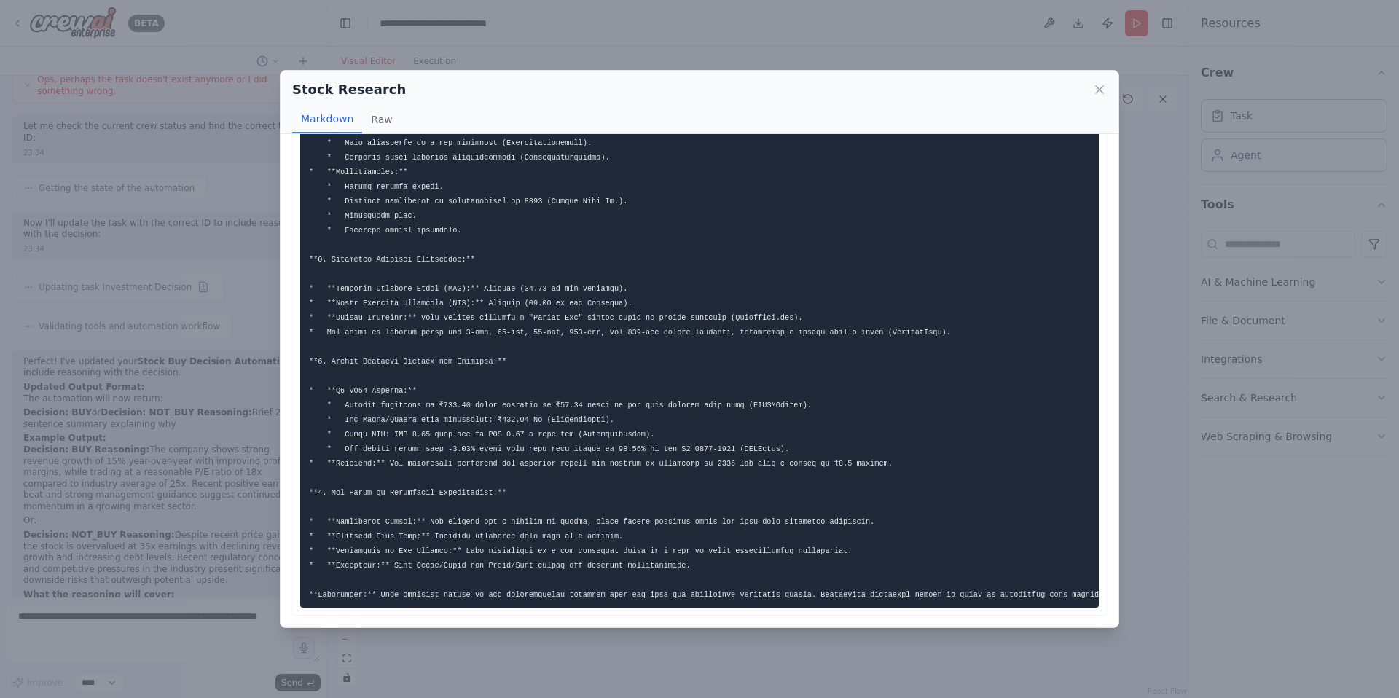
scroll to position [0, 0]
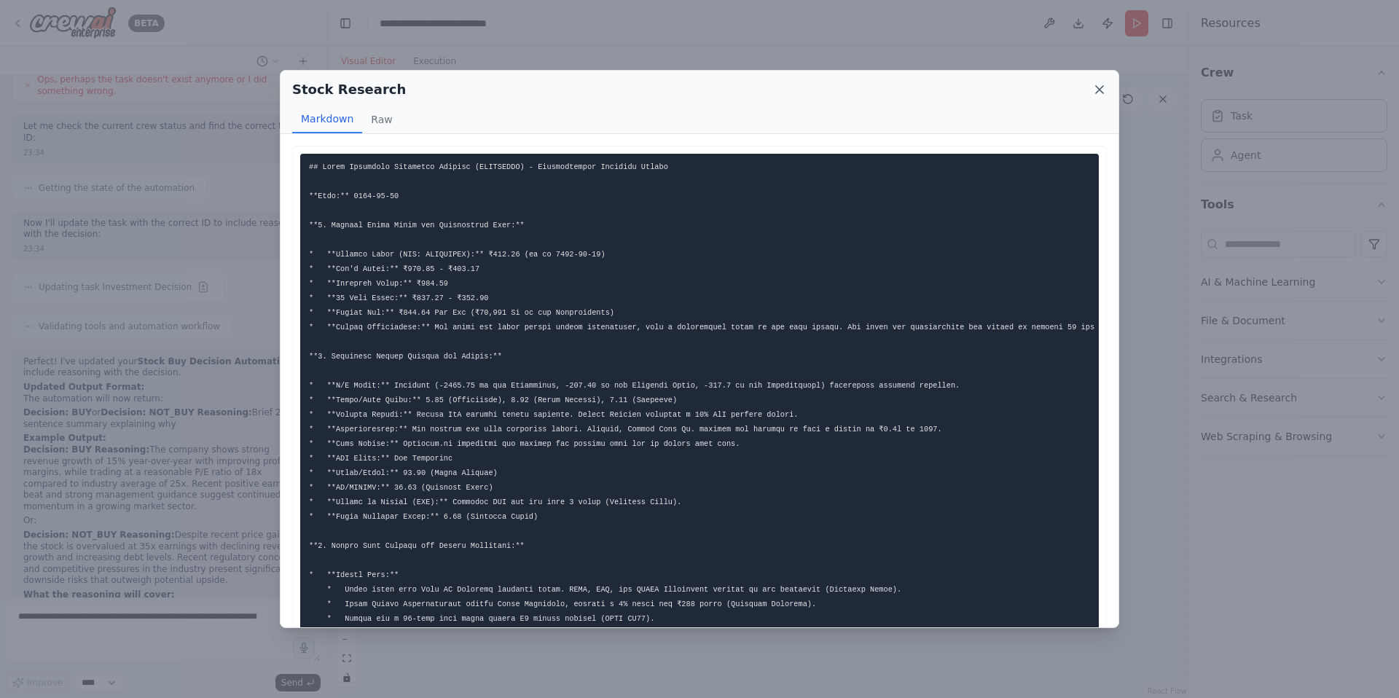
click at [1104, 89] on icon at bounding box center [1099, 89] width 15 height 15
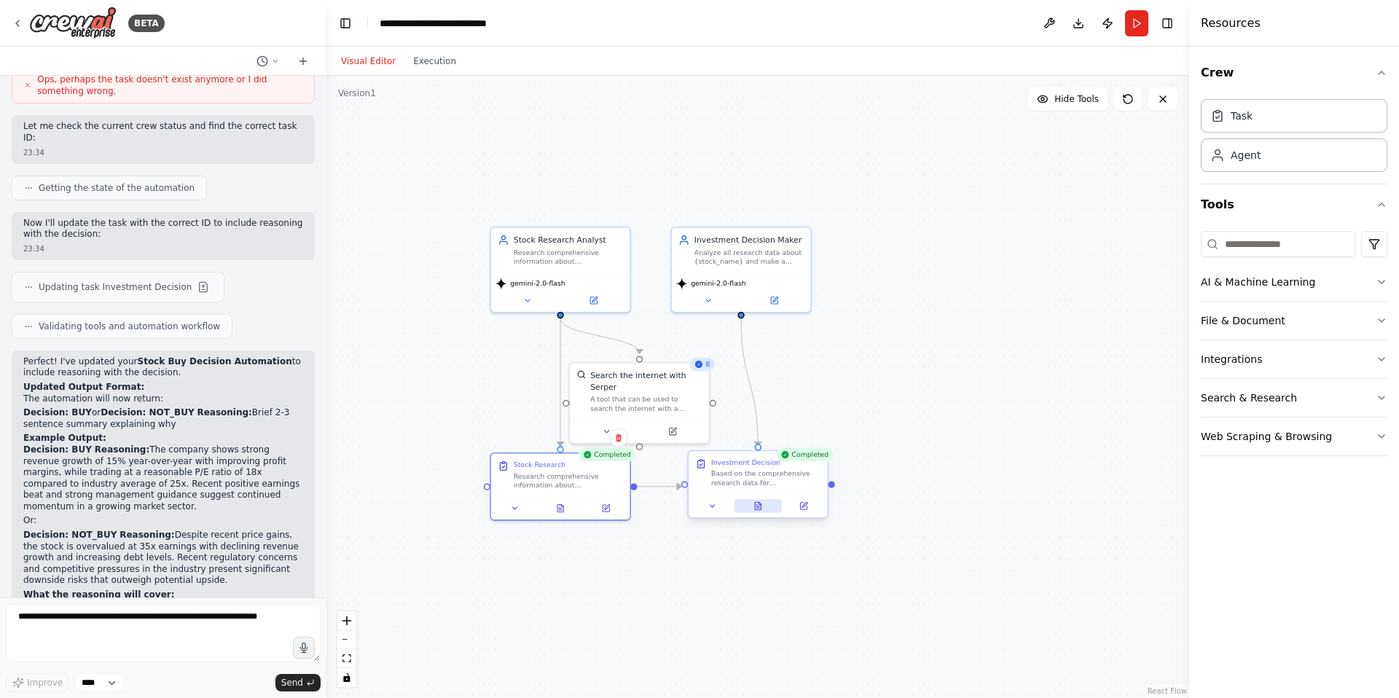
click at [764, 506] on button at bounding box center [758, 506] width 48 height 14
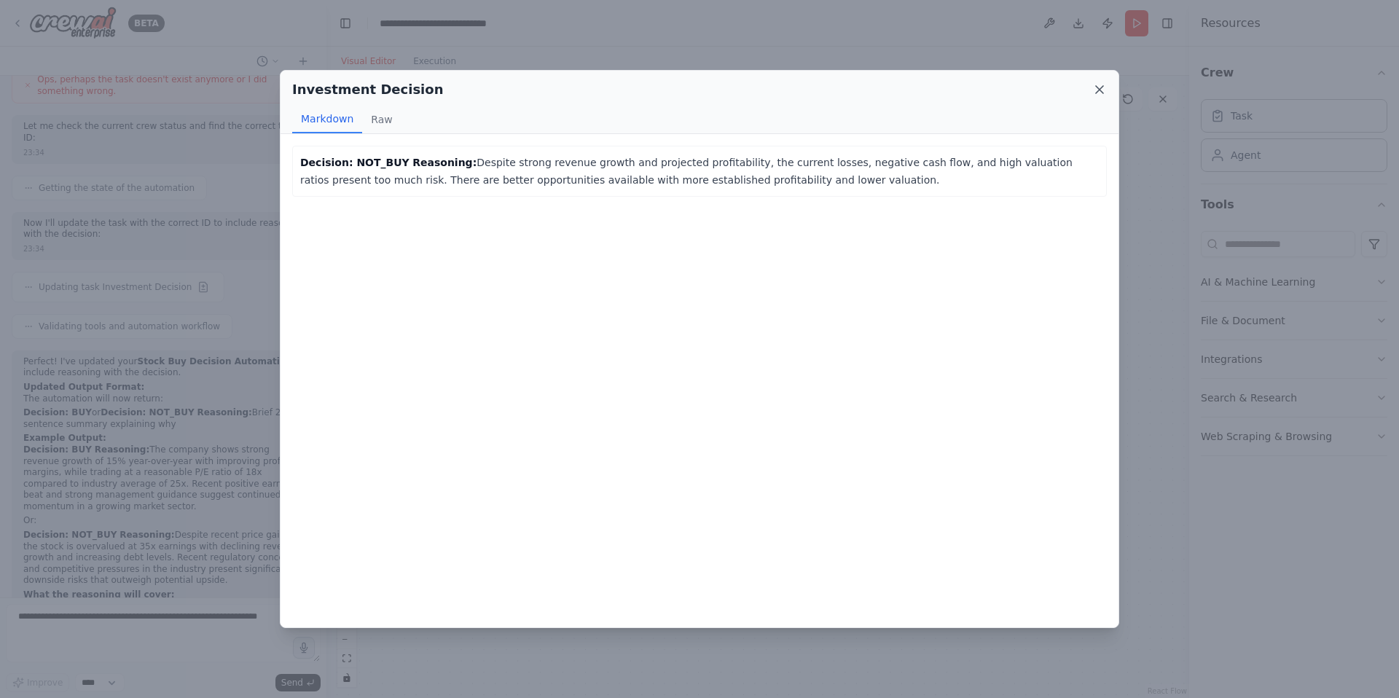
click at [1099, 90] on icon at bounding box center [1099, 89] width 15 height 15
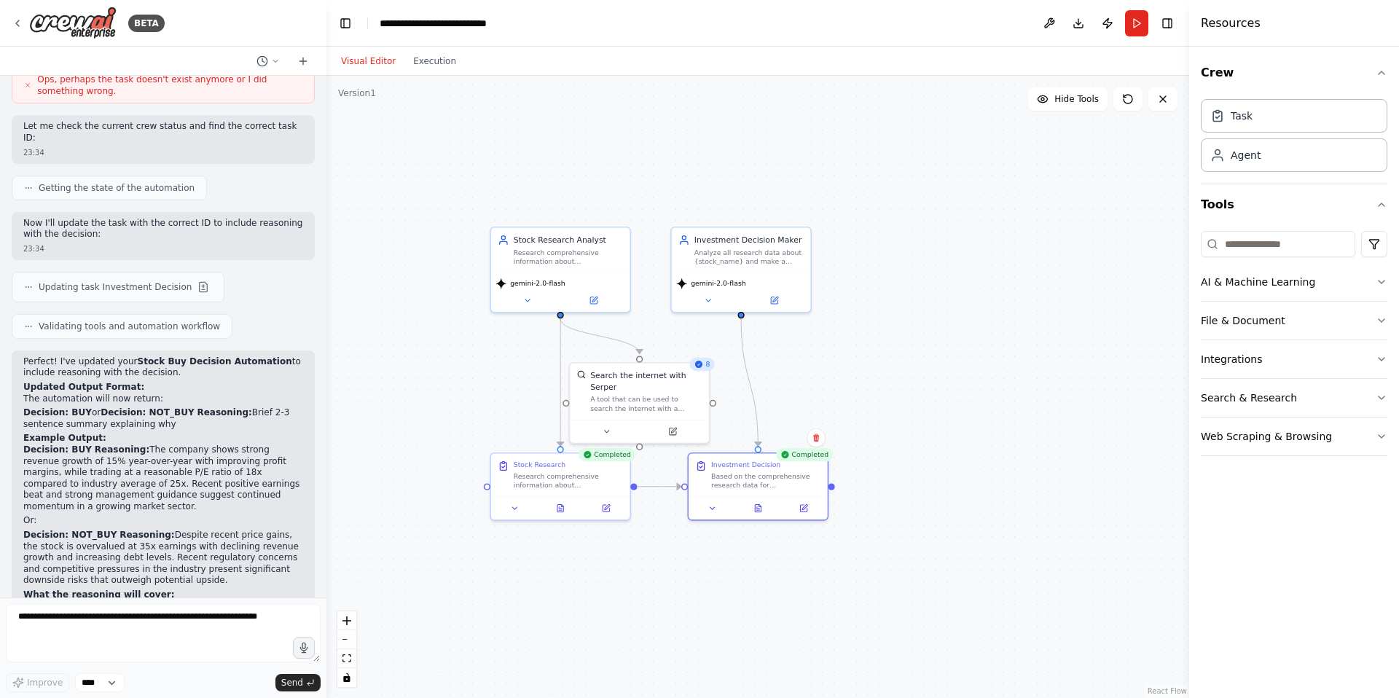
click at [1136, 25] on button "Run" at bounding box center [1136, 23] width 23 height 26
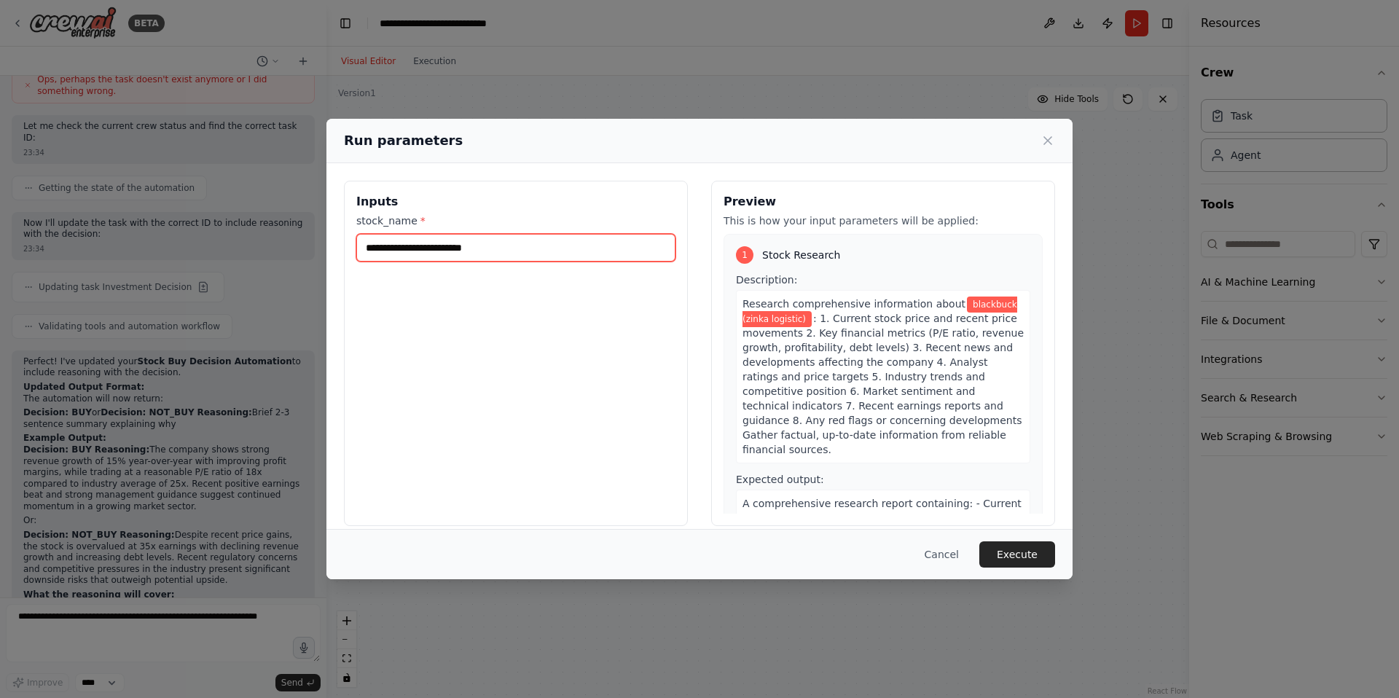
click at [568, 250] on input "**********" at bounding box center [515, 248] width 319 height 28
type input "*"
type input "*****"
click at [1005, 553] on button "Execute" at bounding box center [1017, 554] width 76 height 26
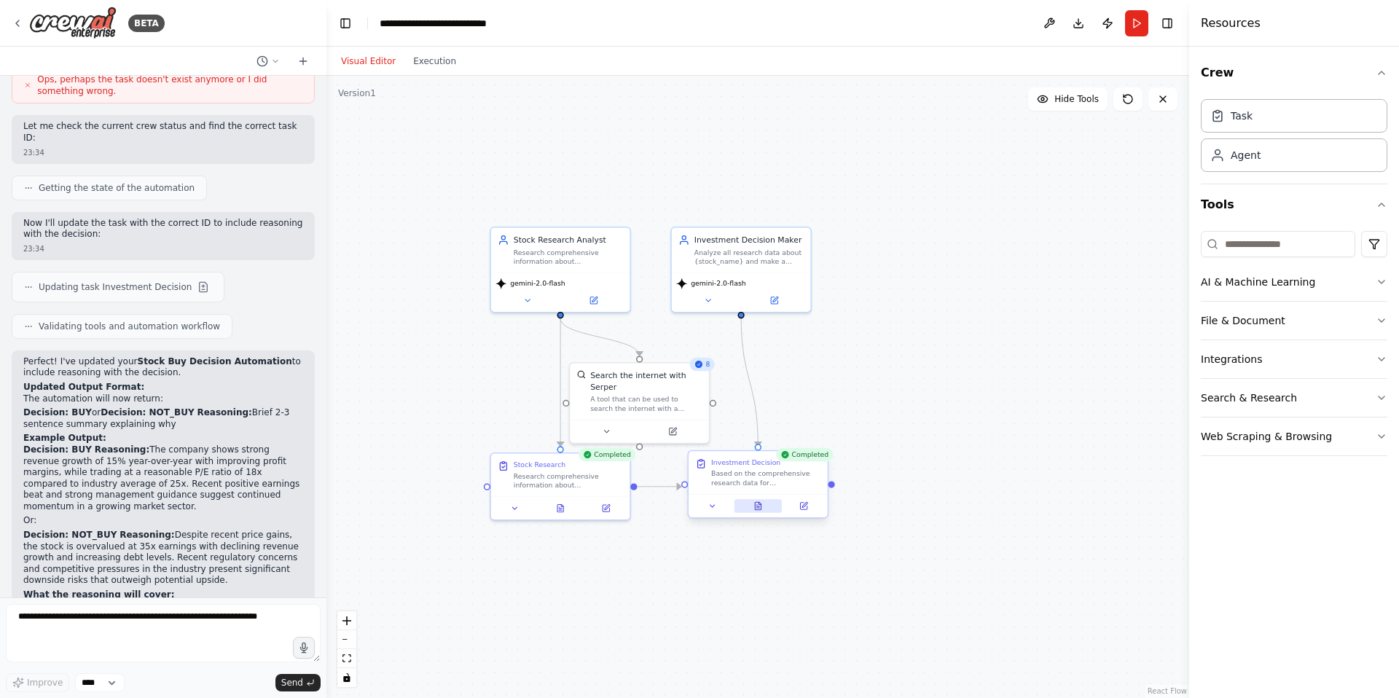
click at [758, 508] on icon at bounding box center [758, 505] width 6 height 7
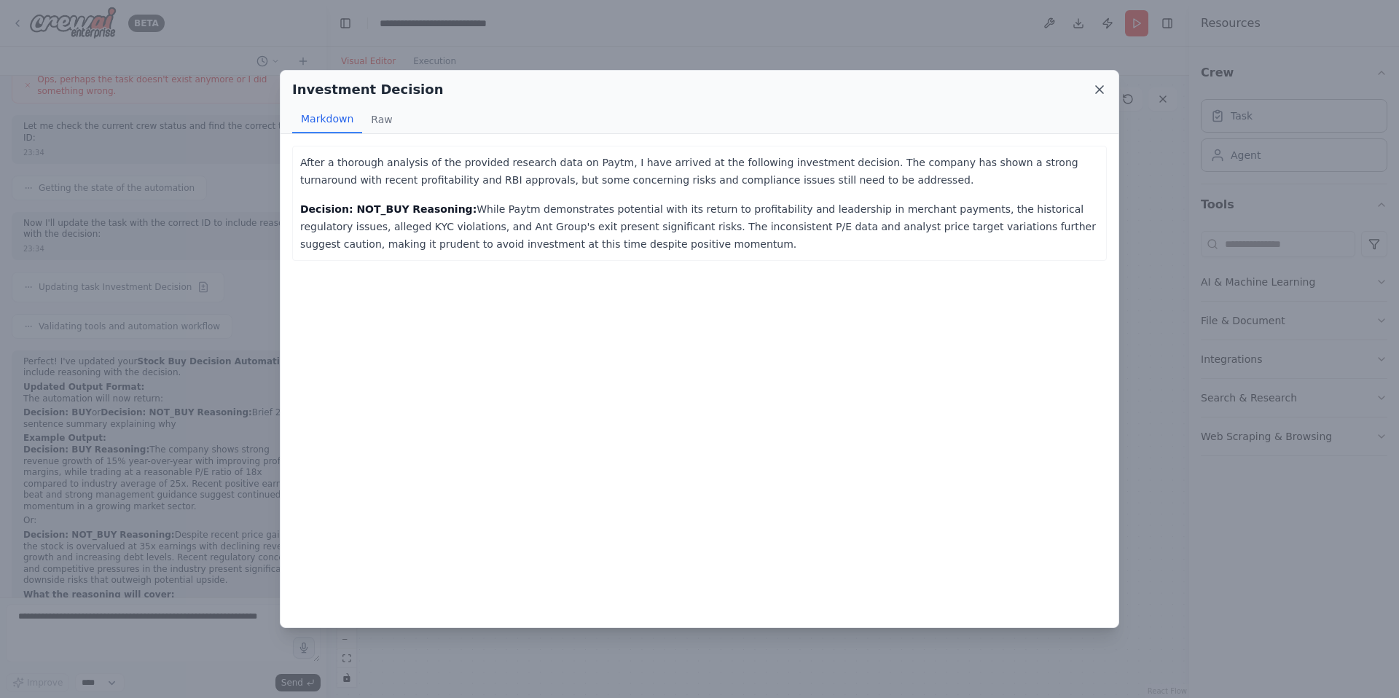
click at [1100, 88] on icon at bounding box center [1099, 89] width 7 height 7
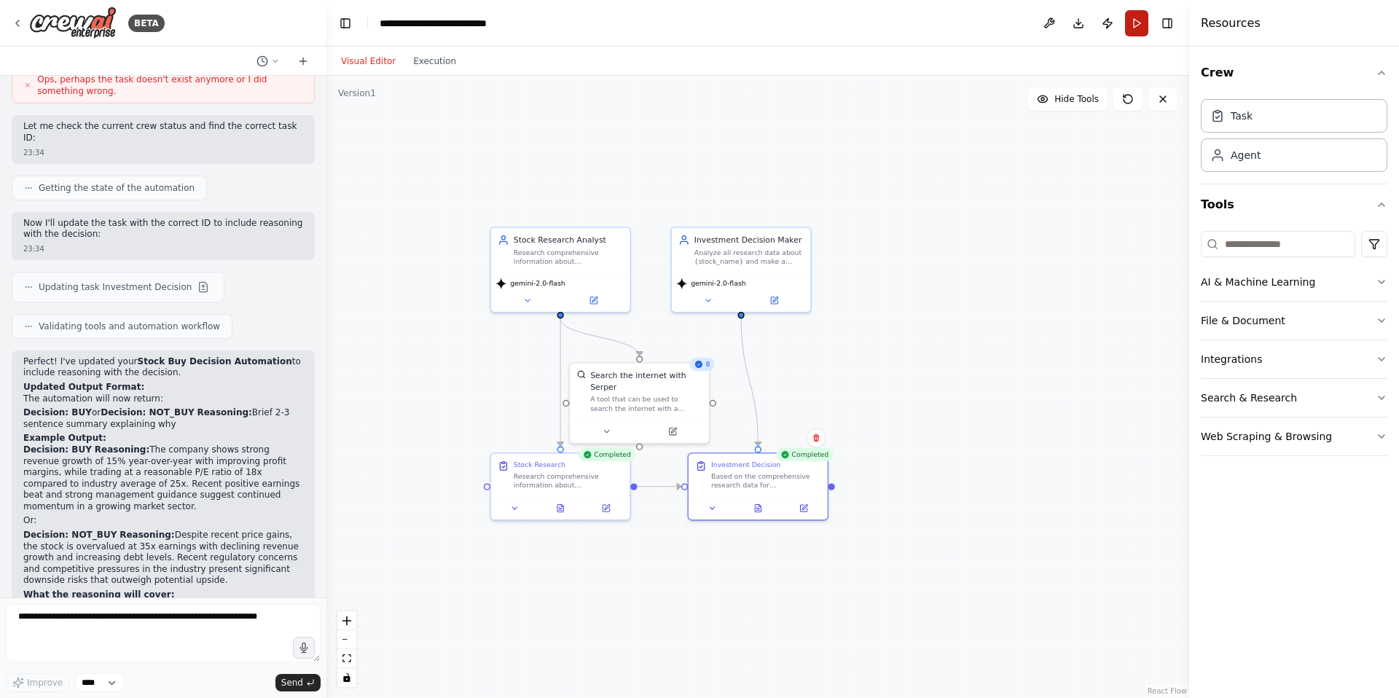
click at [1133, 25] on button "Run" at bounding box center [1136, 23] width 23 height 26
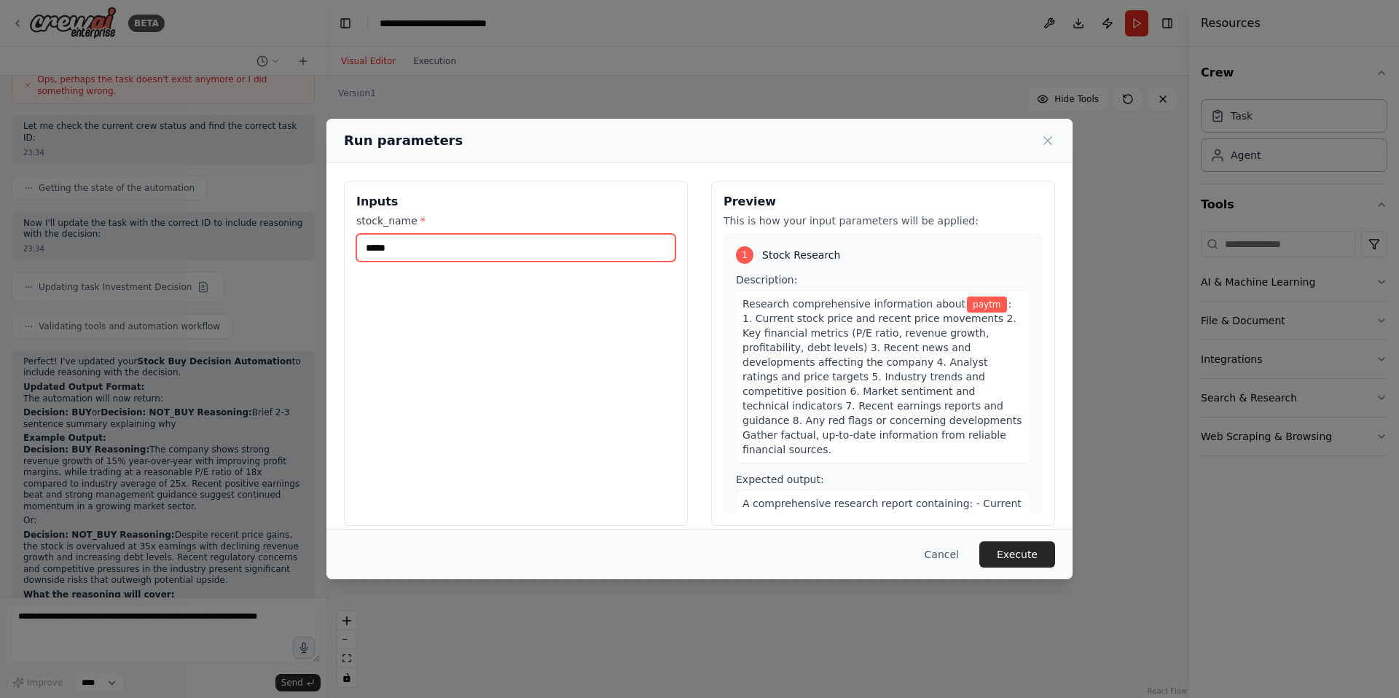
drag, startPoint x: 444, startPoint y: 248, endPoint x: 326, endPoint y: 248, distance: 117.3
click at [326, 248] on div "Inputs stock_name * ***** Preview This is how your input parameters will be app…" at bounding box center [699, 353] width 746 height 380
type input "****"
click at [1016, 549] on button "Execute" at bounding box center [1017, 554] width 76 height 26
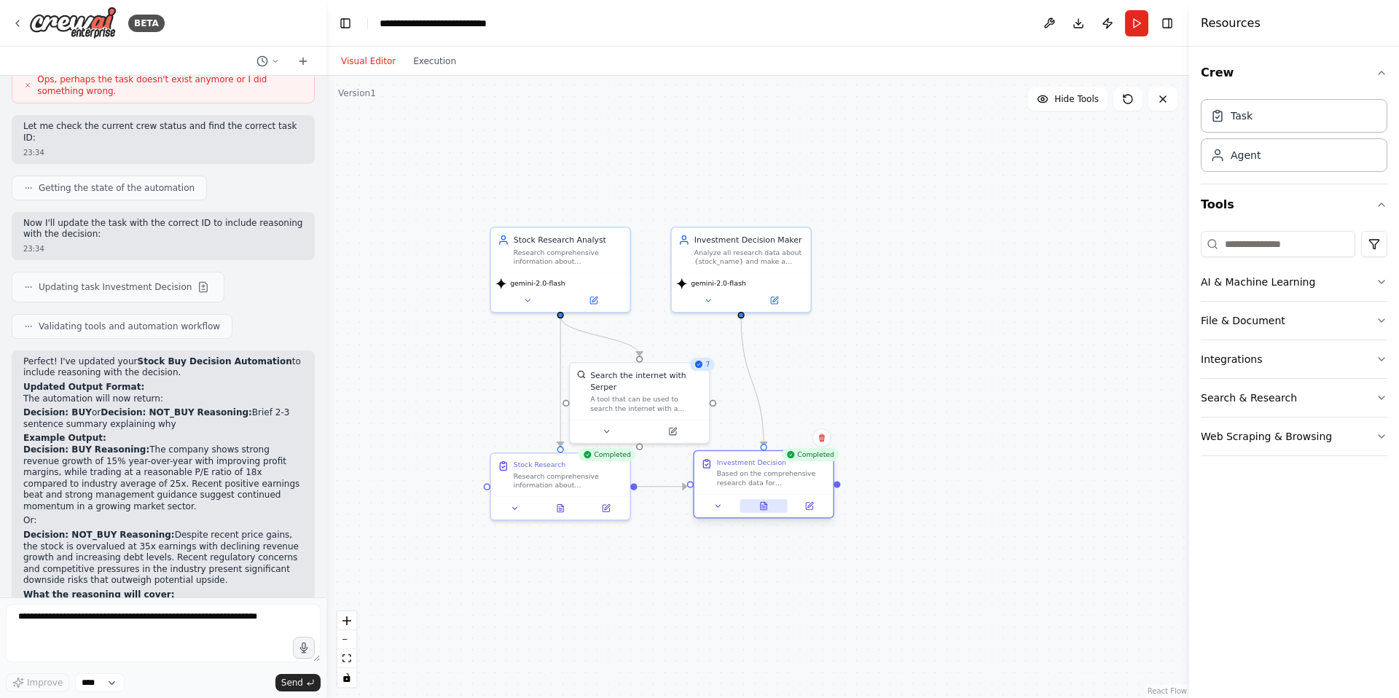
click at [758, 504] on button at bounding box center [763, 506] width 48 height 14
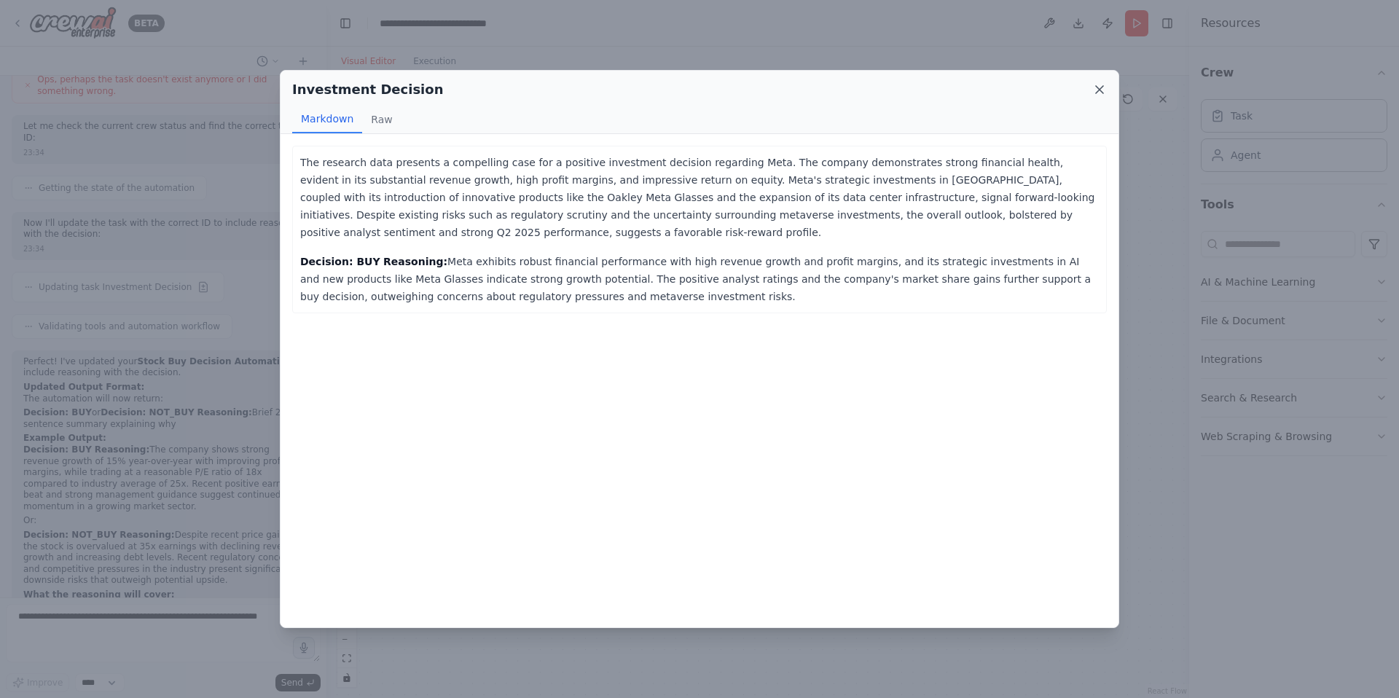
click at [1097, 90] on icon at bounding box center [1099, 89] width 15 height 15
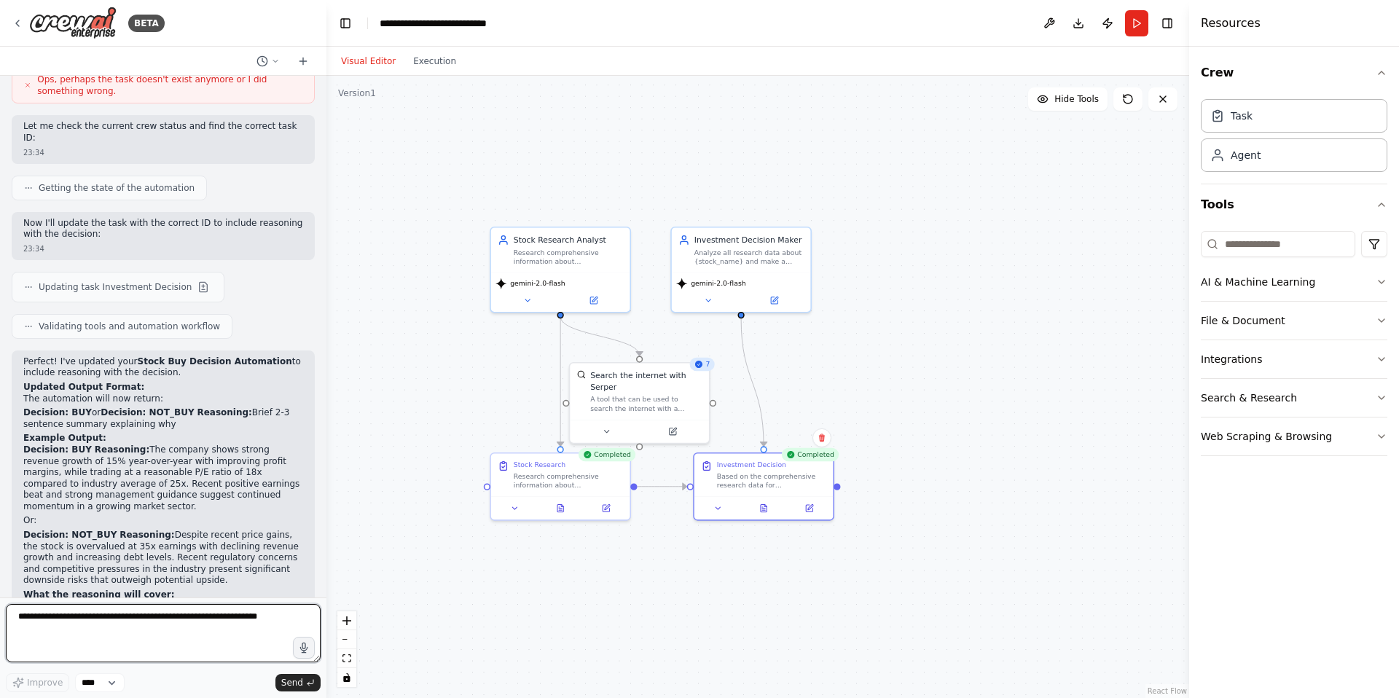
click at [95, 625] on textarea at bounding box center [163, 633] width 315 height 58
type textarea "**********"
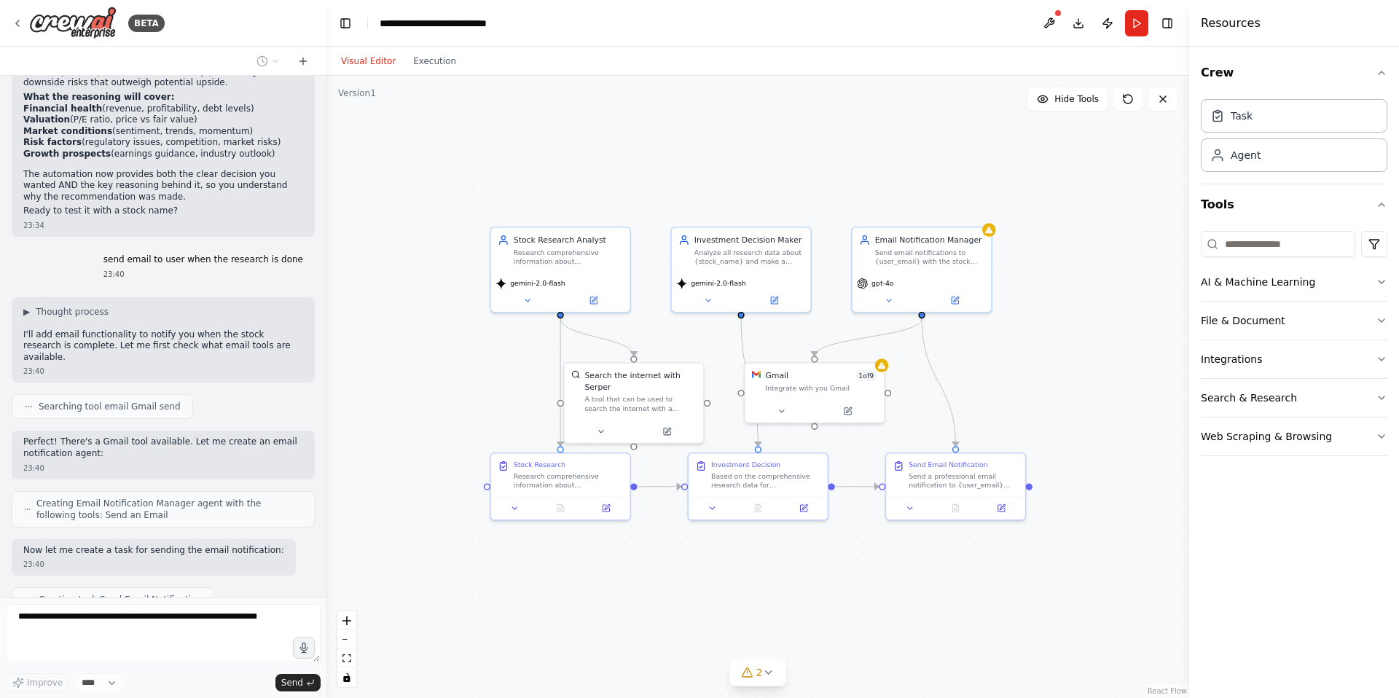
scroll to position [4597, 0]
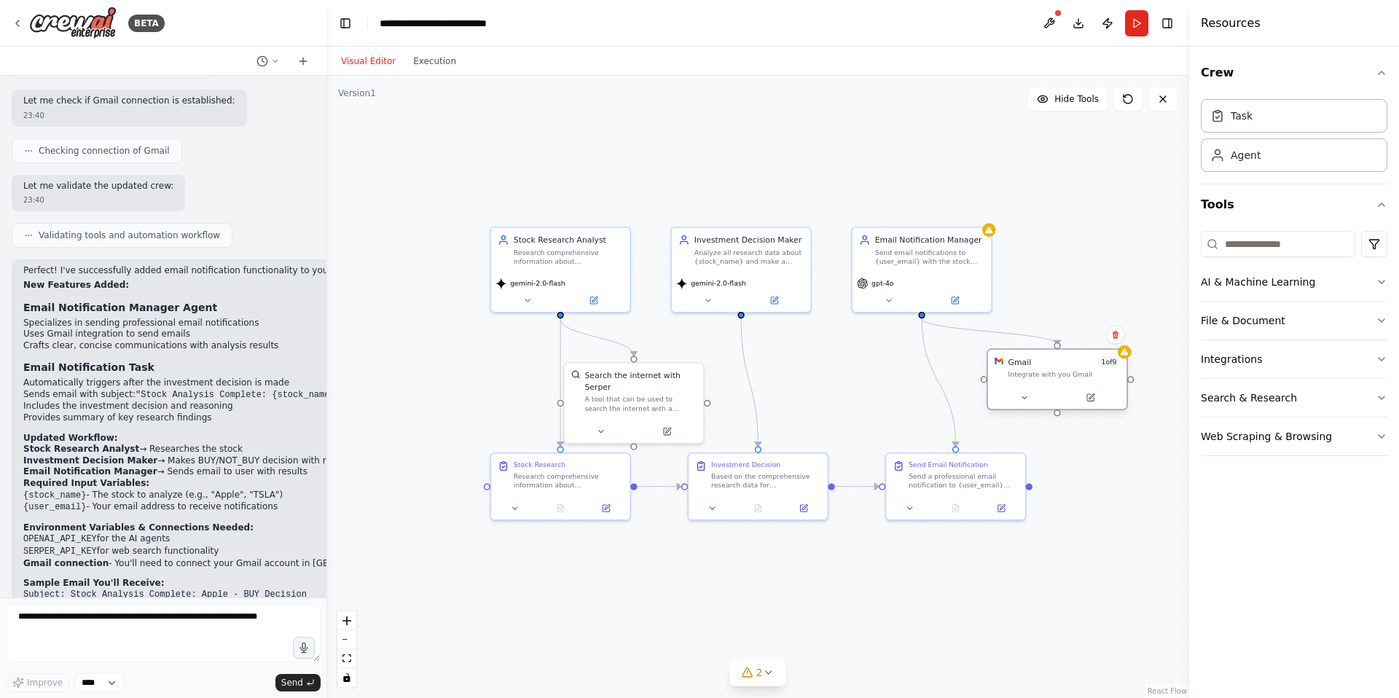
drag, startPoint x: 804, startPoint y: 385, endPoint x: 1050, endPoint y: 370, distance: 247.4
click at [1050, 370] on div "Integrate with you Gmail" at bounding box center [1063, 374] width 111 height 9
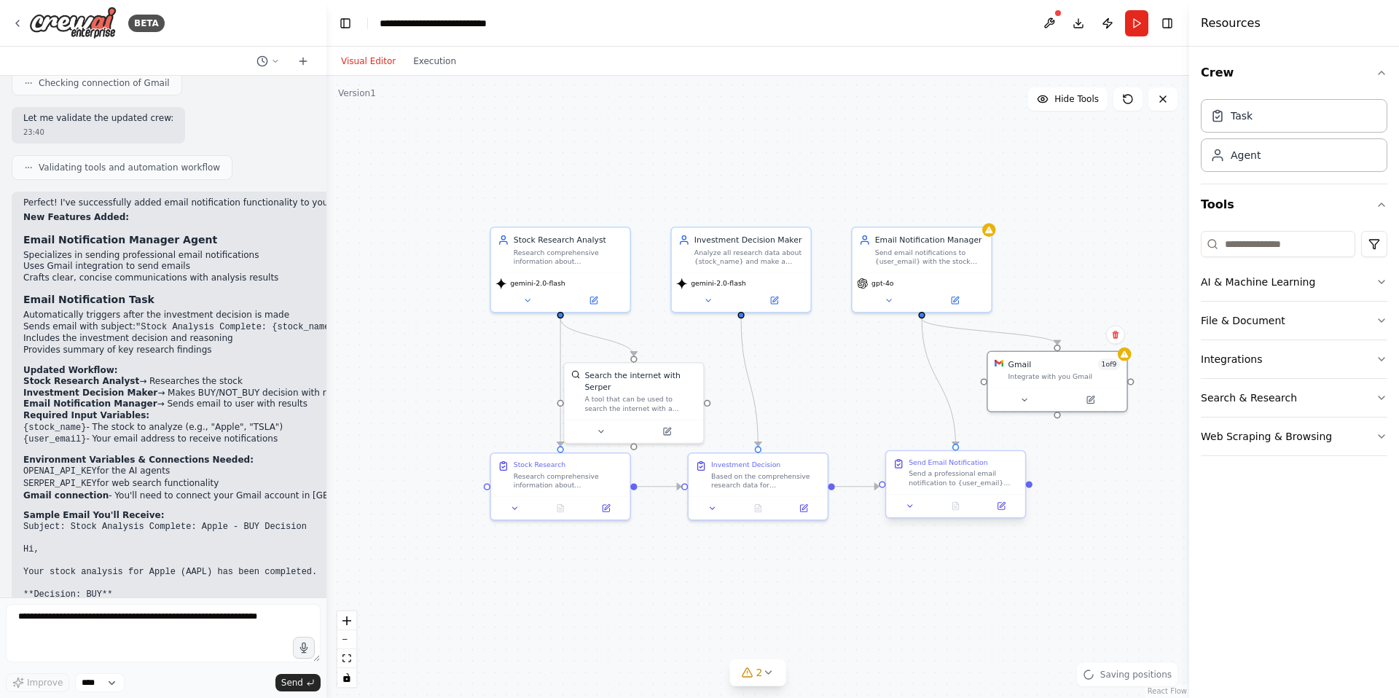
scroll to position [5139, 0]
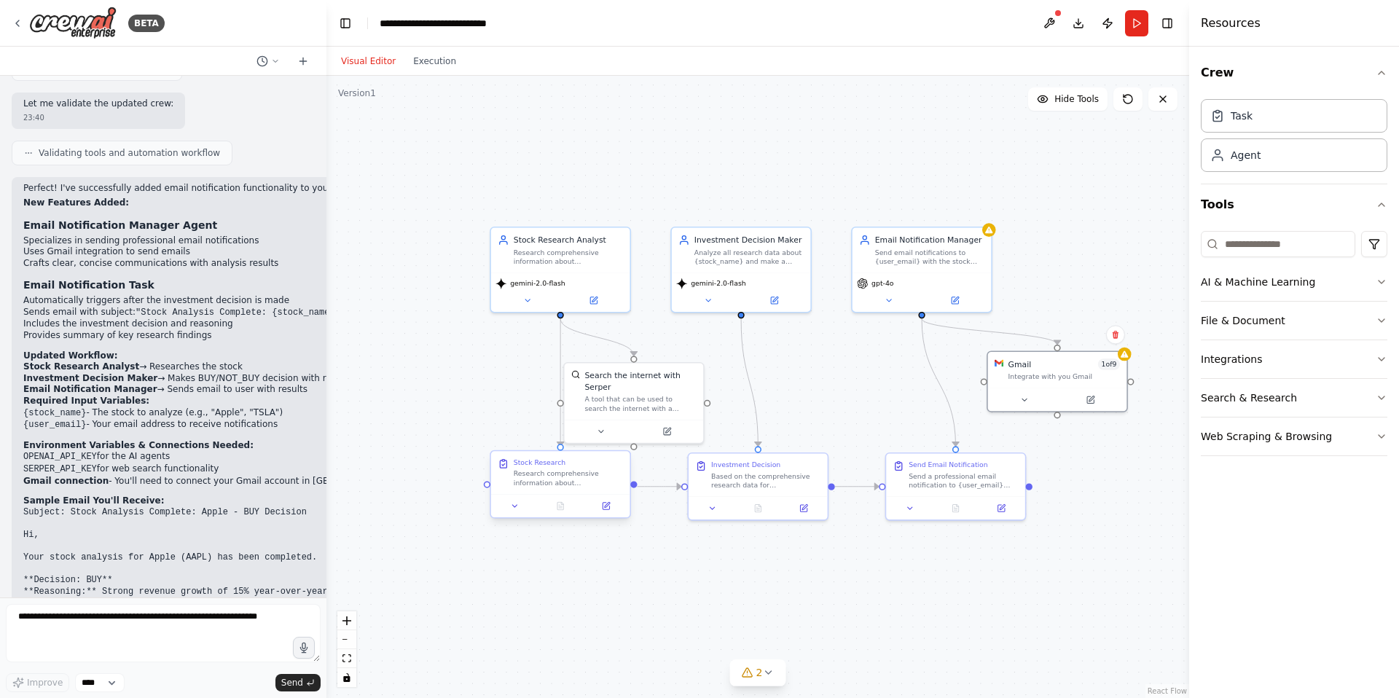
click at [559, 482] on div "Research comprehensive information about {stock_name}: 1. Current stock price a…" at bounding box center [568, 478] width 109 height 18
click at [605, 507] on icon at bounding box center [607, 504] width 5 height 5
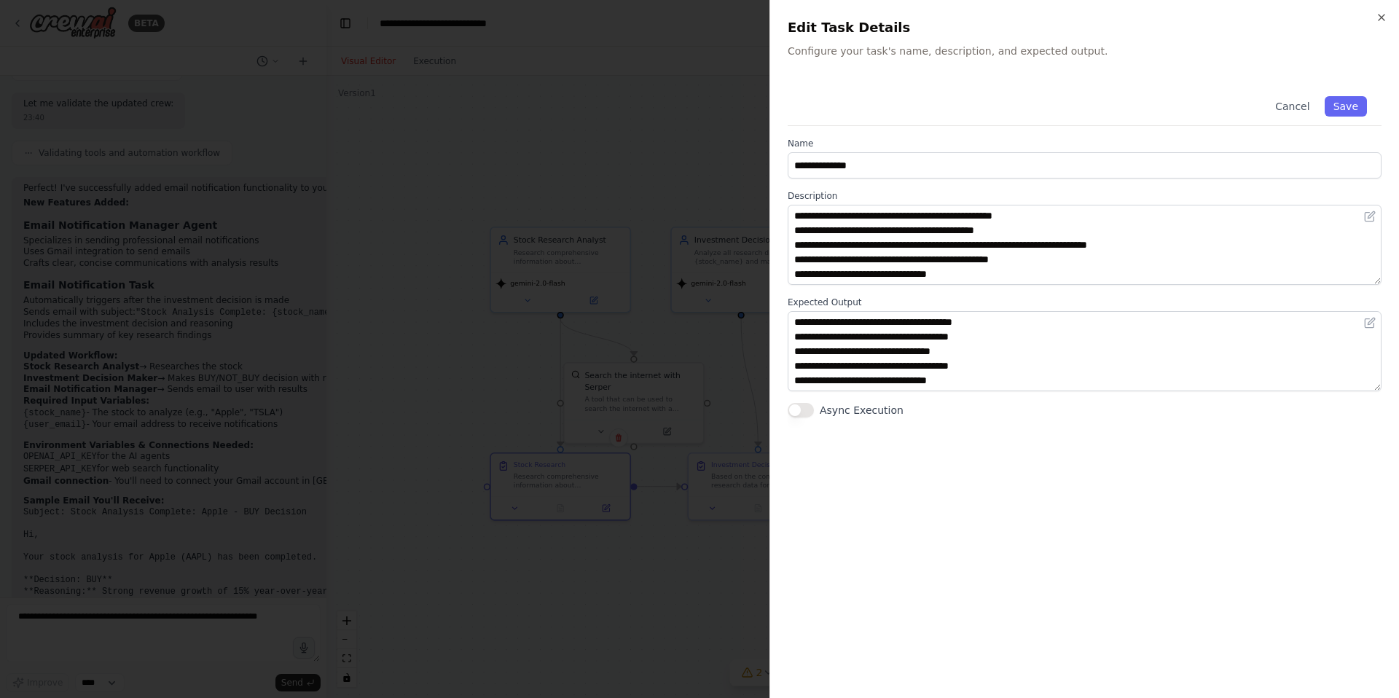
click at [621, 562] on div at bounding box center [699, 349] width 1399 height 698
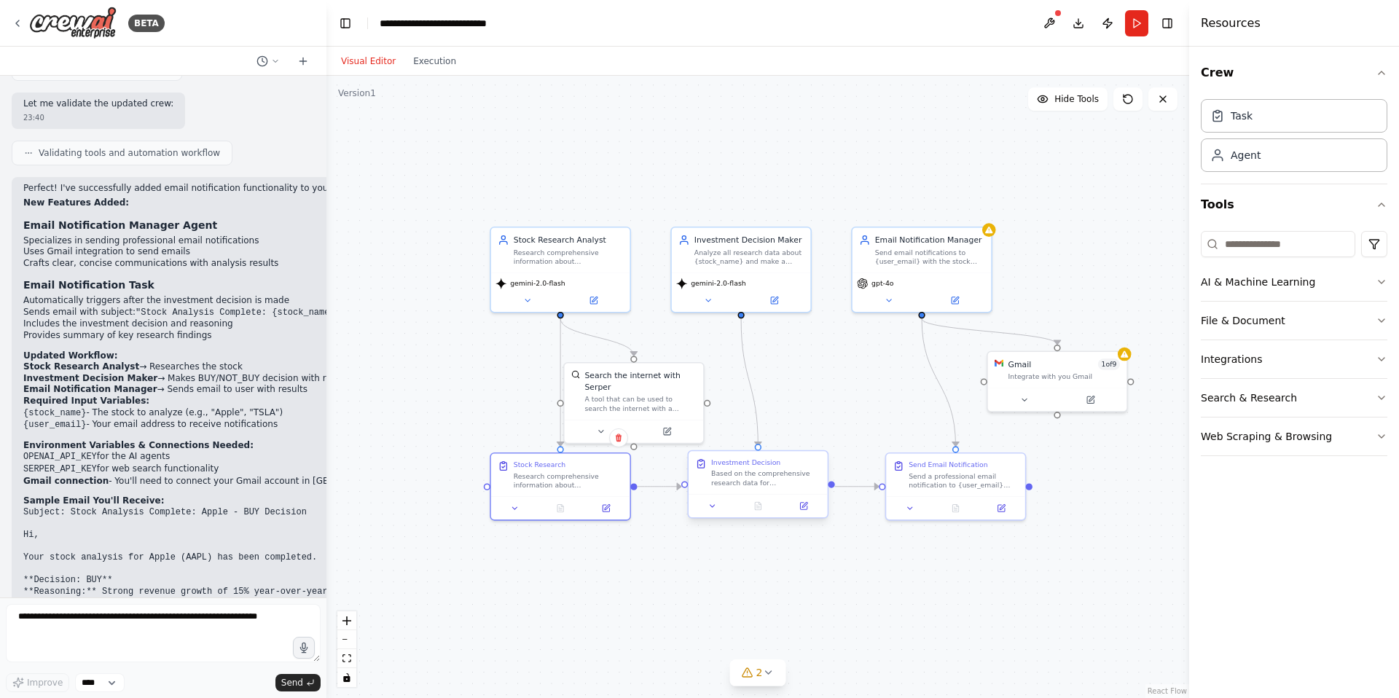
click at [773, 474] on div "Based on the comprehensive research data for {stock_name}, make a clear investm…" at bounding box center [765, 478] width 109 height 18
click at [957, 299] on icon at bounding box center [954, 298] width 7 height 7
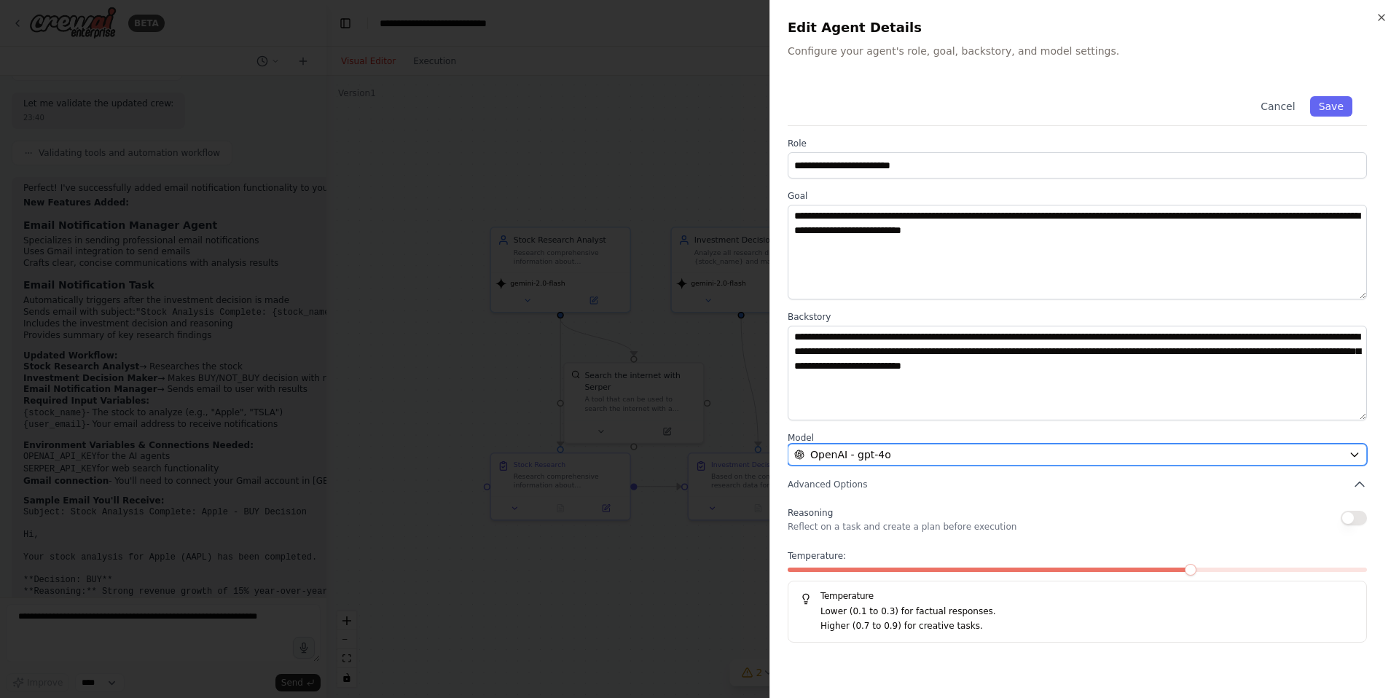
click at [983, 448] on div "OpenAI - gpt-4o" at bounding box center [1068, 454] width 549 height 15
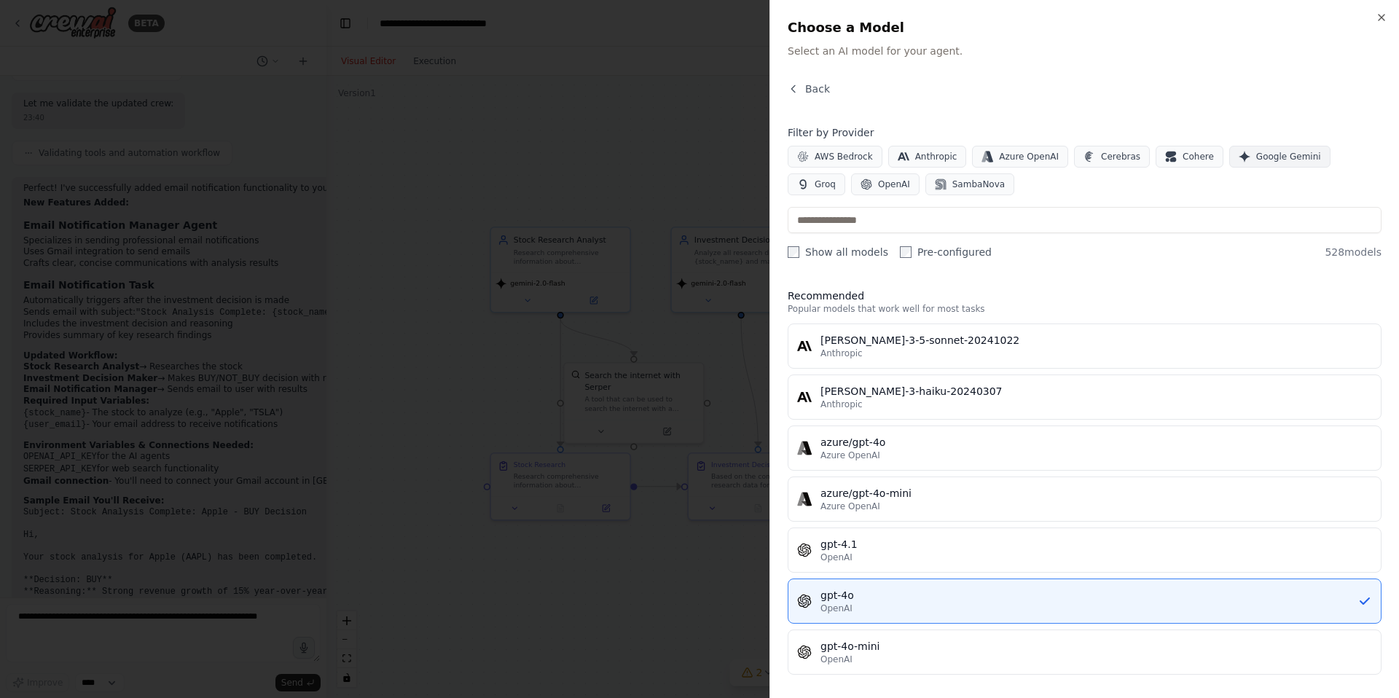
click at [1269, 152] on span "Google Gemini" at bounding box center [1288, 157] width 65 height 12
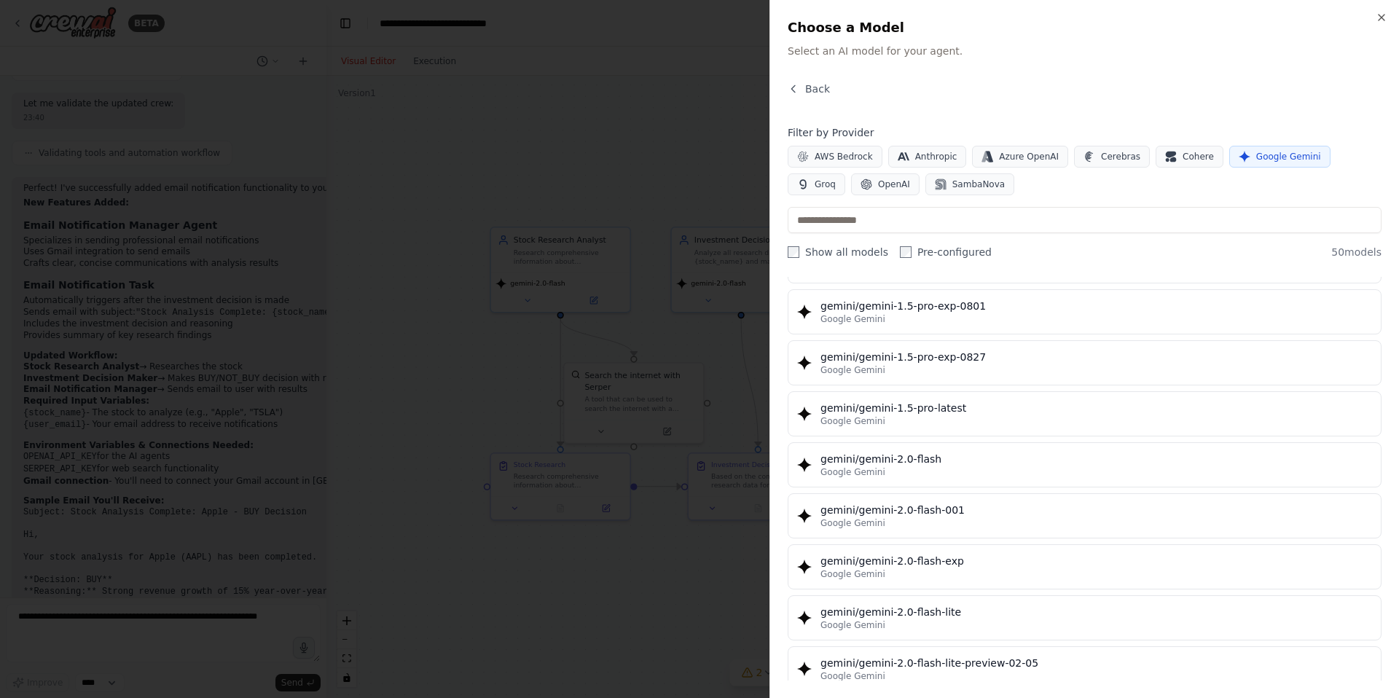
scroll to position [597, 0]
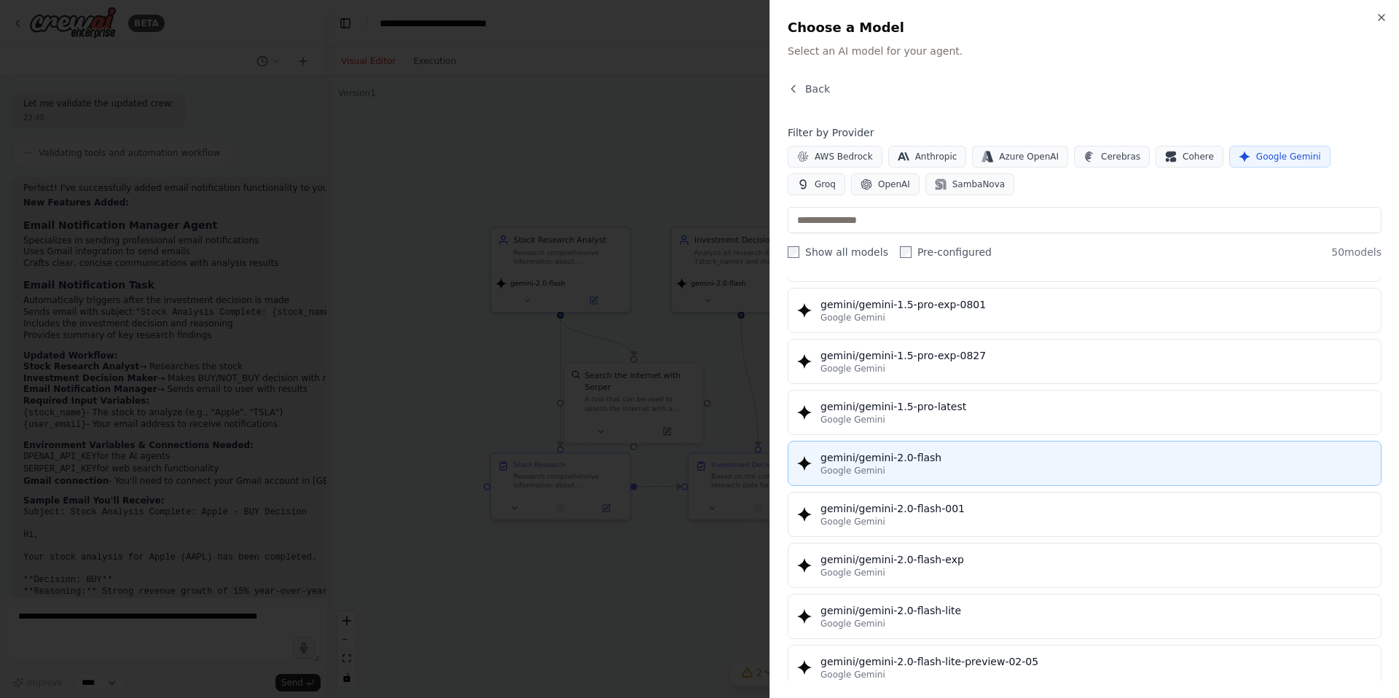
click at [985, 452] on div "gemini/gemini-2.0-flash" at bounding box center [1095, 457] width 551 height 15
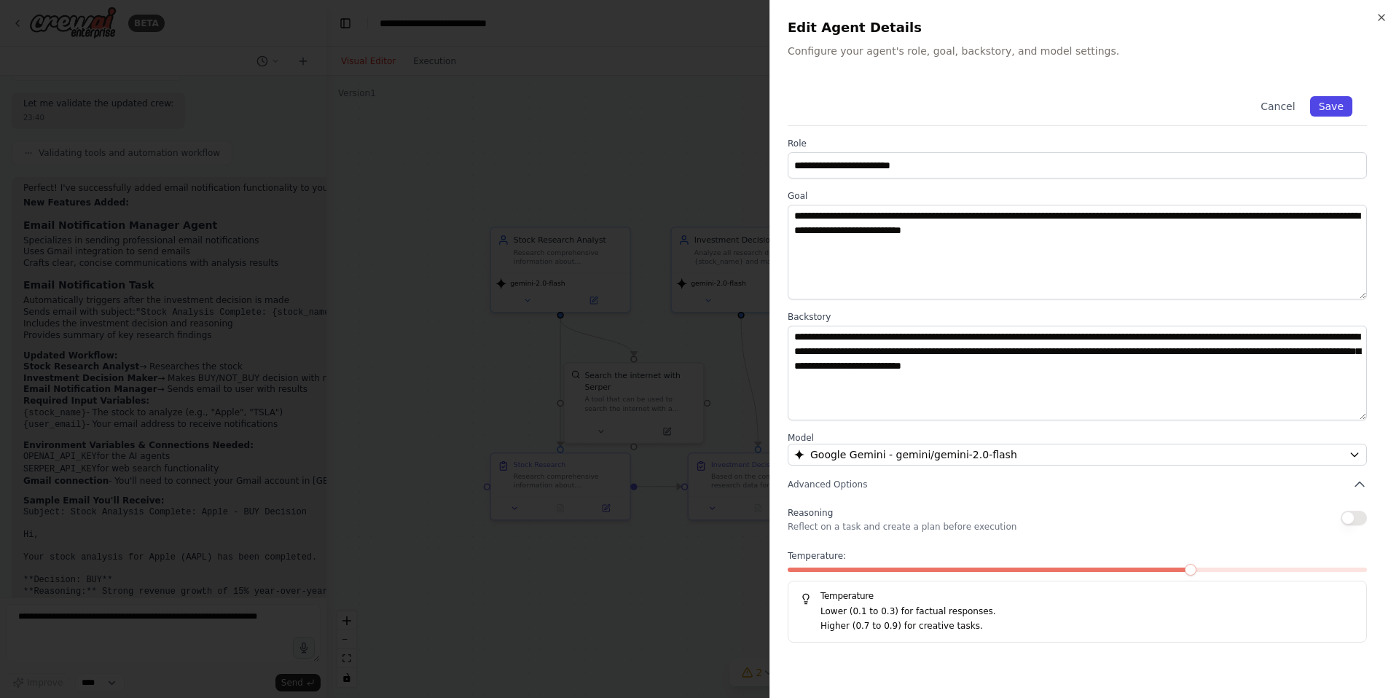
click at [1326, 106] on button "Save" at bounding box center [1331, 106] width 42 height 20
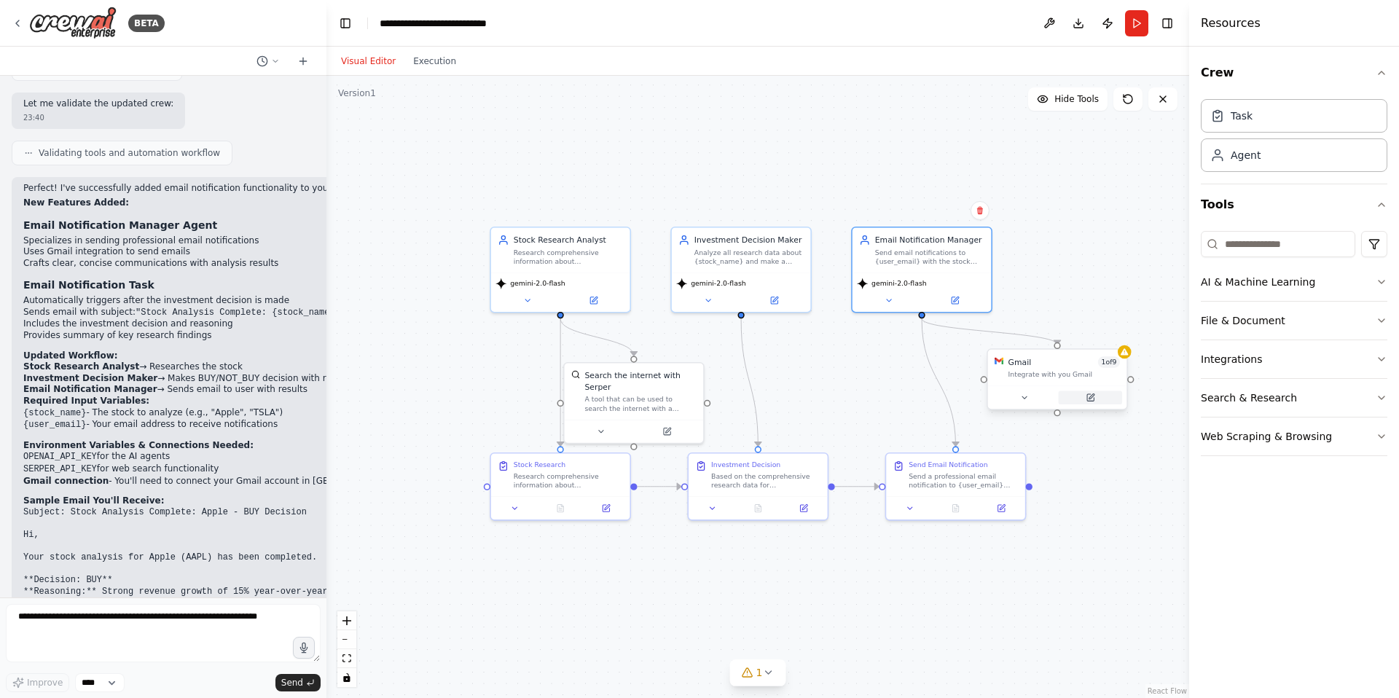
click at [1096, 401] on button at bounding box center [1091, 397] width 64 height 14
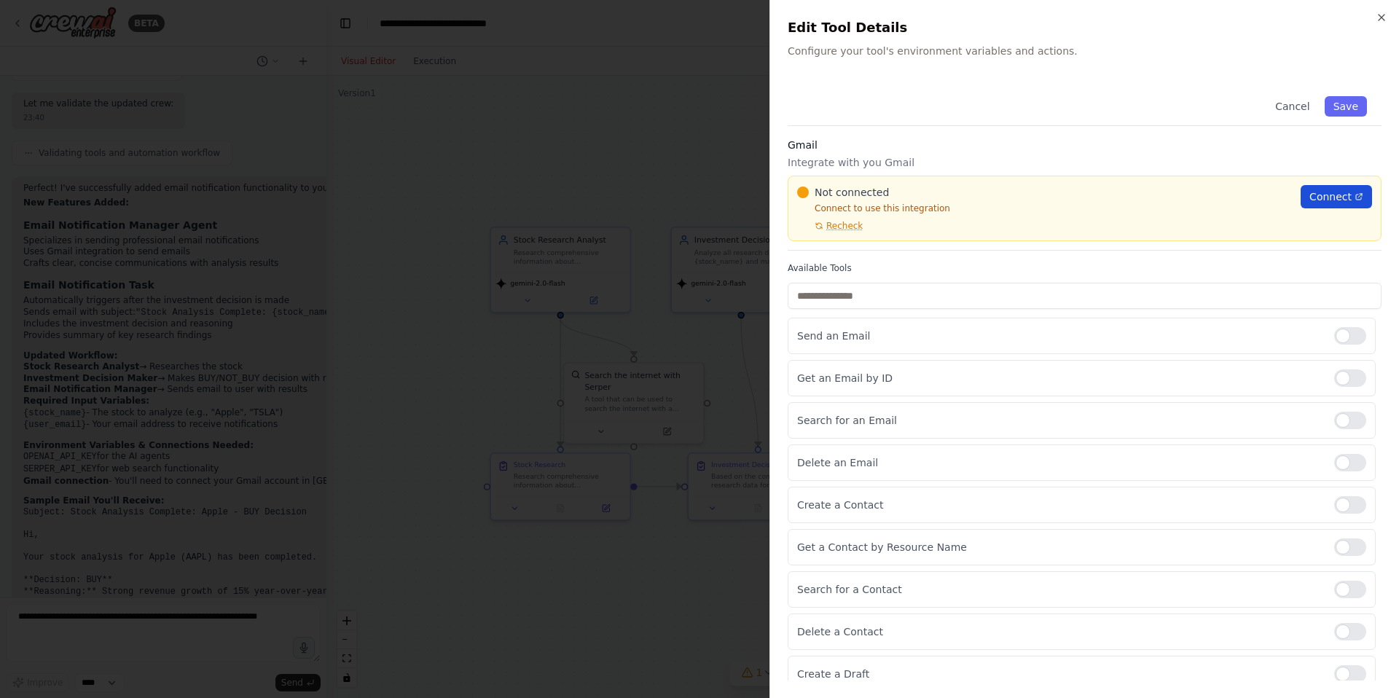
click at [1343, 195] on span "Connect" at bounding box center [1330, 196] width 42 height 15
click at [718, 226] on div at bounding box center [699, 349] width 1399 height 698
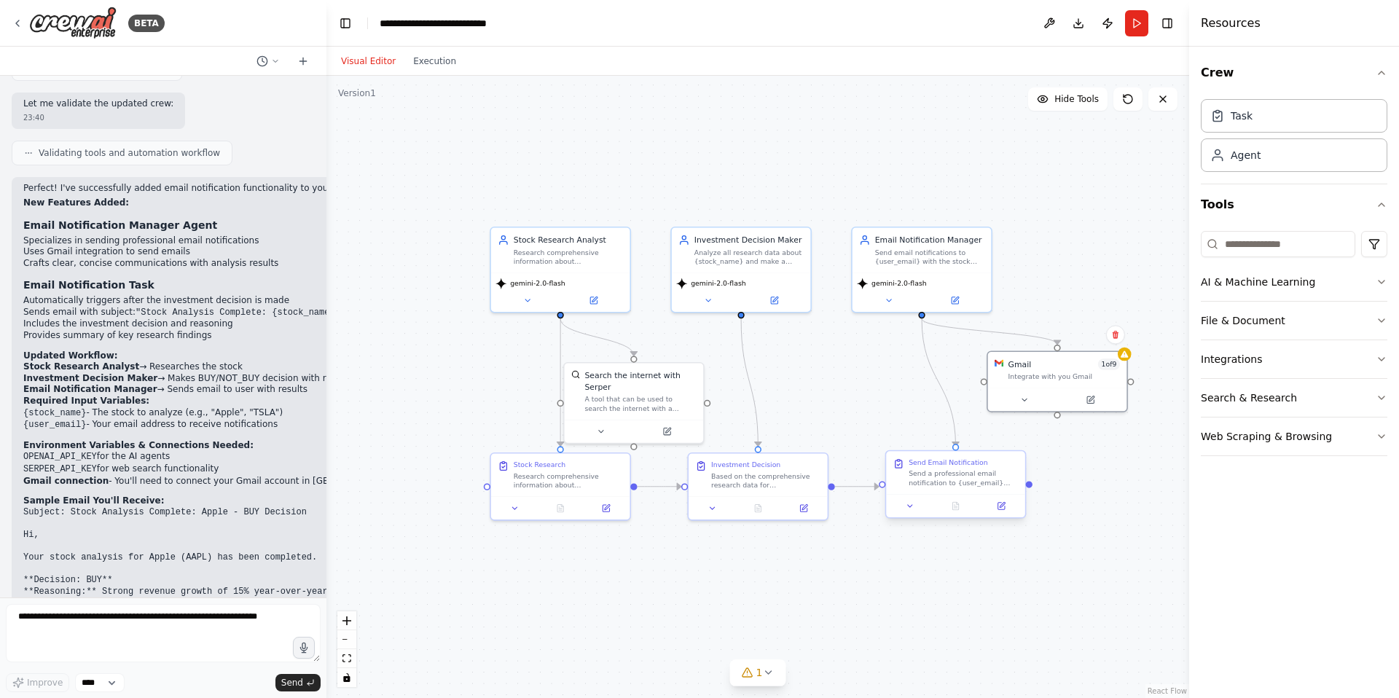
click at [1017, 464] on div "Send Email Notification" at bounding box center [962, 462] width 109 height 9
click at [1016, 433] on icon at bounding box center [1013, 437] width 9 height 9
click at [984, 438] on button "Confirm" at bounding box center [972, 437] width 52 height 17
click at [970, 246] on div "Send email notifications to {user_email} with the stock analysis results and in…" at bounding box center [929, 255] width 109 height 18
click at [980, 211] on icon at bounding box center [980, 211] width 6 height 8
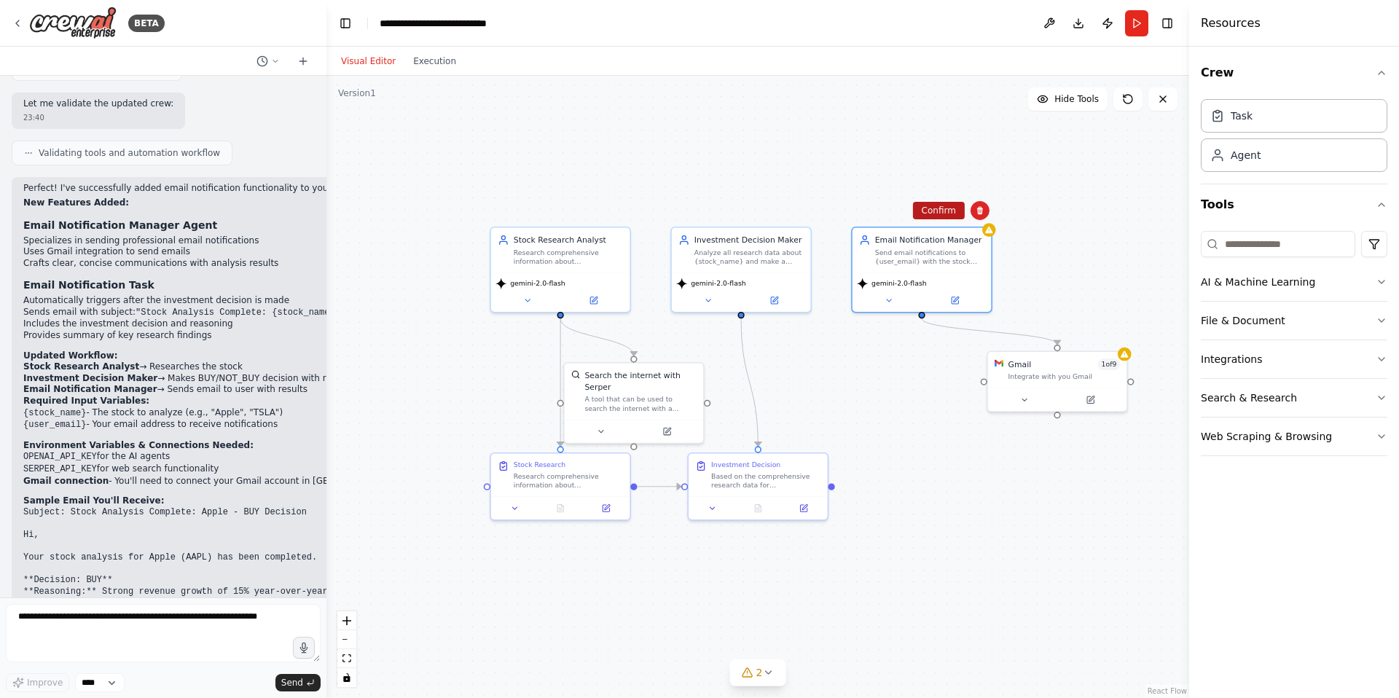
click at [947, 207] on button "Confirm" at bounding box center [939, 210] width 52 height 17
click at [1097, 371] on div "Integrate with you Gmail" at bounding box center [1063, 374] width 111 height 9
click at [1117, 339] on button at bounding box center [1115, 334] width 19 height 19
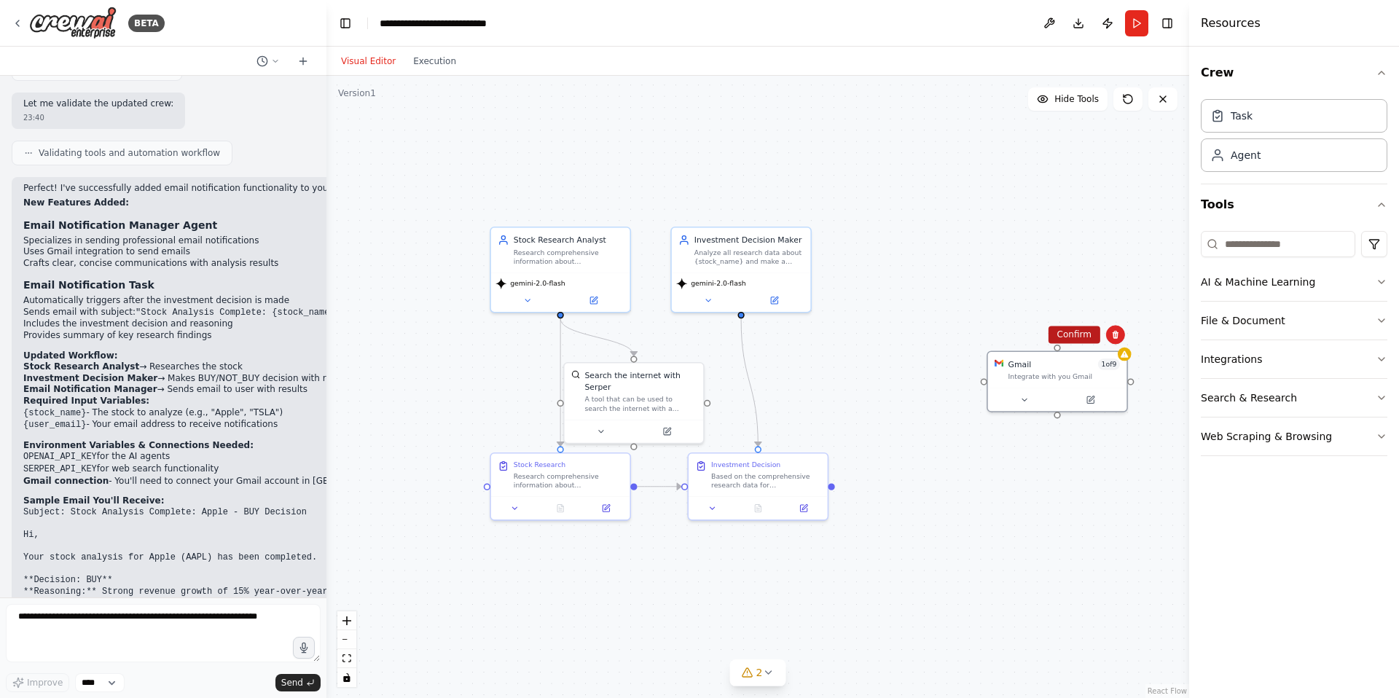
click at [1081, 334] on button "Confirm" at bounding box center [1074, 334] width 52 height 17
click at [429, 385] on div ".deletable-edge-delete-btn { width: 20px; height: 20px; border: 0px solid #ffff…" at bounding box center [757, 387] width 863 height 622
click at [1105, 25] on button "Publish" at bounding box center [1107, 23] width 23 height 26
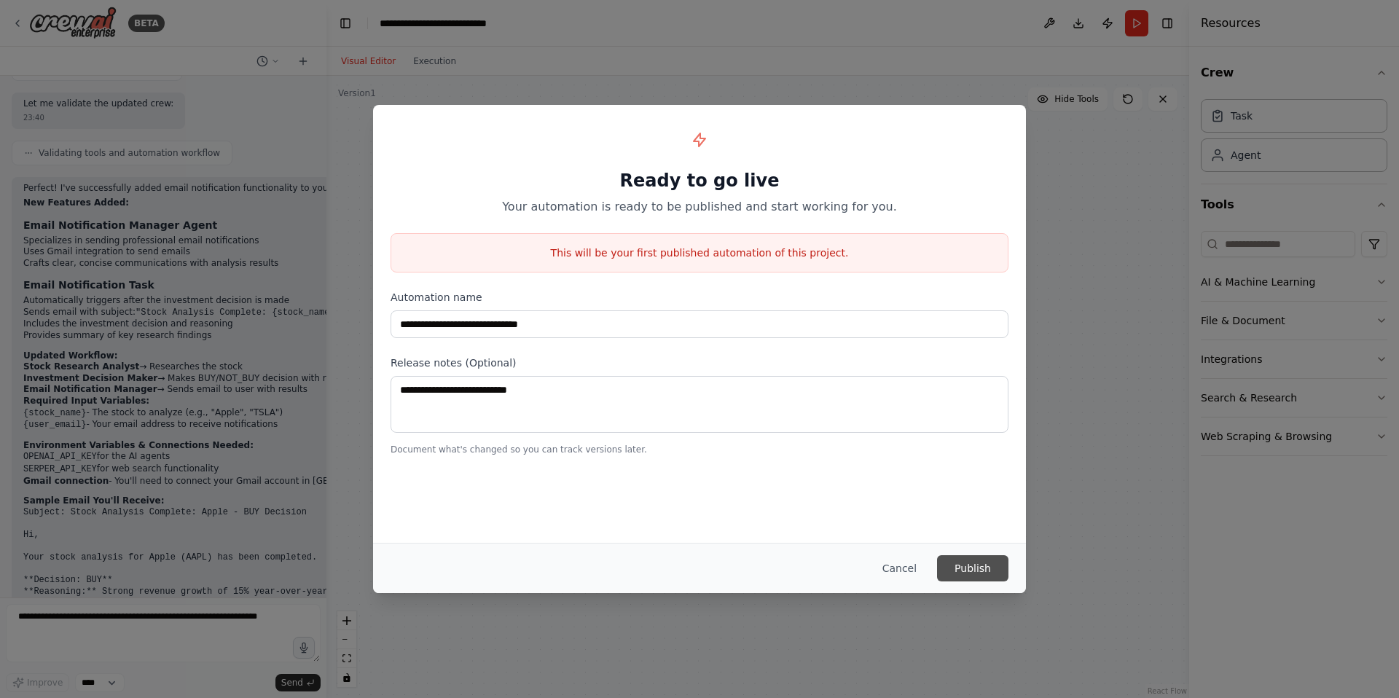
click at [992, 568] on button "Publish" at bounding box center [972, 568] width 71 height 26
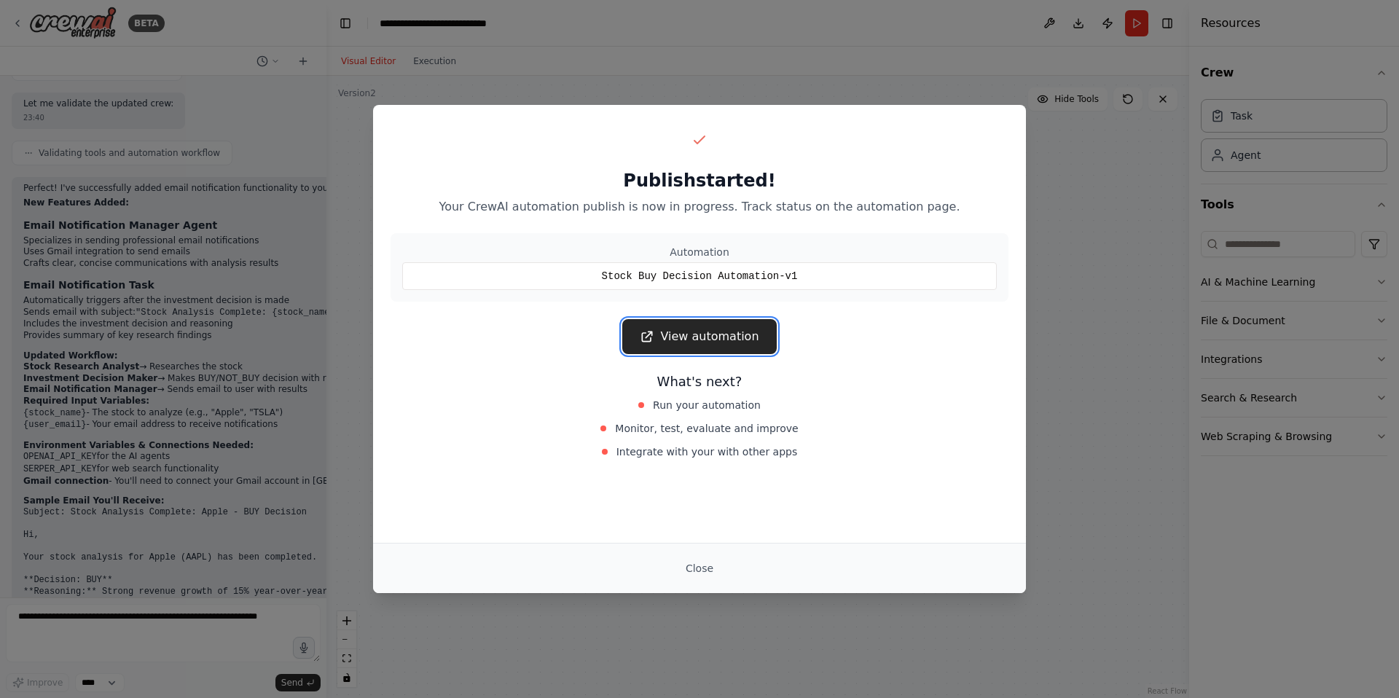
click at [712, 330] on link "View automation" at bounding box center [699, 336] width 154 height 35
click at [687, 561] on button "Close" at bounding box center [699, 568] width 51 height 26
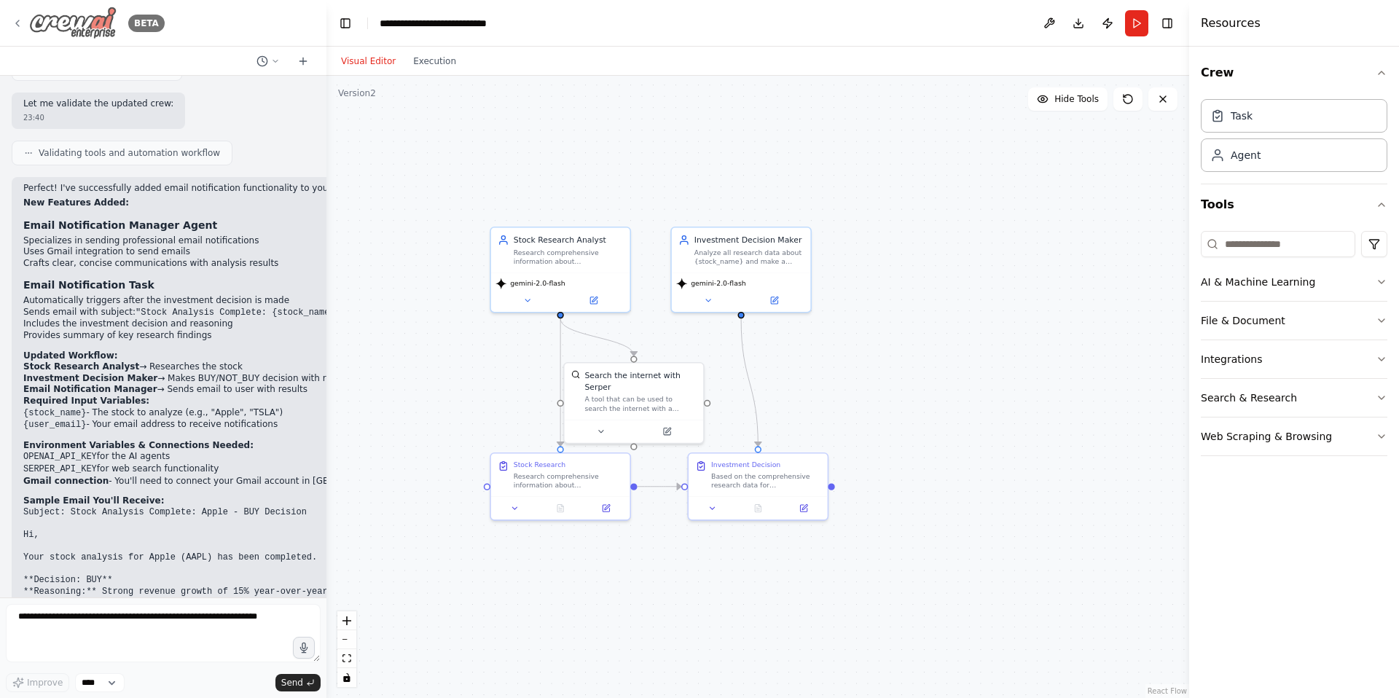
click at [20, 23] on icon at bounding box center [18, 23] width 12 height 12
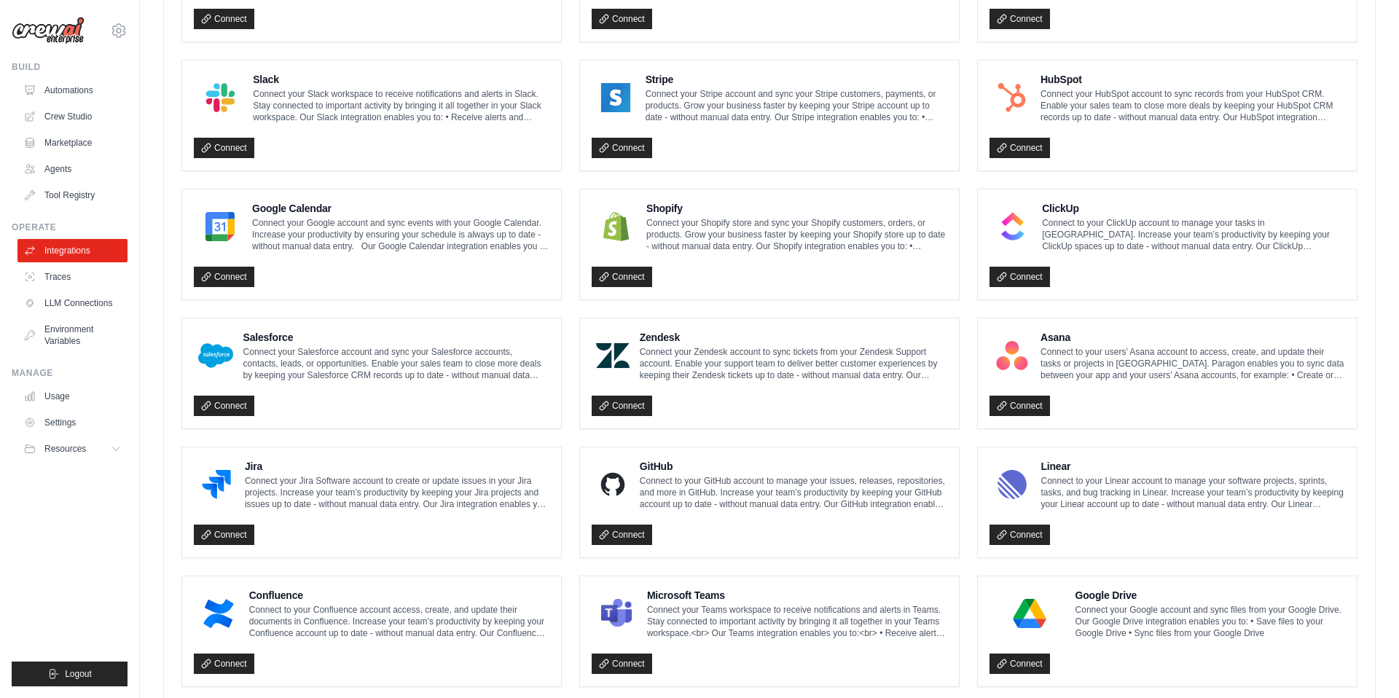
scroll to position [666, 0]
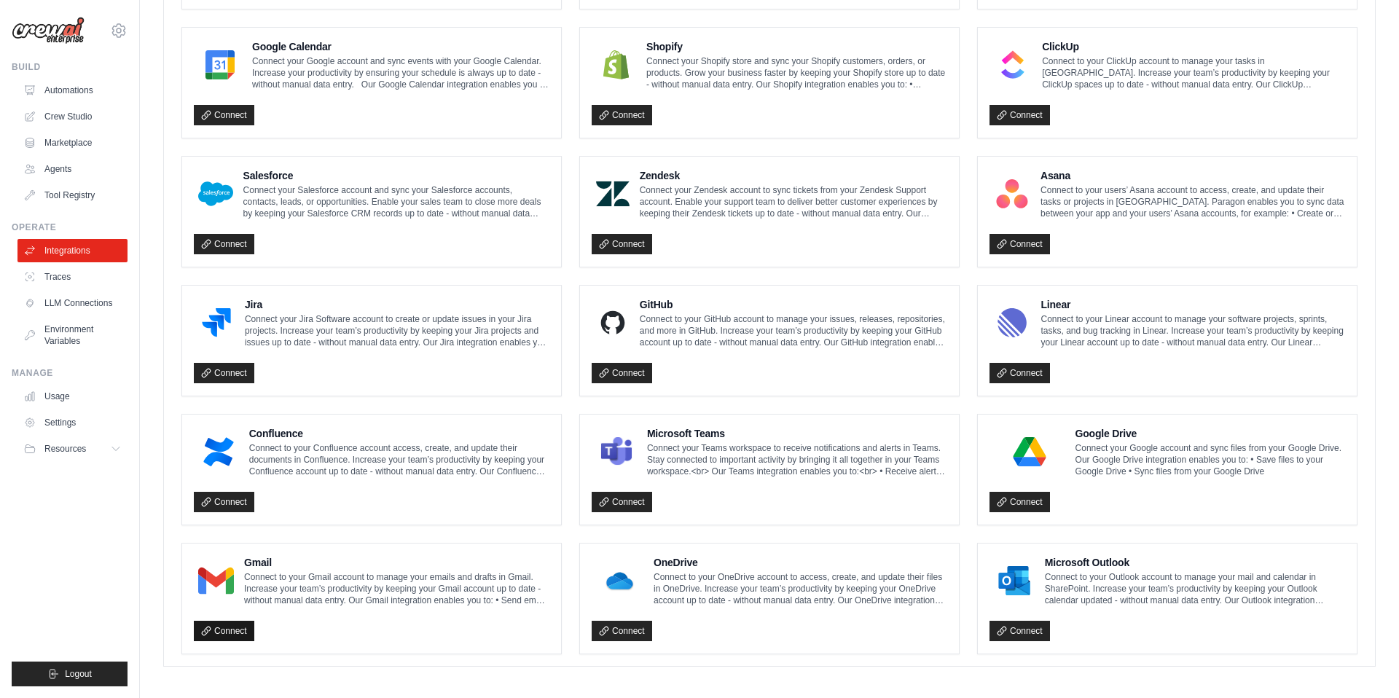
click at [237, 622] on link "Connect" at bounding box center [224, 631] width 60 height 20
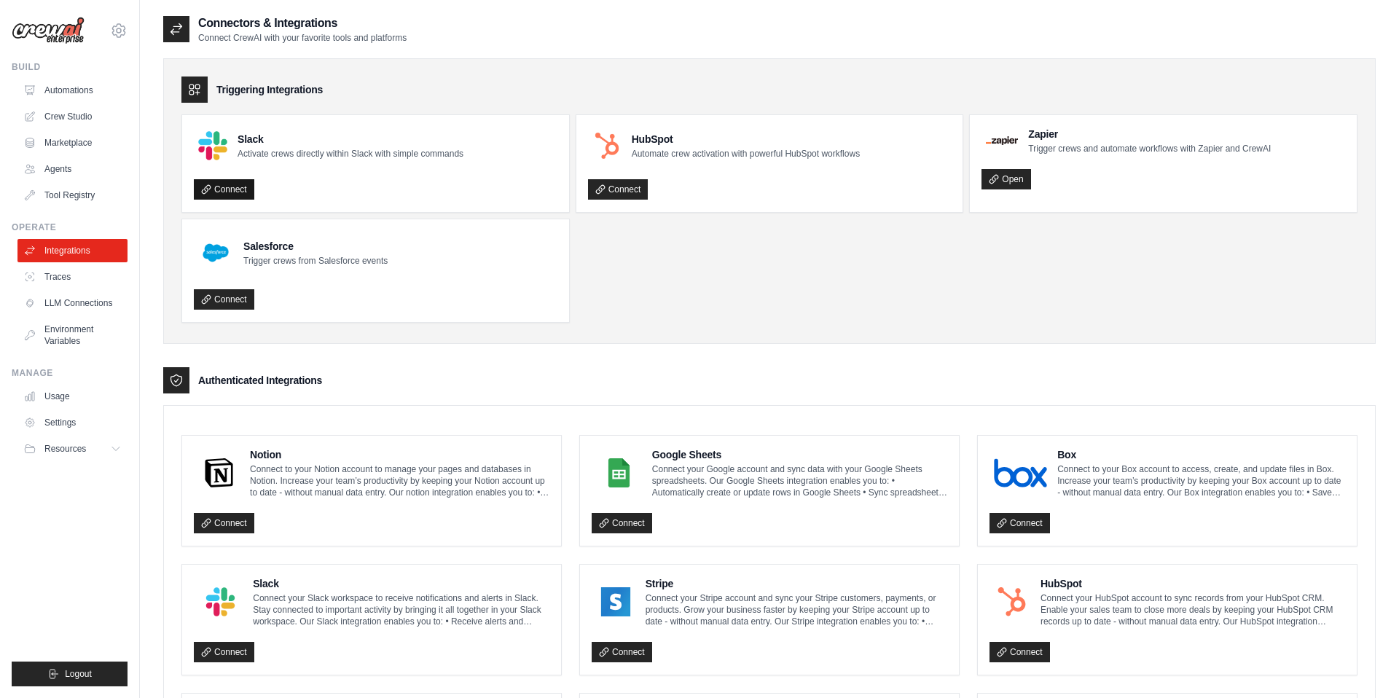
click at [232, 189] on link "Connect" at bounding box center [224, 189] width 60 height 20
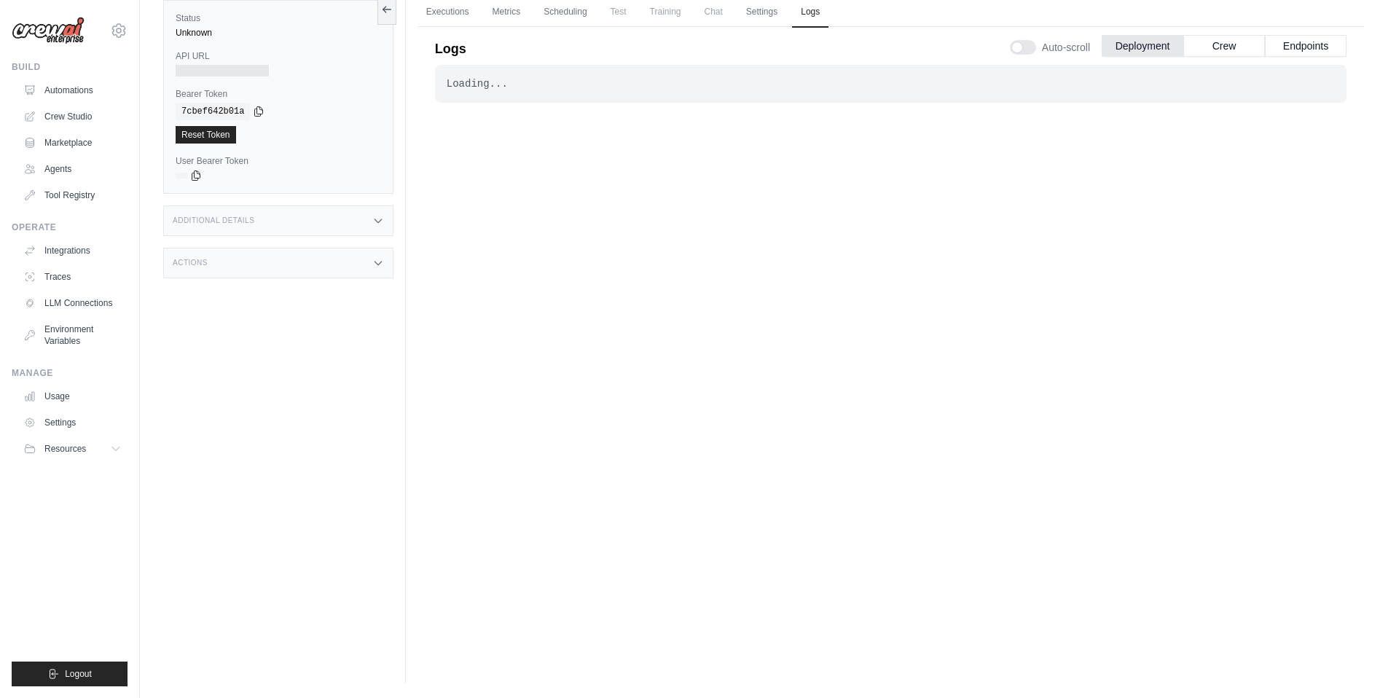
click at [594, 211] on div "Loading... . . ." at bounding box center [890, 335] width 911 height 541
click at [193, 31] on div "Unknown" at bounding box center [278, 33] width 205 height 12
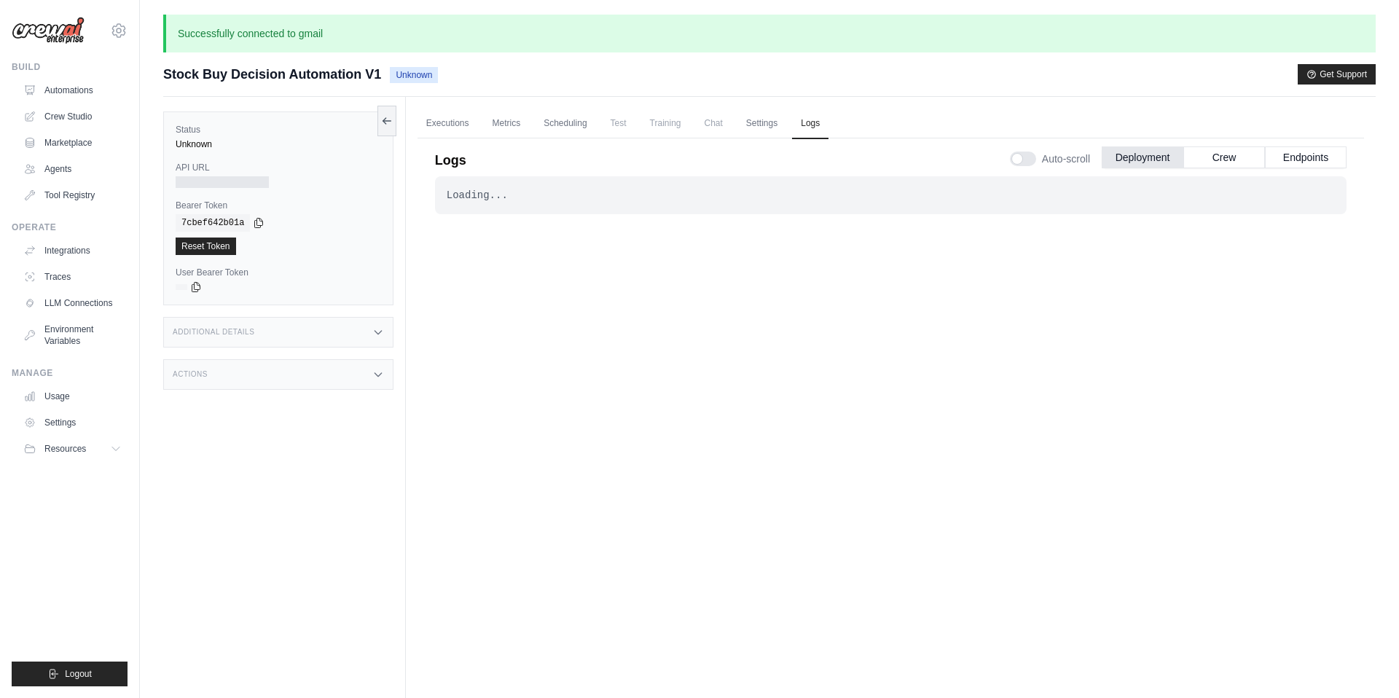
click at [506, 300] on div "Loading... . . ." at bounding box center [890, 446] width 911 height 541
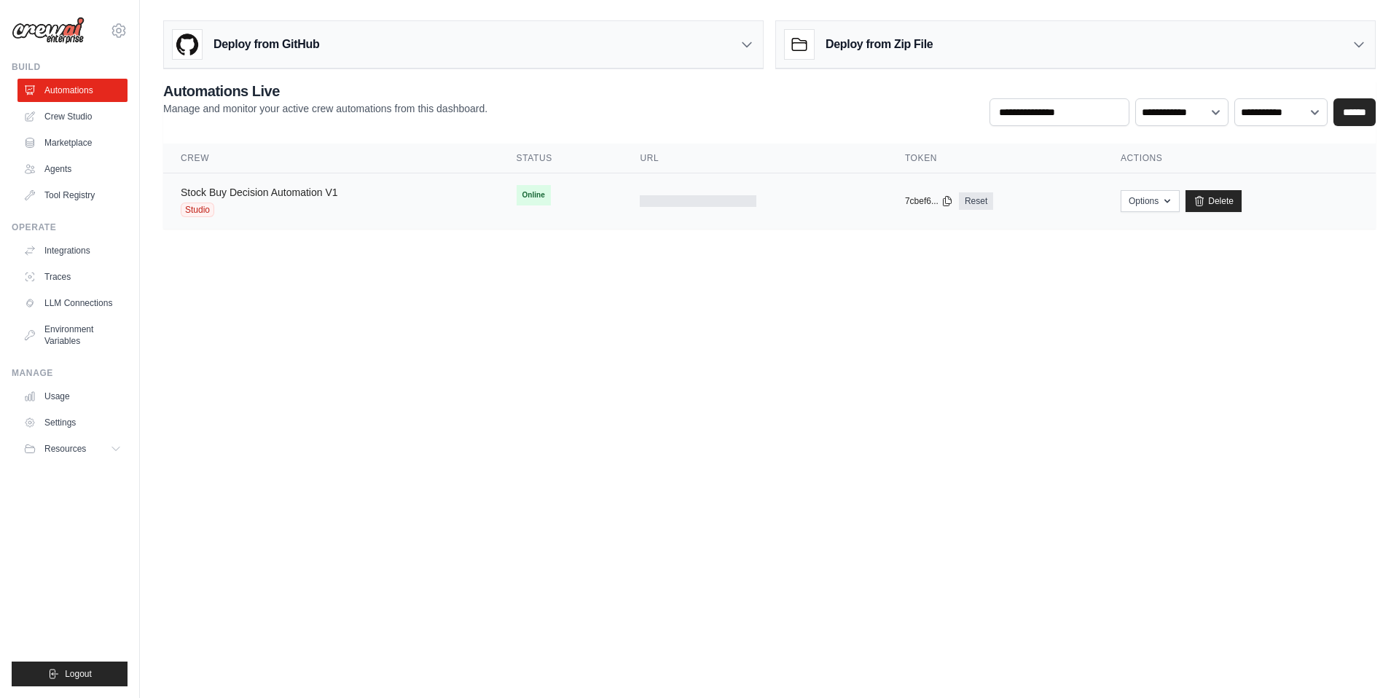
click at [253, 192] on link "Stock Buy Decision Automation V1" at bounding box center [259, 192] width 157 height 12
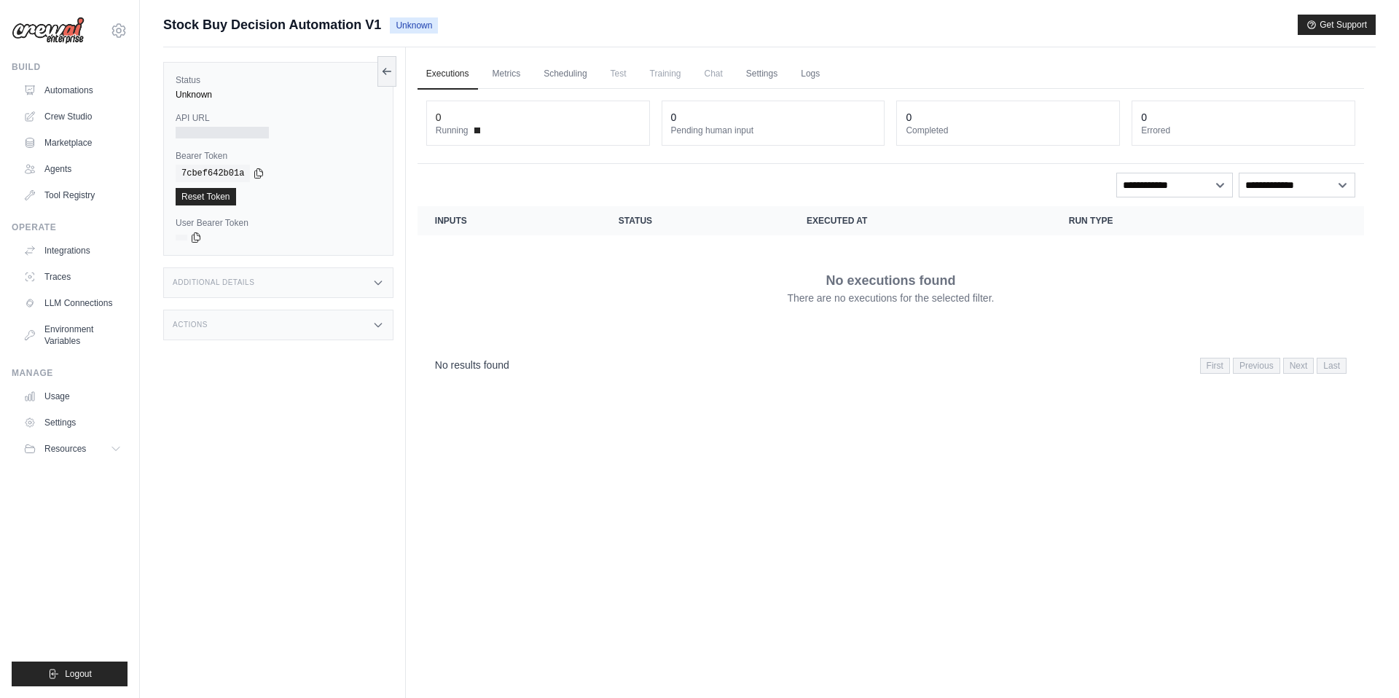
click at [598, 361] on div "No results found First Previous Next Last" at bounding box center [890, 365] width 911 height 20
click at [506, 69] on link "Metrics" at bounding box center [507, 74] width 46 height 31
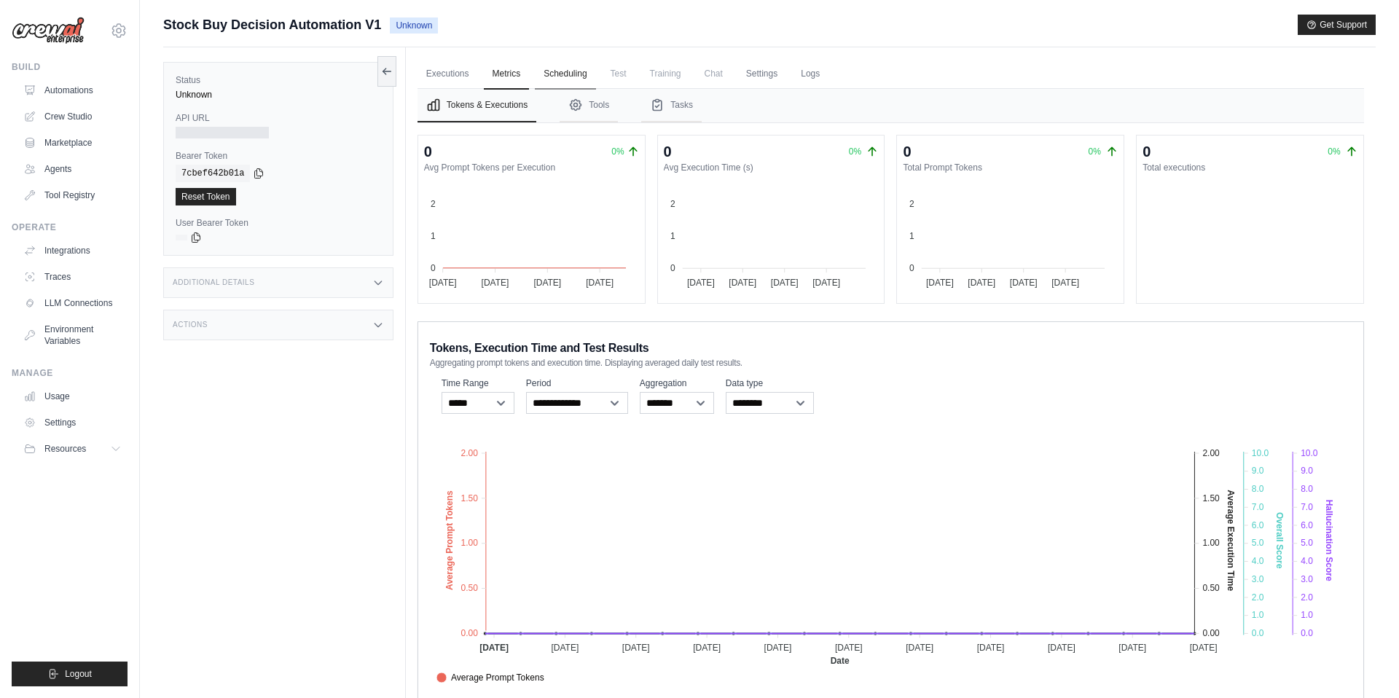
click at [572, 74] on link "Scheduling" at bounding box center [565, 74] width 60 height 31
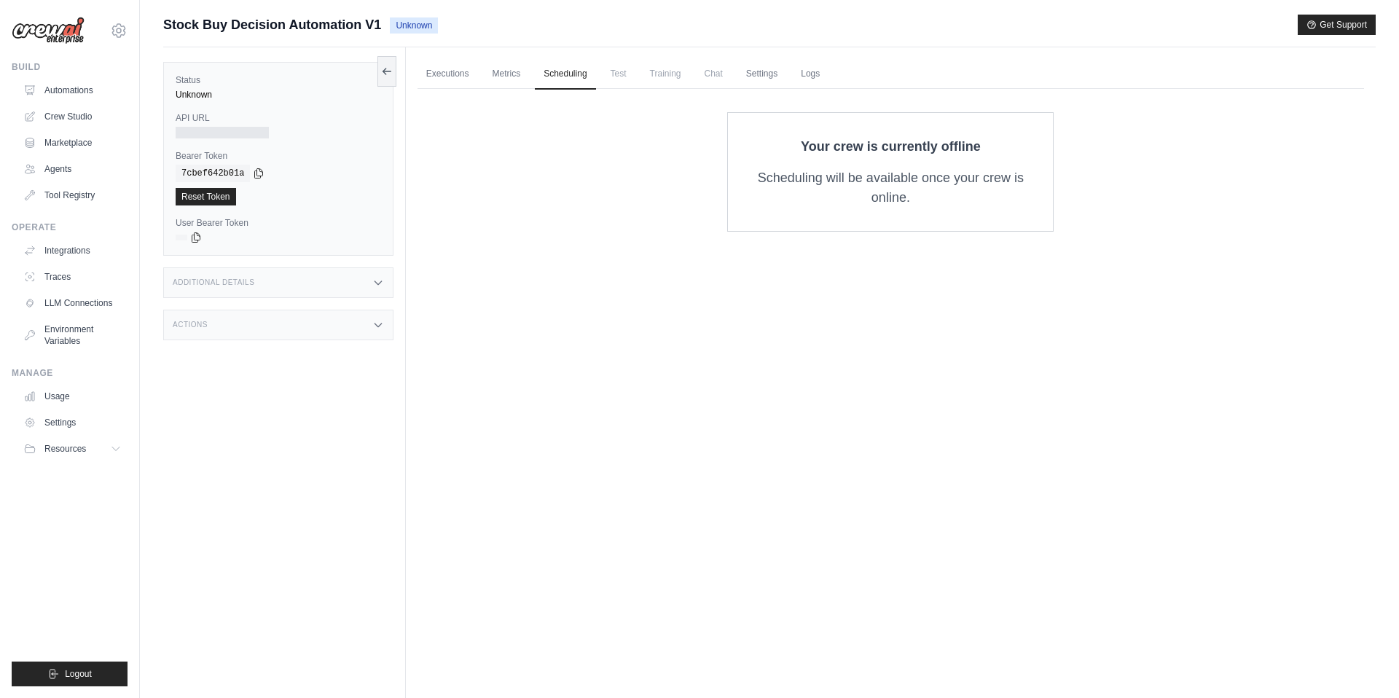
click at [622, 71] on span "Test" at bounding box center [619, 73] width 34 height 29
click at [458, 76] on link "Executions" at bounding box center [447, 74] width 60 height 31
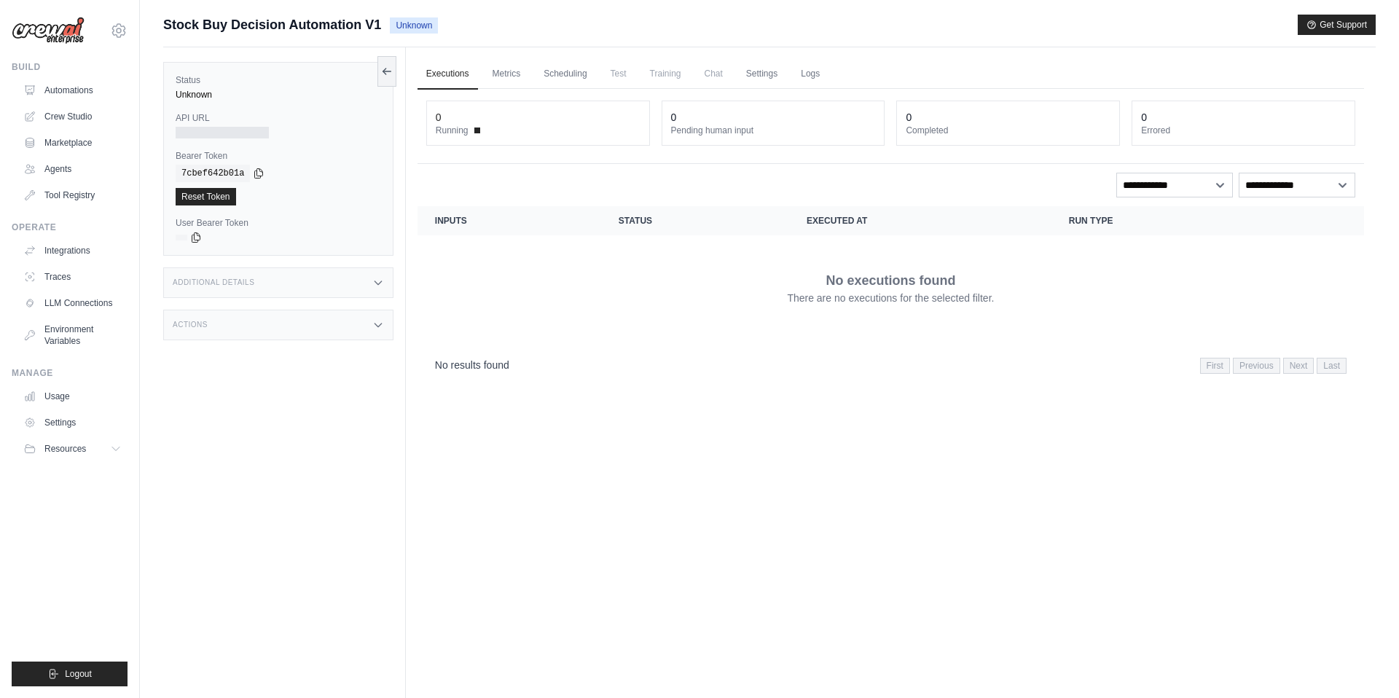
click at [519, 315] on div "No executions found There are no executions for the selected filter." at bounding box center [890, 288] width 911 height 82
click at [331, 402] on div "Status Unknown API URL Bearer Token copied 7cbef642b01a Reset Token User Bearer…" at bounding box center [284, 396] width 243 height 698
click at [262, 285] on div "Additional Details" at bounding box center [278, 282] width 230 height 31
click at [248, 327] on div "Actions" at bounding box center [278, 325] width 230 height 31
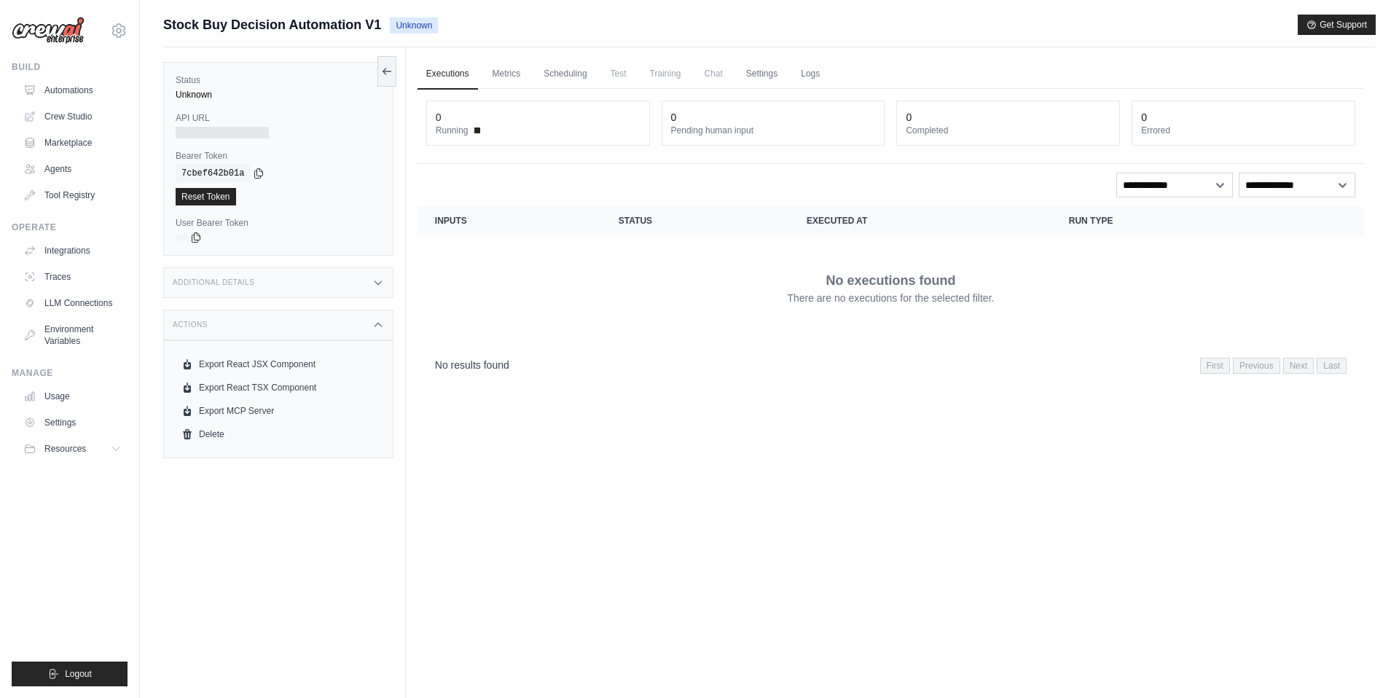
click at [248, 327] on div "Actions" at bounding box center [278, 325] width 230 height 31
click at [475, 278] on div "No executions found There are no executions for the selected filter." at bounding box center [890, 288] width 911 height 82
click at [334, 28] on span "Stock Buy Decision Automation V1" at bounding box center [272, 25] width 218 height 20
click at [455, 75] on link "Executions" at bounding box center [447, 74] width 60 height 31
click at [441, 127] on span "Running" at bounding box center [452, 131] width 33 height 12
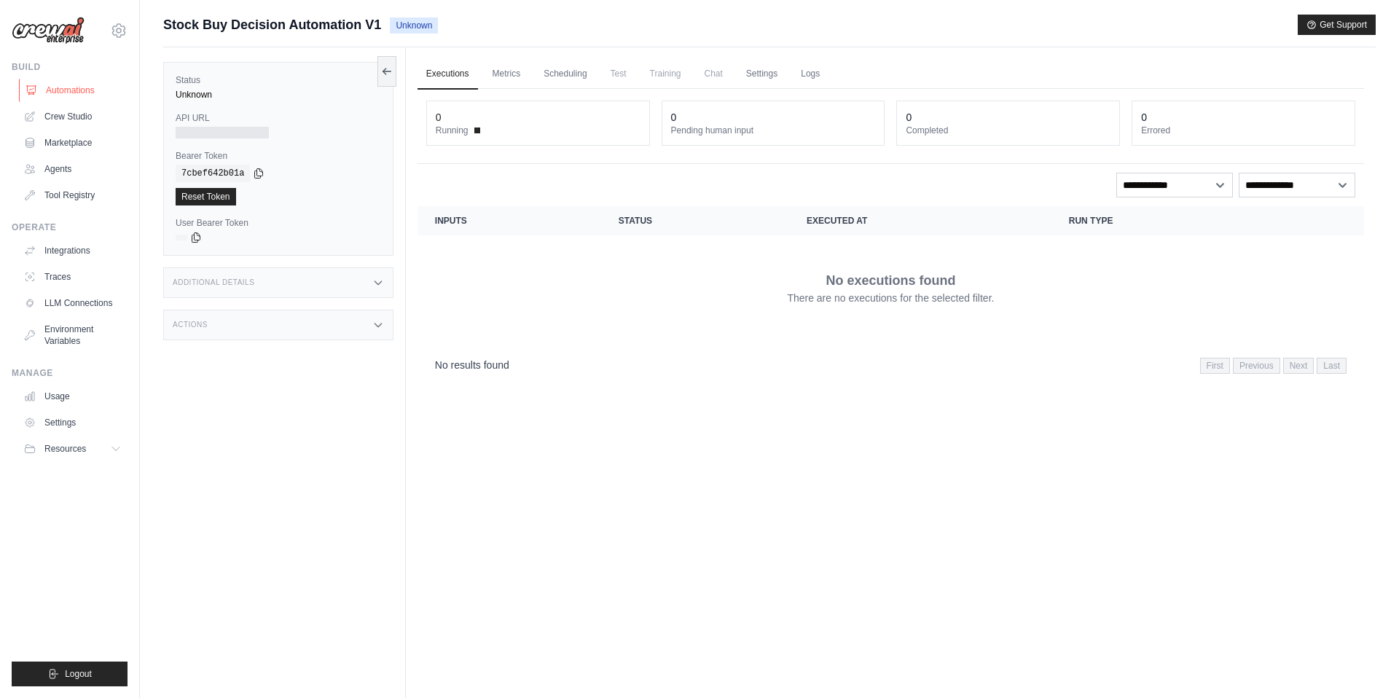
click at [87, 90] on link "Automations" at bounding box center [74, 90] width 110 height 23
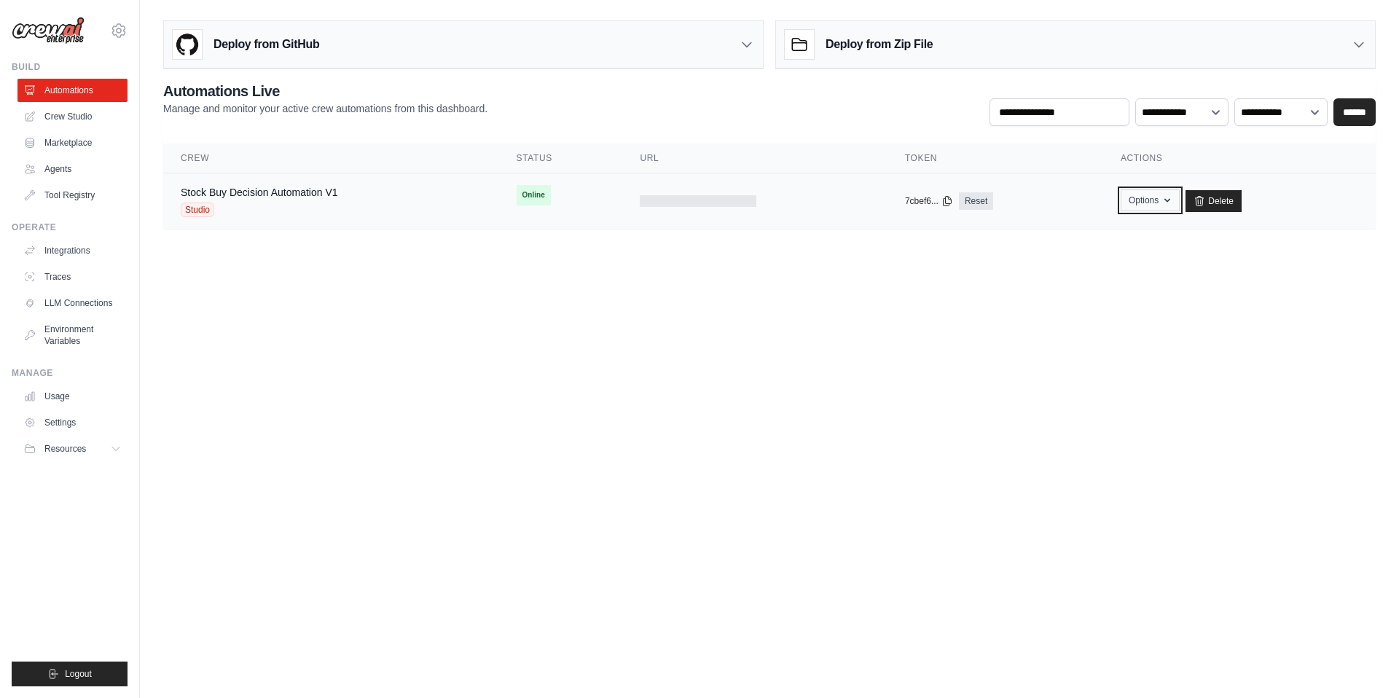
click at [1155, 203] on button "Options" at bounding box center [1149, 200] width 59 height 22
click at [801, 362] on body "mithilesh.singh@blackbuck.com Settings Build Automations Crew Studio Resources …" at bounding box center [699, 349] width 1399 height 698
click at [267, 195] on link "Stock Buy Decision Automation V1" at bounding box center [259, 192] width 157 height 12
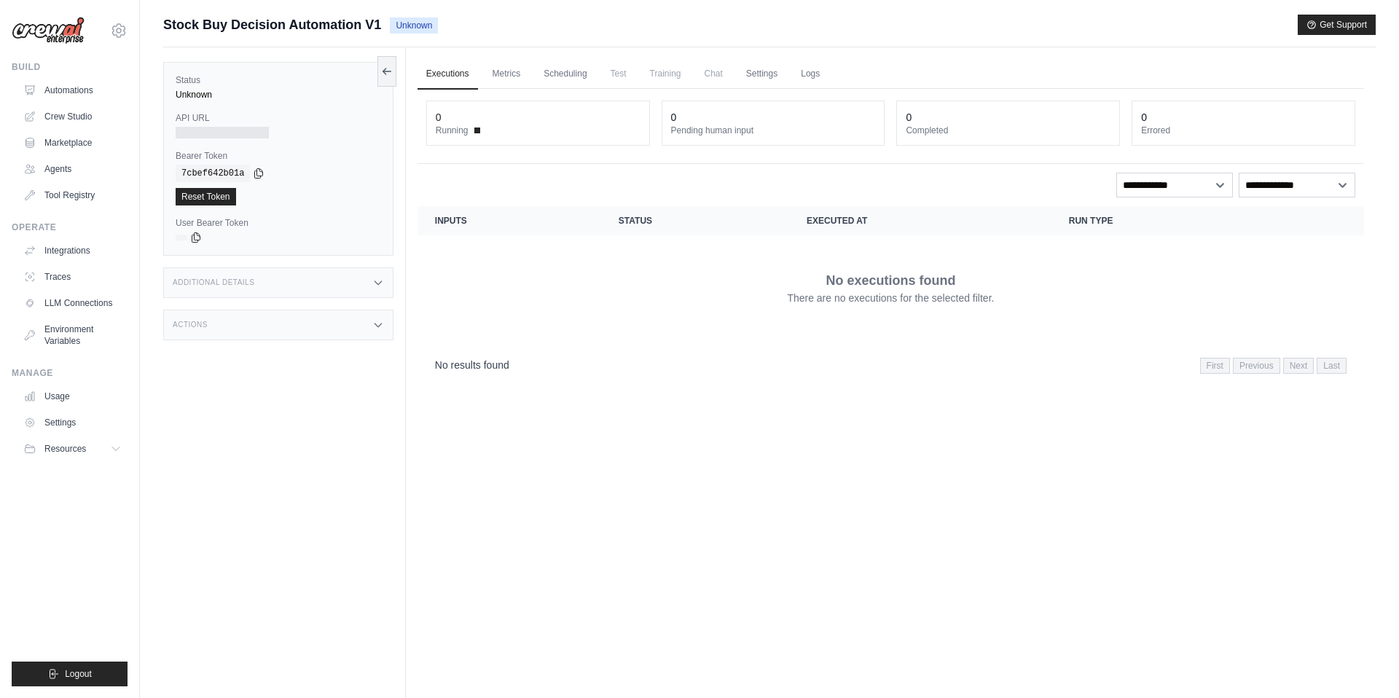
click at [502, 117] on div "0" at bounding box center [538, 117] width 205 height 15
click at [1293, 191] on select "**********" at bounding box center [1296, 185] width 117 height 25
select select "*******"
click at [1292, 181] on select "**********" at bounding box center [1296, 185] width 117 height 25
select select
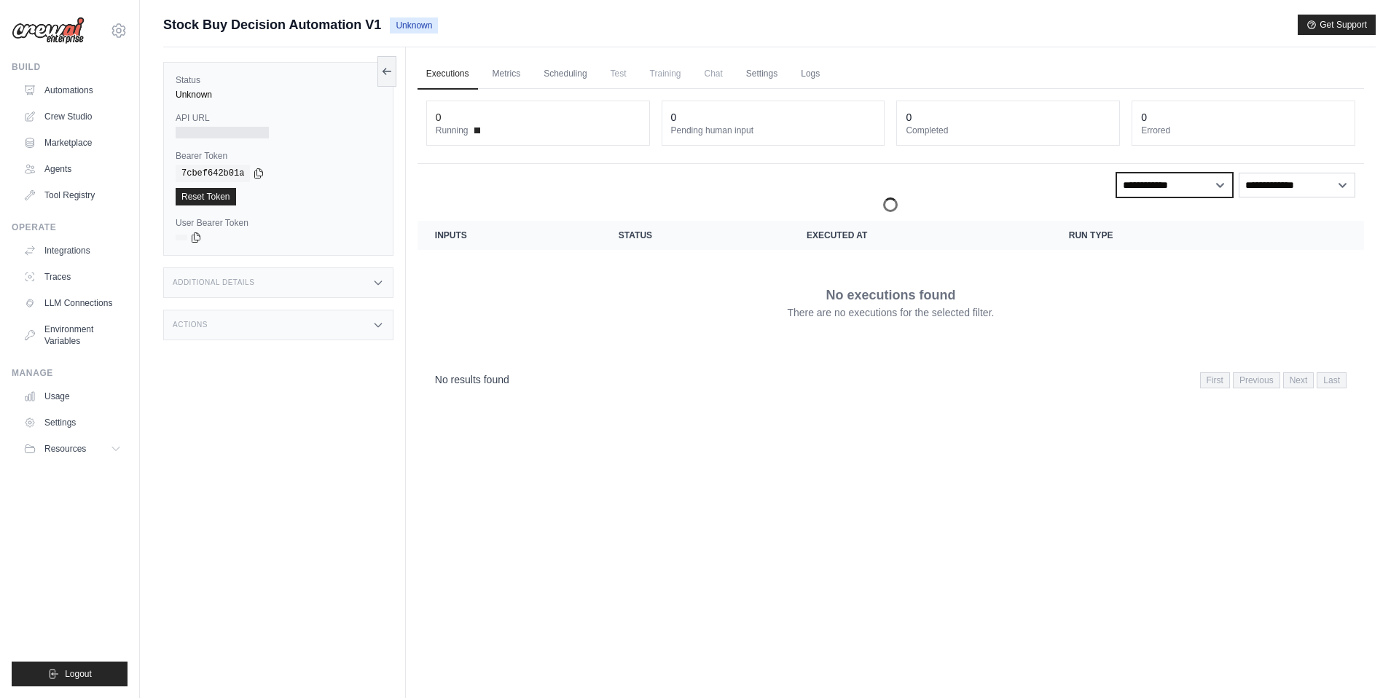
click at [1180, 176] on select "**********" at bounding box center [1174, 185] width 117 height 25
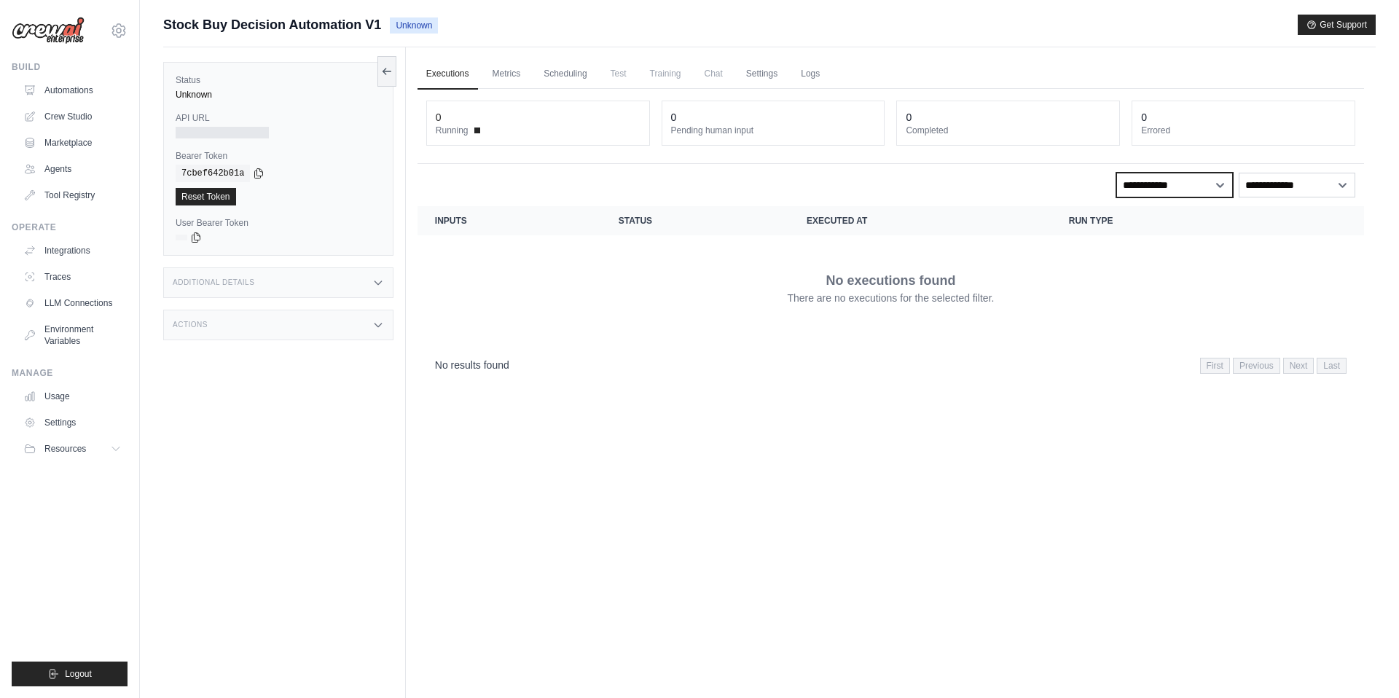
select select "**********"
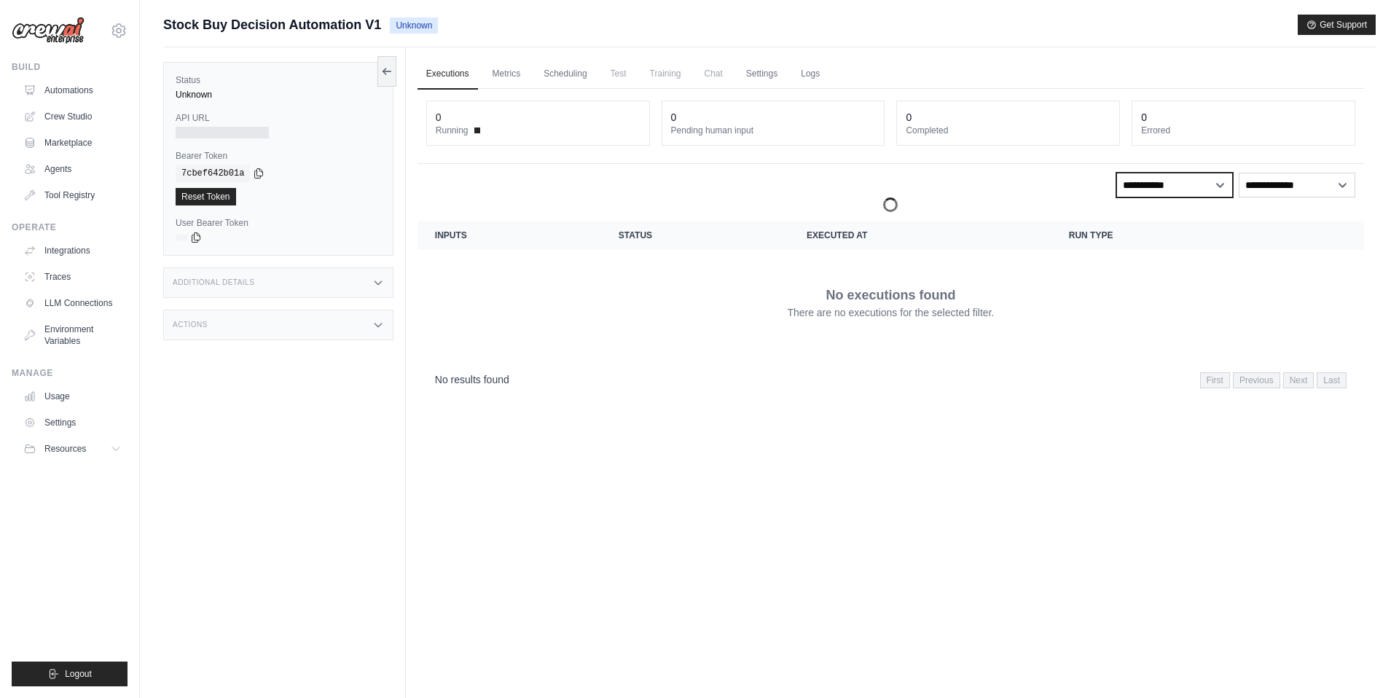
click at [1176, 183] on select "**********" at bounding box center [1174, 185] width 117 height 25
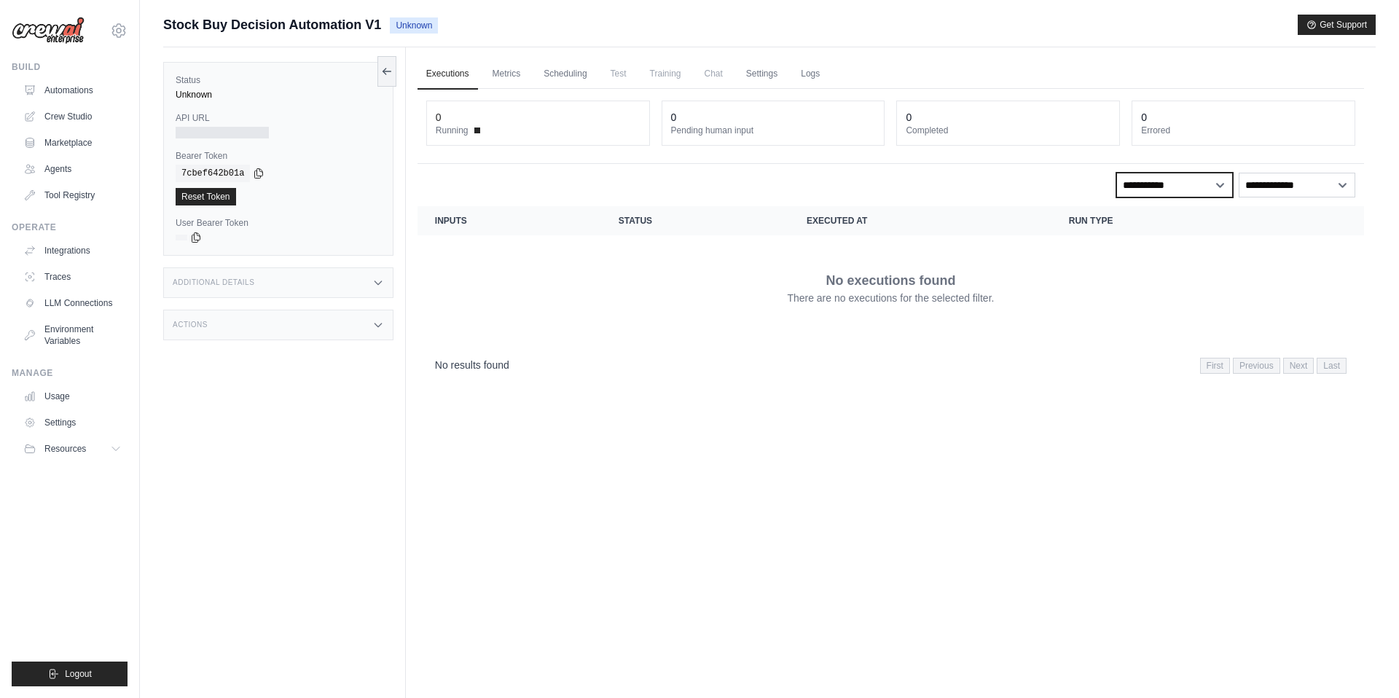
select select
click at [606, 307] on div "No executions found There are no executions for the selected filter." at bounding box center [890, 288] width 911 height 82
click at [388, 71] on icon at bounding box center [386, 71] width 8 height 0
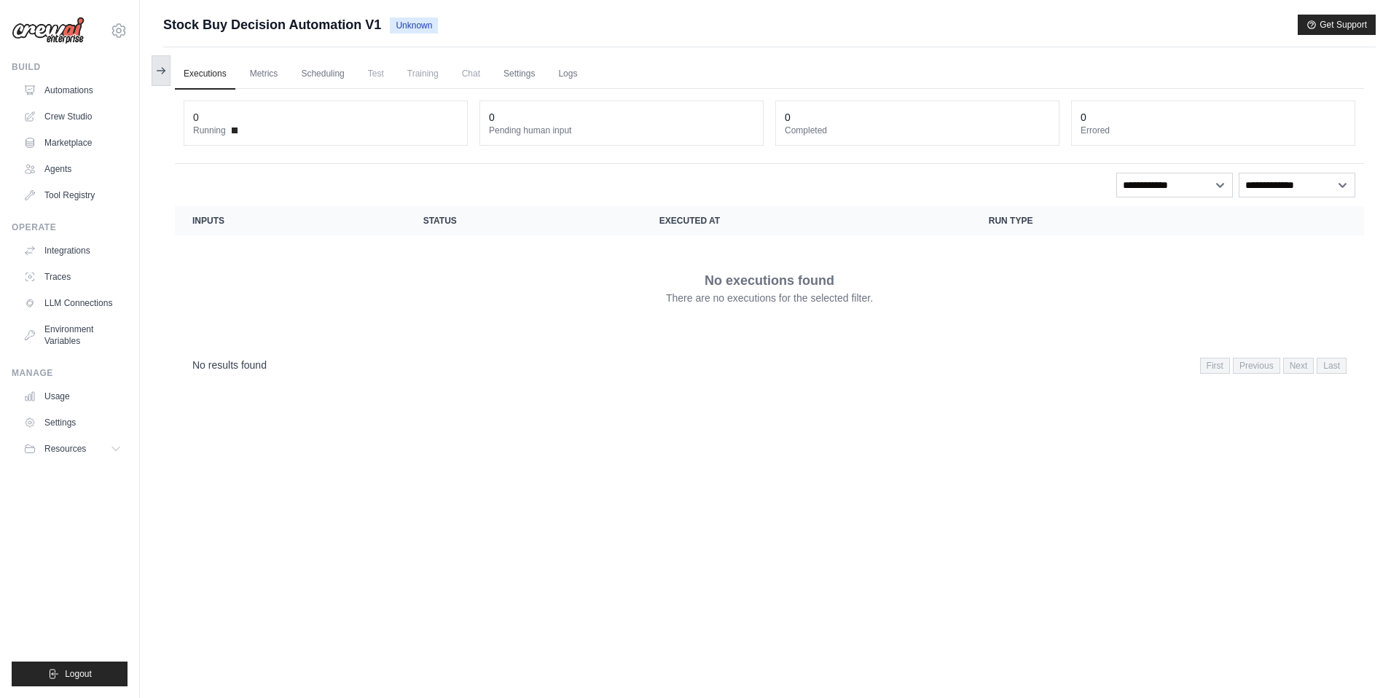
click at [163, 69] on icon at bounding box center [163, 71] width 3 height 6
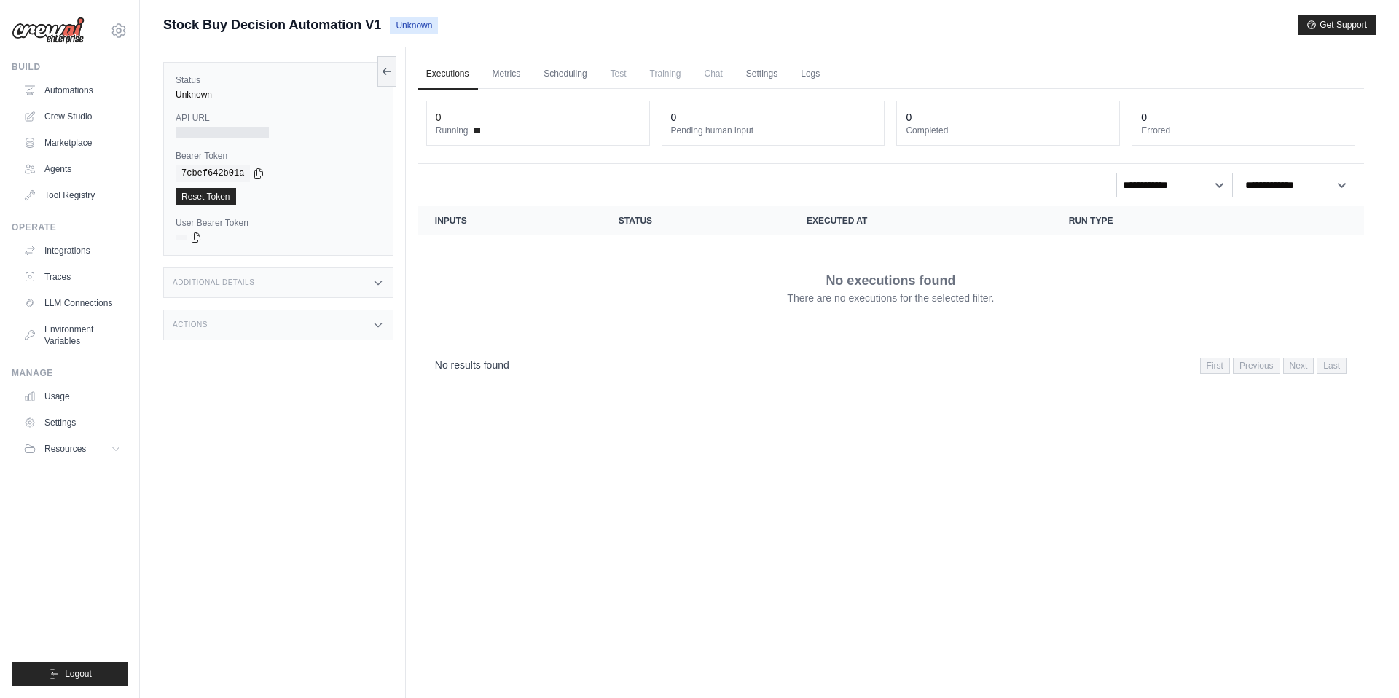
click at [717, 74] on span "Chat" at bounding box center [714, 73] width 36 height 29
click at [780, 75] on link "Settings" at bounding box center [761, 74] width 49 height 31
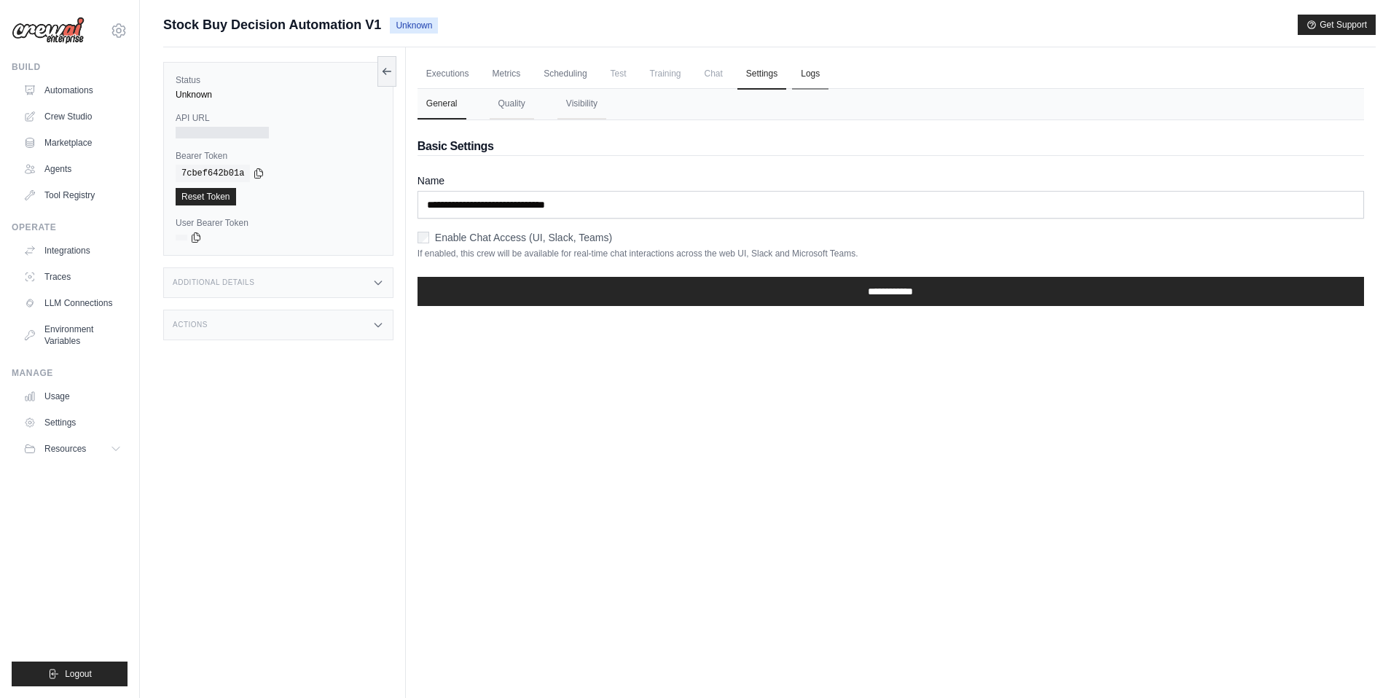
click at [819, 74] on link "Logs" at bounding box center [810, 74] width 36 height 31
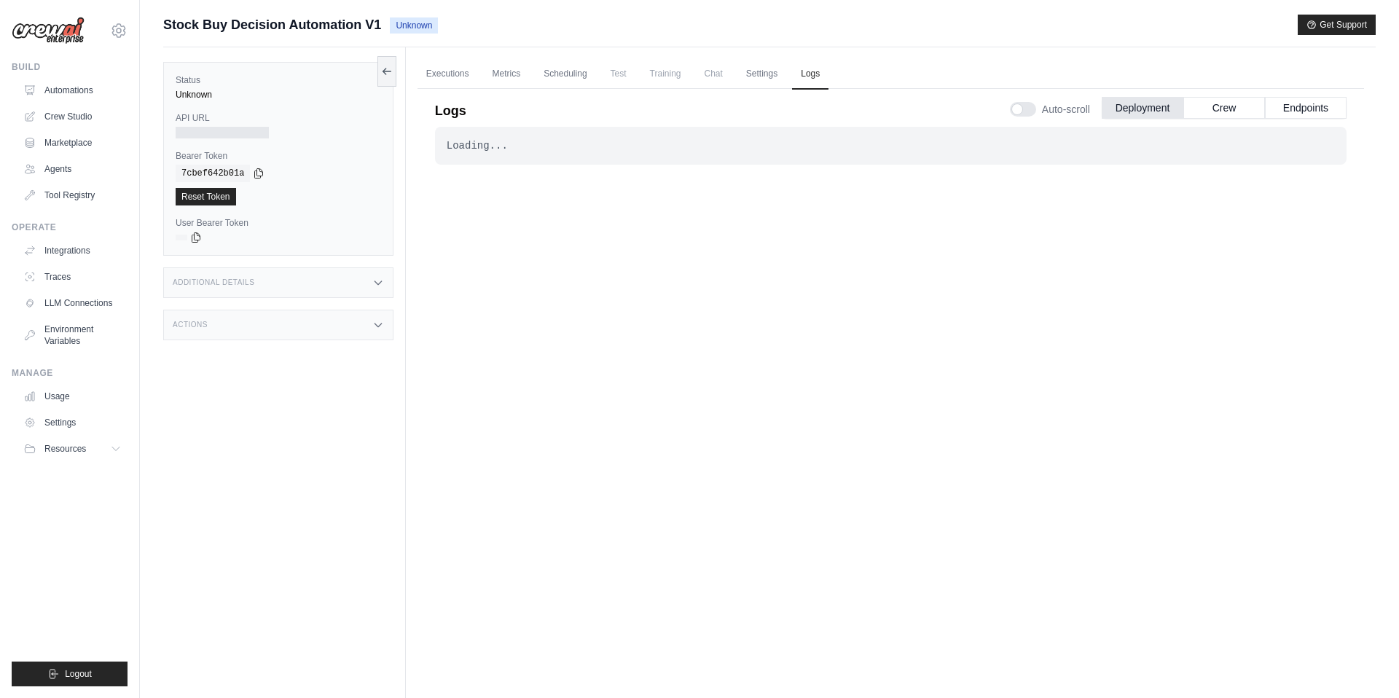
click at [619, 74] on span "Test" at bounding box center [619, 73] width 34 height 29
click at [547, 77] on link "Scheduling" at bounding box center [565, 74] width 60 height 31
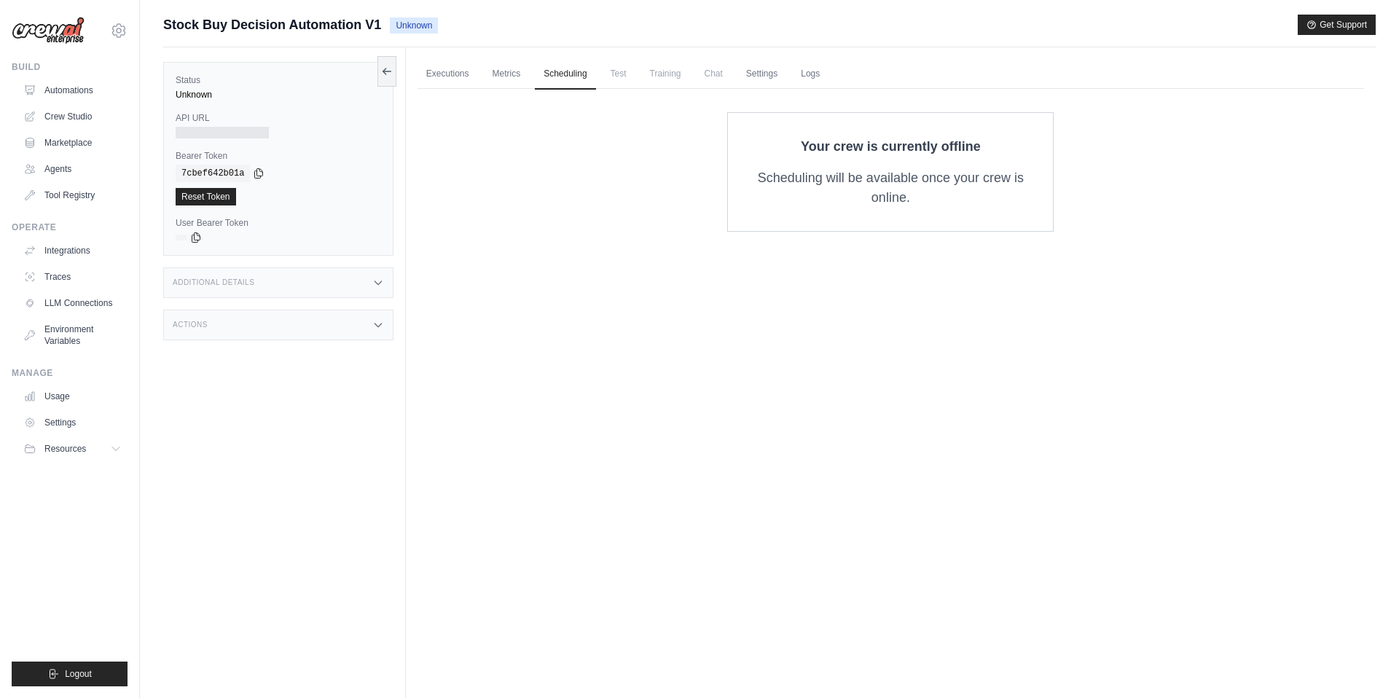
click at [659, 71] on span "Training" at bounding box center [665, 73] width 49 height 29
click at [613, 71] on span "Test" at bounding box center [619, 73] width 34 height 29
click at [707, 70] on span "Chat" at bounding box center [714, 73] width 36 height 29
click at [758, 71] on link "Settings" at bounding box center [761, 74] width 49 height 31
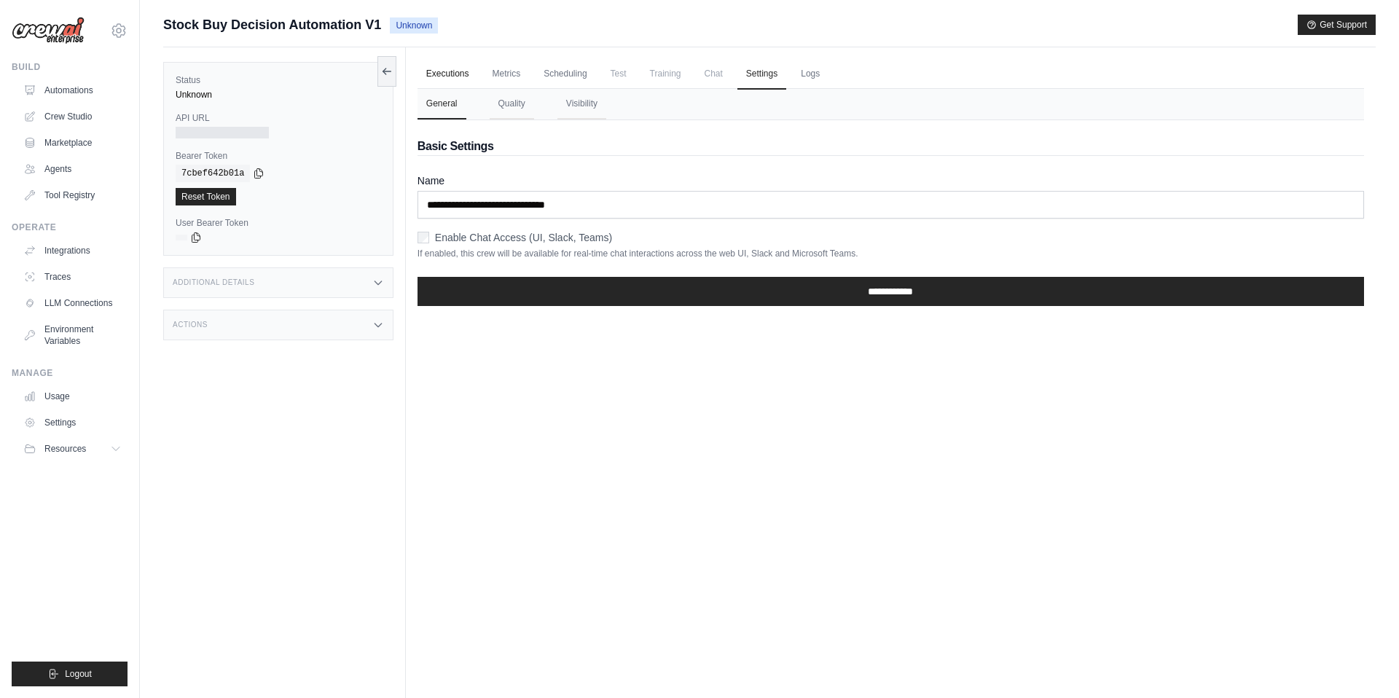
click at [447, 69] on link "Executions" at bounding box center [447, 74] width 60 height 31
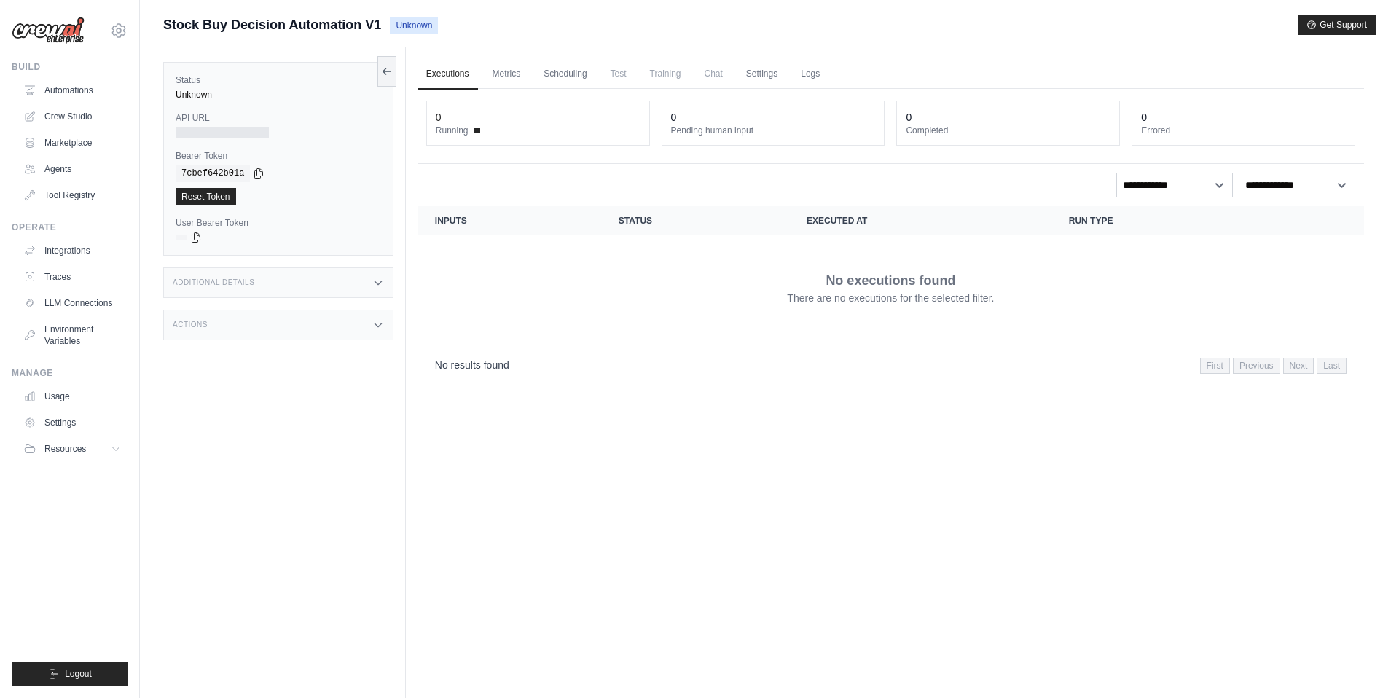
click at [447, 125] on span "Running" at bounding box center [452, 131] width 33 height 12
click at [76, 86] on link "Automations" at bounding box center [74, 90] width 110 height 23
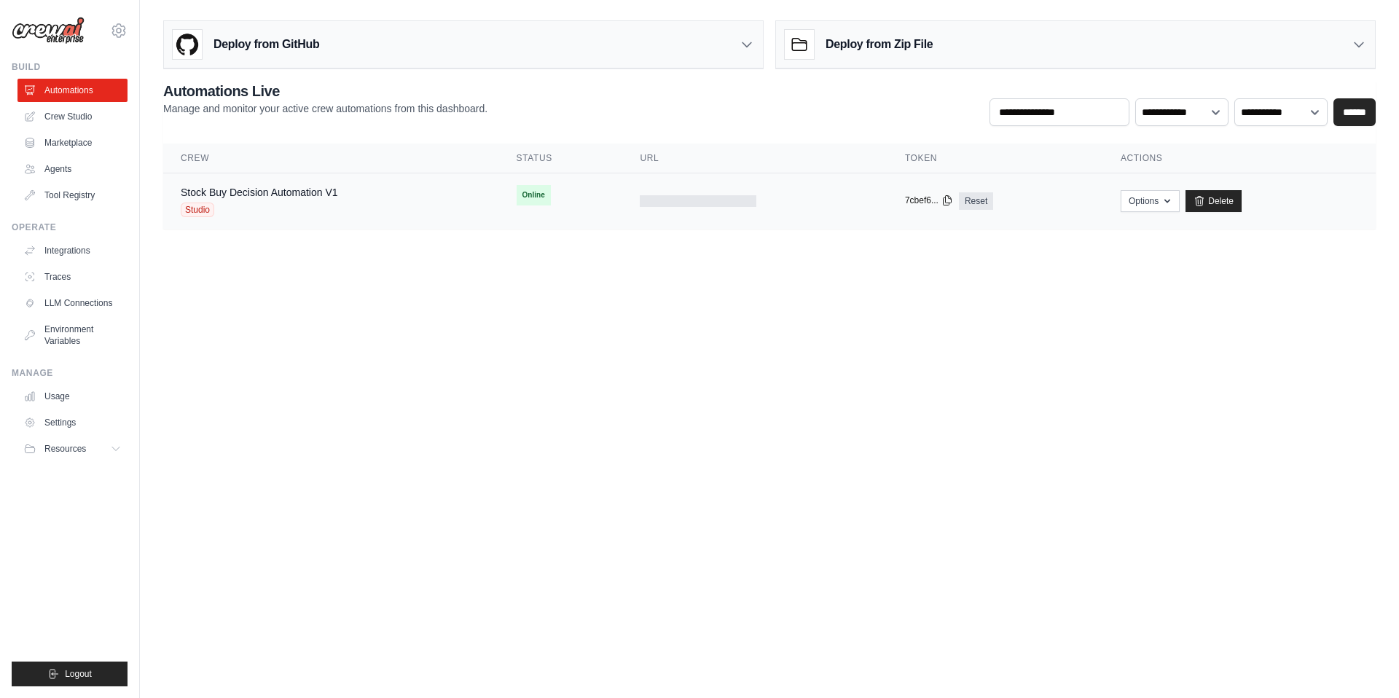
click at [948, 199] on icon at bounding box center [947, 201] width 12 height 12
click at [841, 322] on body "mithilesh.singh@blackbuck.com Settings Build Automations Crew Studio Resources …" at bounding box center [699, 349] width 1399 height 698
click at [667, 200] on div at bounding box center [698, 201] width 117 height 12
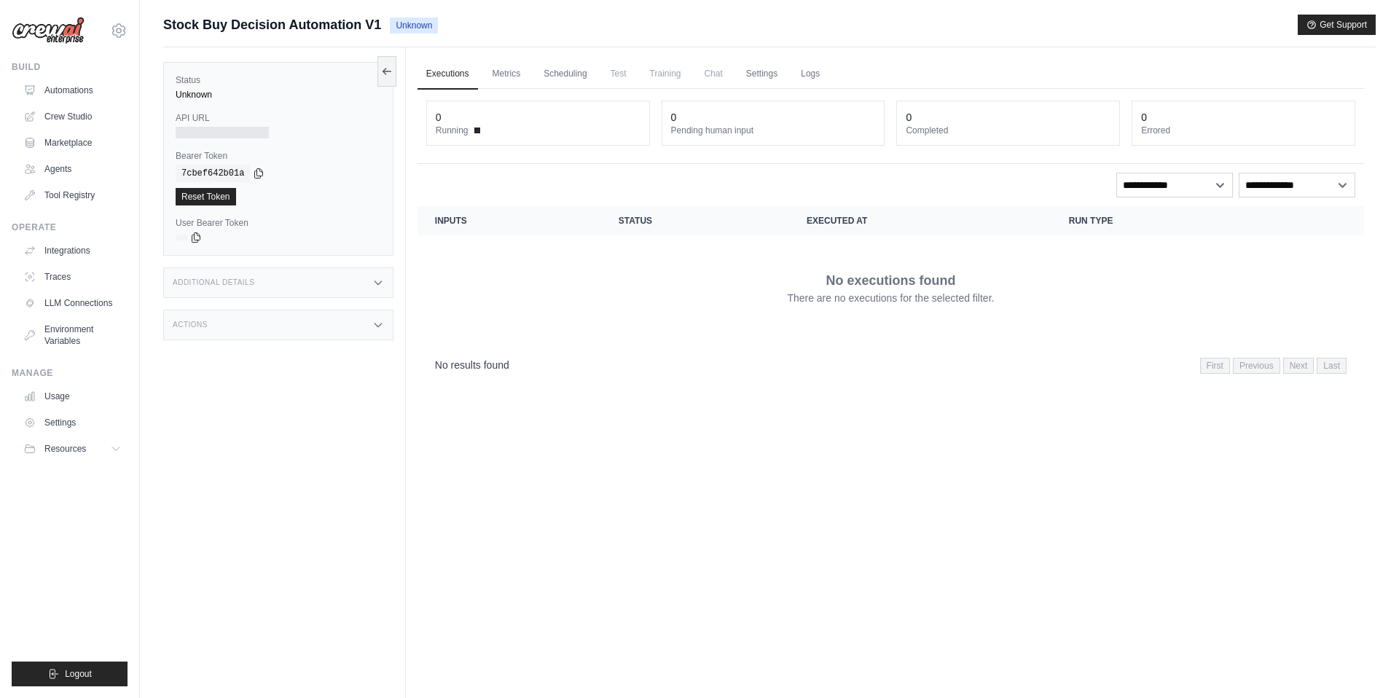
click at [220, 130] on div at bounding box center [222, 133] width 93 height 12
drag, startPoint x: 178, startPoint y: 130, endPoint x: 256, endPoint y: 130, distance: 77.2
click at [256, 130] on div at bounding box center [222, 133] width 93 height 12
drag, startPoint x: 286, startPoint y: 136, endPoint x: 161, endPoint y: 136, distance: 125.3
click at [162, 136] on div "Submit a support request Describe your issue or question * Please be specific a…" at bounding box center [769, 380] width 1259 height 731
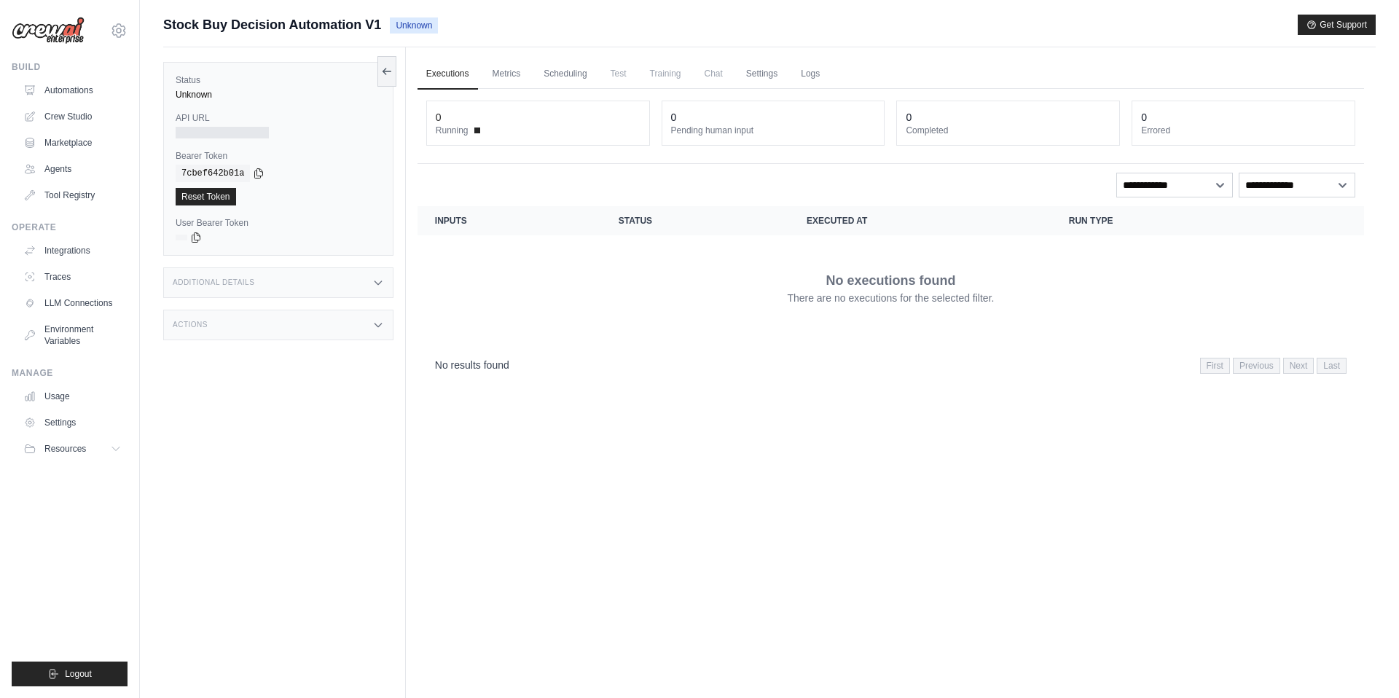
click at [540, 491] on div "Executions Metrics Scheduling Test Training Chat Settings Logs 0 Running 0 Pend…" at bounding box center [891, 396] width 970 height 698
click at [77, 122] on link "Crew Studio" at bounding box center [74, 116] width 110 height 23
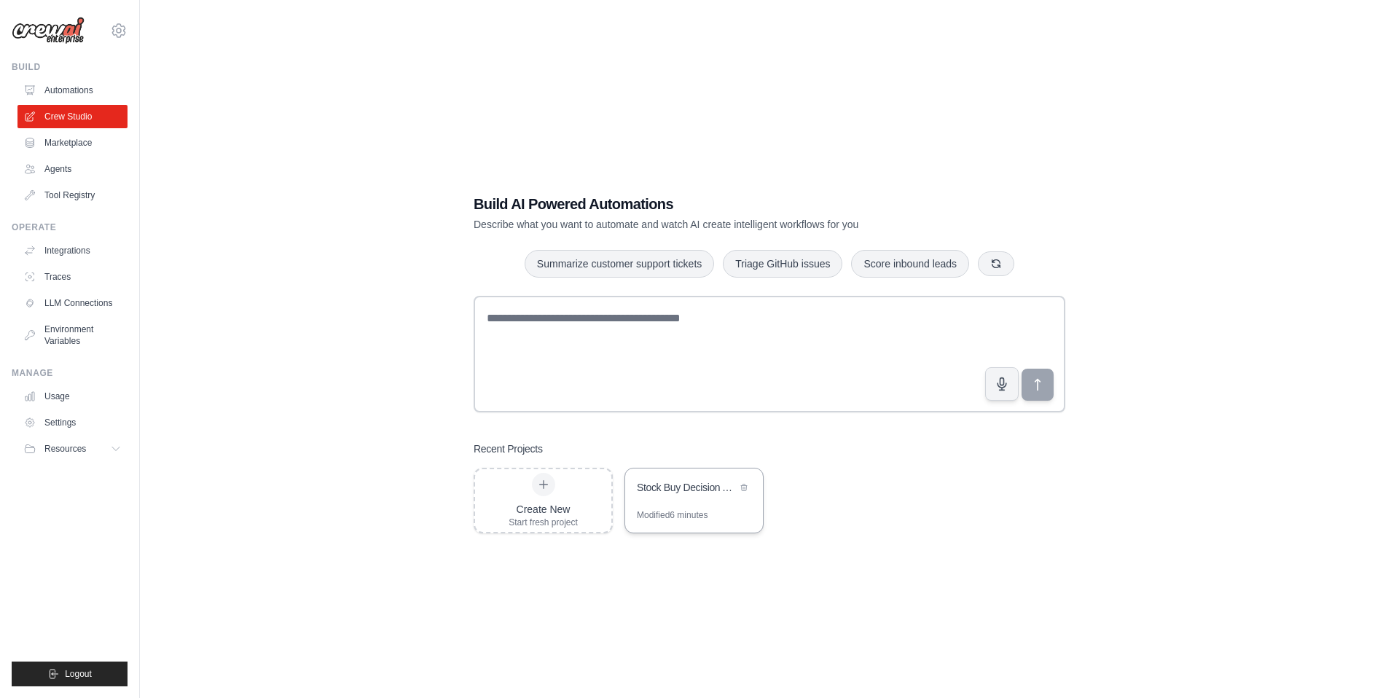
click at [705, 502] on div "Stock Buy Decision Automation" at bounding box center [694, 488] width 138 height 41
click at [74, 85] on link "Automations" at bounding box center [74, 90] width 110 height 23
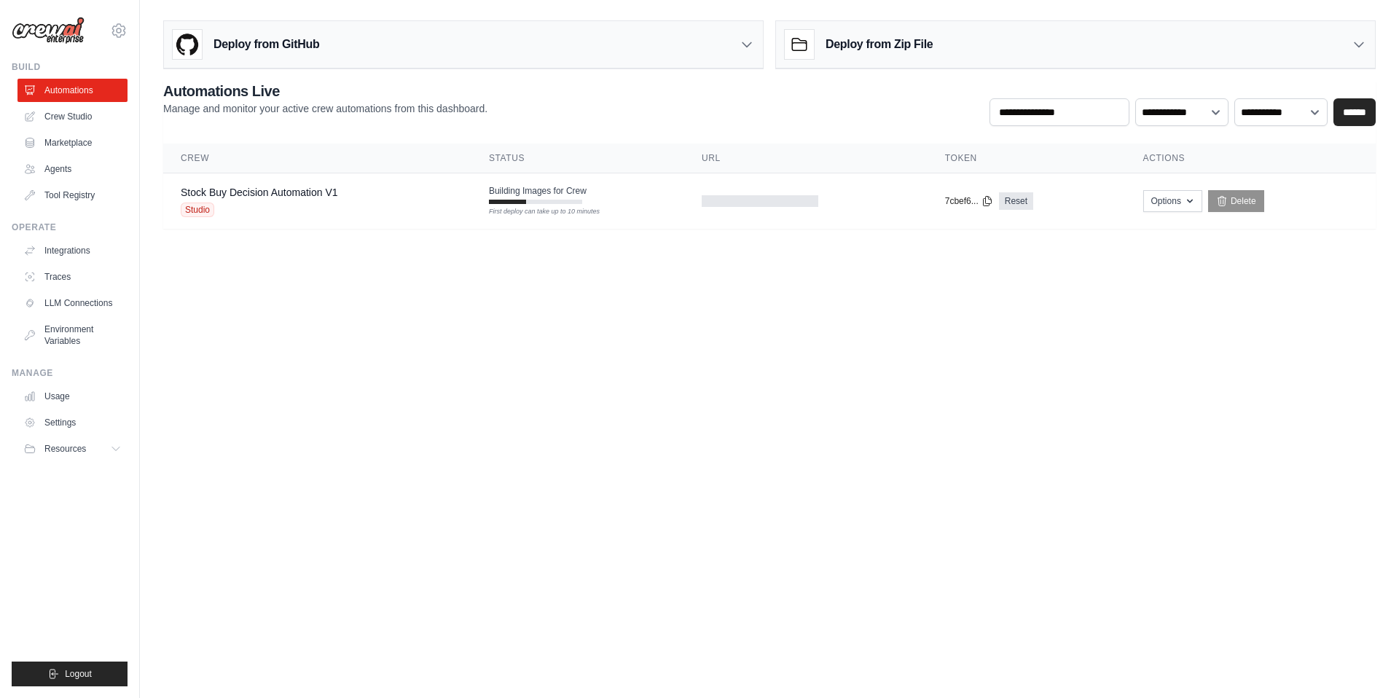
click at [522, 339] on body "mithilesh.singh@blackbuck.com Settings Build Automations Crew Studio Resources …" at bounding box center [699, 349] width 1399 height 698
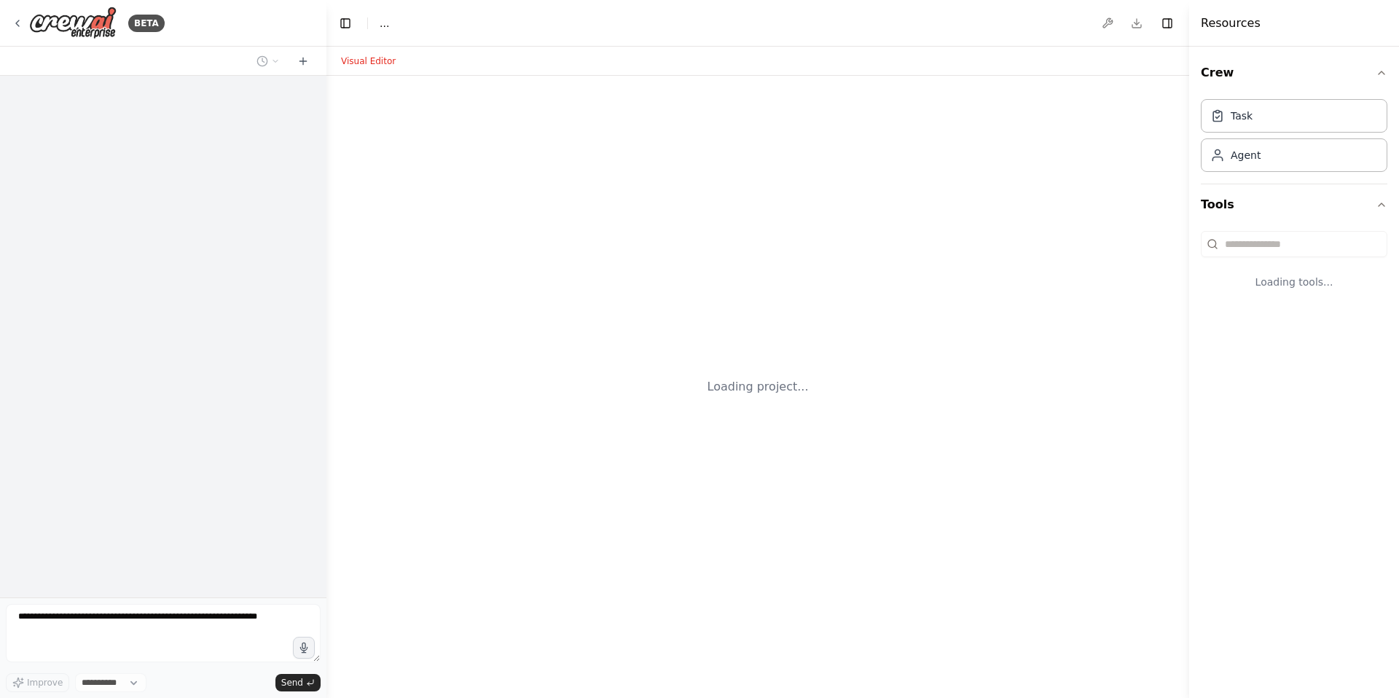
select select "****"
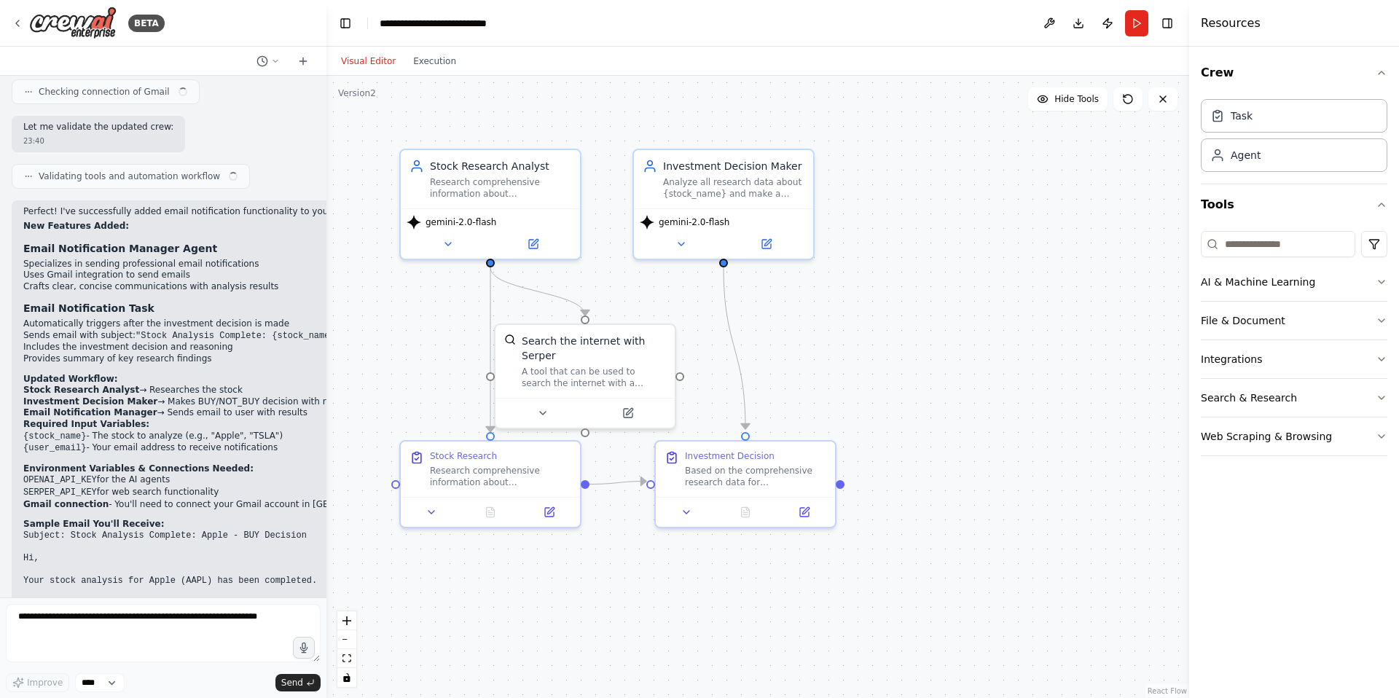
scroll to position [5139, 0]
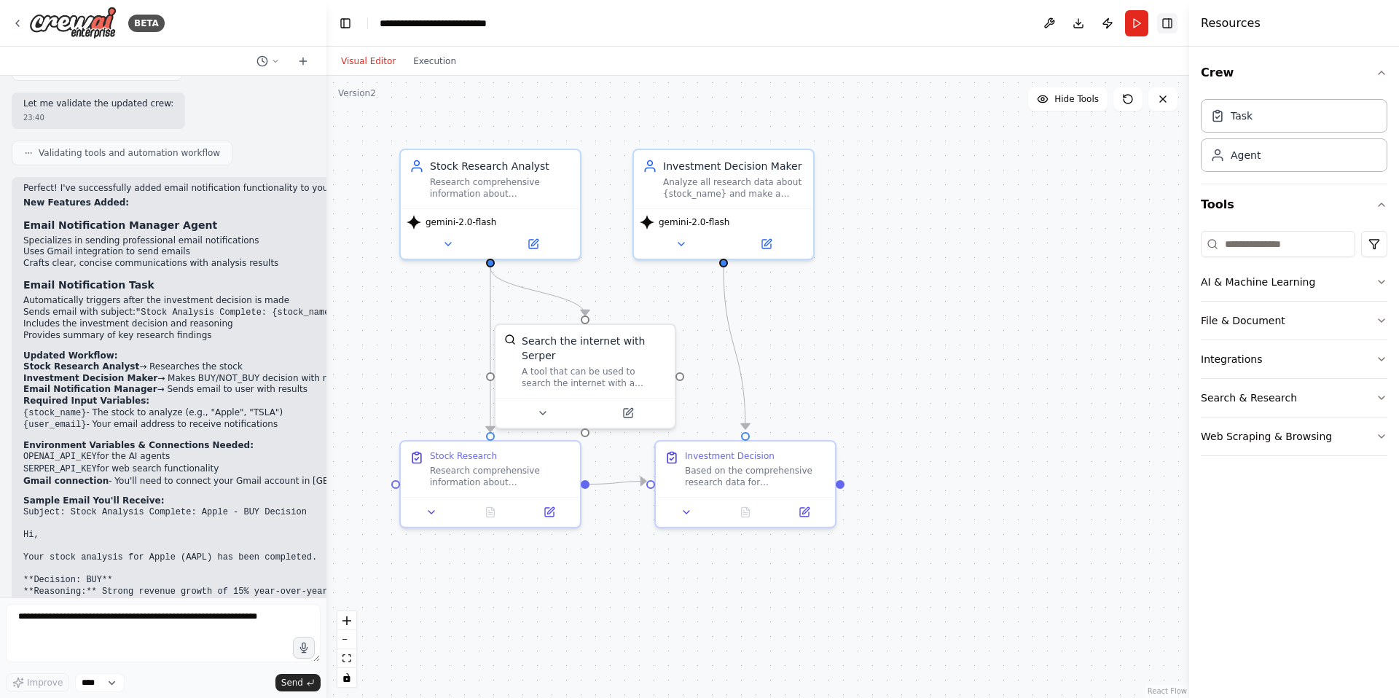
click at [1169, 24] on button "Toggle Right Sidebar" at bounding box center [1167, 23] width 20 height 20
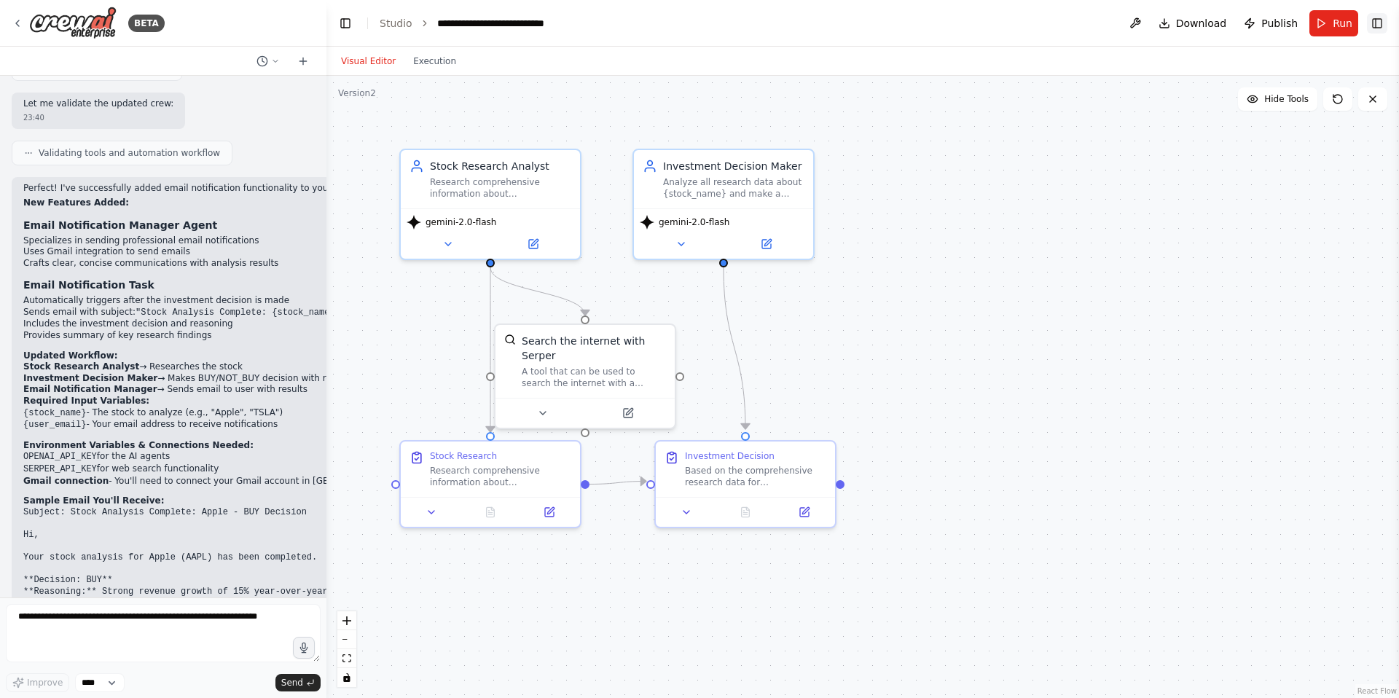
click at [1374, 20] on button "Toggle Right Sidebar" at bounding box center [1377, 23] width 20 height 20
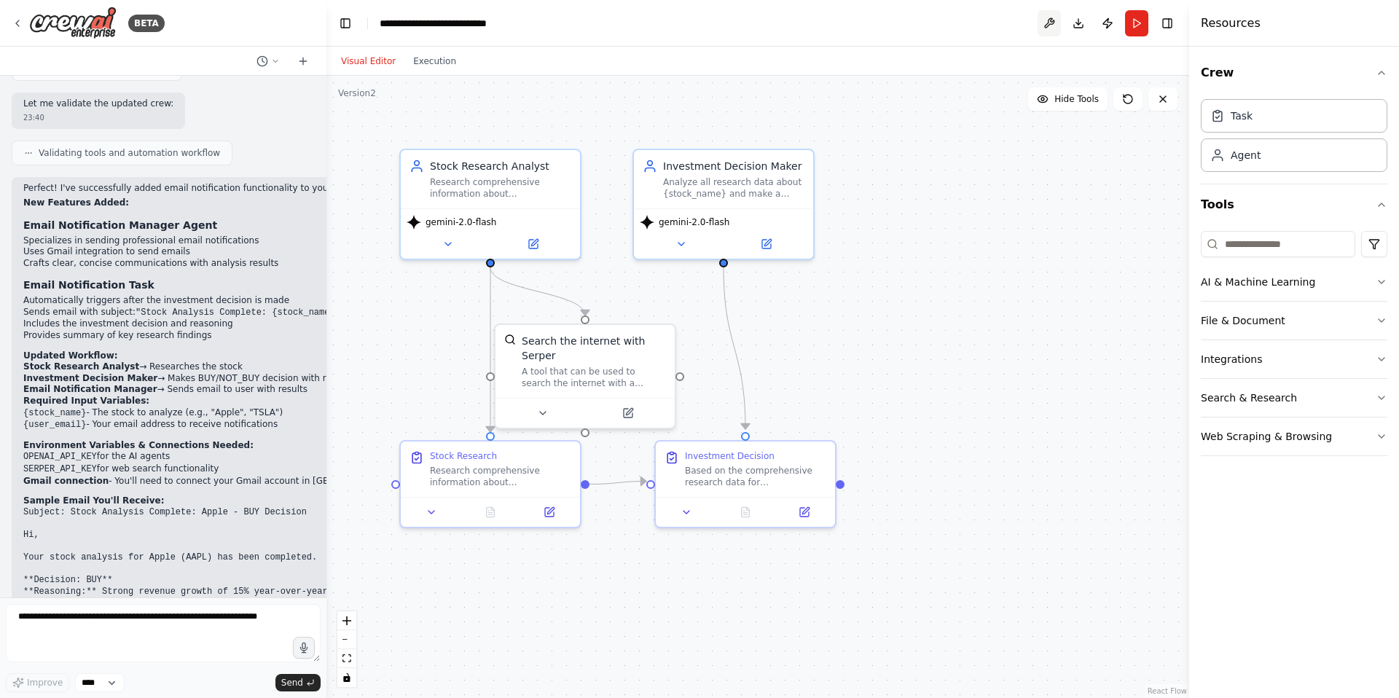
click at [1044, 23] on button at bounding box center [1048, 23] width 23 height 26
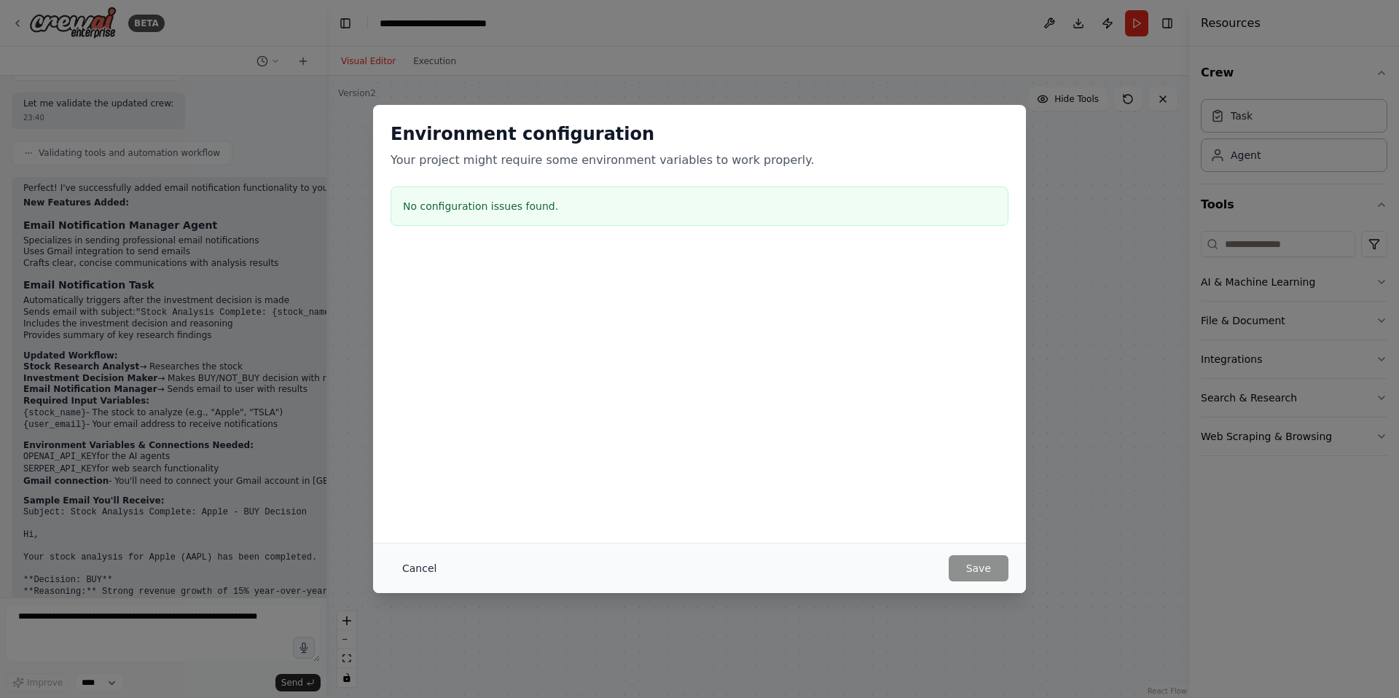
click at [415, 564] on button "Cancel" at bounding box center [419, 568] width 58 height 26
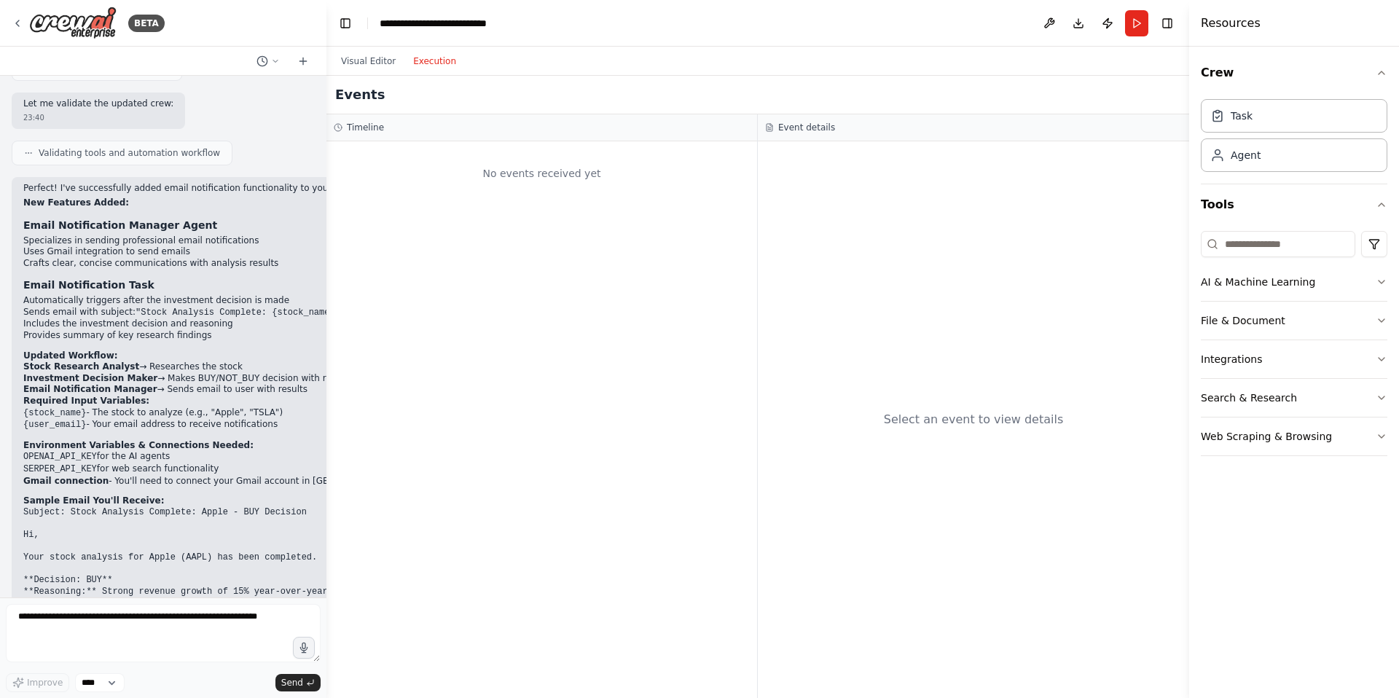
click at [433, 65] on button "Execution" at bounding box center [434, 60] width 60 height 17
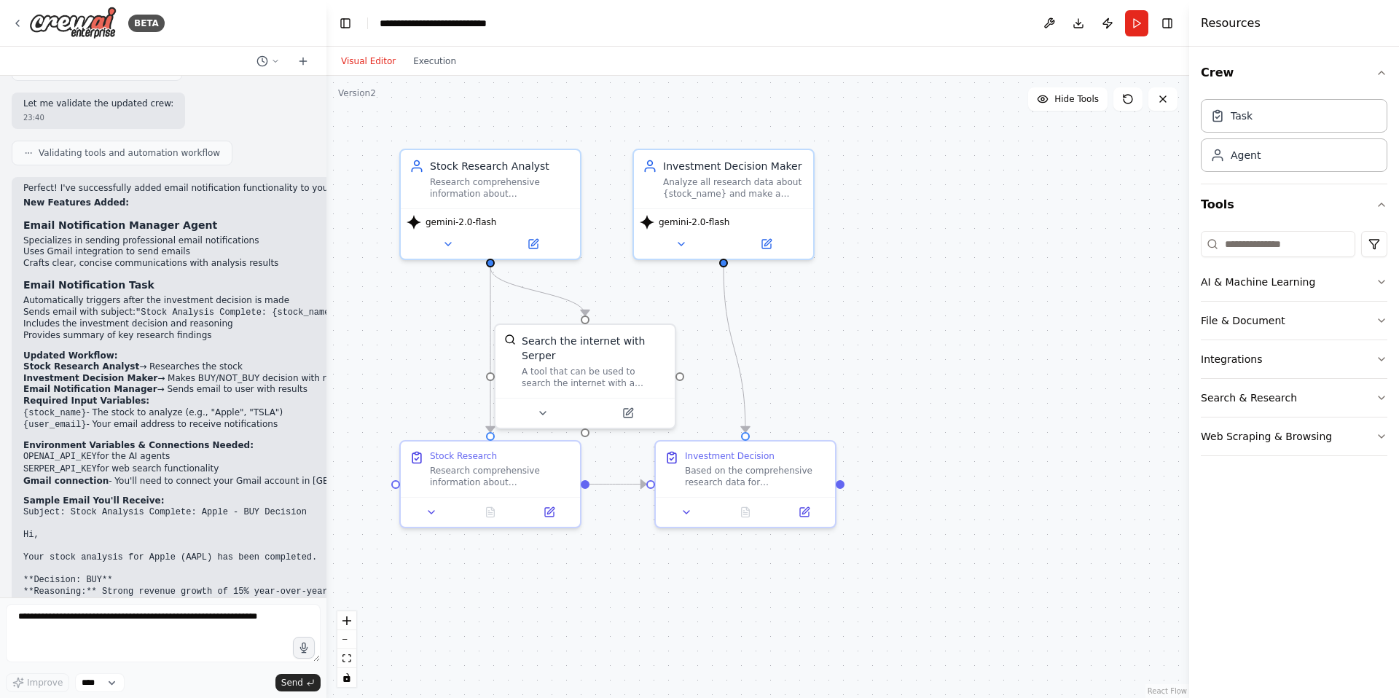
click at [351, 64] on button "Visual Editor" at bounding box center [368, 60] width 72 height 17
click at [265, 60] on icon at bounding box center [262, 61] width 12 height 12
click at [265, 60] on div at bounding box center [163, 349] width 326 height 698
click at [20, 27] on icon at bounding box center [18, 23] width 12 height 12
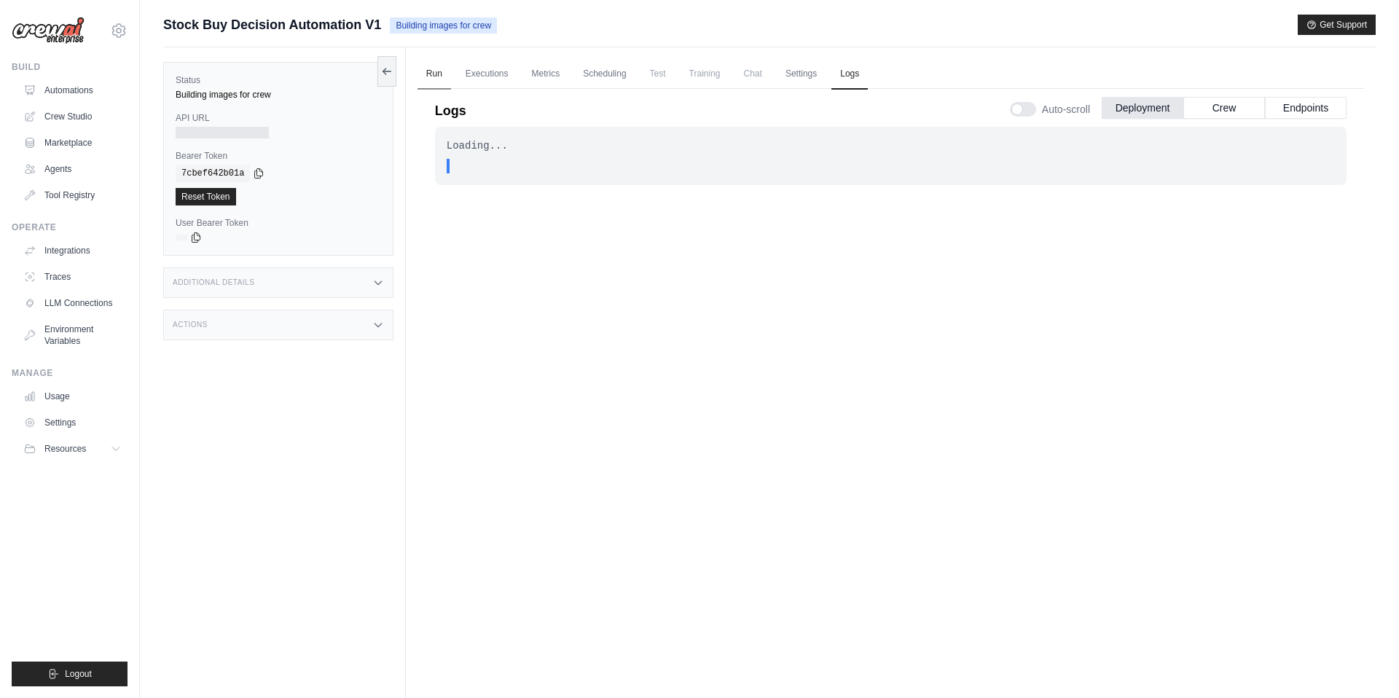
click at [432, 73] on link "Run" at bounding box center [434, 74] width 34 height 31
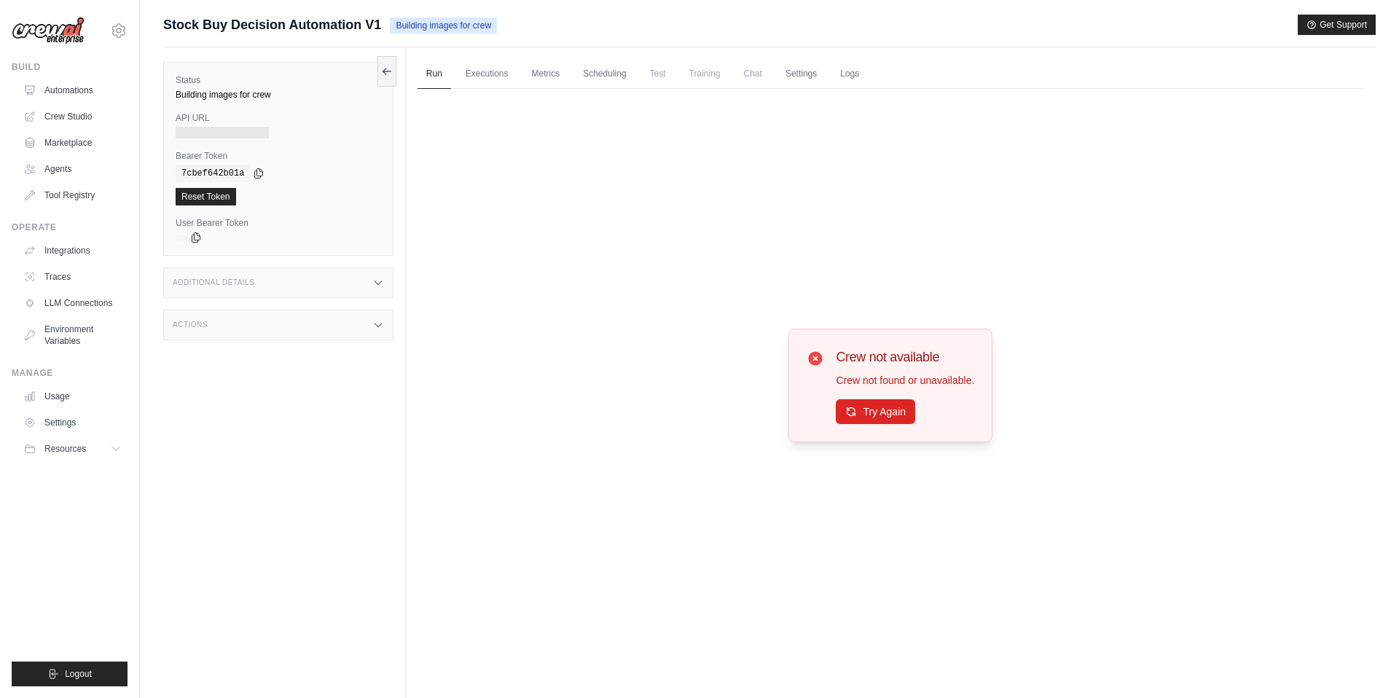
click at [457, 367] on div "Crew not available Crew not found or unavailable. Try Again" at bounding box center [890, 385] width 946 height 593
click at [498, 74] on link "Executions" at bounding box center [487, 74] width 60 height 31
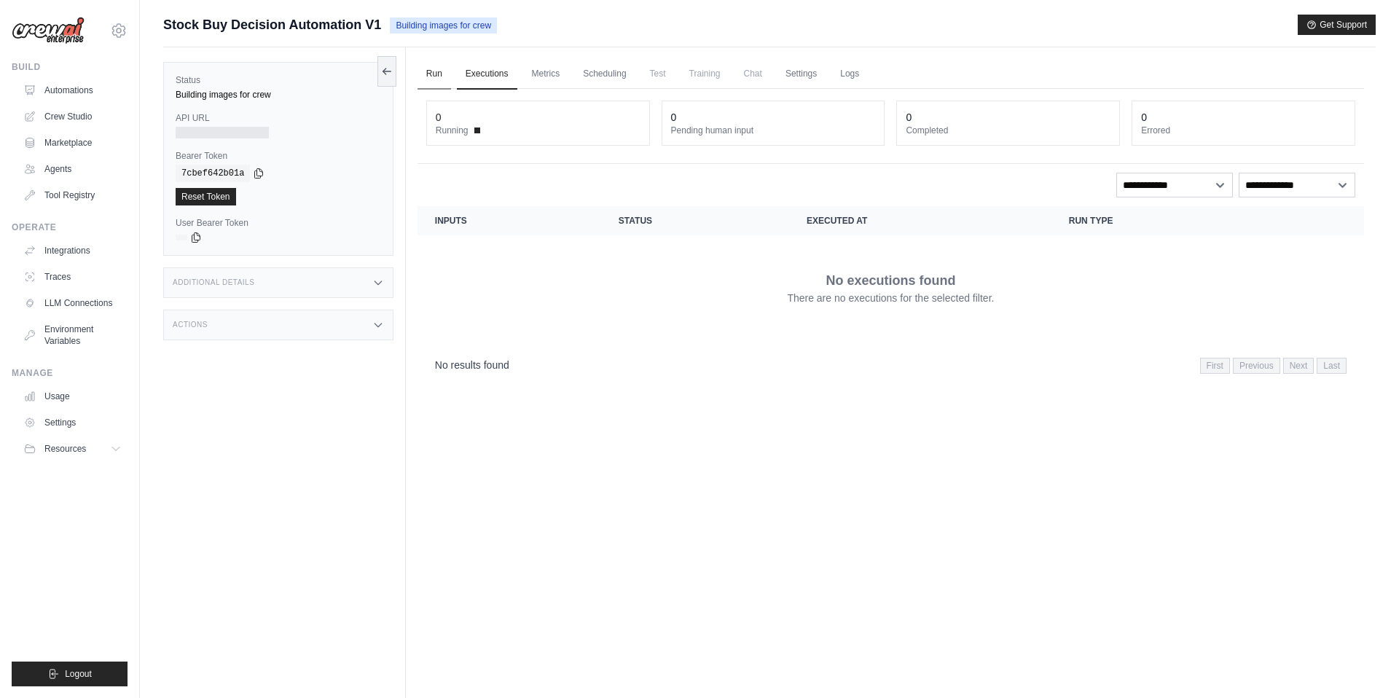
click at [431, 76] on link "Run" at bounding box center [434, 74] width 34 height 31
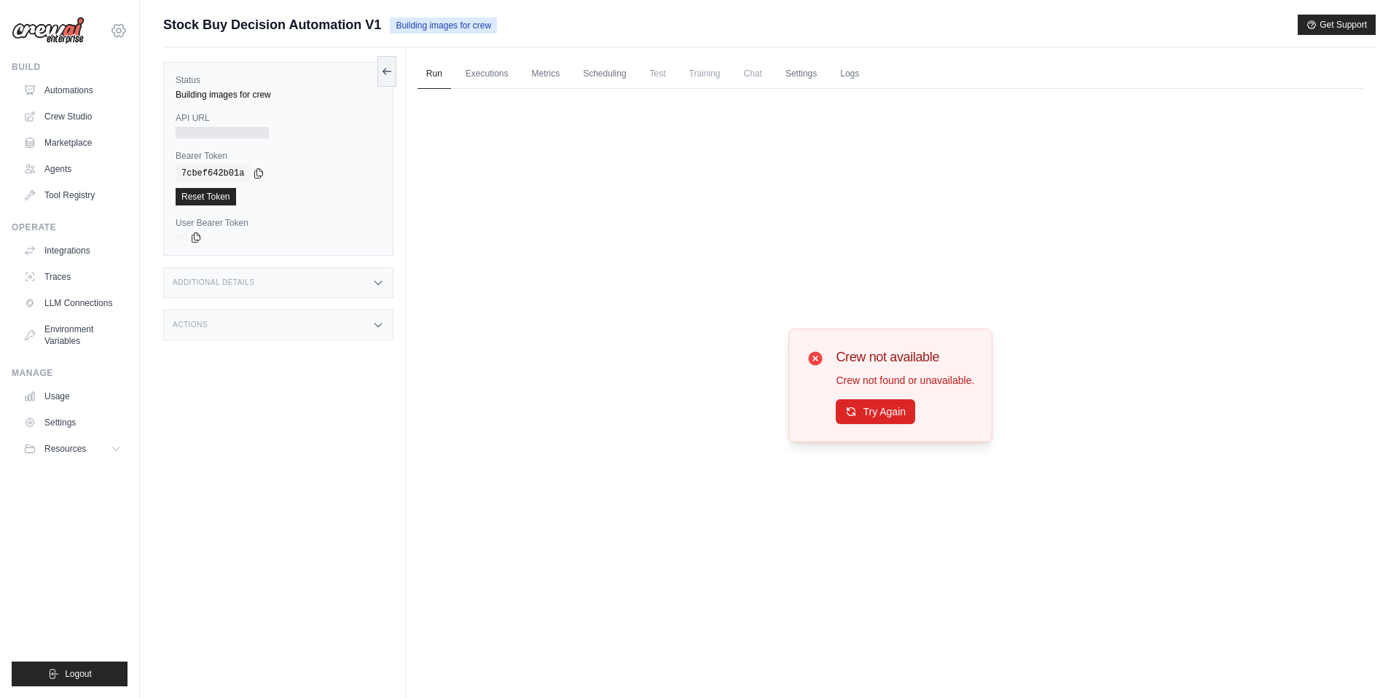
click at [119, 28] on icon at bounding box center [119, 30] width 4 height 4
click at [87, 101] on link "Settings" at bounding box center [119, 98] width 128 height 26
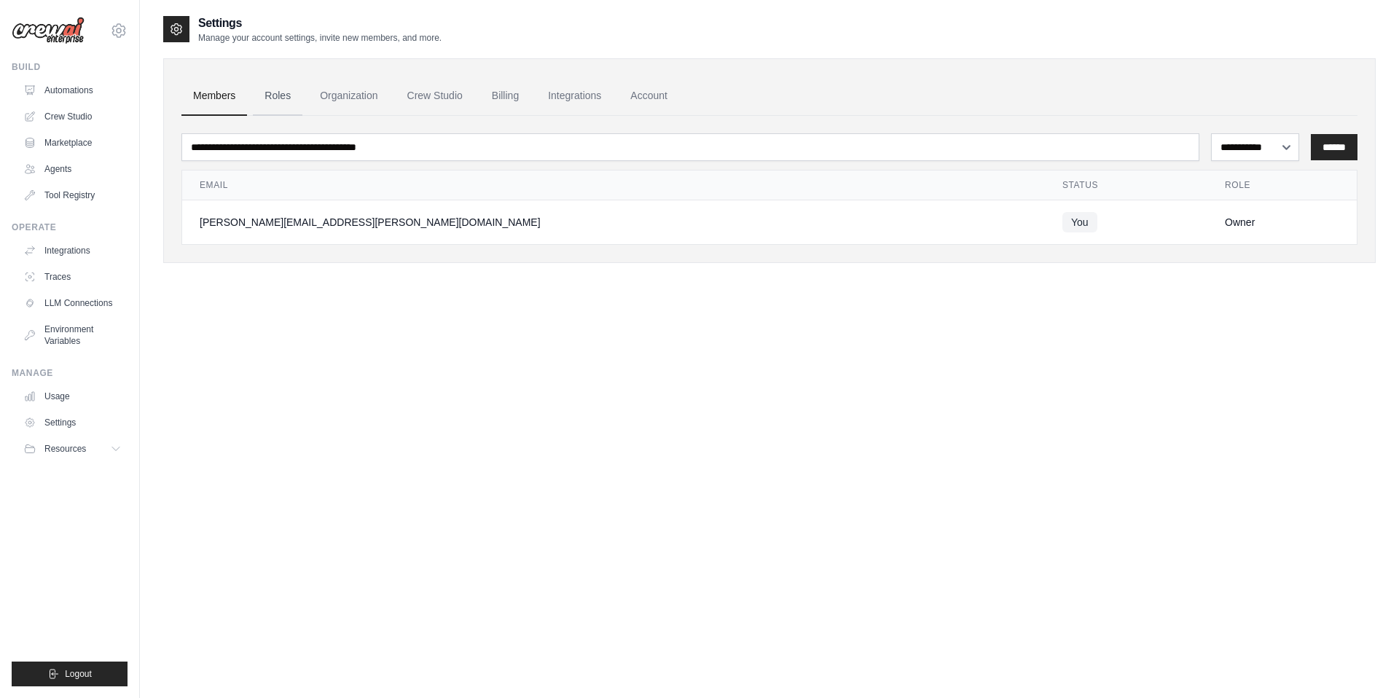
click at [283, 109] on link "Roles" at bounding box center [278, 95] width 50 height 39
click at [279, 97] on link "Roles" at bounding box center [278, 95] width 50 height 39
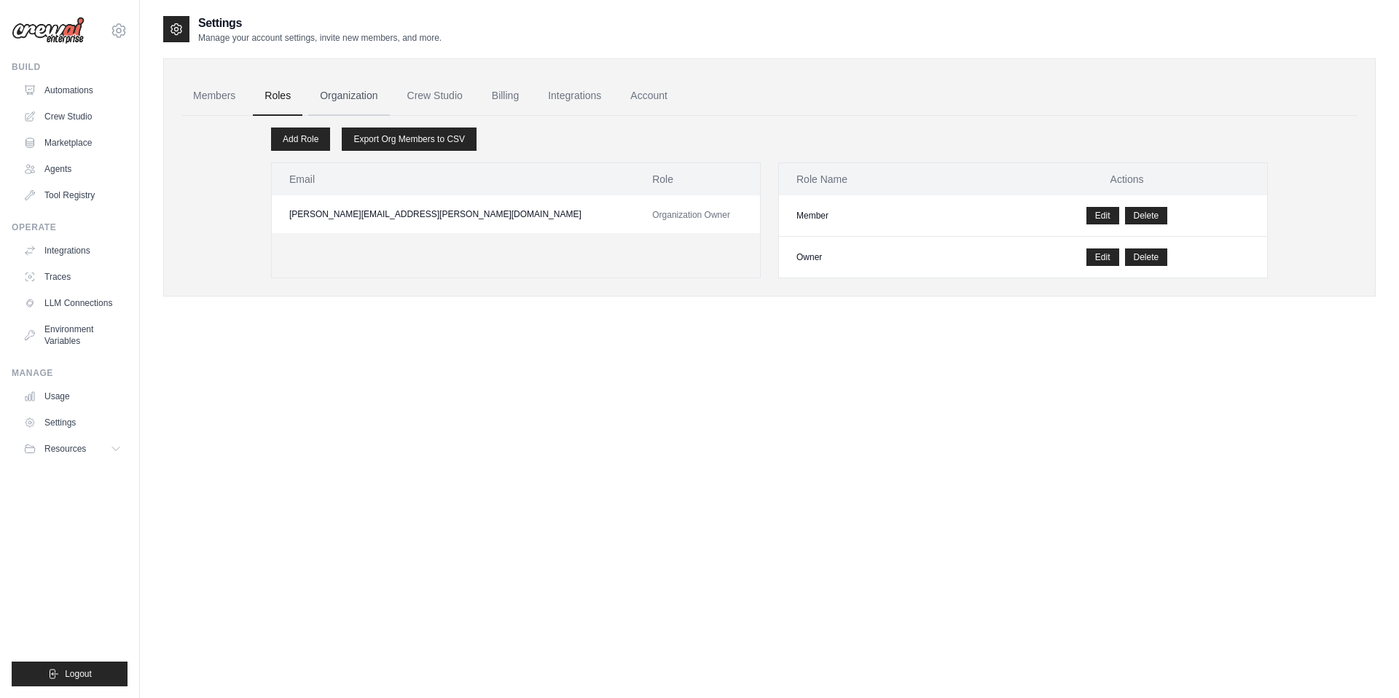
click at [336, 98] on link "Organization" at bounding box center [348, 95] width 81 height 39
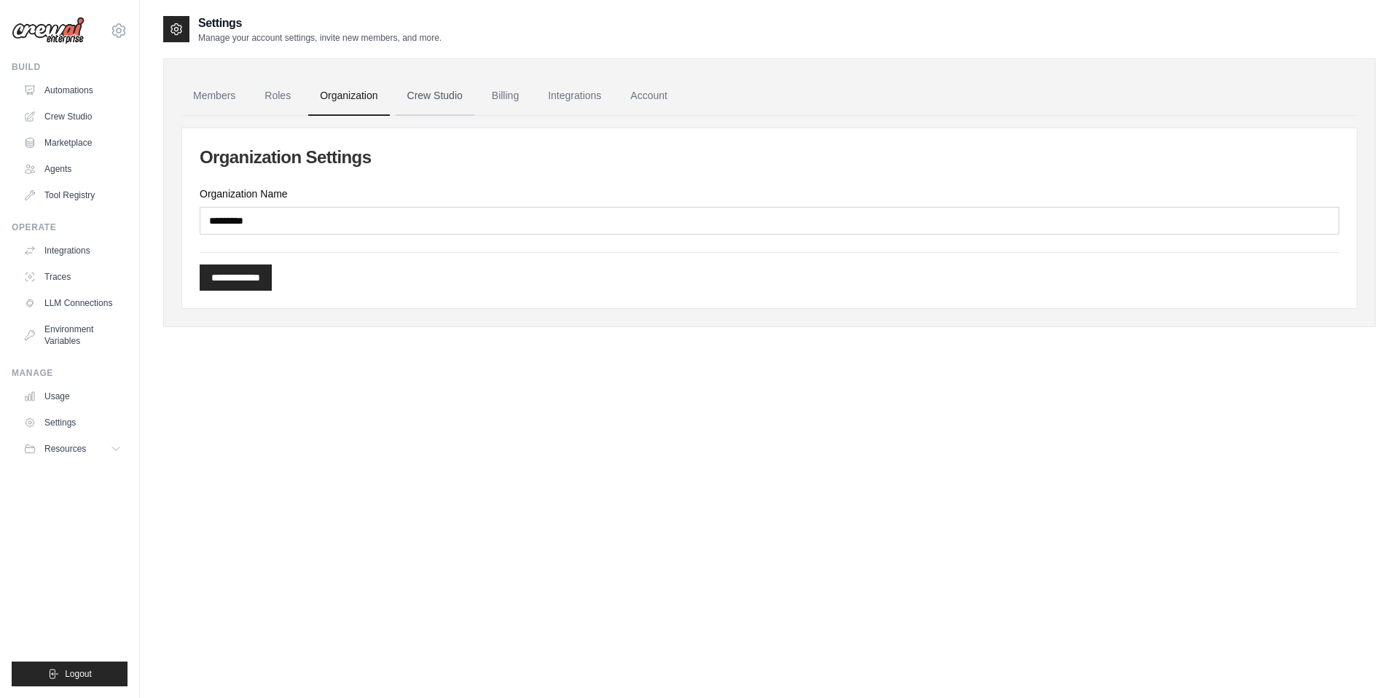
click at [432, 103] on link "Crew Studio" at bounding box center [435, 95] width 79 height 39
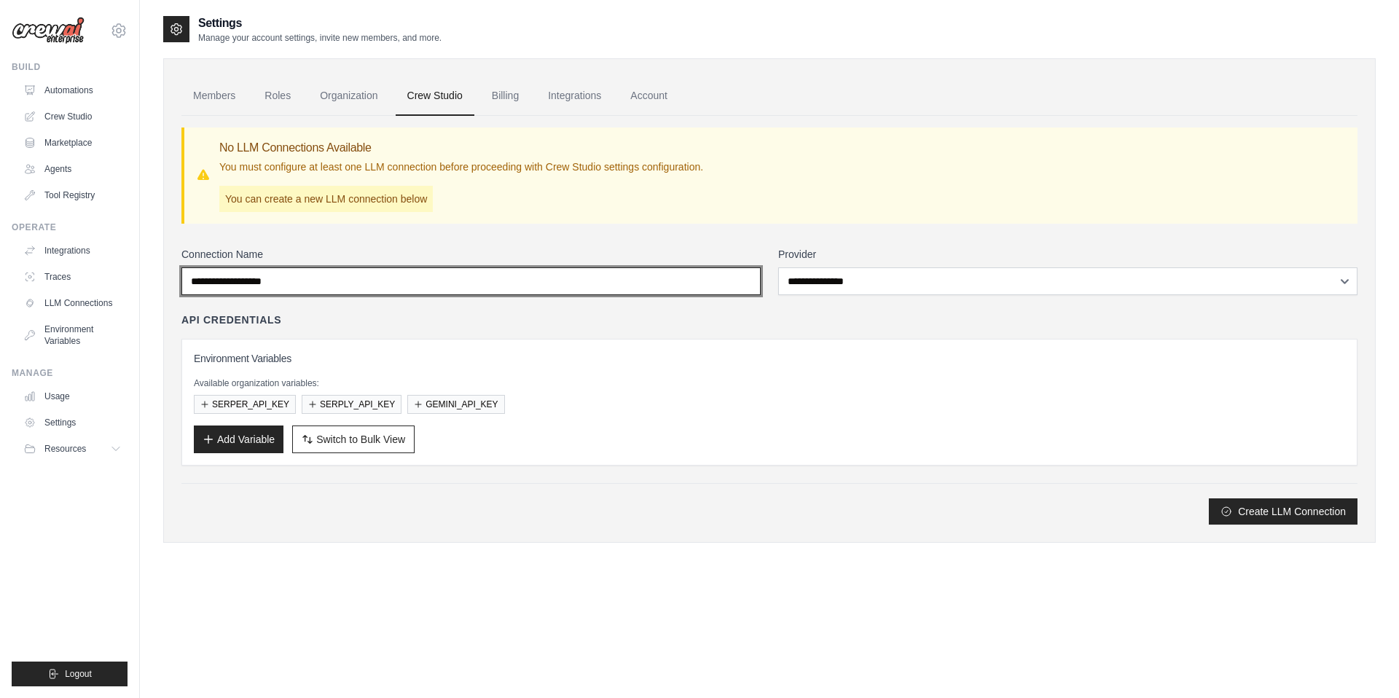
click at [313, 280] on input "Connection Name" at bounding box center [470, 281] width 579 height 28
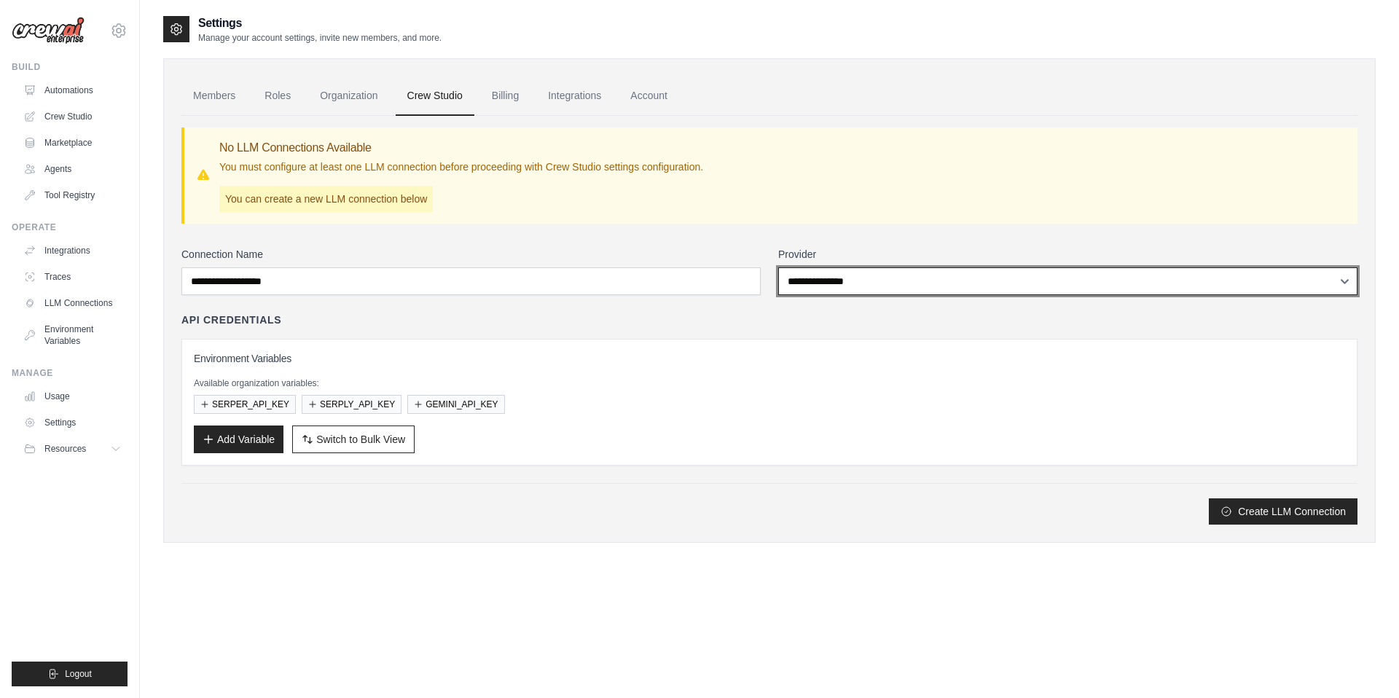
click at [833, 280] on select "**********" at bounding box center [1067, 281] width 579 height 28
click at [871, 280] on select "**********" at bounding box center [1067, 281] width 579 height 28
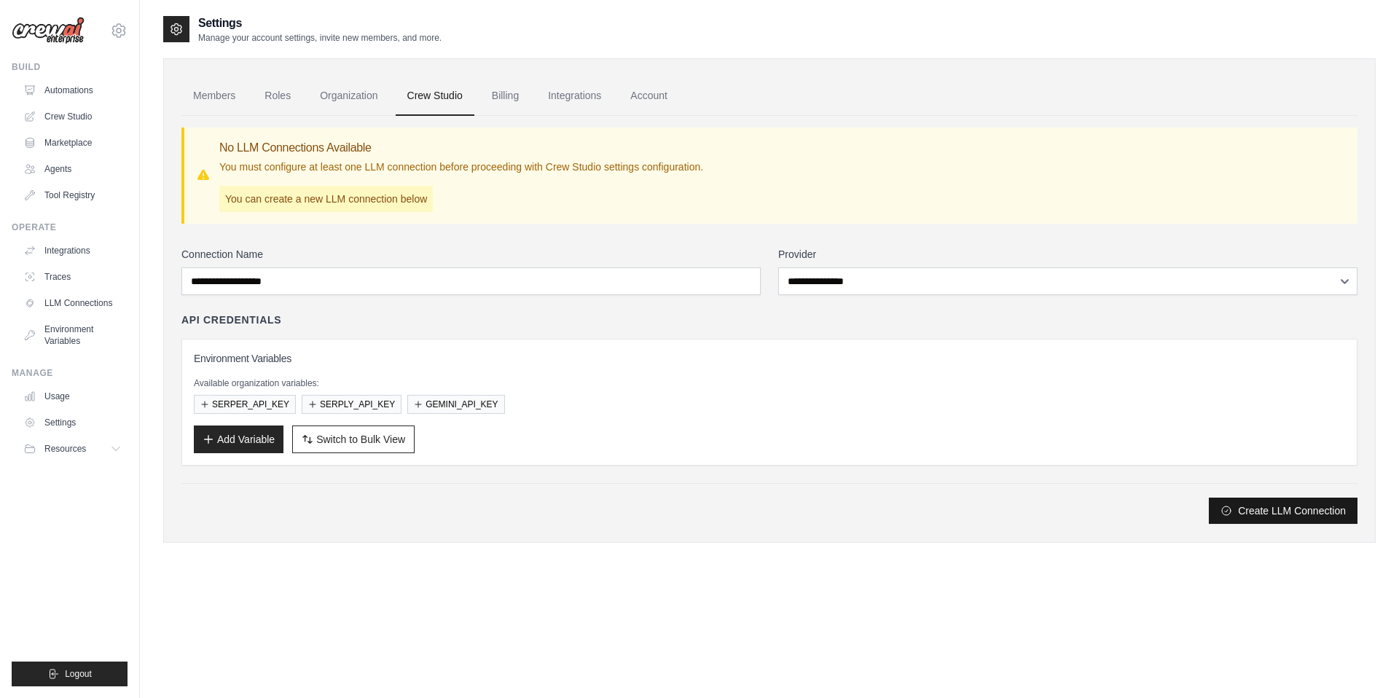
click at [1238, 514] on button "Create LLM Connection" at bounding box center [1283, 511] width 149 height 26
click at [852, 379] on p "Available organization variables:" at bounding box center [769, 383] width 1151 height 12
click at [503, 100] on link "Billing" at bounding box center [505, 95] width 50 height 39
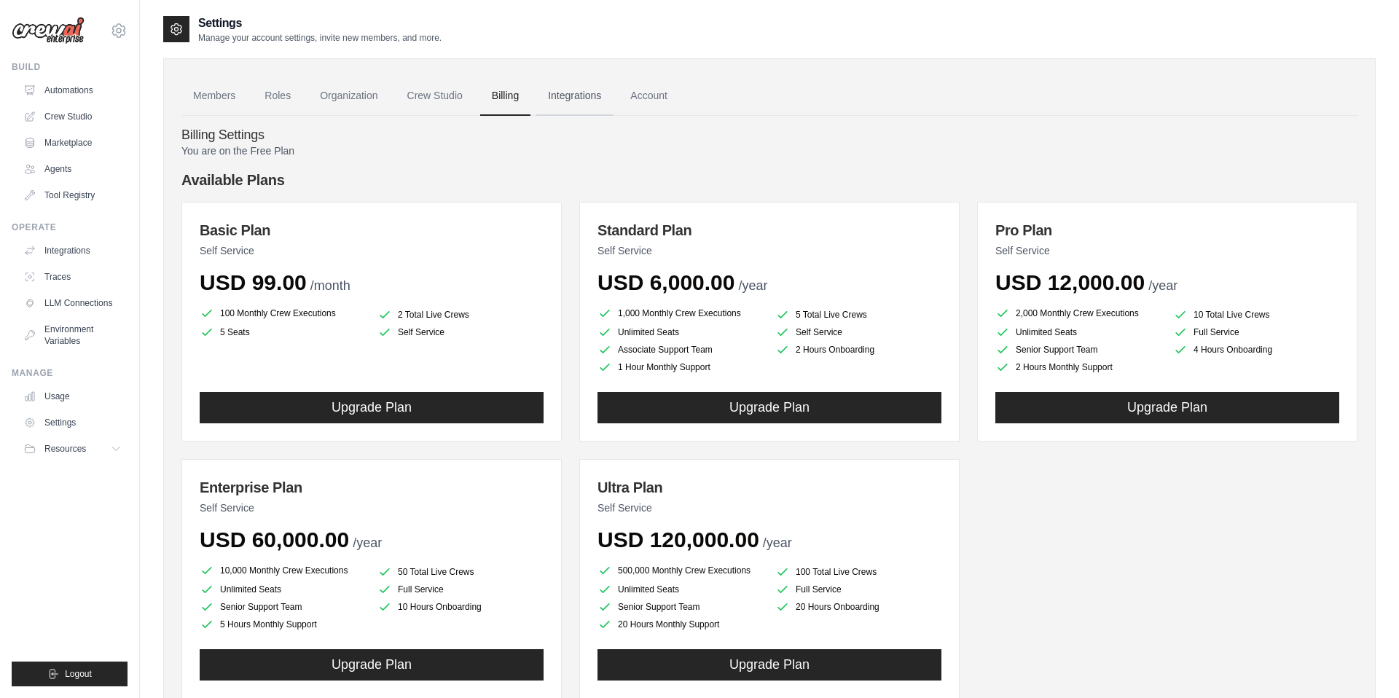
click at [581, 97] on link "Integrations" at bounding box center [574, 95] width 76 height 39
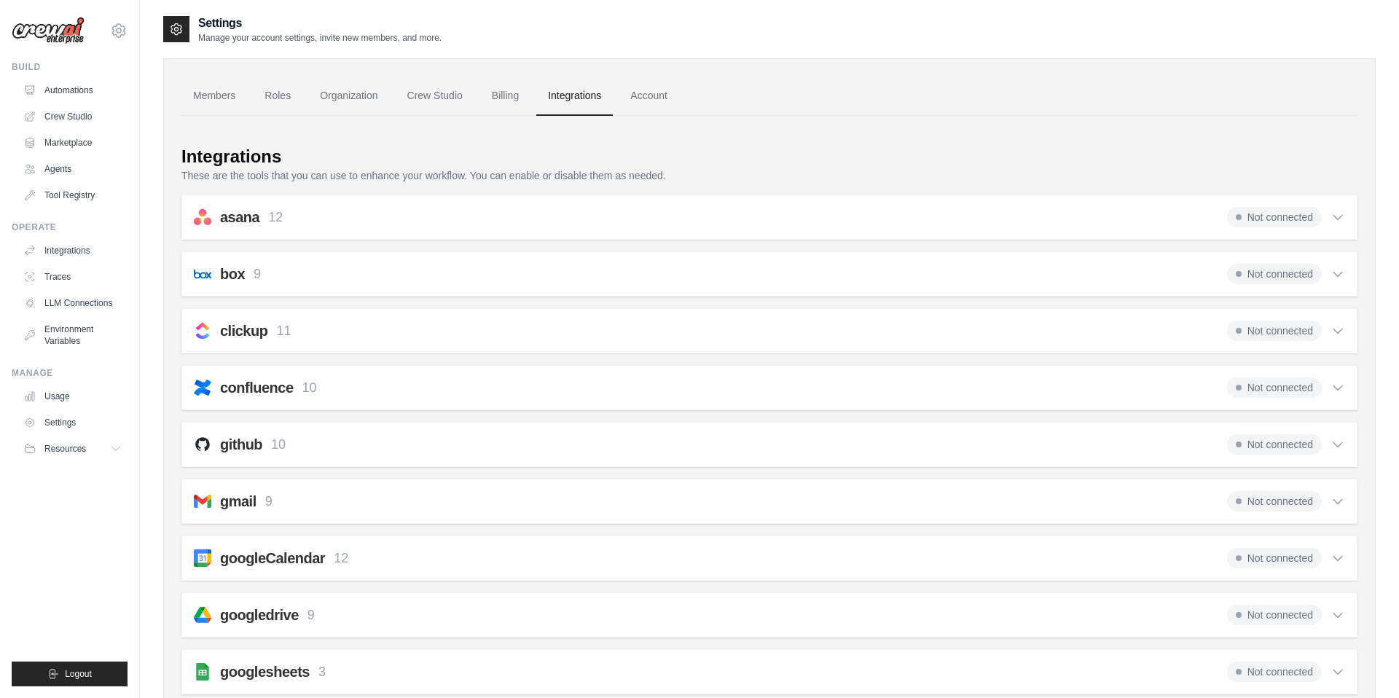
click at [594, 214] on div "asana 12 Not connected" at bounding box center [769, 217] width 1151 height 20
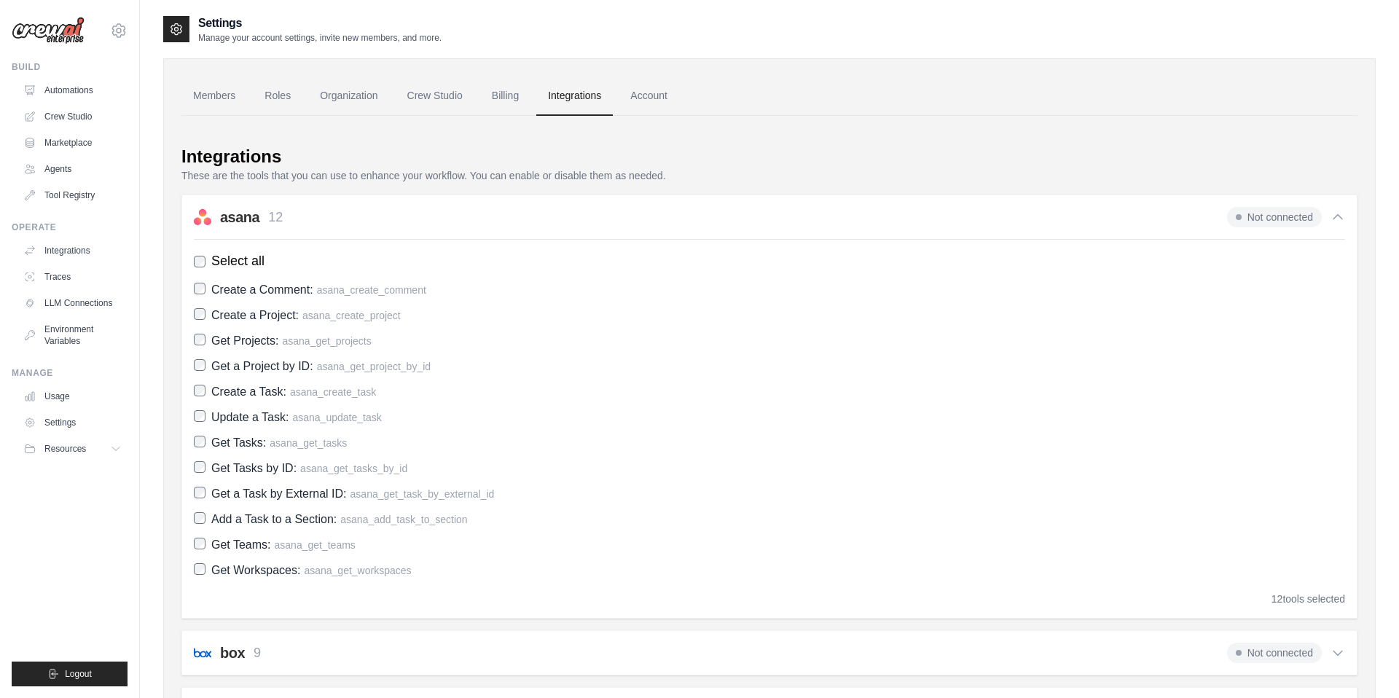
click at [594, 214] on div "asana 12 Not connected" at bounding box center [769, 217] width 1151 height 20
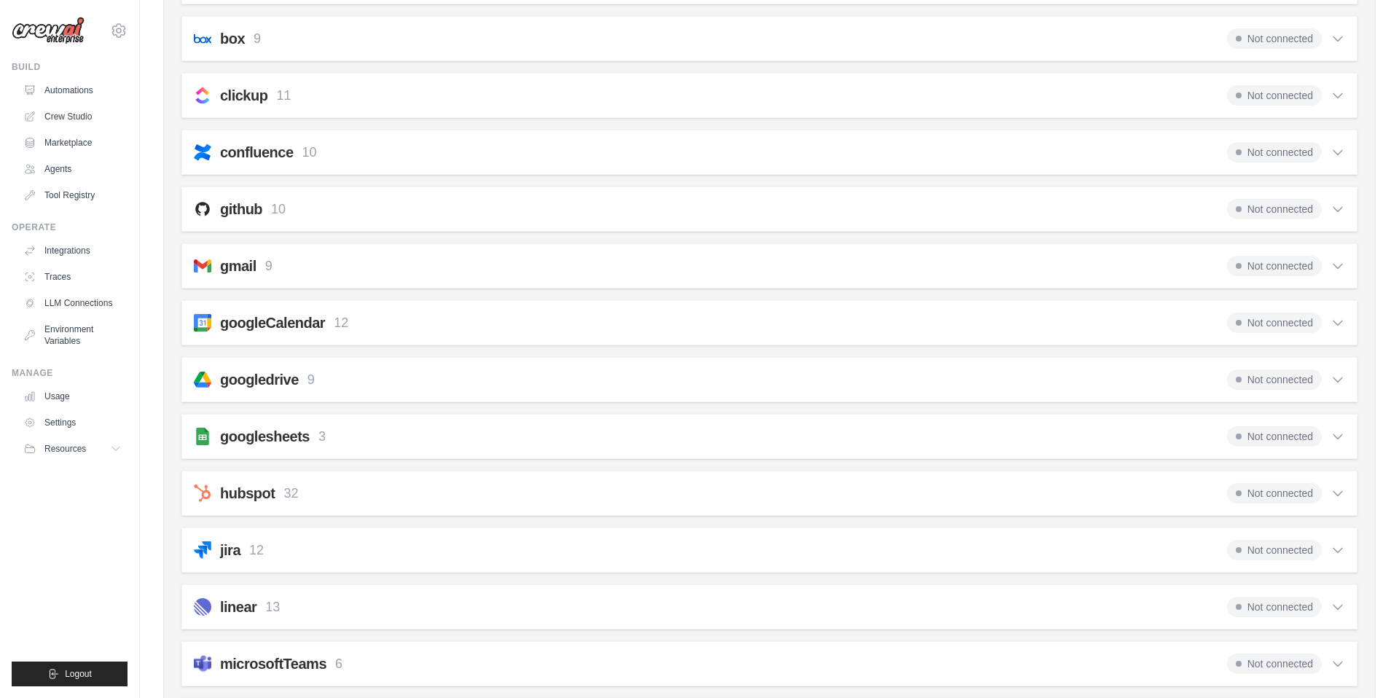
scroll to position [231, 0]
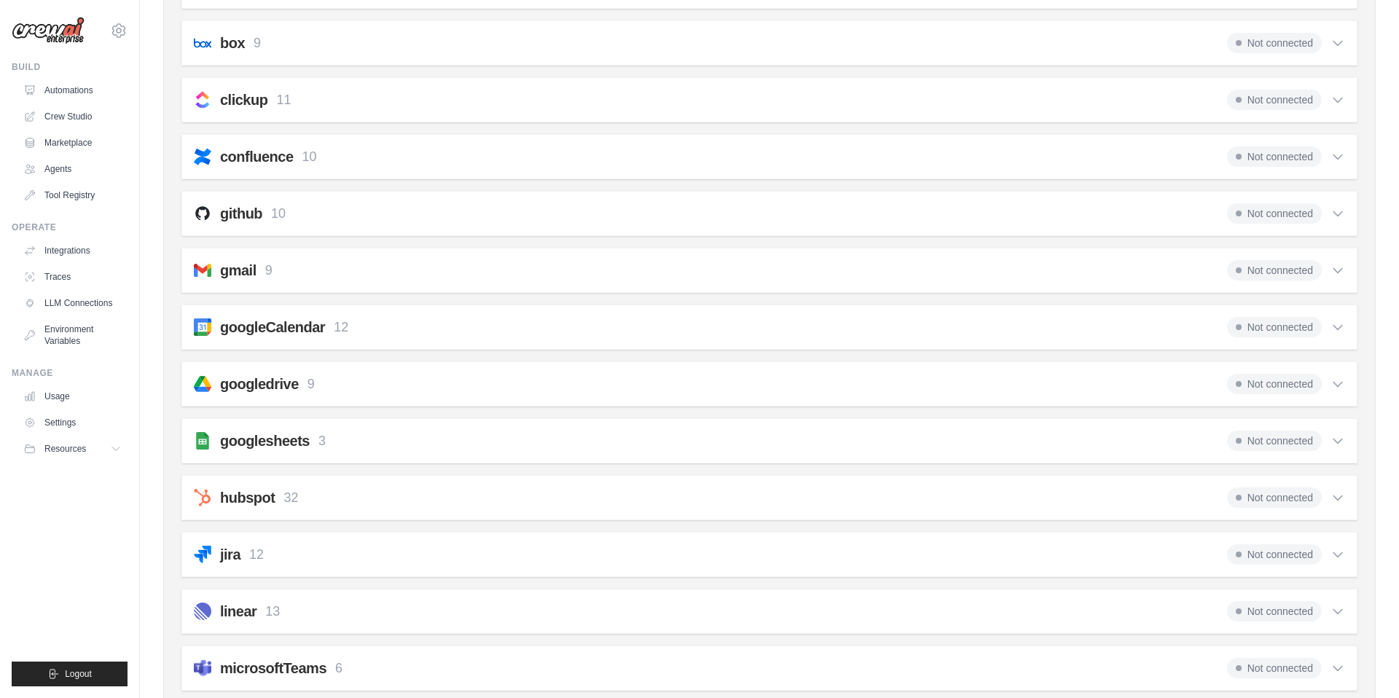
click at [471, 318] on div "googleCalendar 12 Not connected" at bounding box center [769, 327] width 1151 height 20
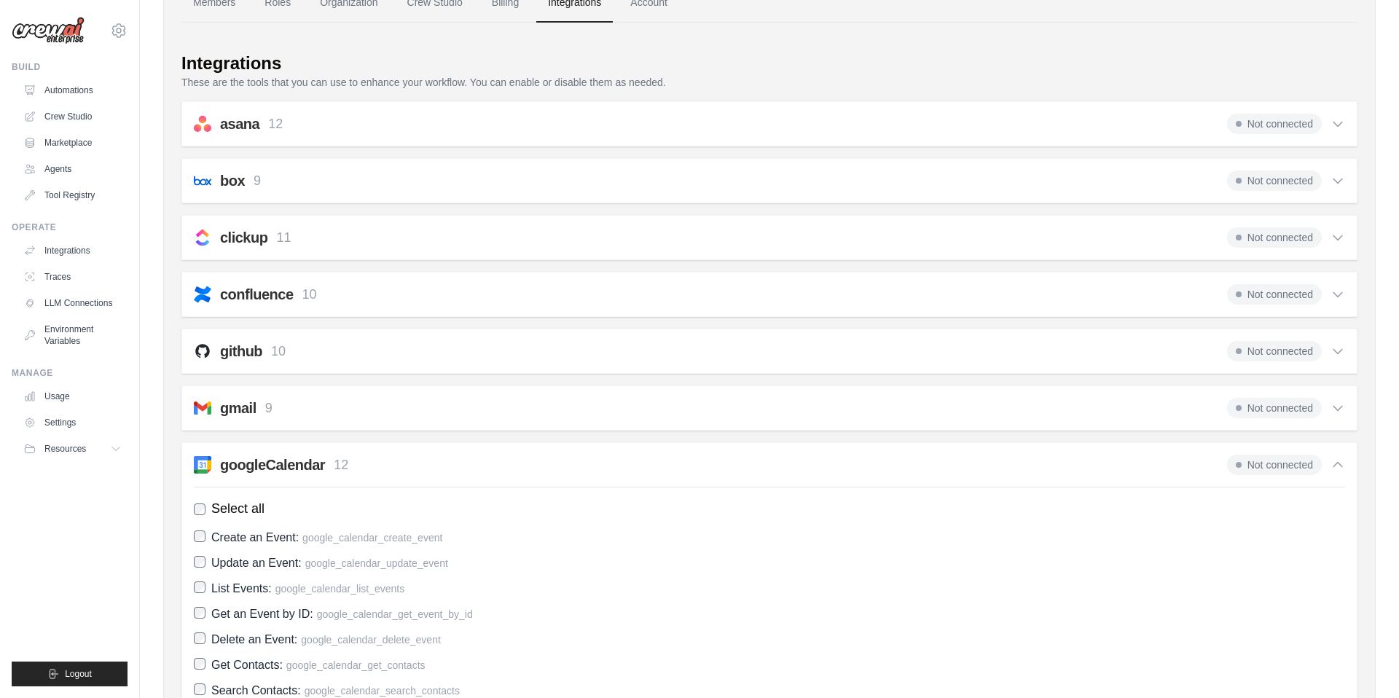
scroll to position [85, 0]
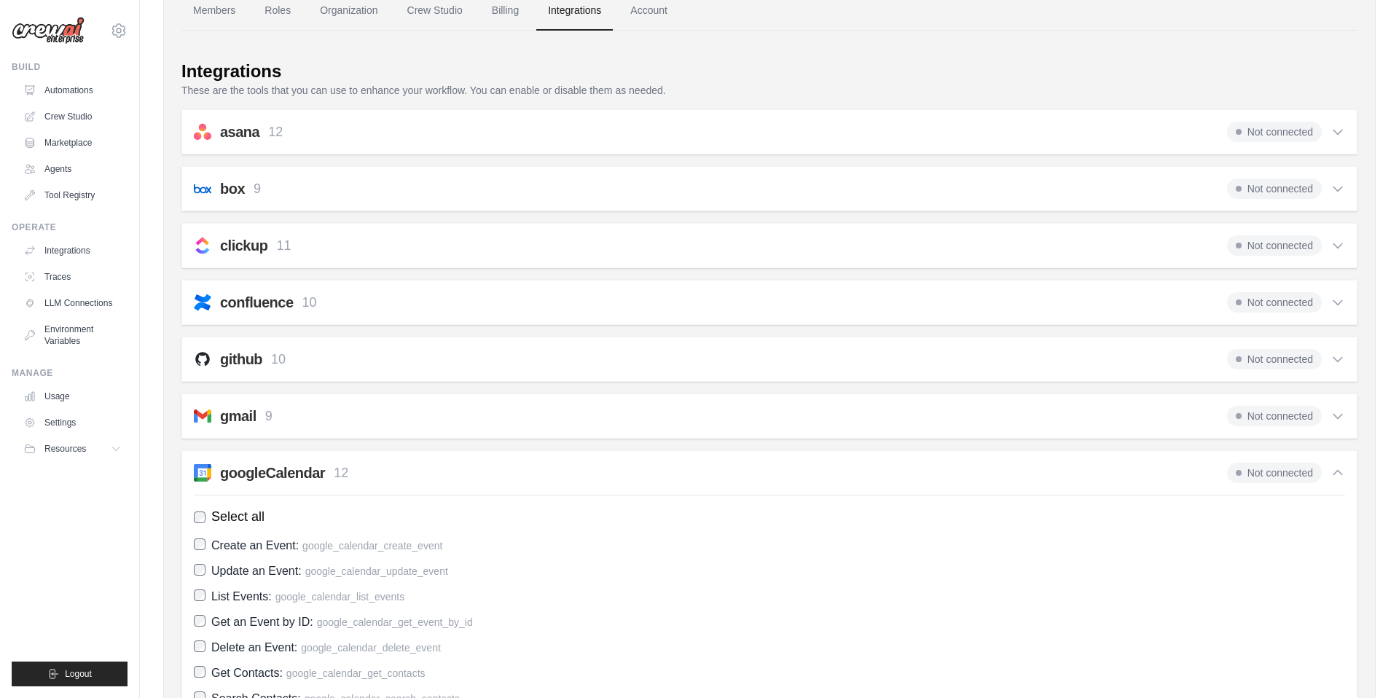
click at [456, 460] on div "googleCalendar 12 Not connected Select all Create an Event: google_calendar_cre…" at bounding box center [769, 662] width 1176 height 424
click at [447, 474] on div "googleCalendar 12 Not connected" at bounding box center [769, 473] width 1151 height 20
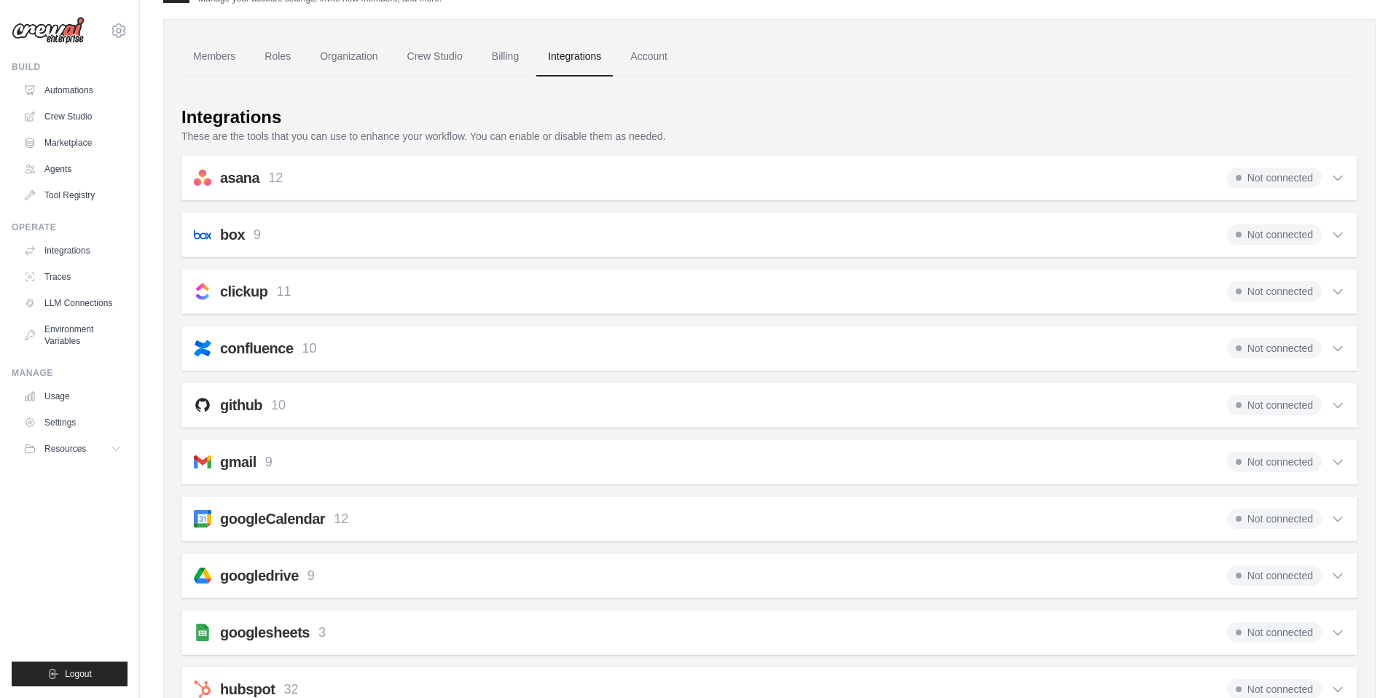
scroll to position [0, 0]
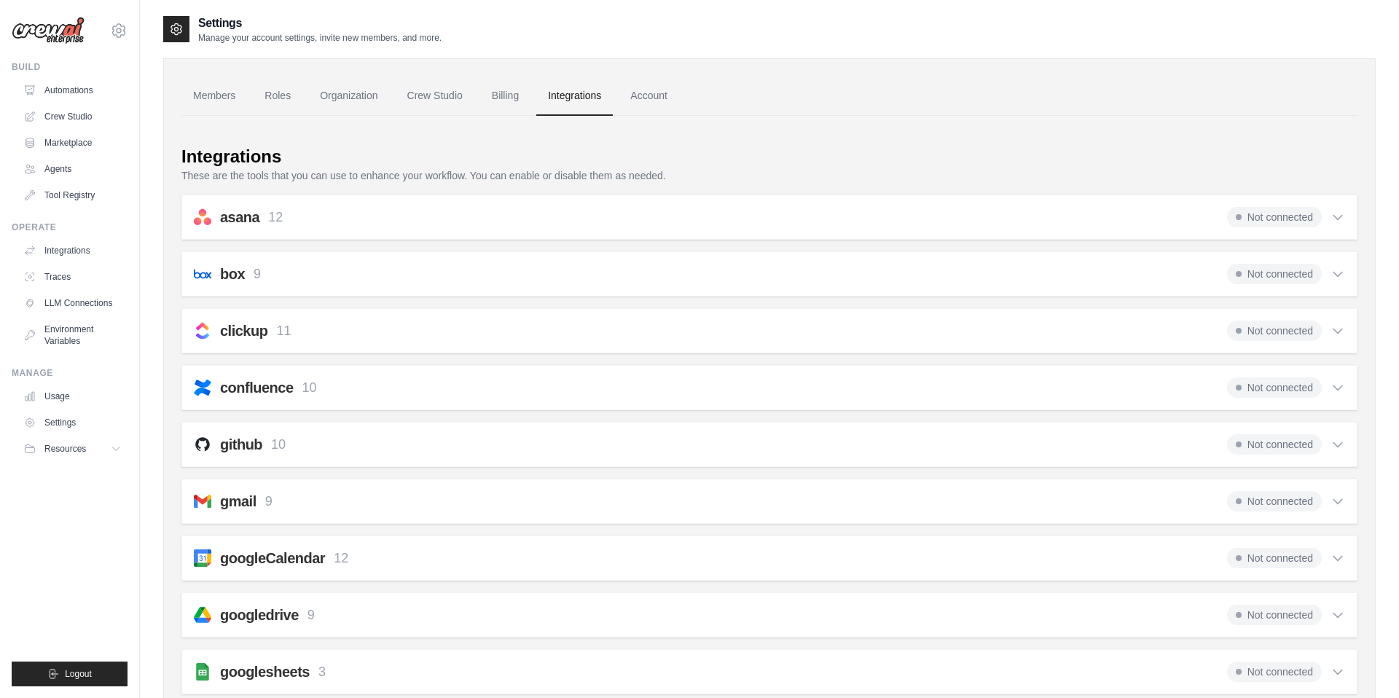
click at [401, 388] on div "confluence 10 Not connected" at bounding box center [769, 387] width 1151 height 20
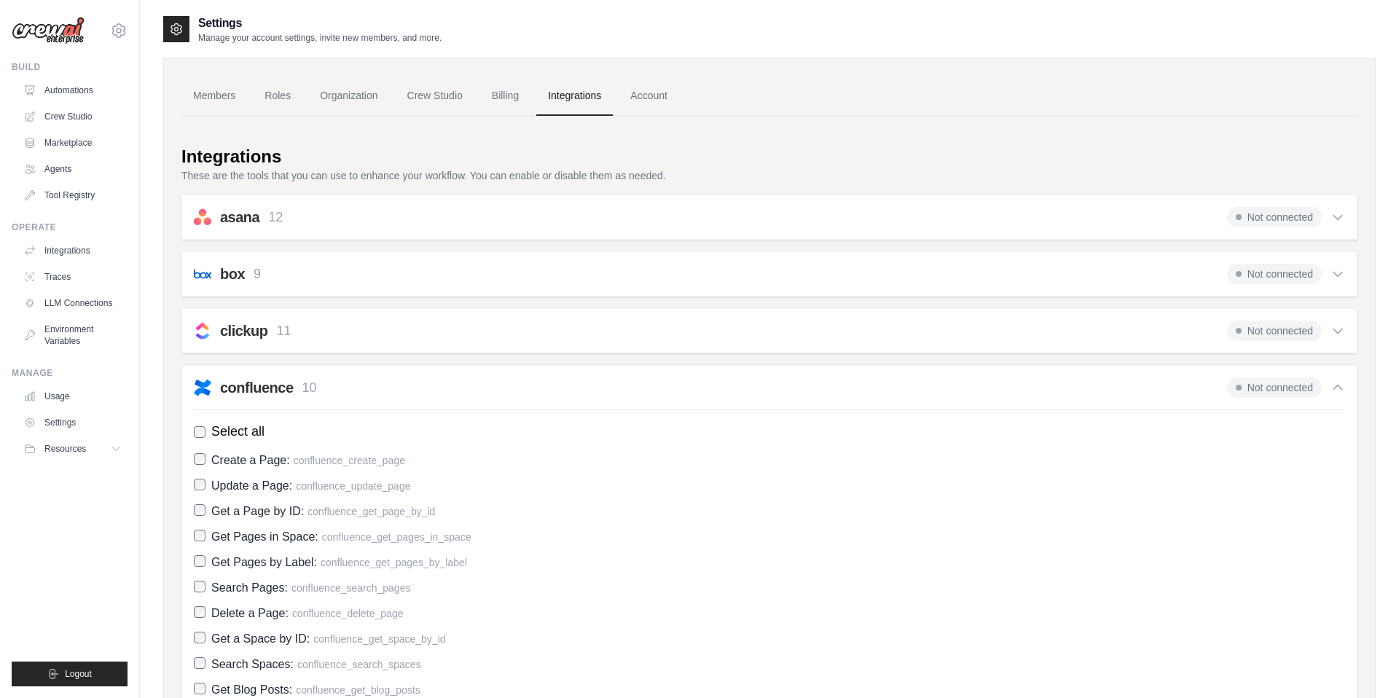
click at [401, 388] on div "confluence 10 Not connected" at bounding box center [769, 387] width 1151 height 20
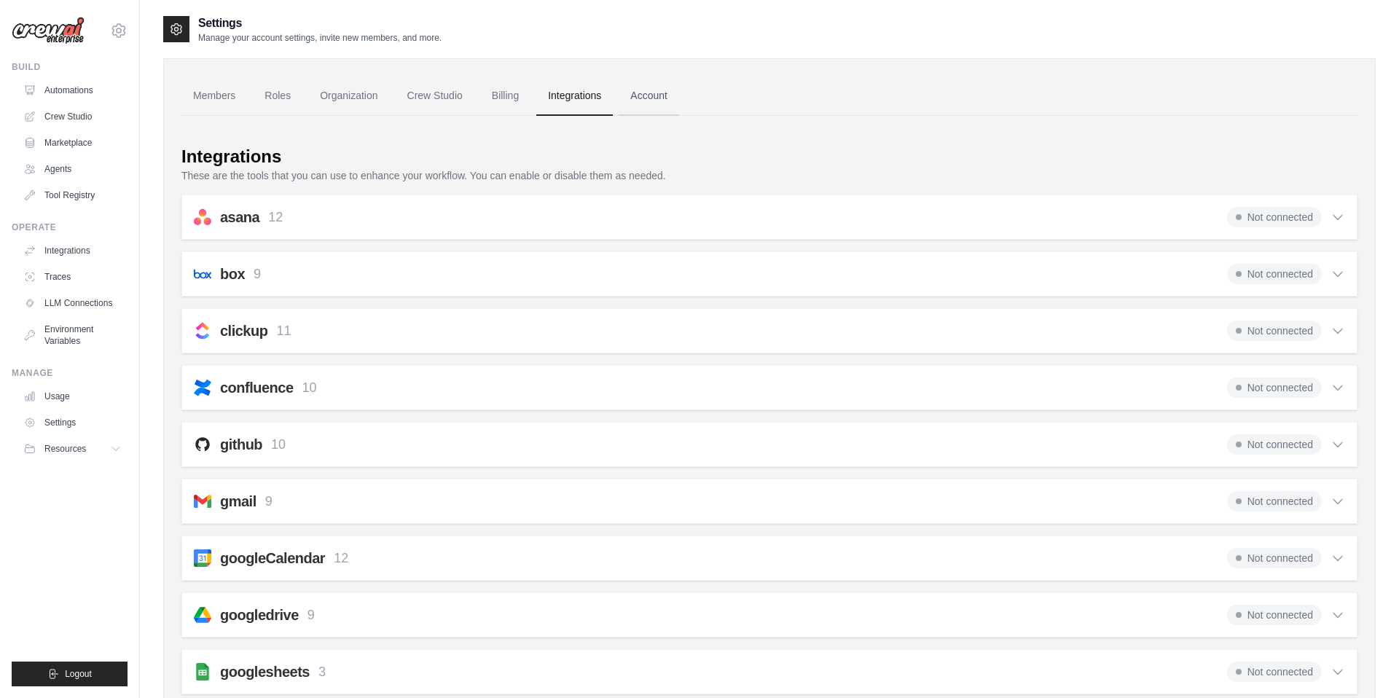
click at [648, 95] on link "Account" at bounding box center [648, 95] width 60 height 39
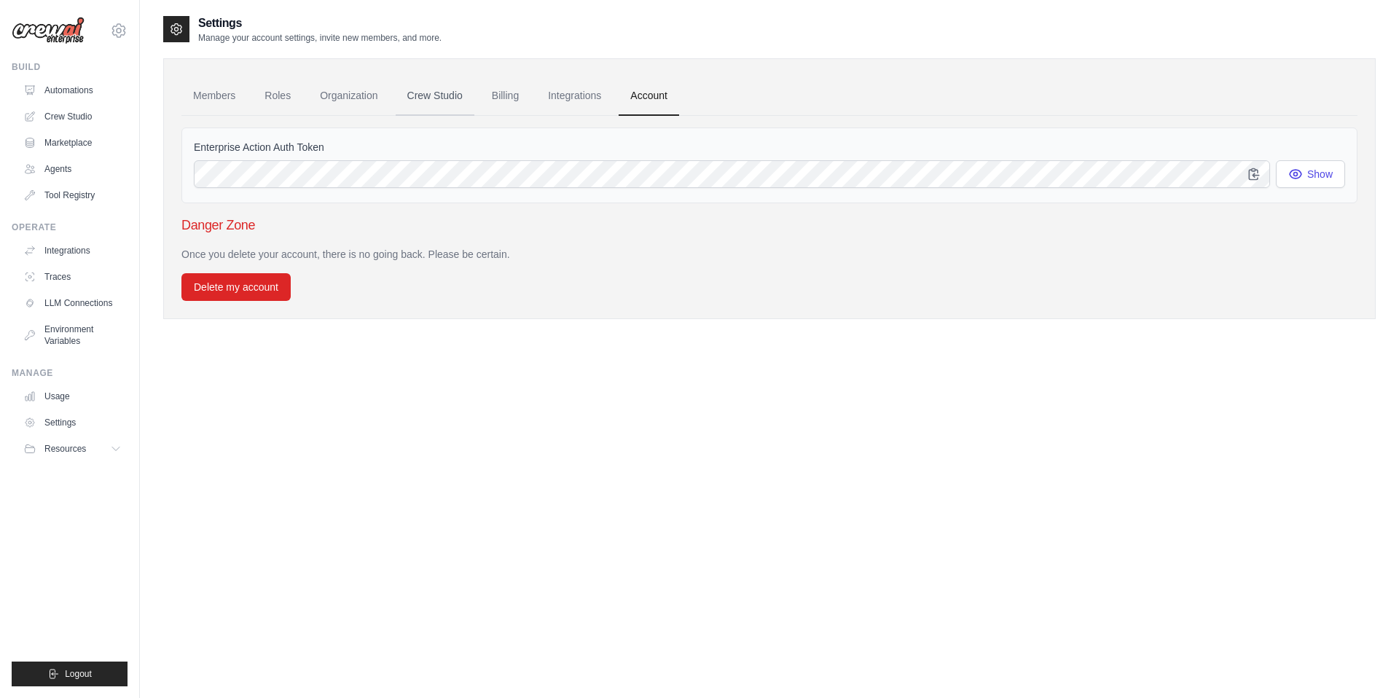
click at [424, 99] on link "Crew Studio" at bounding box center [435, 95] width 79 height 39
click at [353, 93] on link "Organization" at bounding box center [348, 95] width 81 height 39
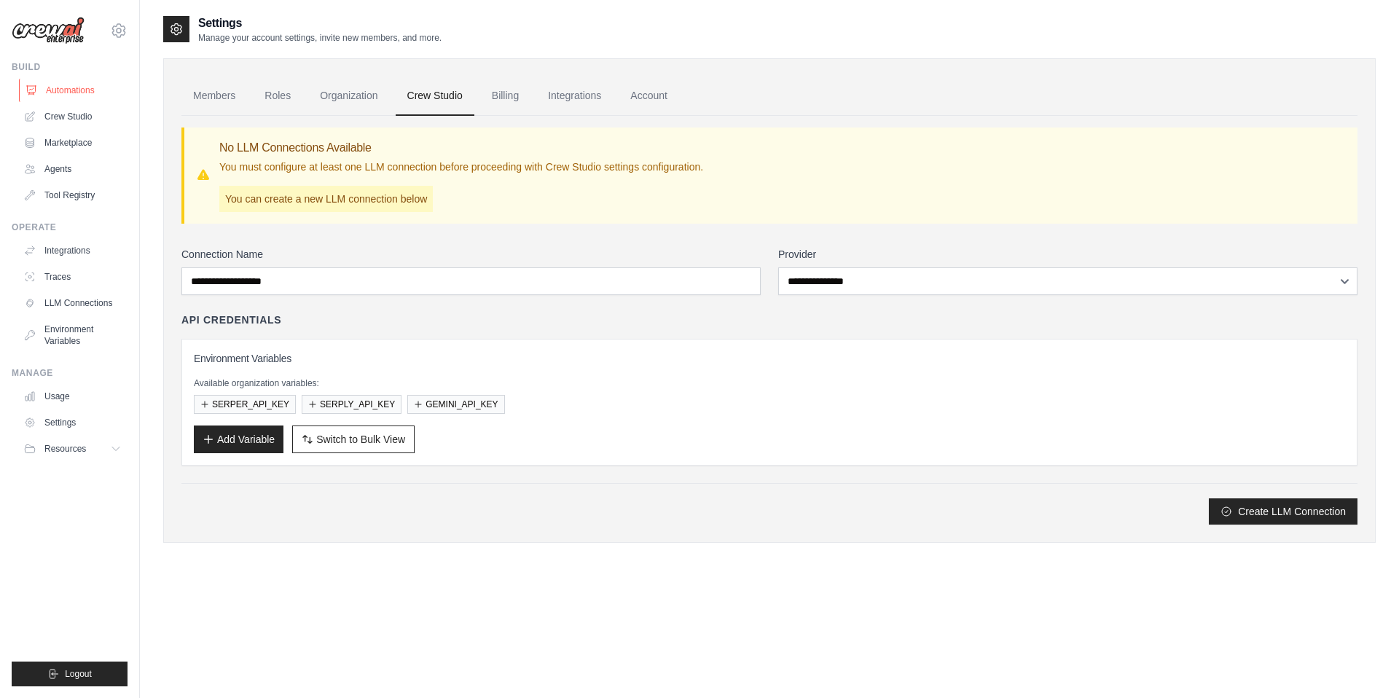
click at [71, 90] on link "Automations" at bounding box center [74, 90] width 110 height 23
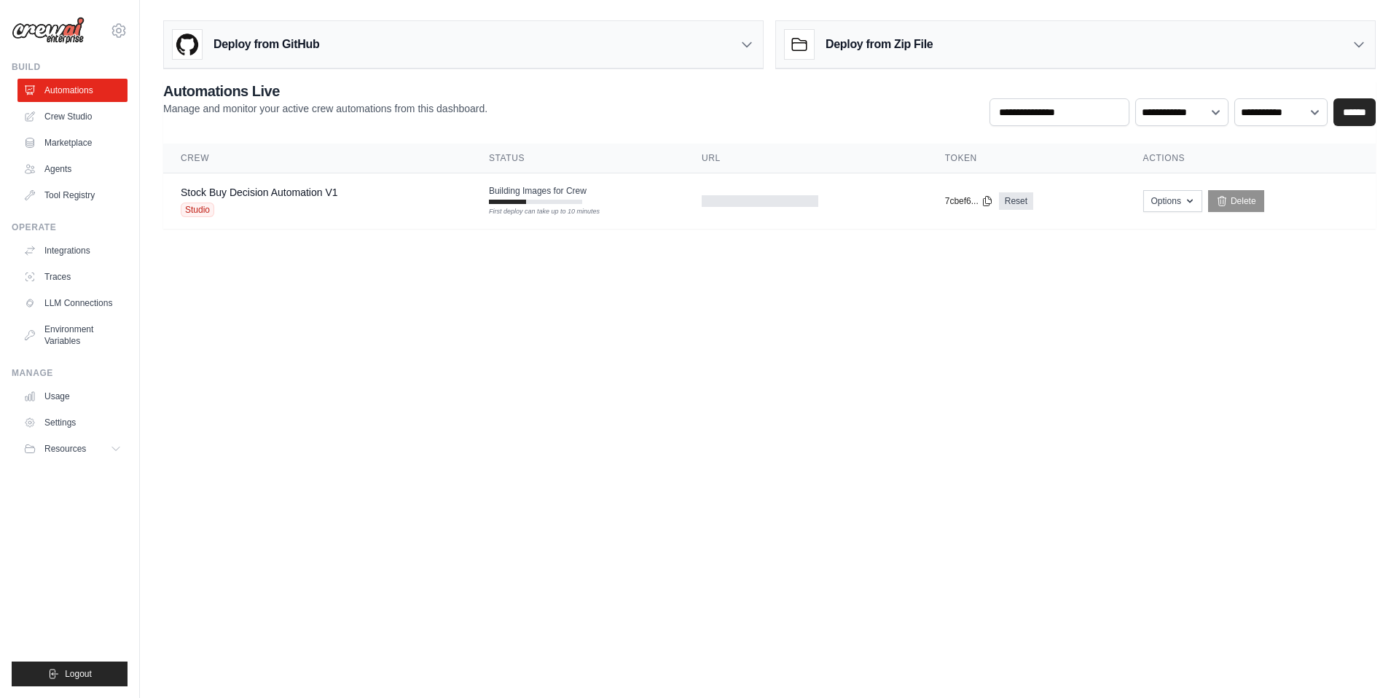
click at [492, 359] on body "[PERSON_NAME][EMAIL_ADDRESS][PERSON_NAME][DOMAIN_NAME] Settings Build Automatio…" at bounding box center [699, 349] width 1399 height 698
click at [465, 203] on td "Stock Buy Decision Automation V1 Studio" at bounding box center [317, 201] width 308 height 56
click at [739, 50] on div "Deploy from GitHub" at bounding box center [463, 44] width 599 height 47
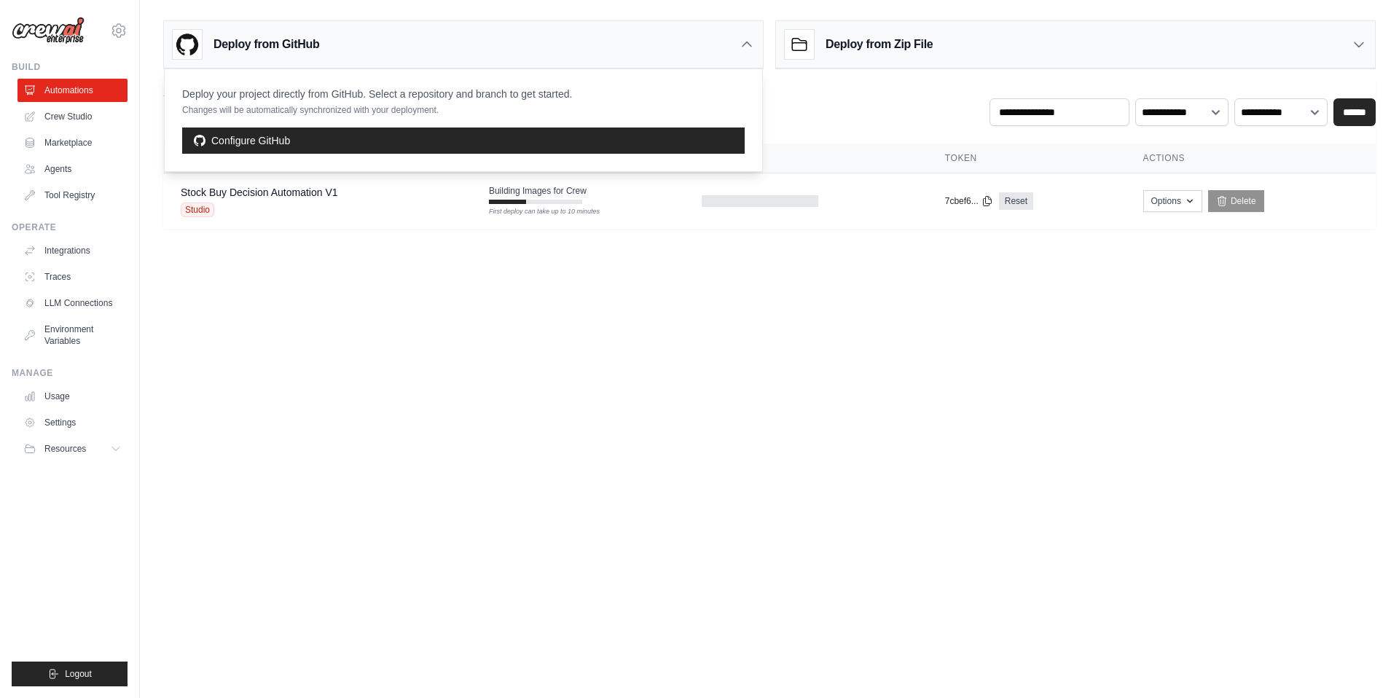
click at [739, 50] on icon at bounding box center [746, 44] width 15 height 15
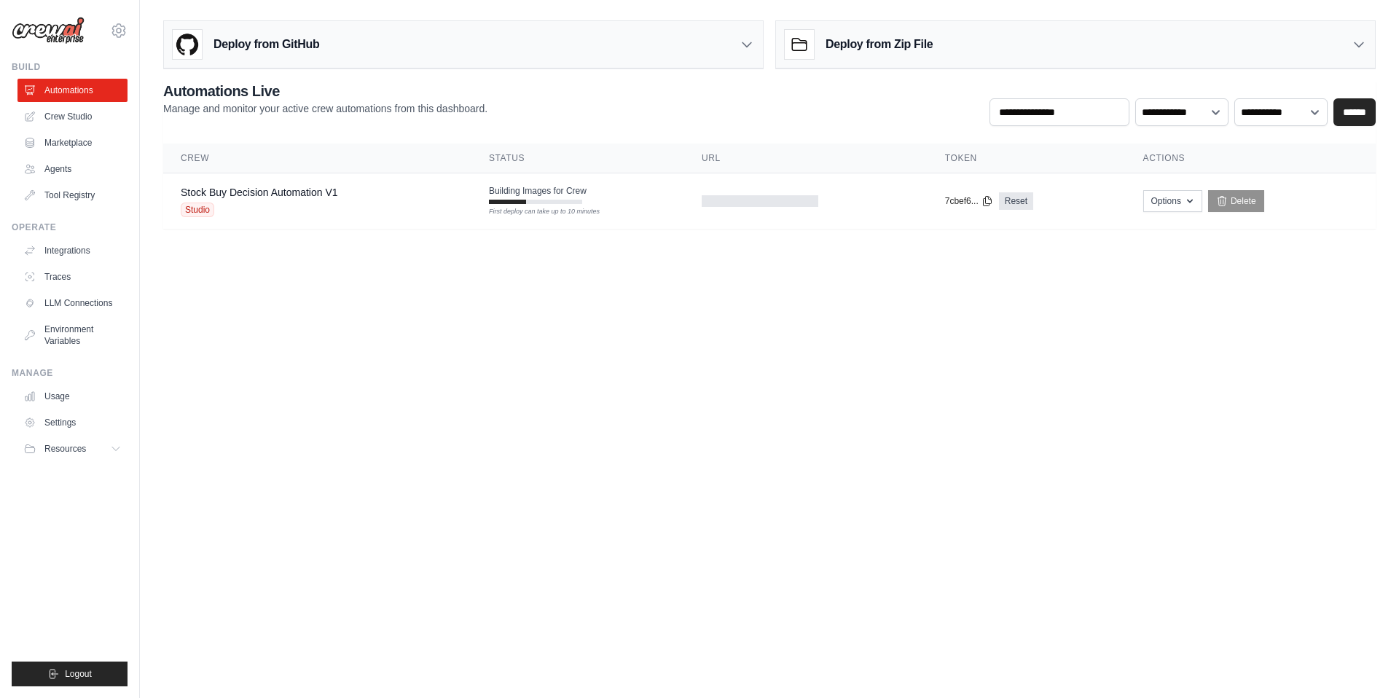
click at [1002, 60] on div "Deploy from Zip File" at bounding box center [1075, 44] width 599 height 47
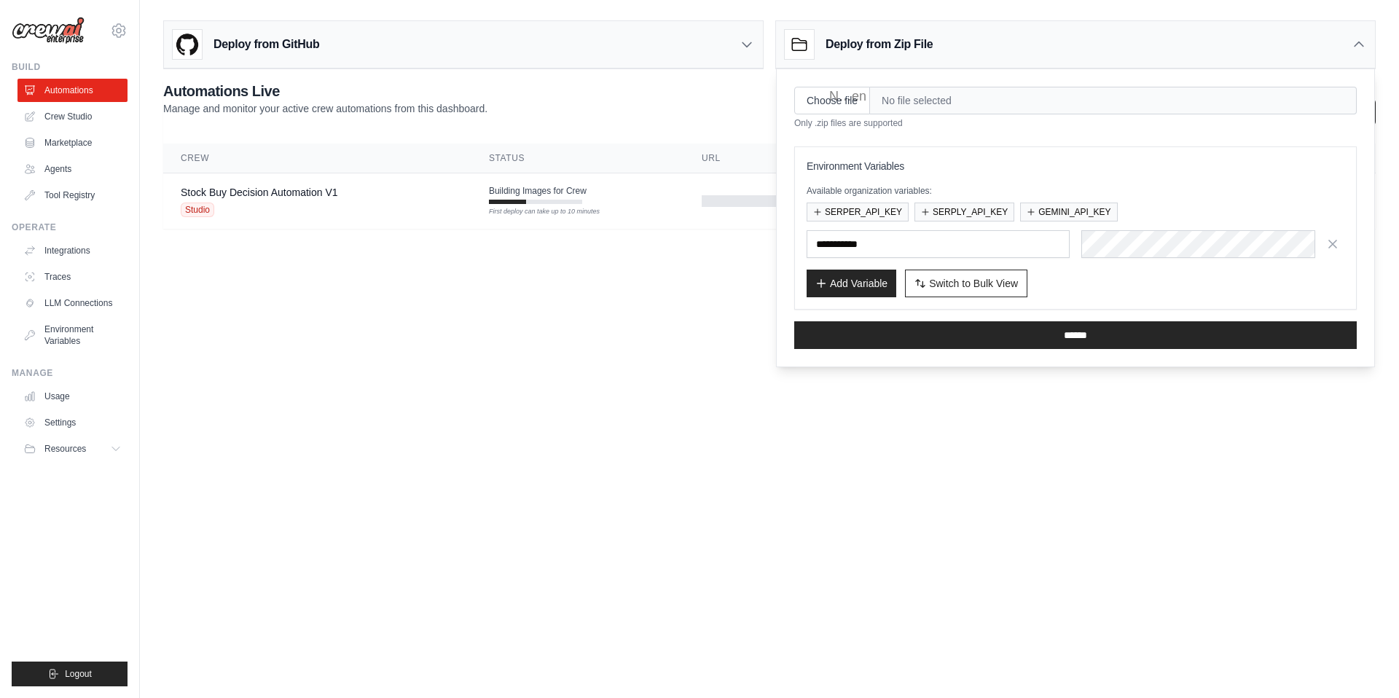
click at [965, 104] on span "No file selected" at bounding box center [1113, 101] width 487 height 28
click at [1359, 40] on icon at bounding box center [1358, 44] width 15 height 15
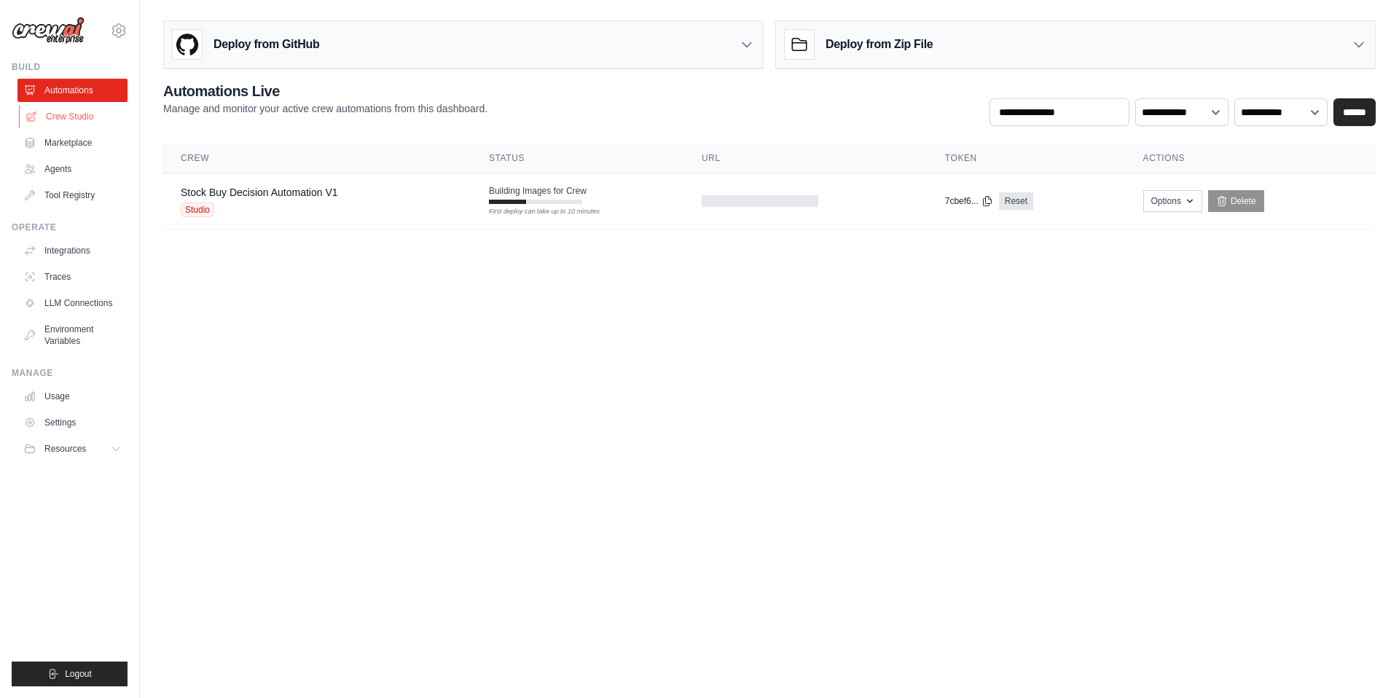
click at [66, 117] on link "Crew Studio" at bounding box center [74, 116] width 110 height 23
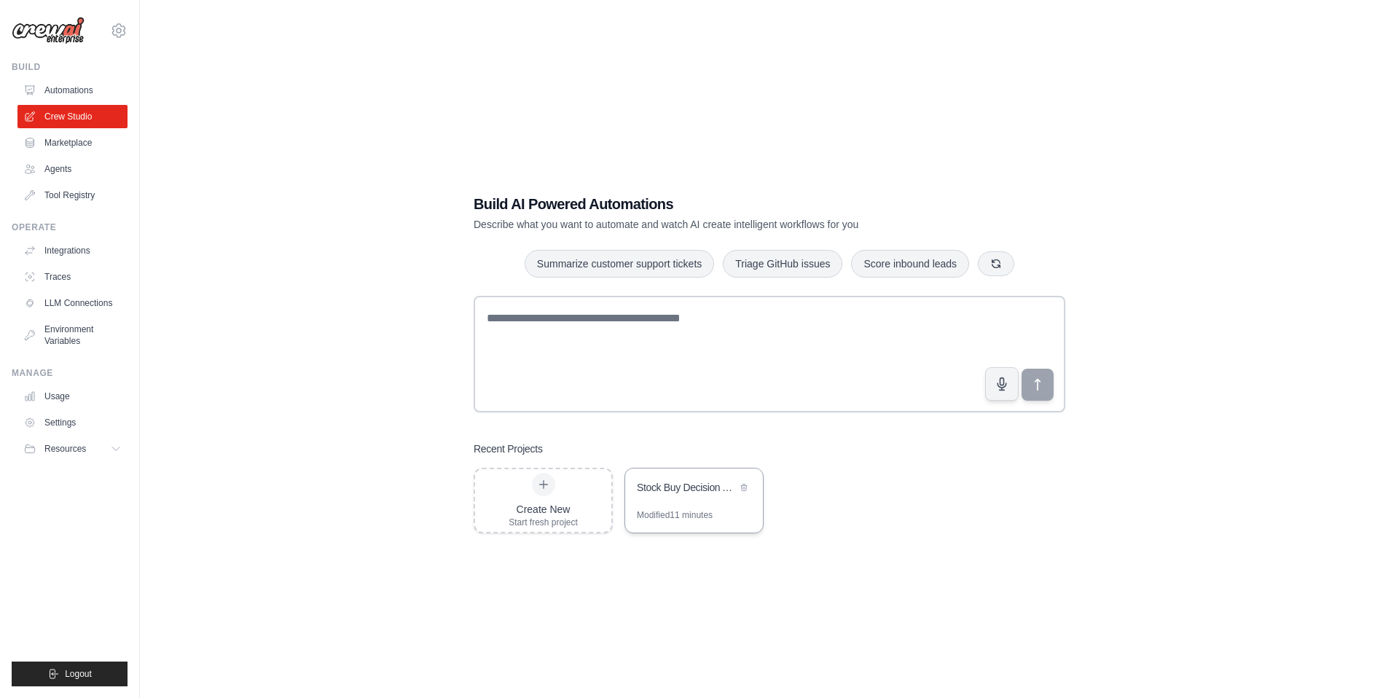
click at [704, 517] on div "Modified 11 minutes" at bounding box center [675, 515] width 76 height 12
click at [74, 136] on link "Marketplace" at bounding box center [74, 142] width 110 height 23
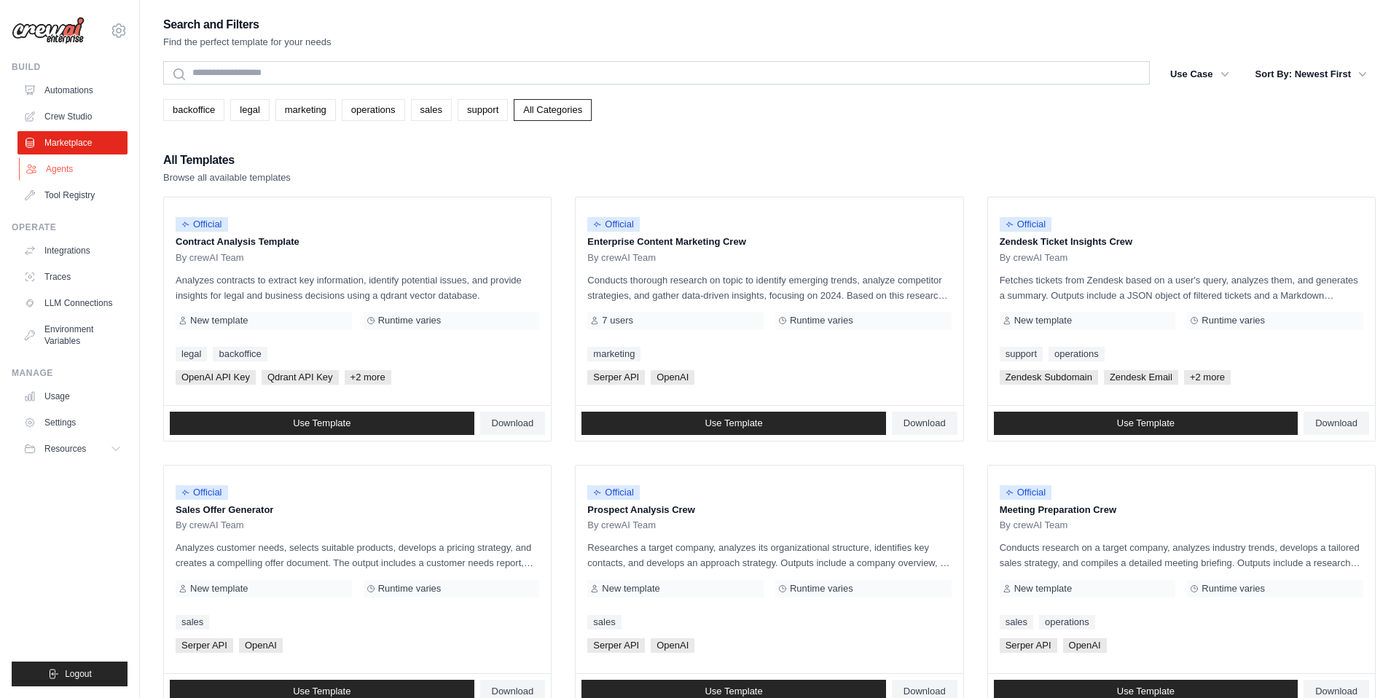
click at [70, 170] on link "Agents" at bounding box center [74, 168] width 110 height 23
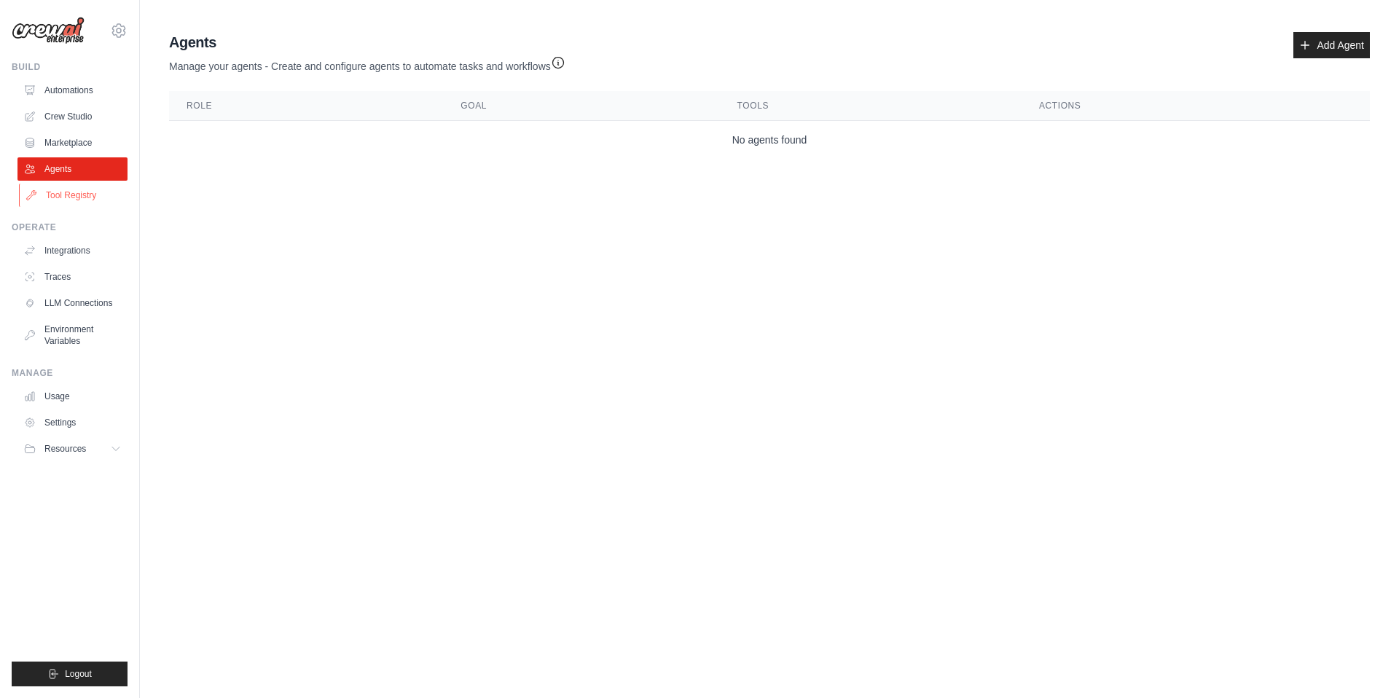
click at [71, 191] on link "Tool Registry" at bounding box center [74, 195] width 110 height 23
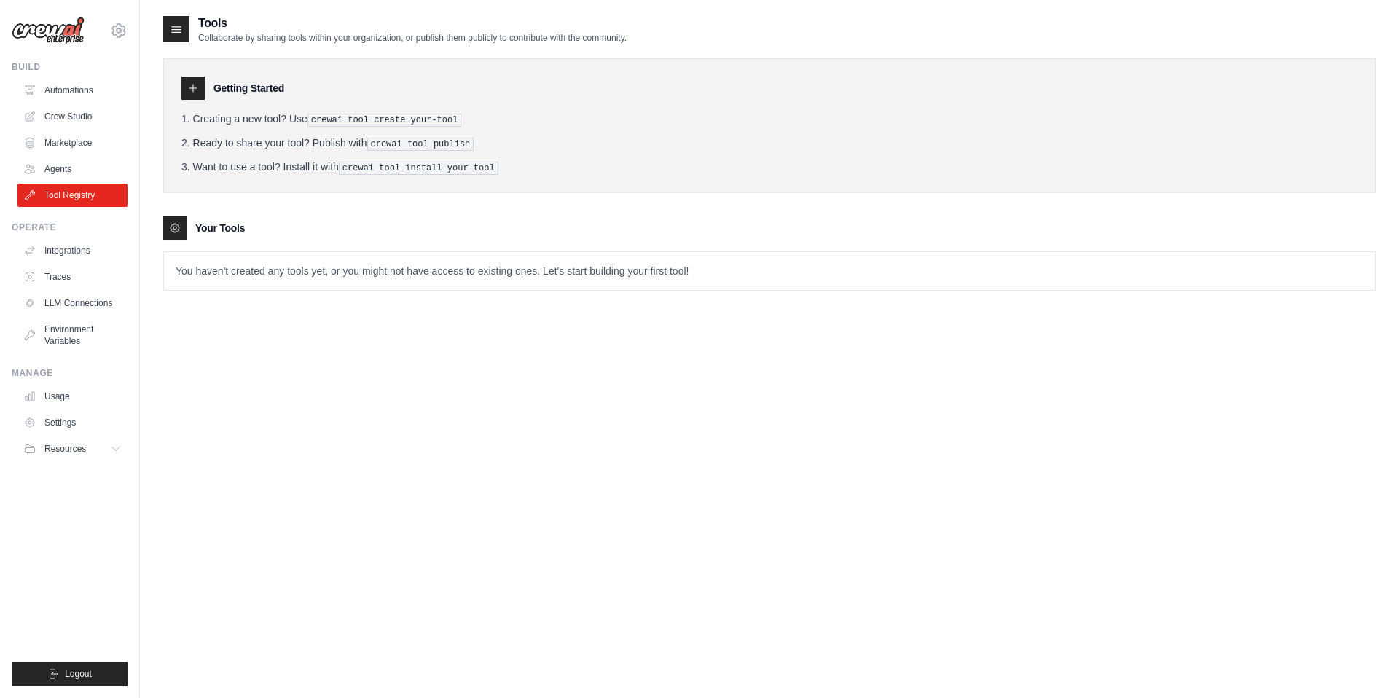
click at [227, 270] on p "You haven't created any tools yet, or you might not have access to existing one…" at bounding box center [769, 271] width 1211 height 38
click at [74, 251] on link "Integrations" at bounding box center [74, 250] width 110 height 23
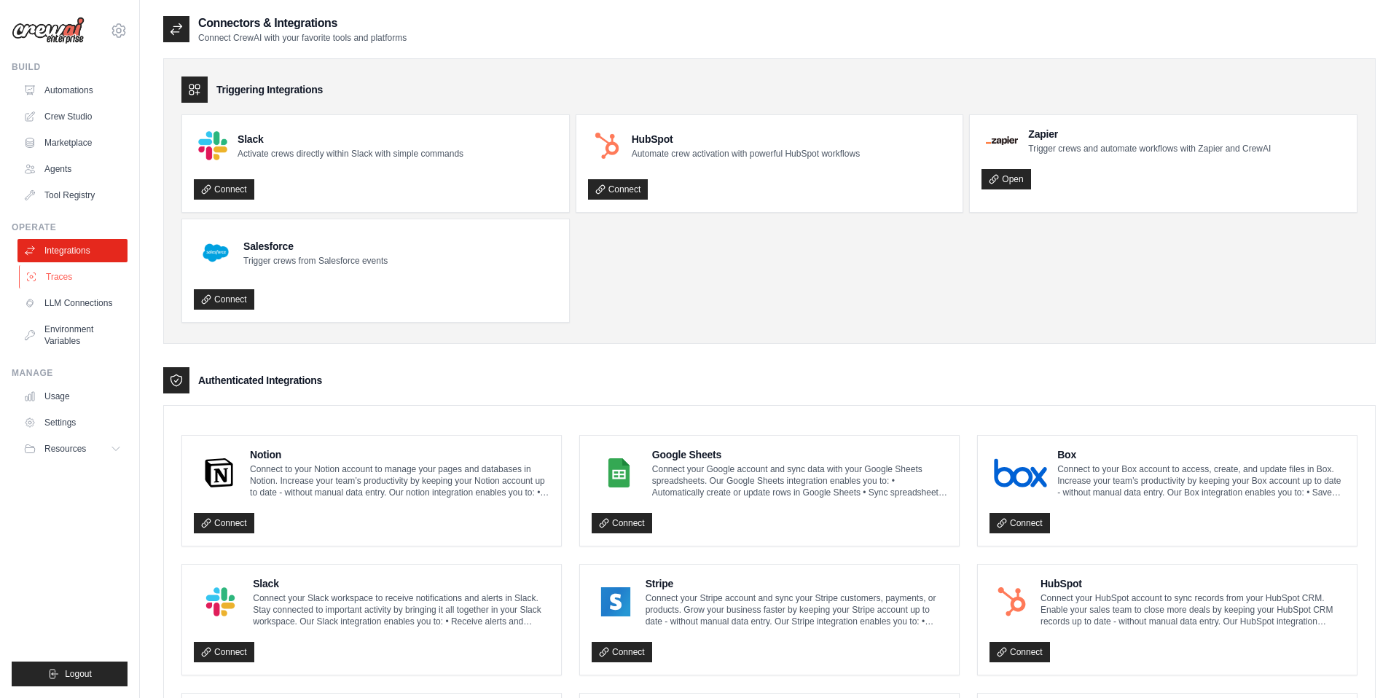
click at [74, 274] on link "Traces" at bounding box center [74, 276] width 110 height 23
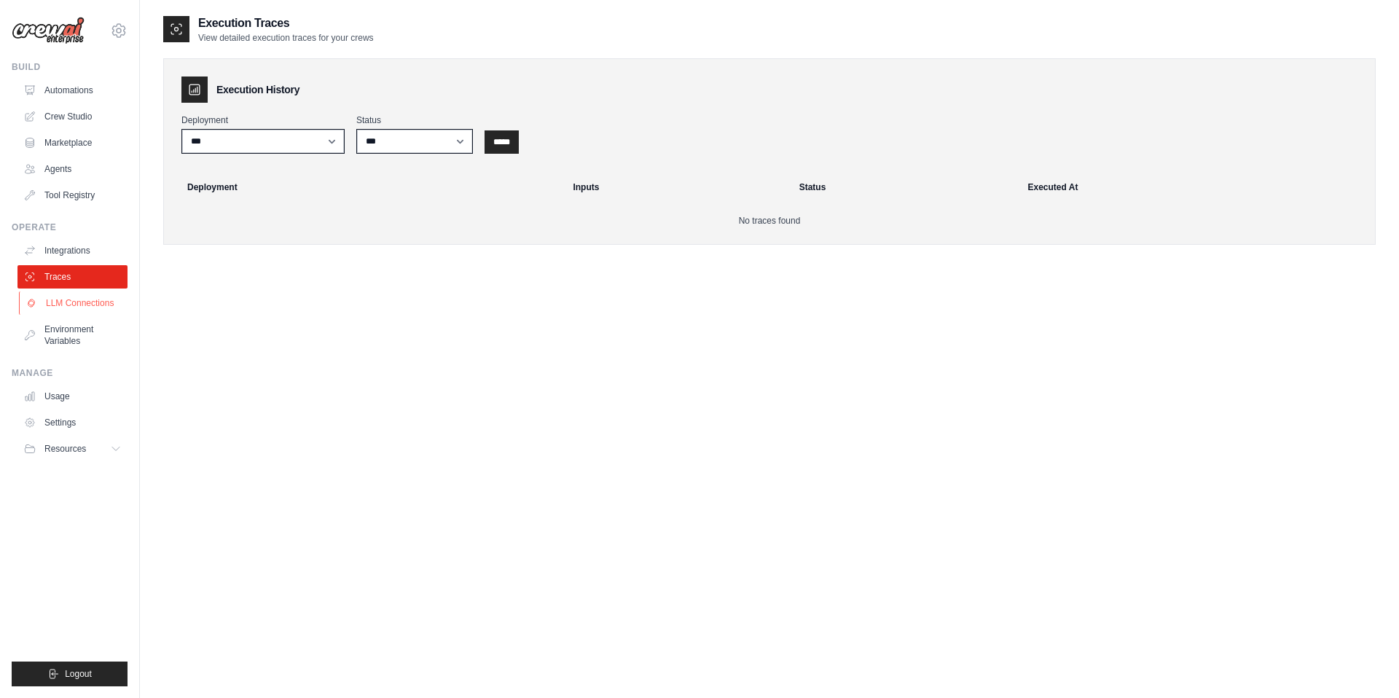
click at [77, 304] on link "LLM Connections" at bounding box center [74, 302] width 110 height 23
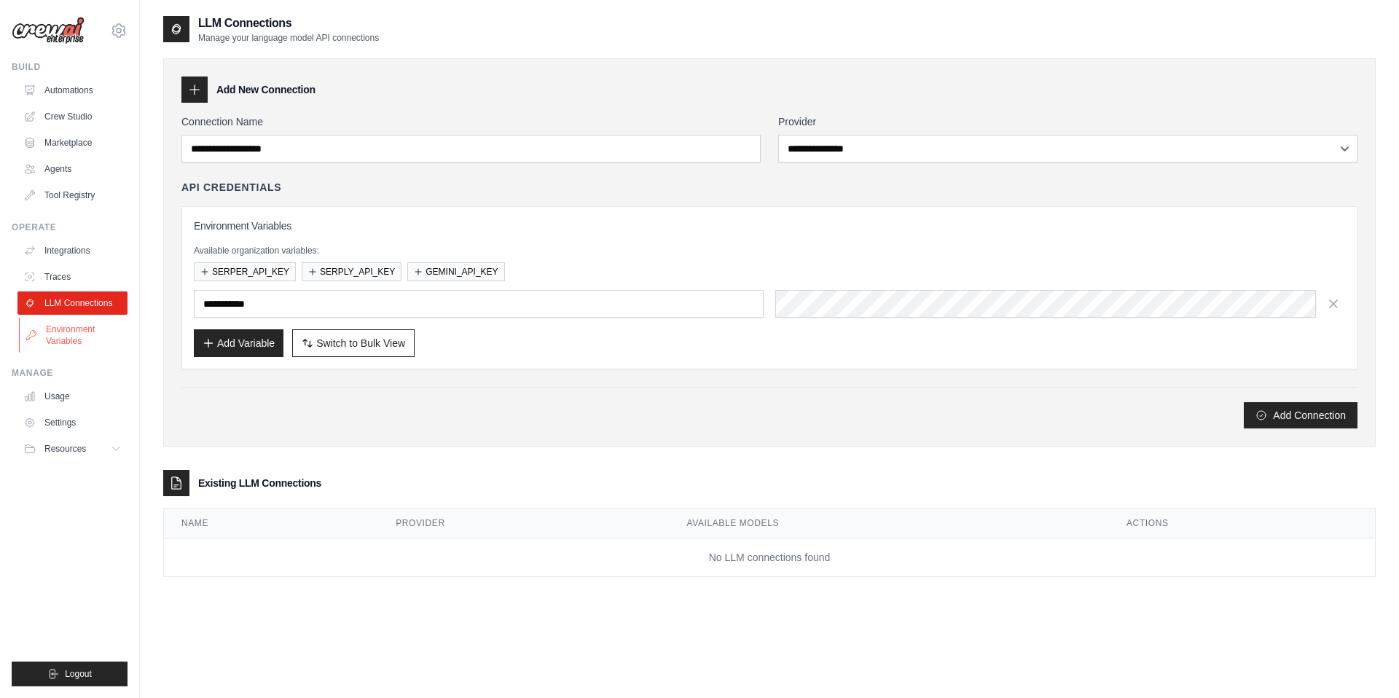
click at [79, 334] on link "Environment Variables" at bounding box center [74, 335] width 110 height 35
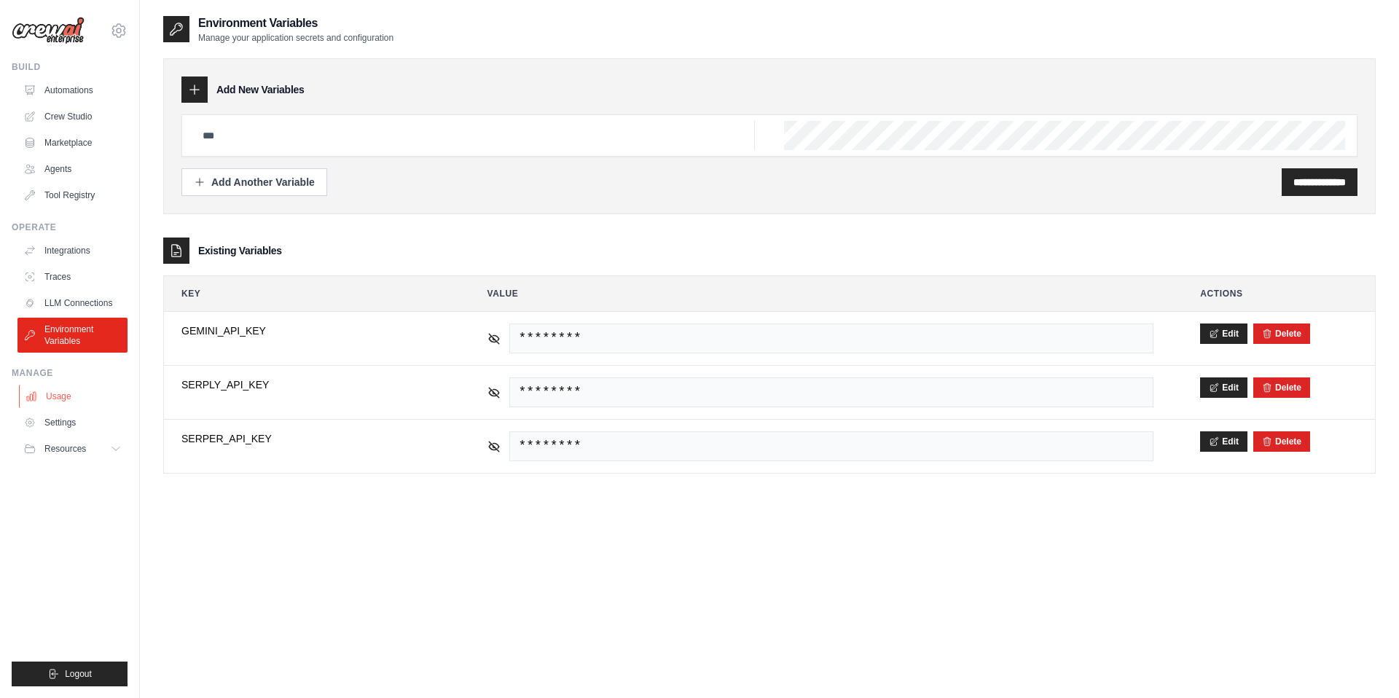
click at [70, 397] on link "Usage" at bounding box center [74, 396] width 110 height 23
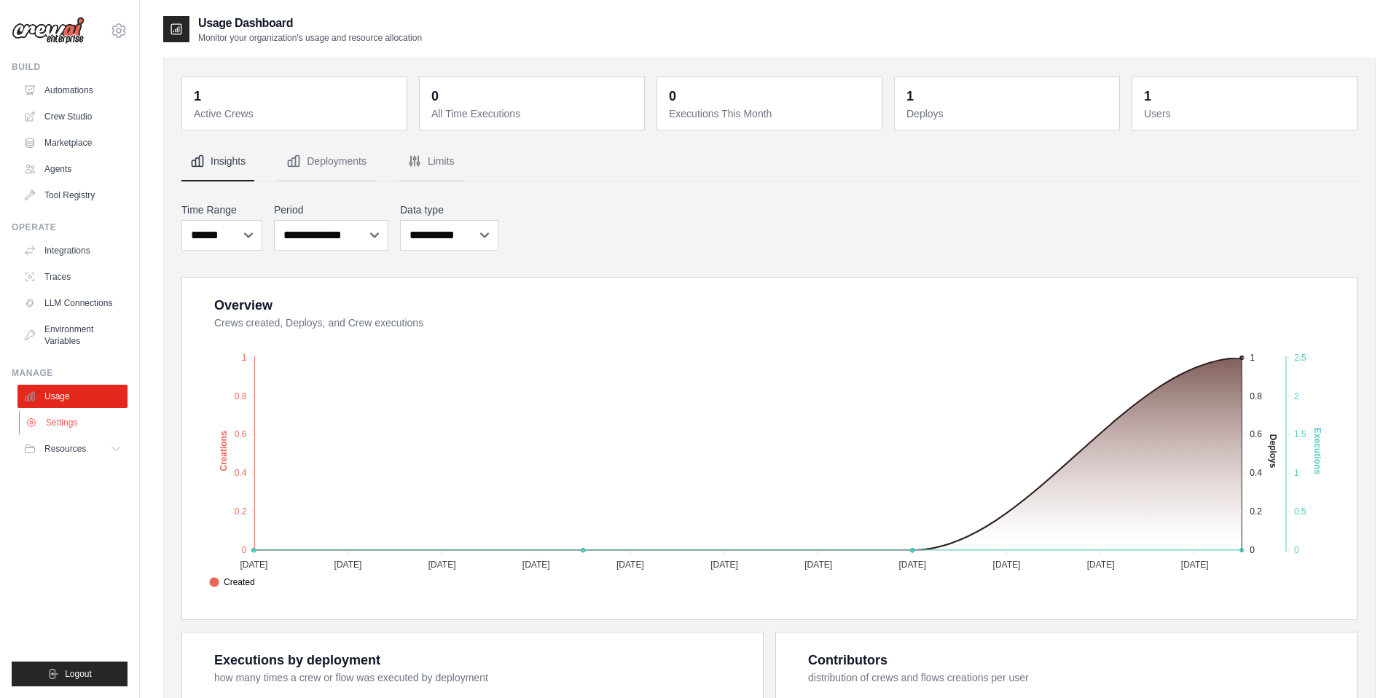
click at [95, 428] on link "Settings" at bounding box center [74, 422] width 110 height 23
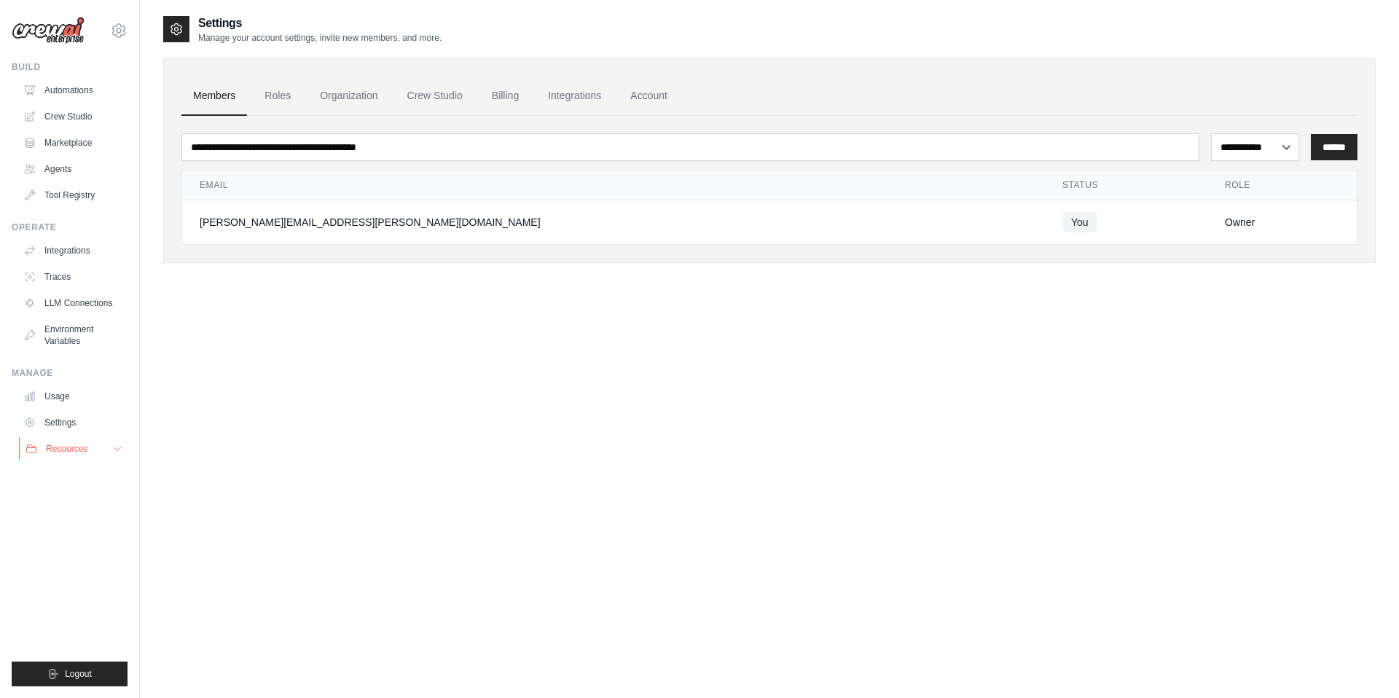
click at [122, 452] on icon at bounding box center [117, 449] width 12 height 12
click at [106, 477] on span "Documentation" at bounding box center [81, 474] width 59 height 12
click at [81, 541] on span "Video Tutorials" at bounding box center [81, 544] width 58 height 12
click at [81, 519] on link "Blog" at bounding box center [78, 520] width 101 height 20
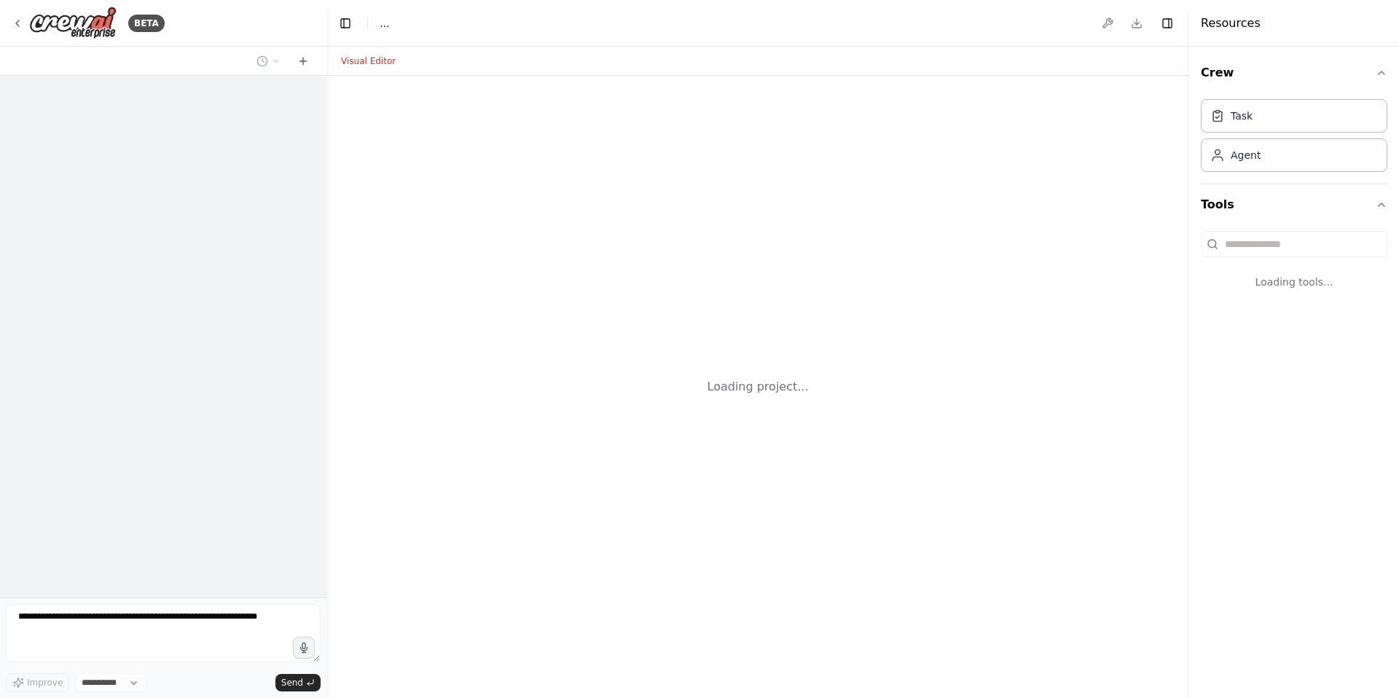
select select "****"
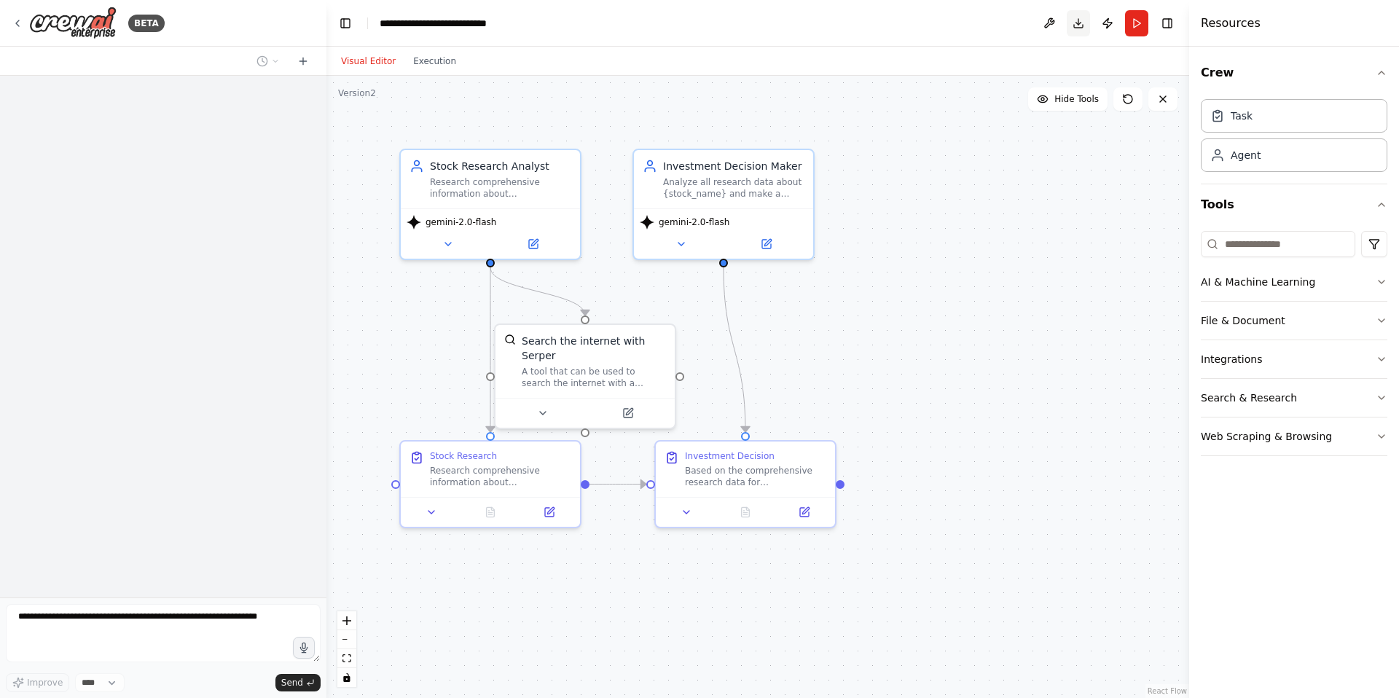
click at [1076, 26] on button "Download" at bounding box center [1078, 23] width 23 height 26
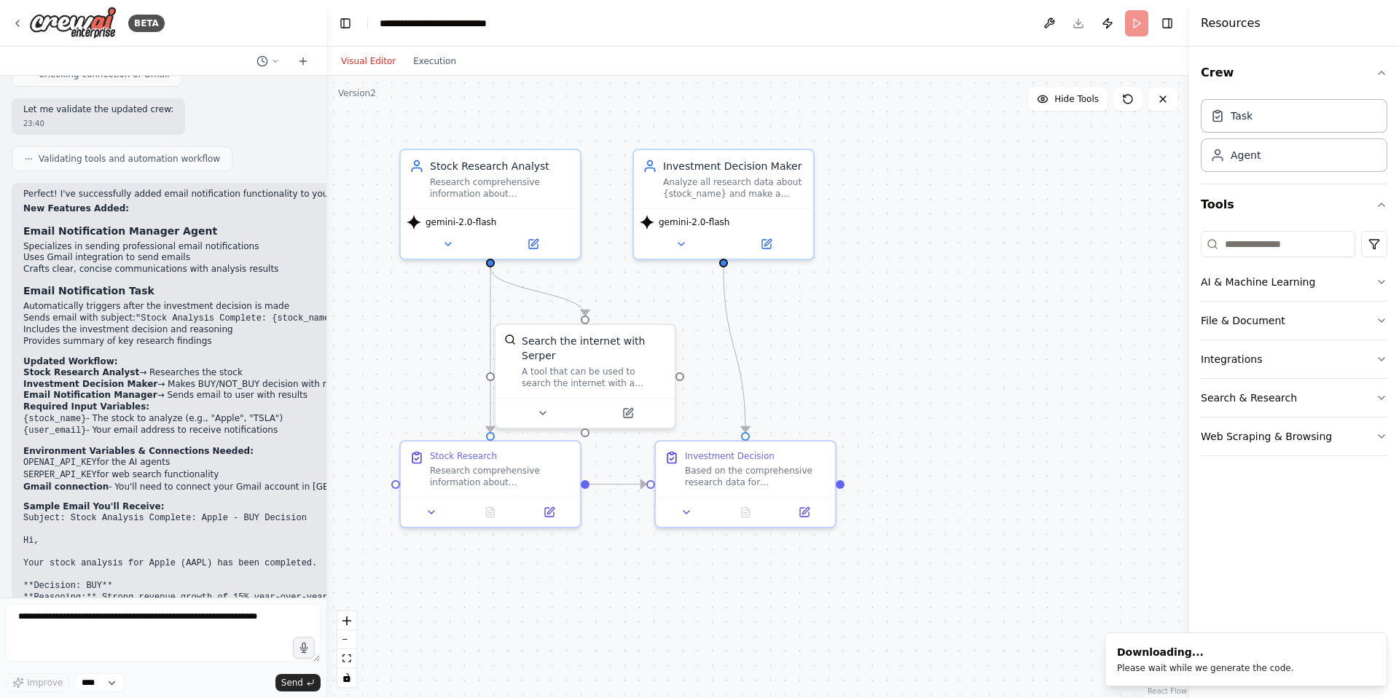
scroll to position [5139, 0]
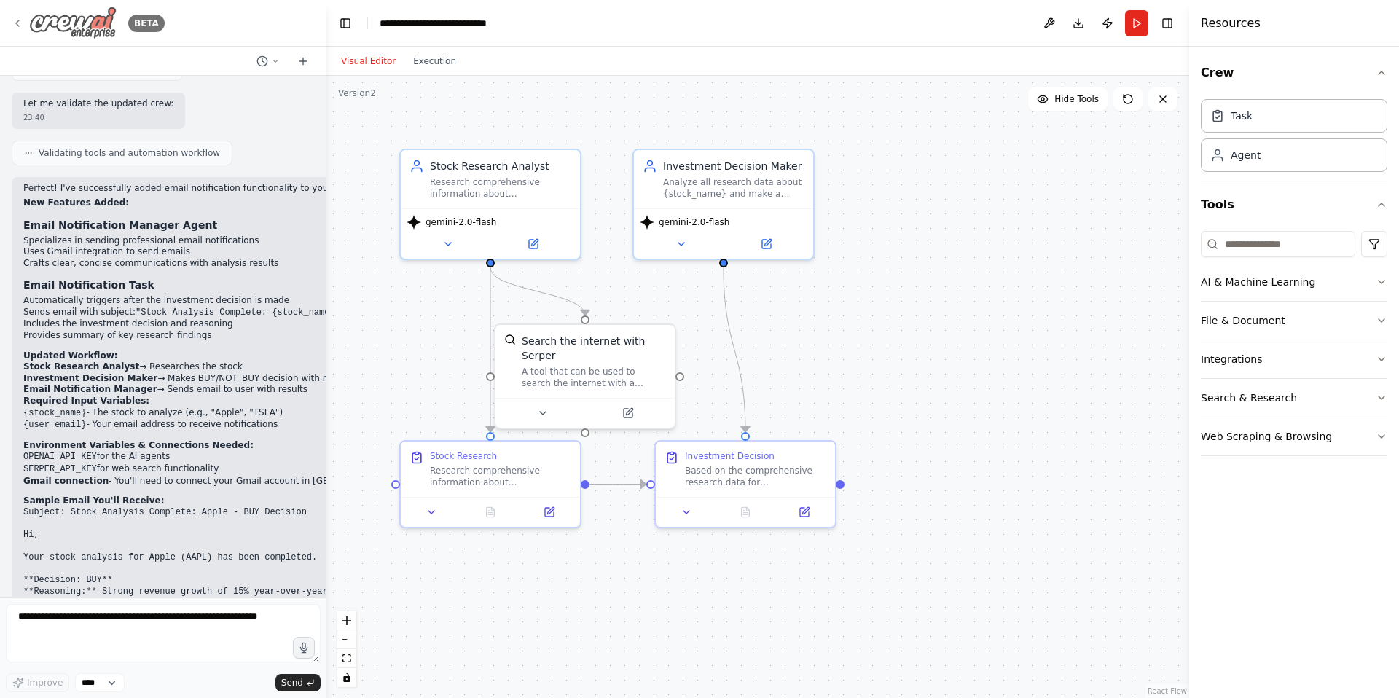
click at [19, 25] on icon at bounding box center [18, 23] width 12 height 12
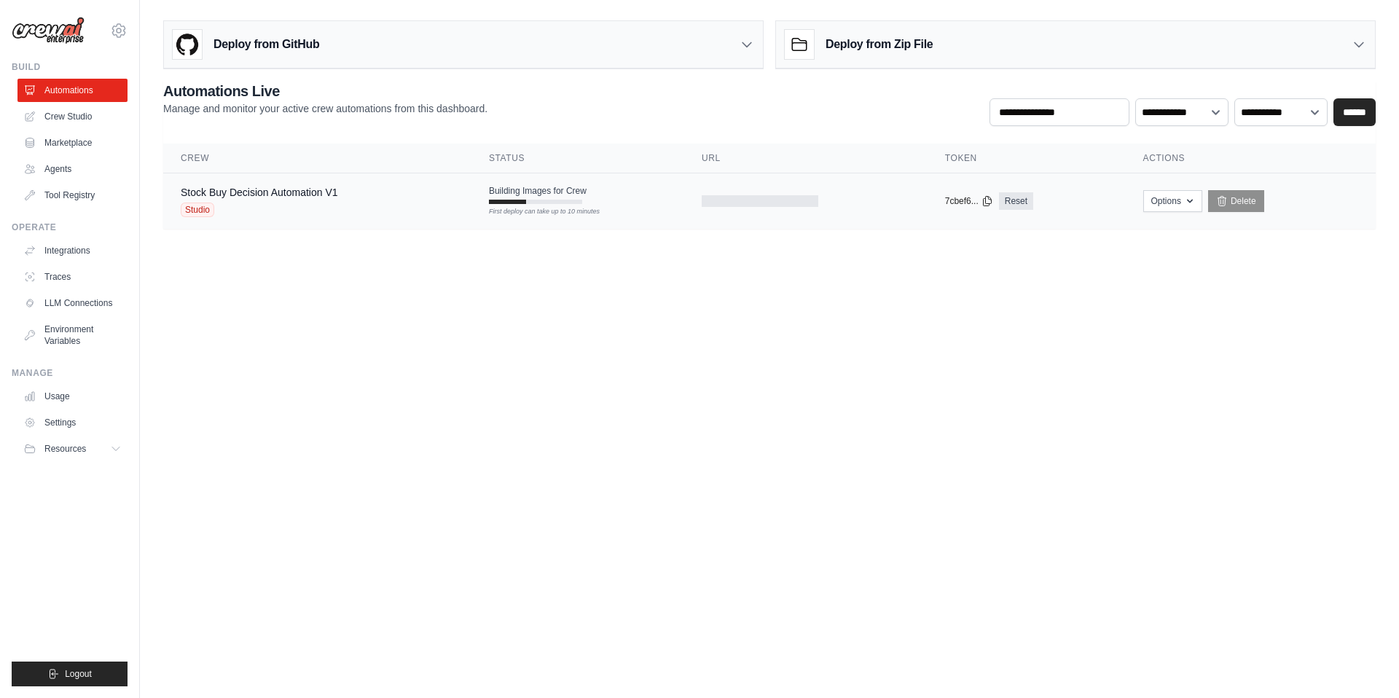
click at [412, 195] on div "Stock Buy Decision Automation V1 Studio" at bounding box center [317, 201] width 273 height 32
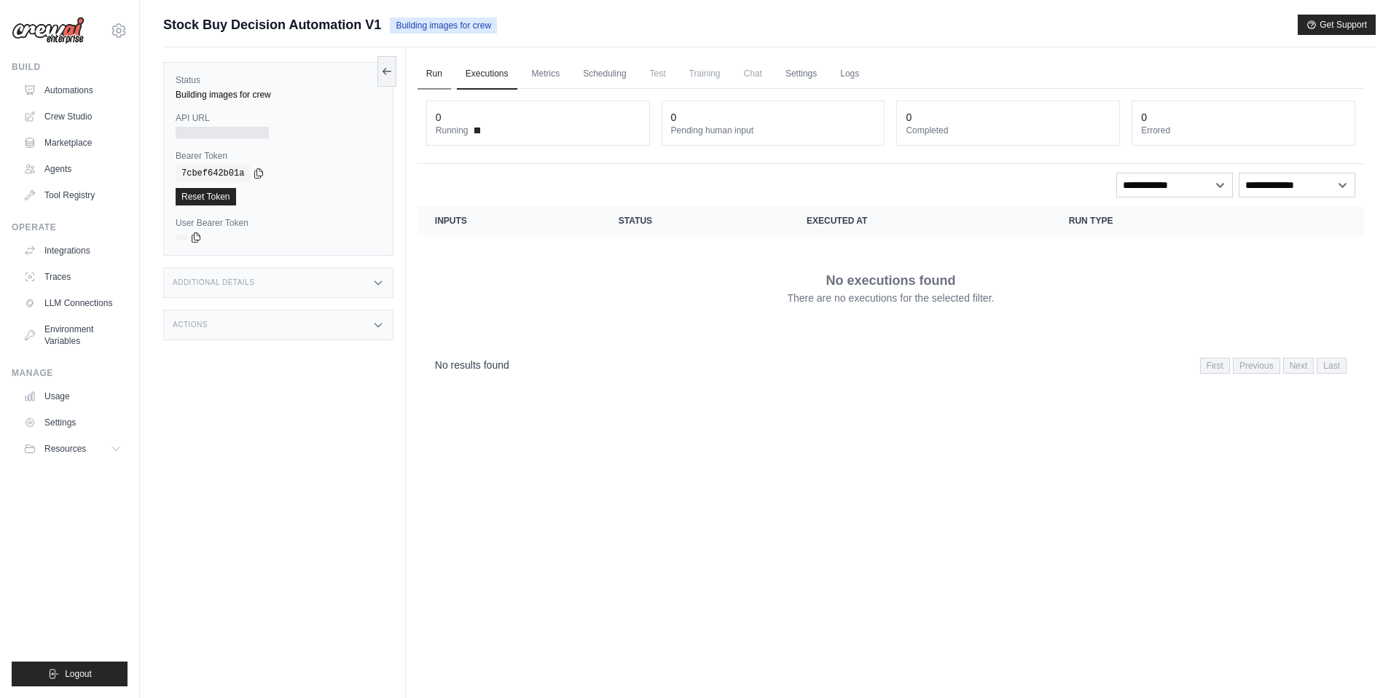
click at [430, 75] on link "Run" at bounding box center [434, 74] width 34 height 31
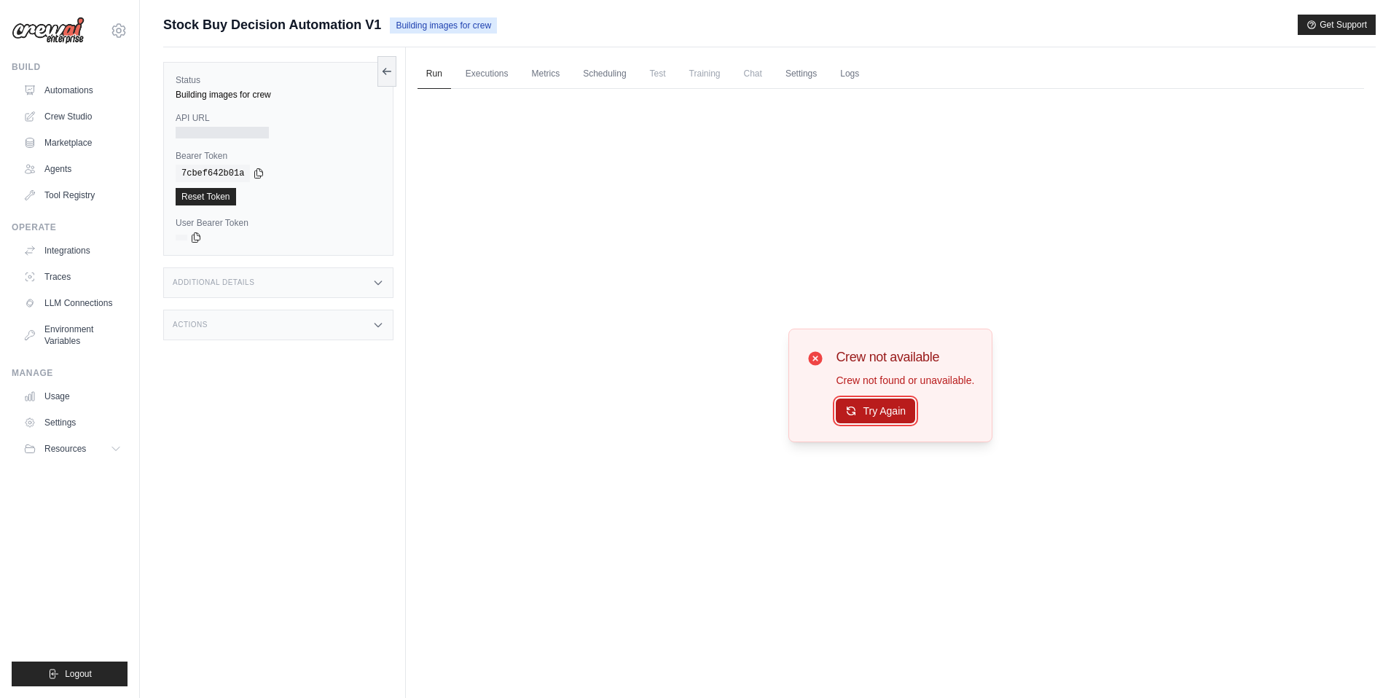
click at [873, 407] on button "Try Again" at bounding box center [875, 410] width 79 height 25
click at [873, 407] on button "Try Again" at bounding box center [875, 411] width 79 height 25
click at [606, 197] on div "Crew not available Crew not found or unavailable. Try Again" at bounding box center [890, 385] width 946 height 593
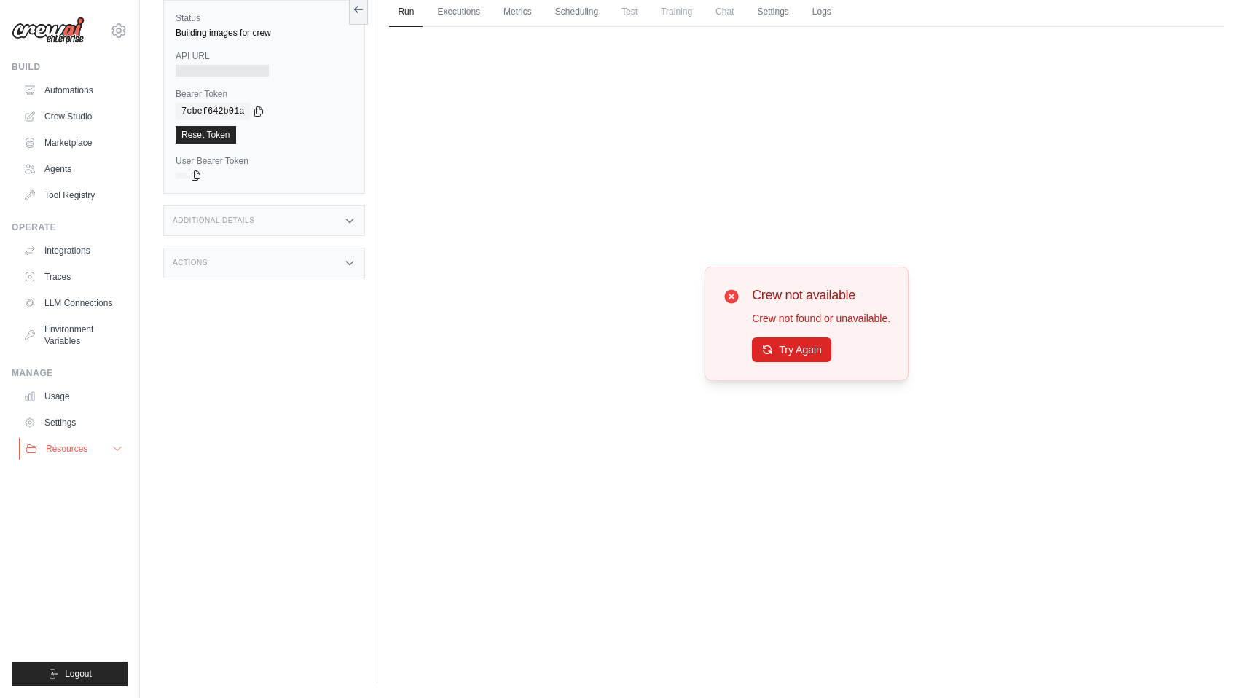
click at [88, 446] on button "Resources" at bounding box center [74, 448] width 110 height 23
click at [82, 476] on span "Documentation" at bounding box center [81, 474] width 59 height 12
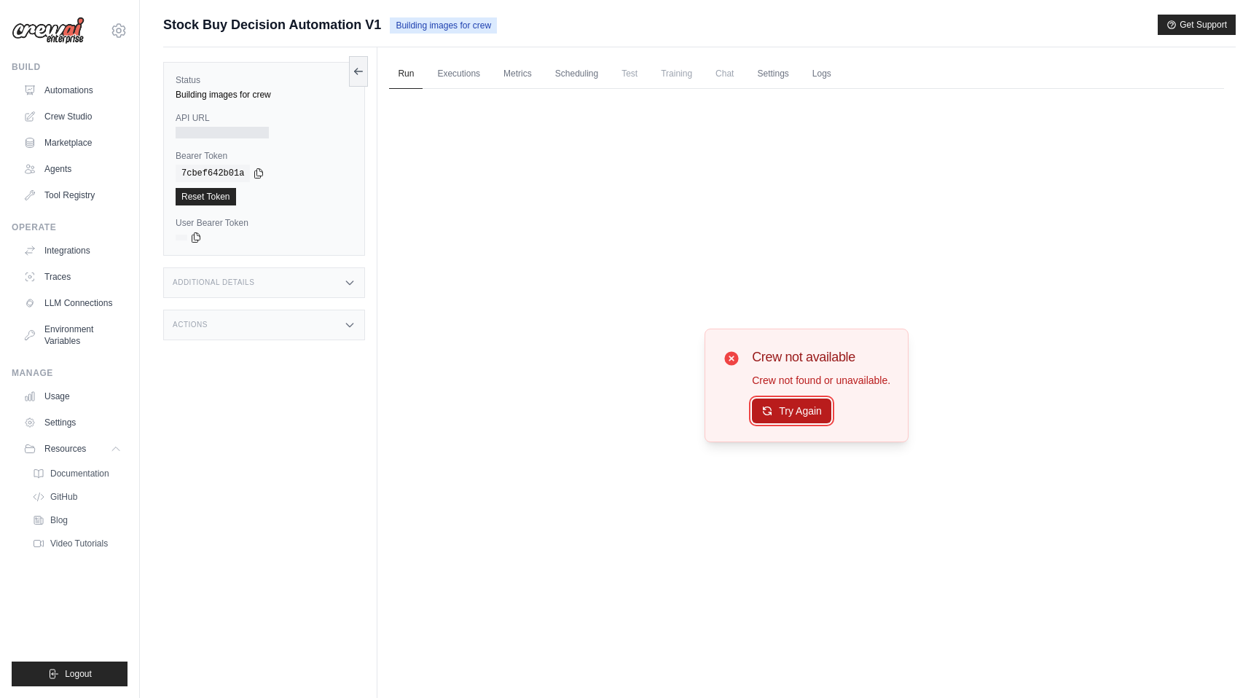
click at [784, 409] on button "Try Again" at bounding box center [791, 410] width 79 height 25
click at [779, 413] on button "Try Again" at bounding box center [791, 410] width 79 height 25
